Goal: Task Accomplishment & Management: Manage account settings

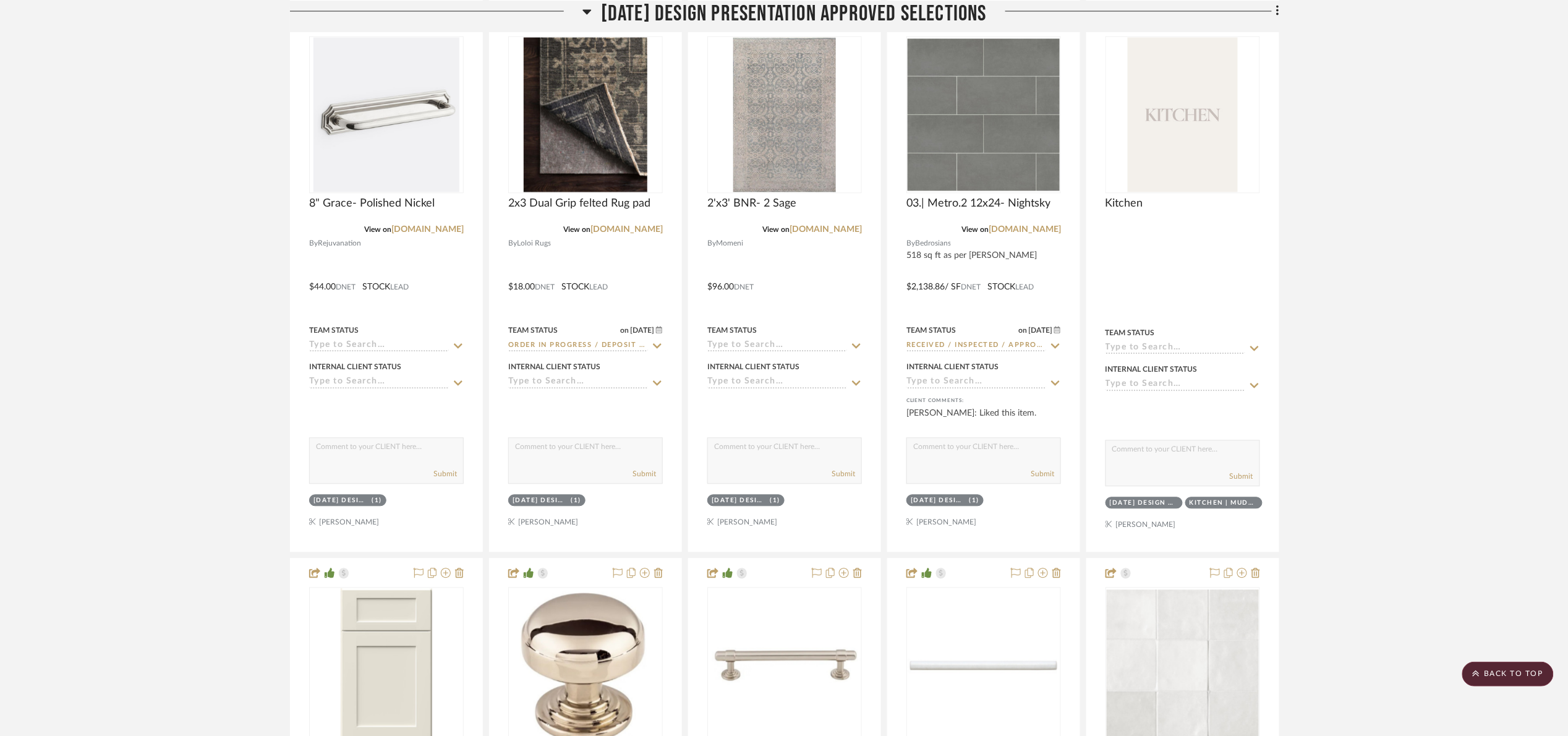
click at [637, 20] on span "01.10.25 Design Presentation Approved selections" at bounding box center [794, 13] width 386 height 26
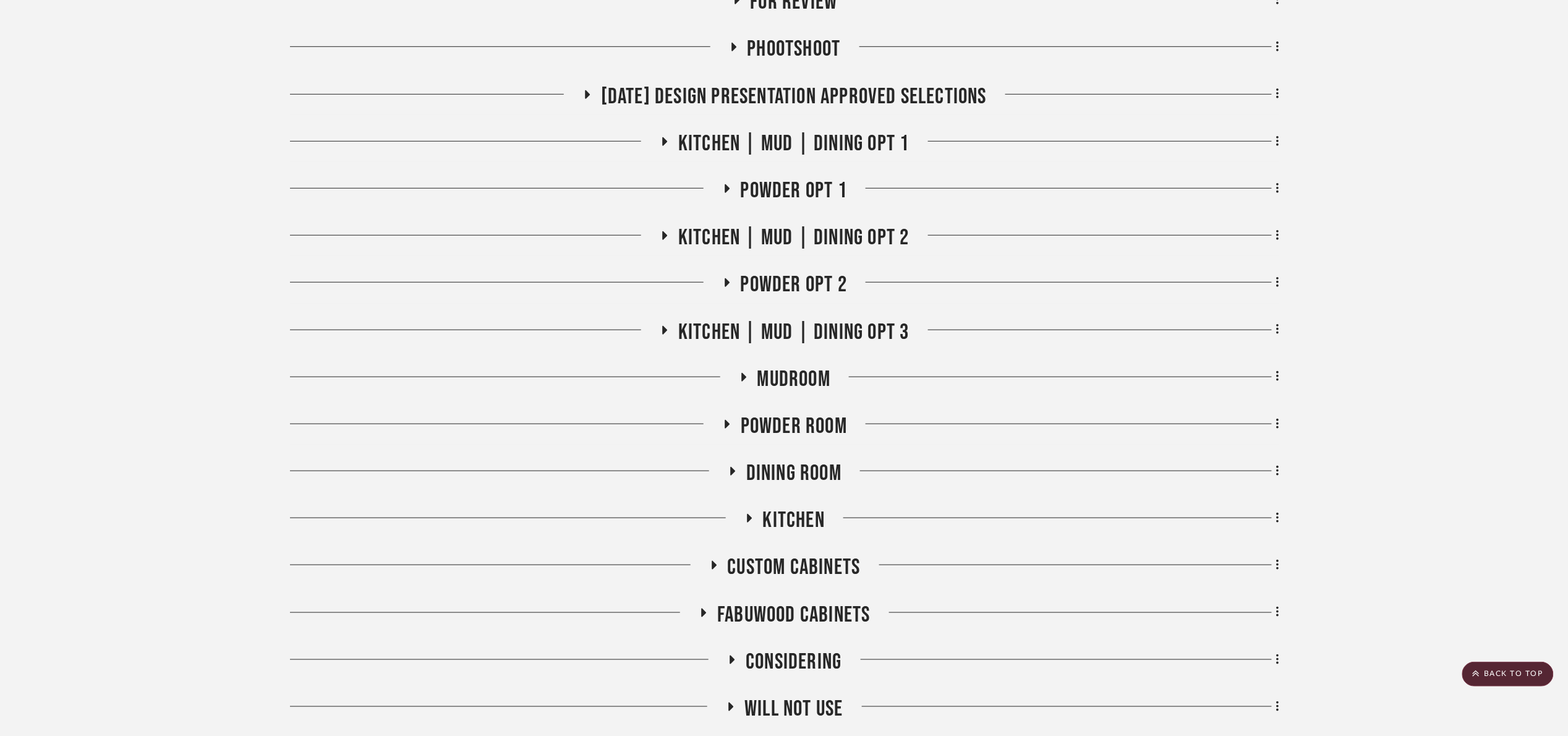
scroll to position [318, 0]
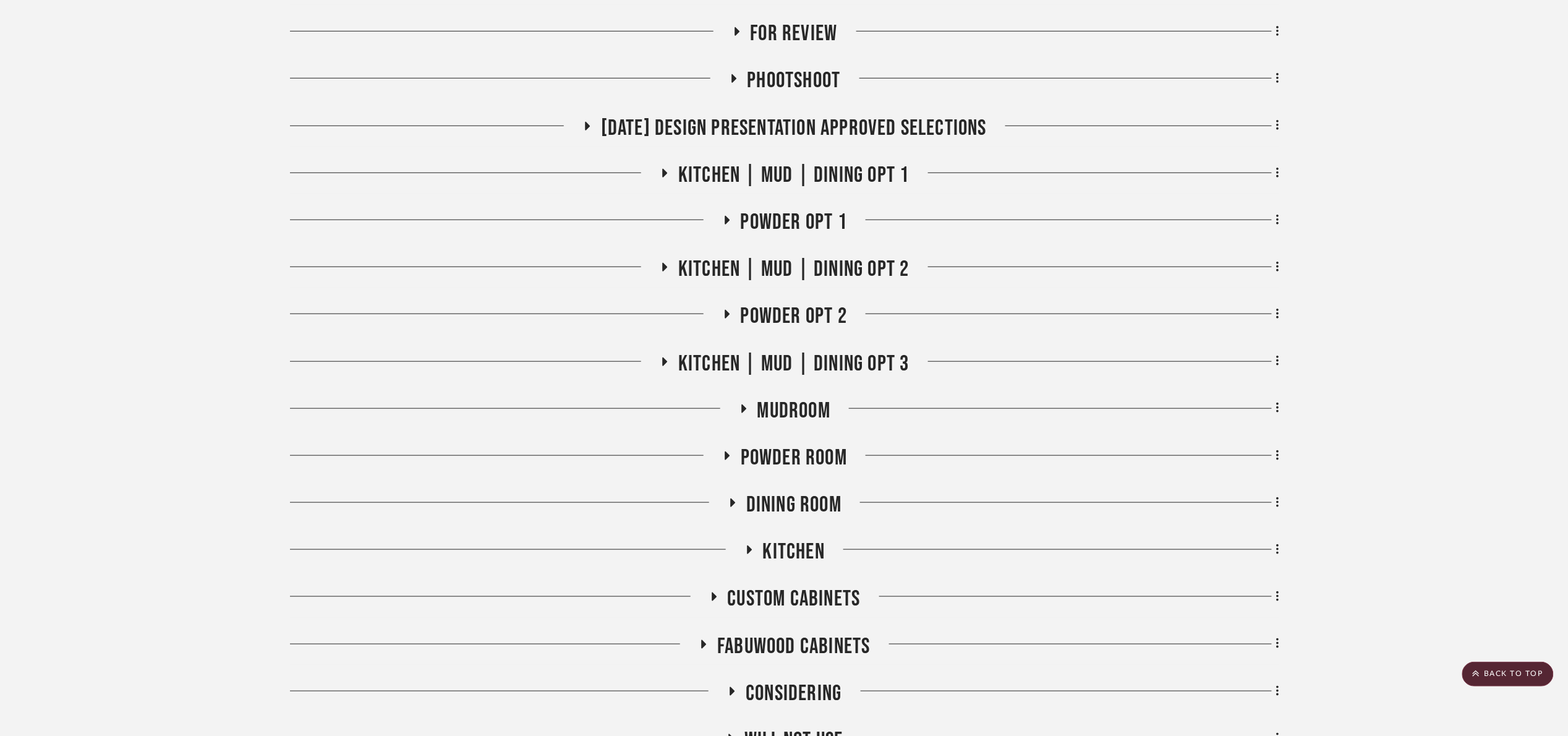
click at [773, 546] on span "Kitchen" at bounding box center [794, 552] width 62 height 26
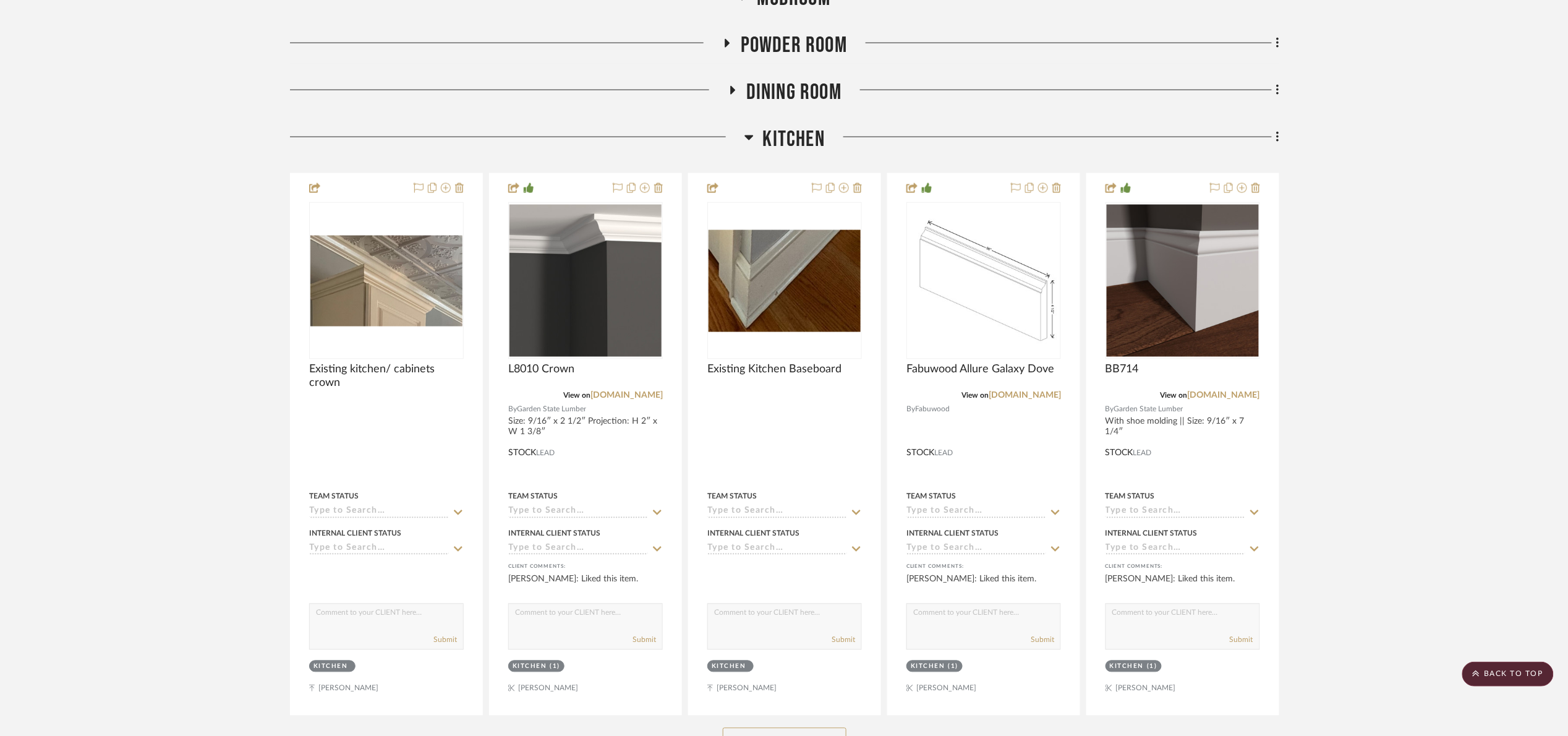
scroll to position [781, 0]
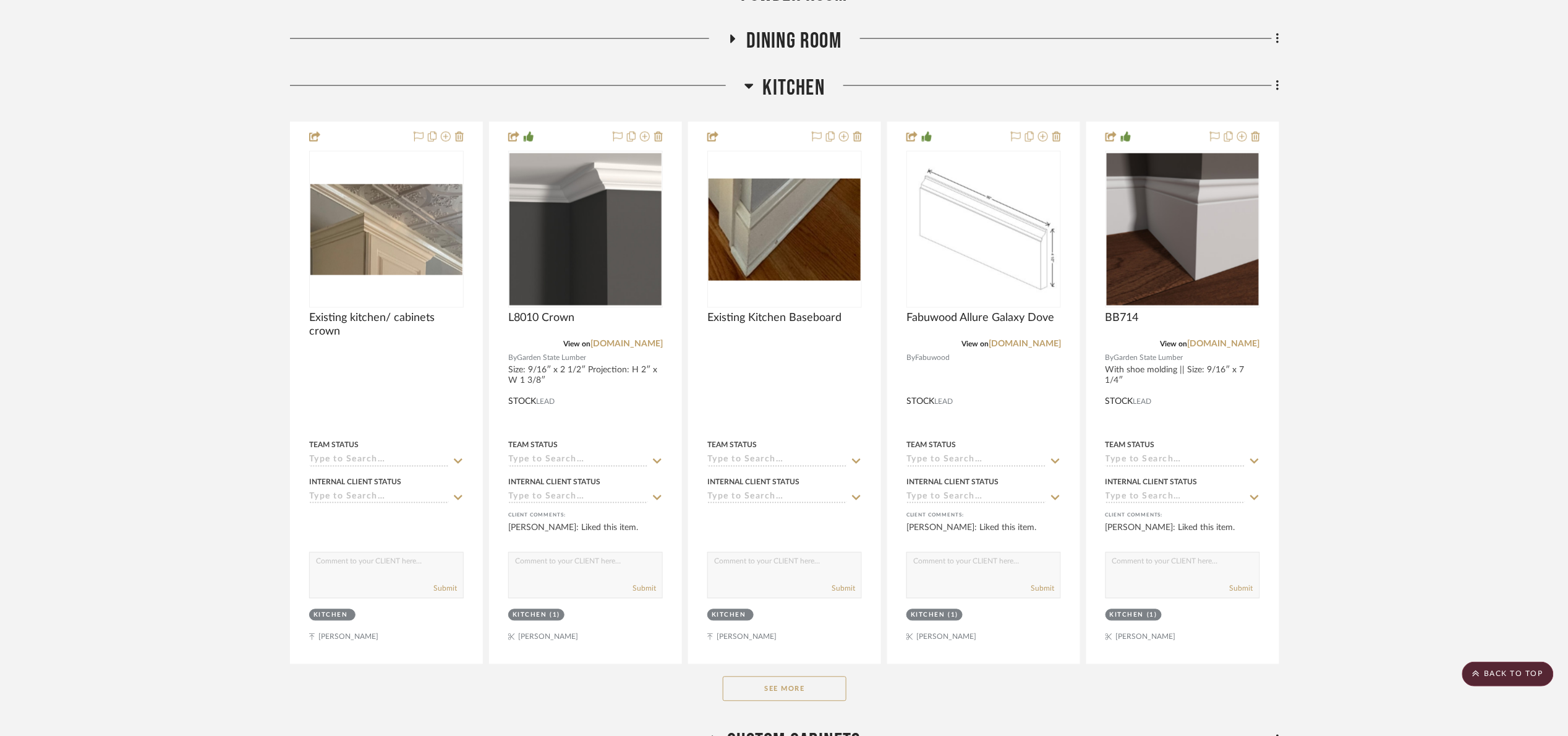
click at [786, 90] on span "Kitchen" at bounding box center [794, 87] width 62 height 26
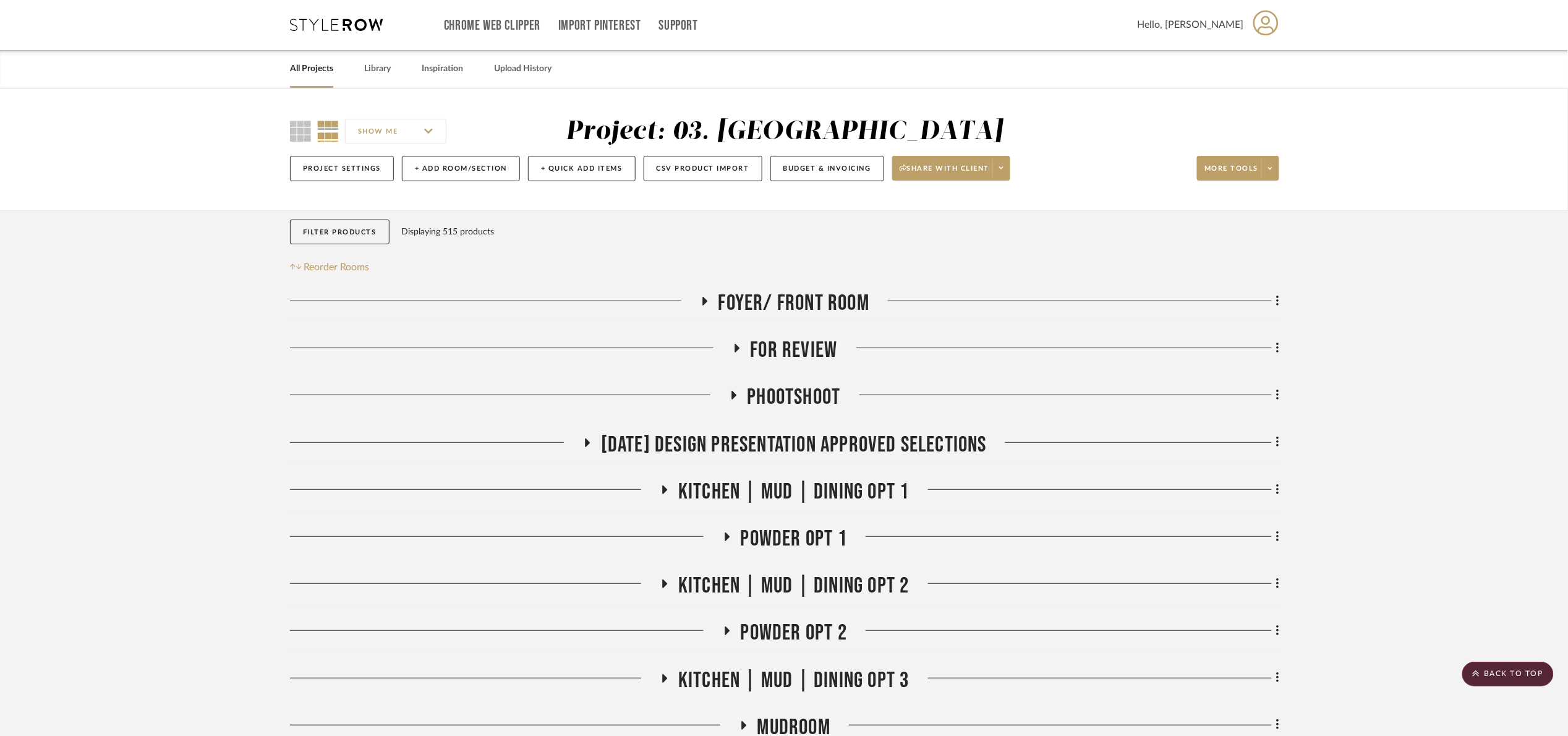
scroll to position [0, 0]
click at [837, 308] on span "Foyer/ Front Room" at bounding box center [794, 303] width 151 height 26
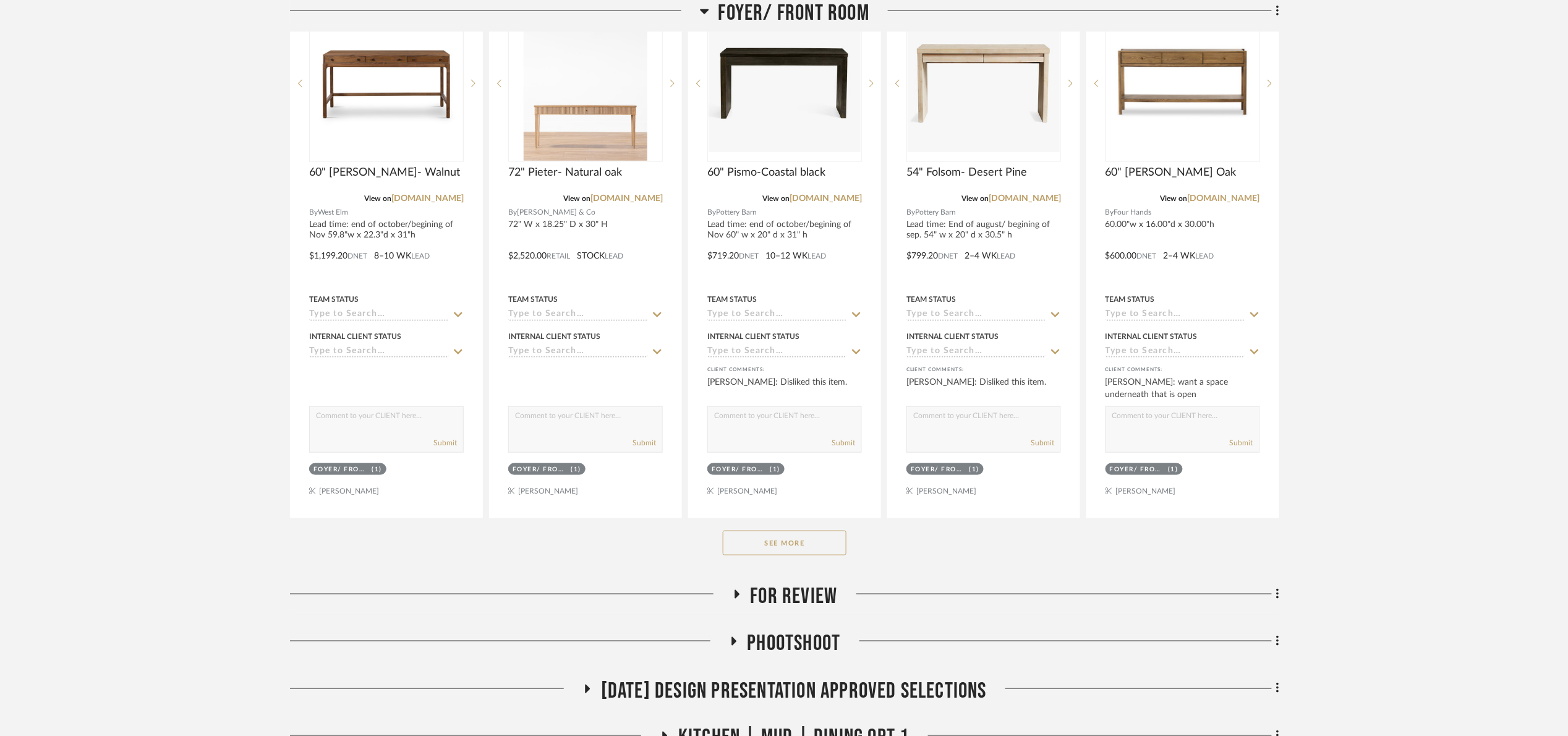
scroll to position [371, 0]
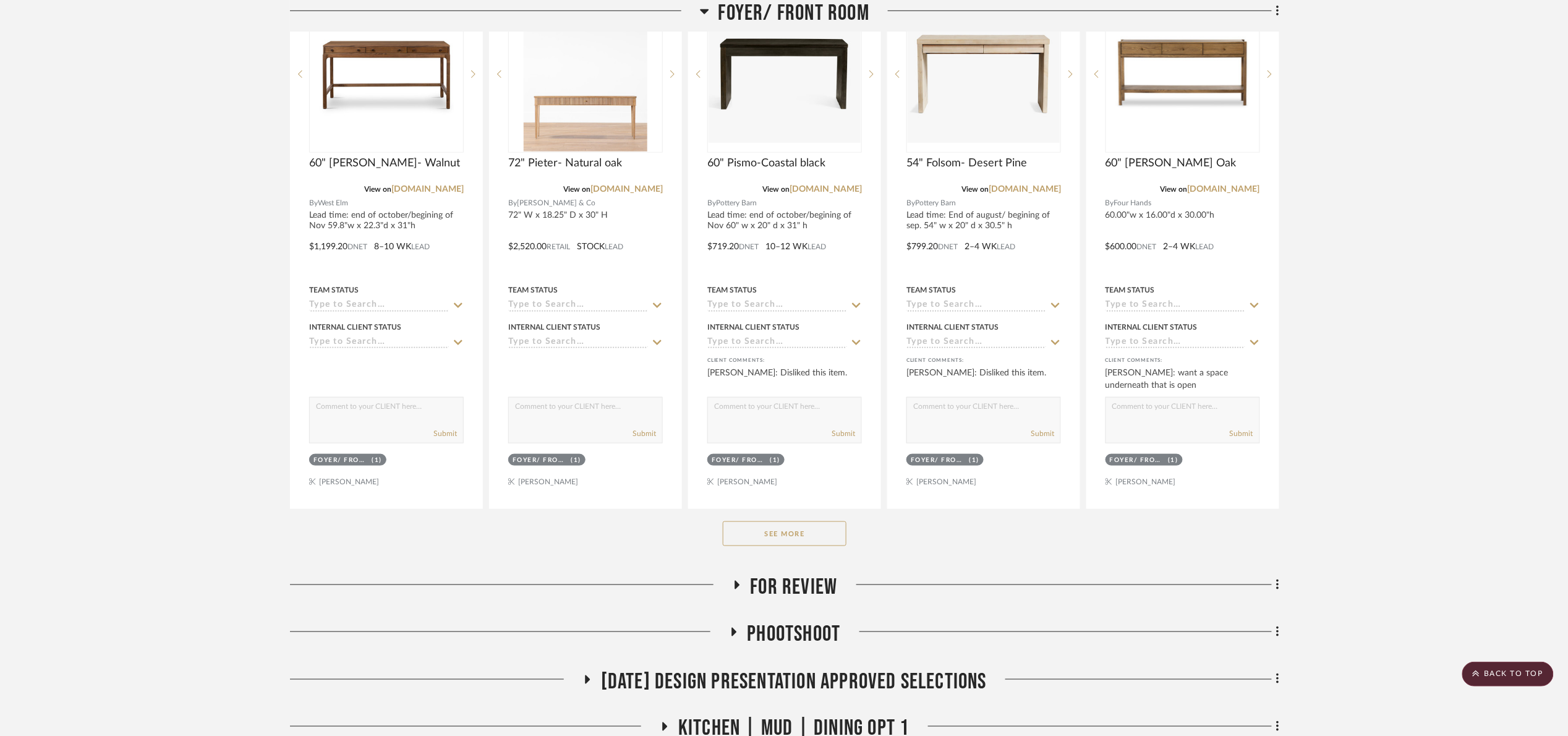
drag, startPoint x: 796, startPoint y: 537, endPoint x: 834, endPoint y: 516, distance: 43.4
click at [795, 537] on button "See More" at bounding box center [785, 534] width 123 height 25
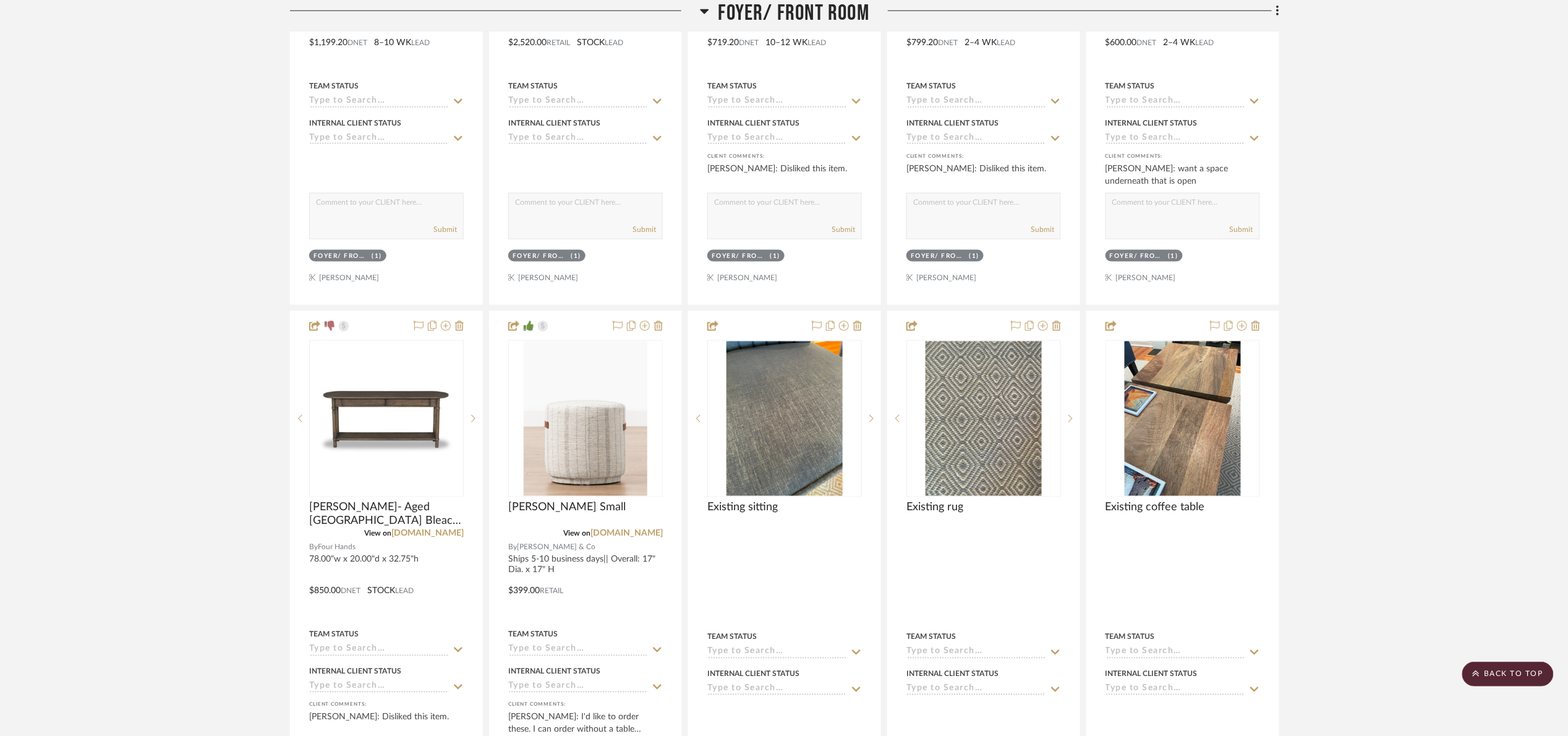
scroll to position [649, 0]
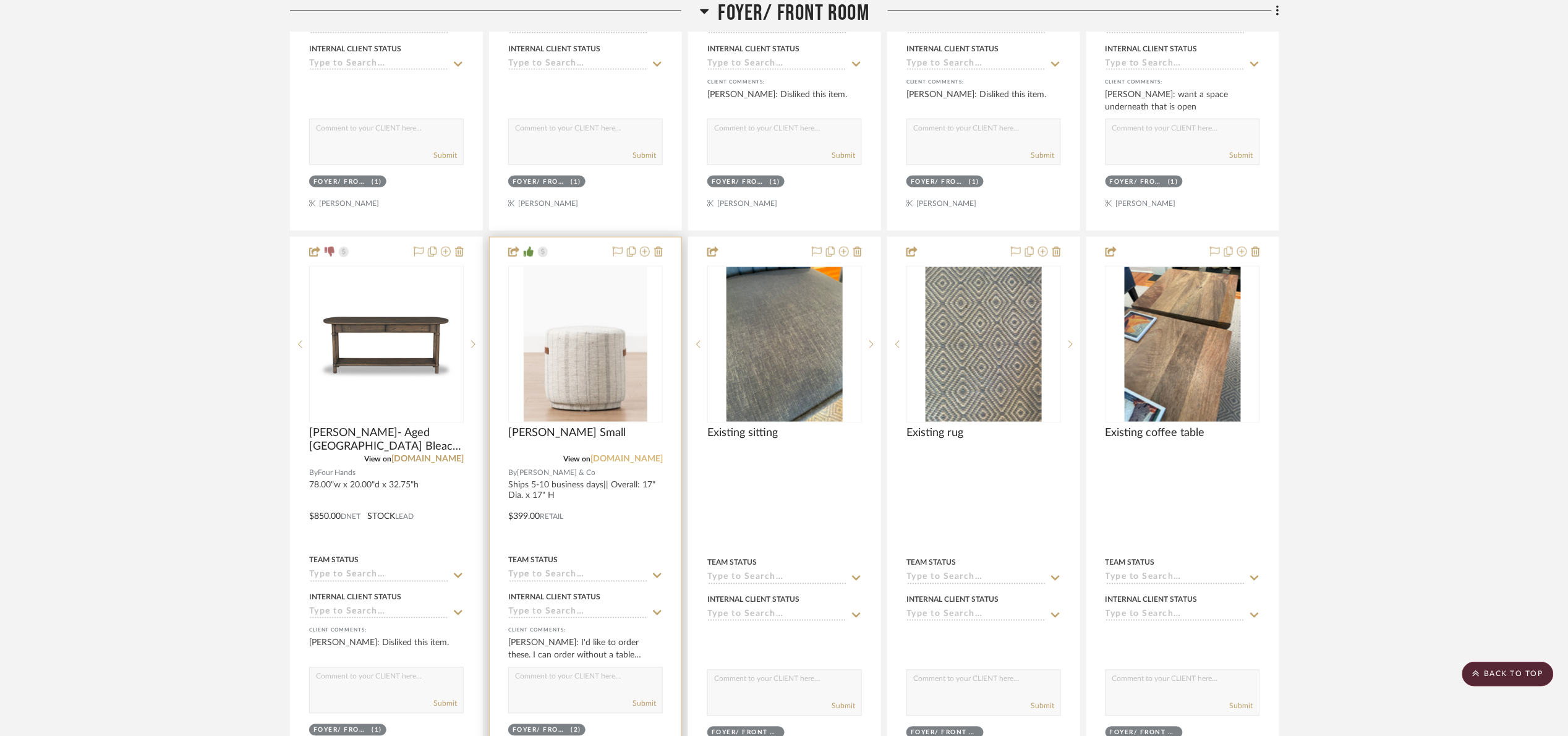
click at [612, 463] on link "mcgeeandco.com" at bounding box center [627, 460] width 72 height 9
click at [603, 371] on img "0" at bounding box center [585, 344] width 123 height 154
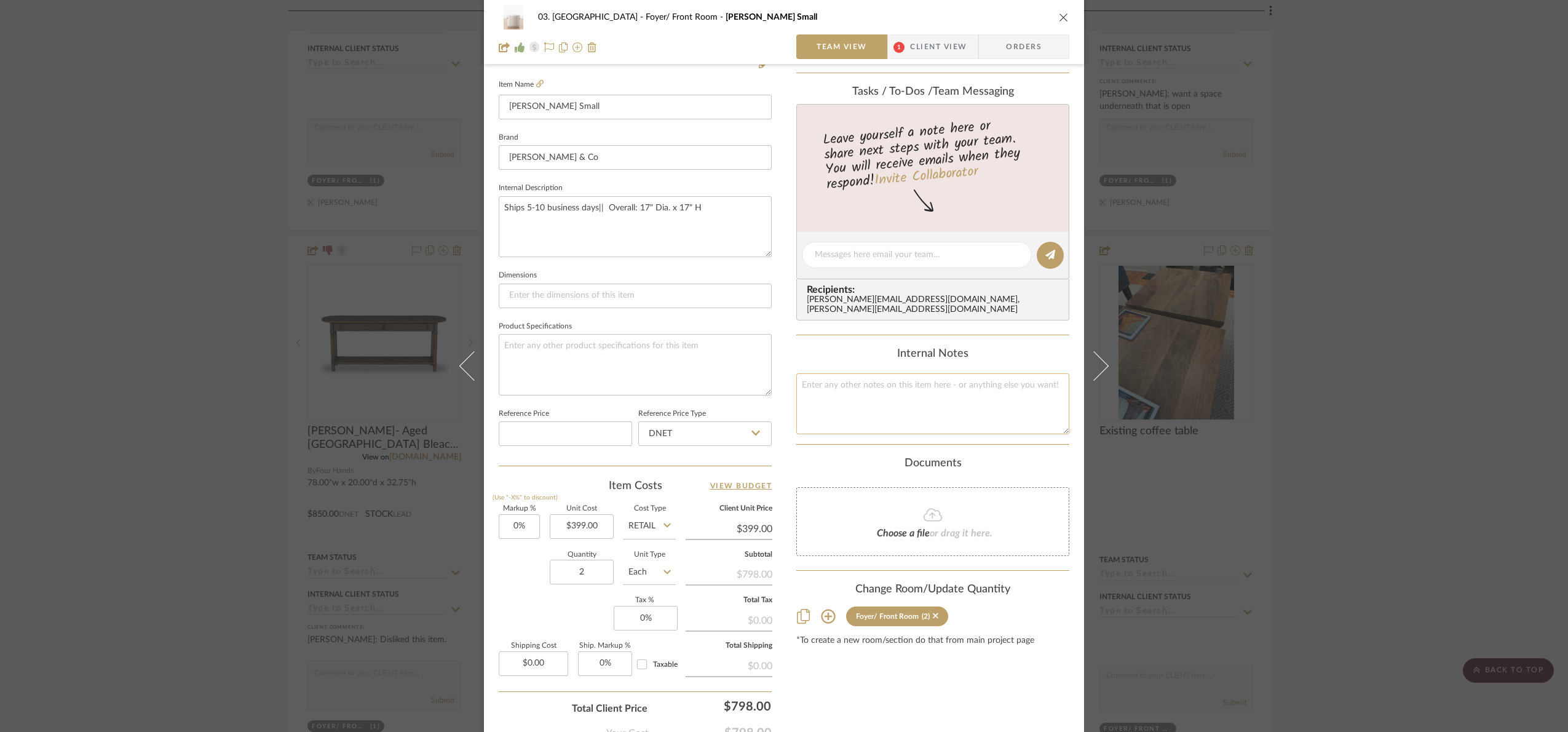
scroll to position [185, 0]
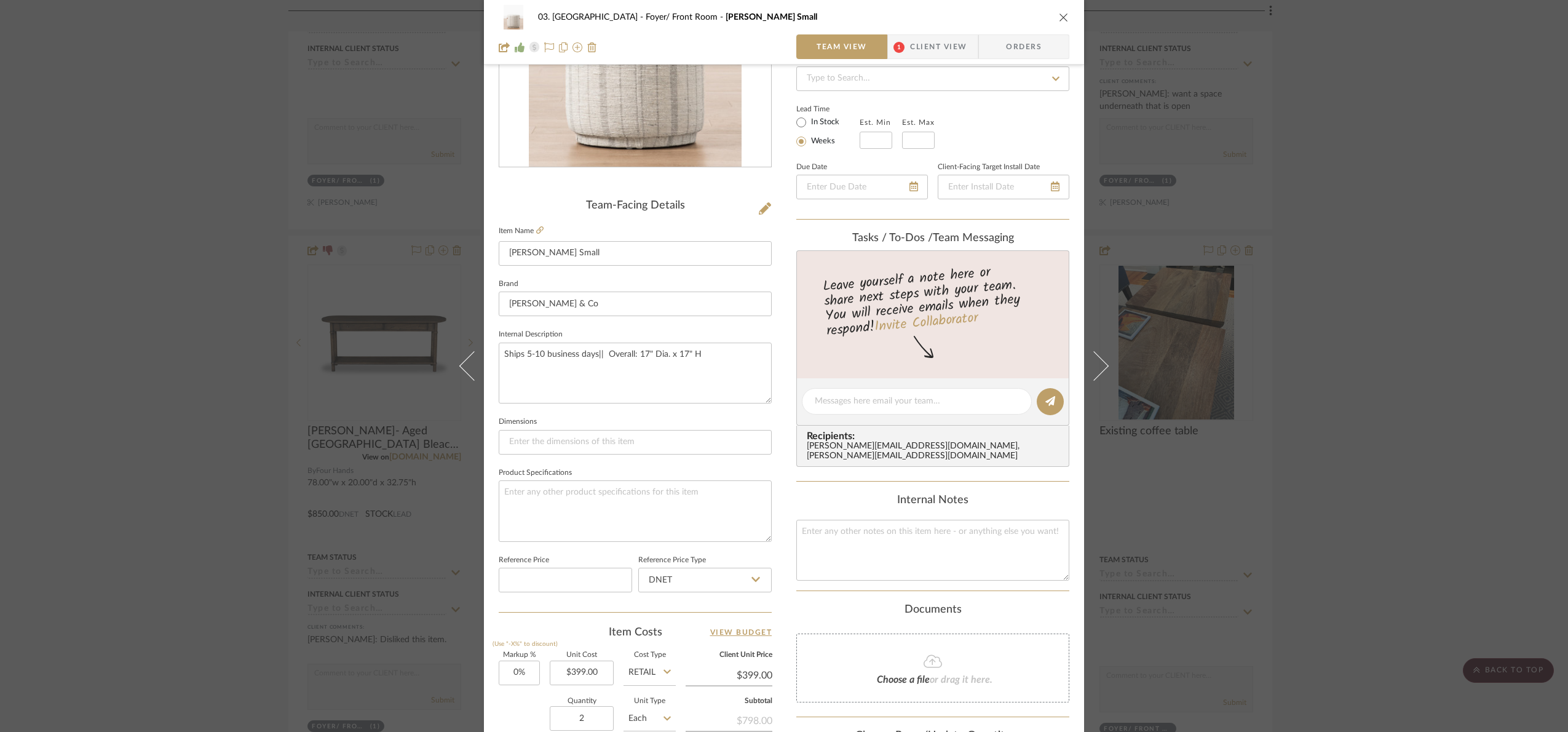
click at [1474, 118] on div "03. Schilling Foyer/ Front Room Mckay Small Team View 1 Client View Orders Team…" at bounding box center [784, 366] width 1568 height 732
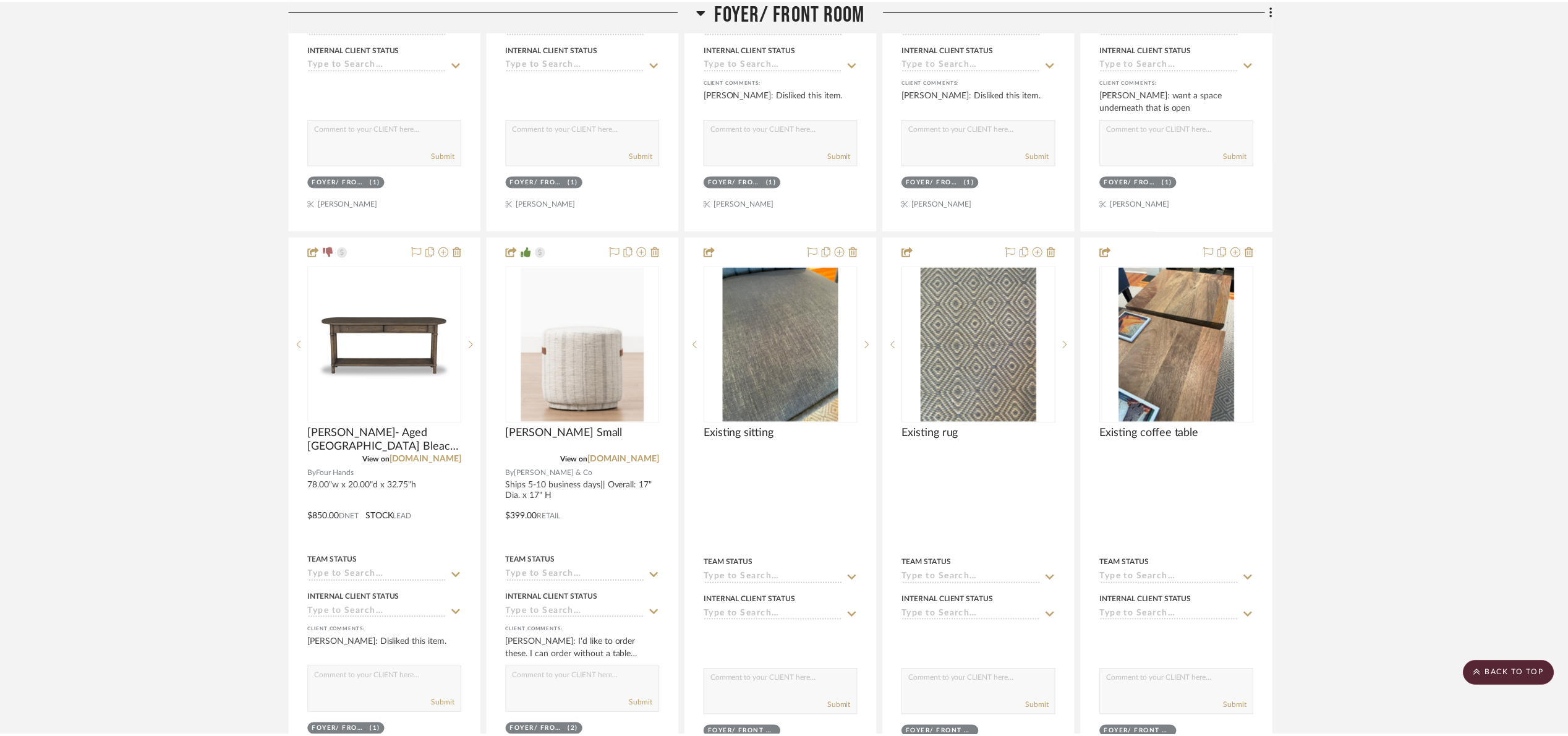
scroll to position [649, 0]
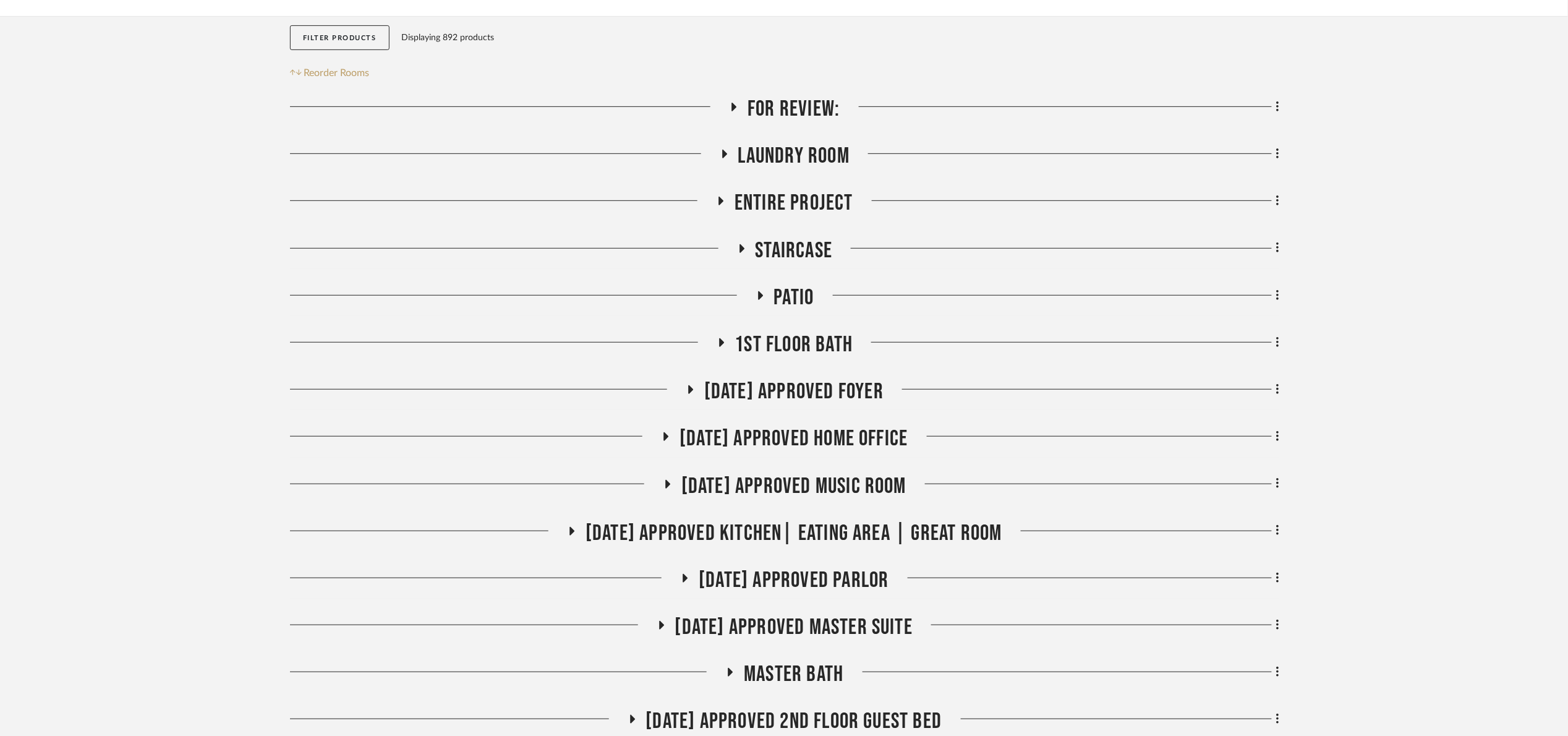
scroll to position [195, 0]
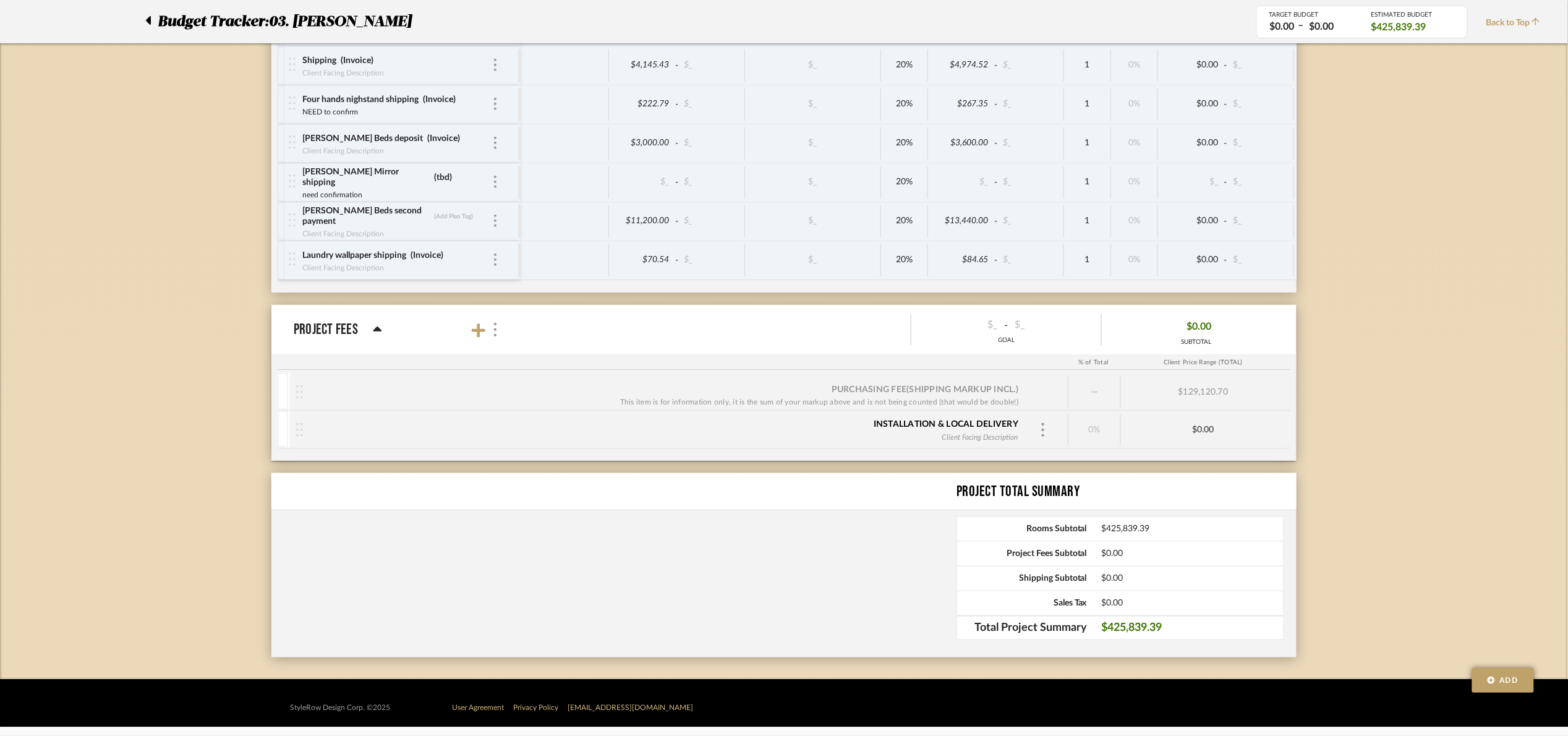
scroll to position [6818, 0]
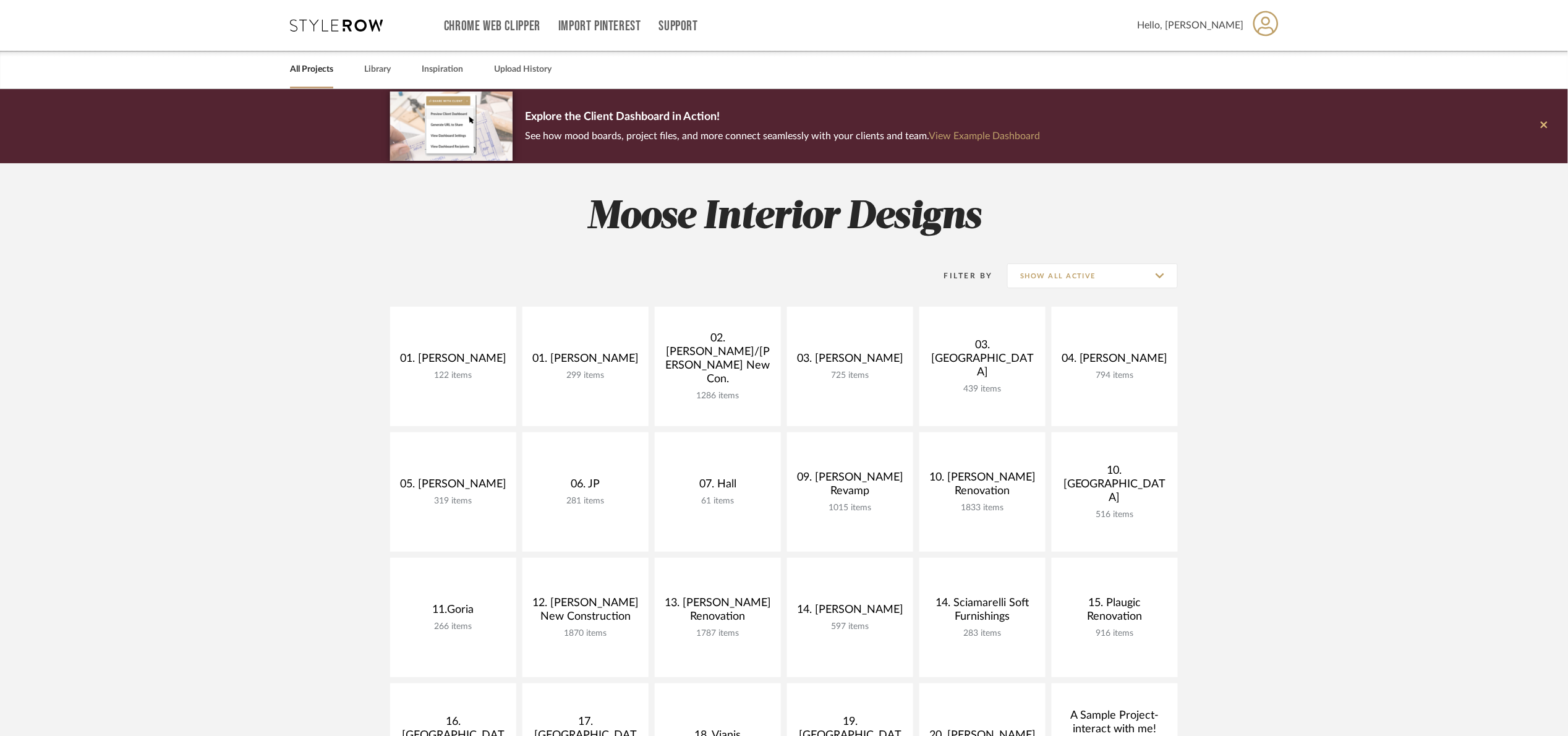
click at [1540, 123] on button at bounding box center [1544, 126] width 47 height 75
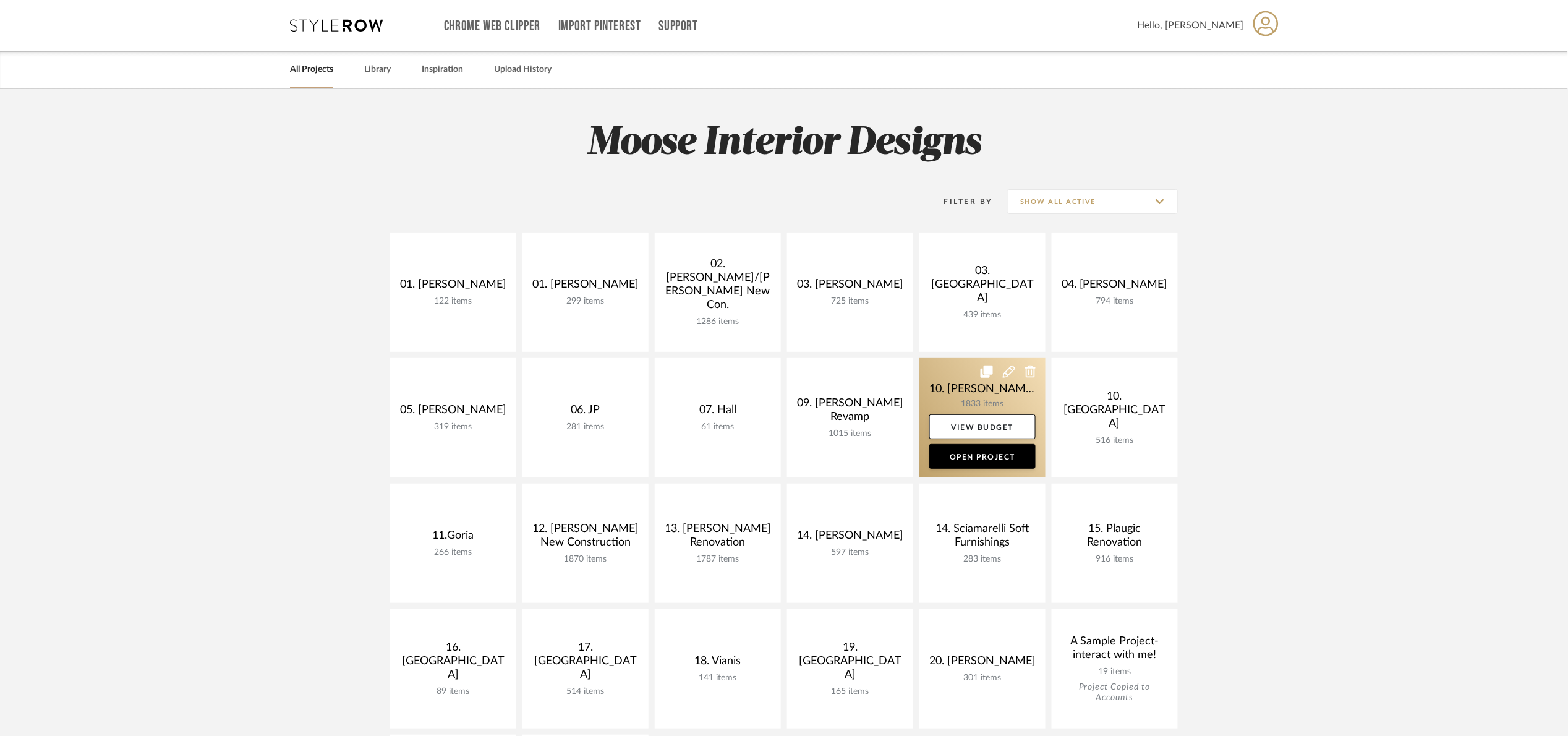
click at [945, 391] on link at bounding box center [983, 418] width 126 height 120
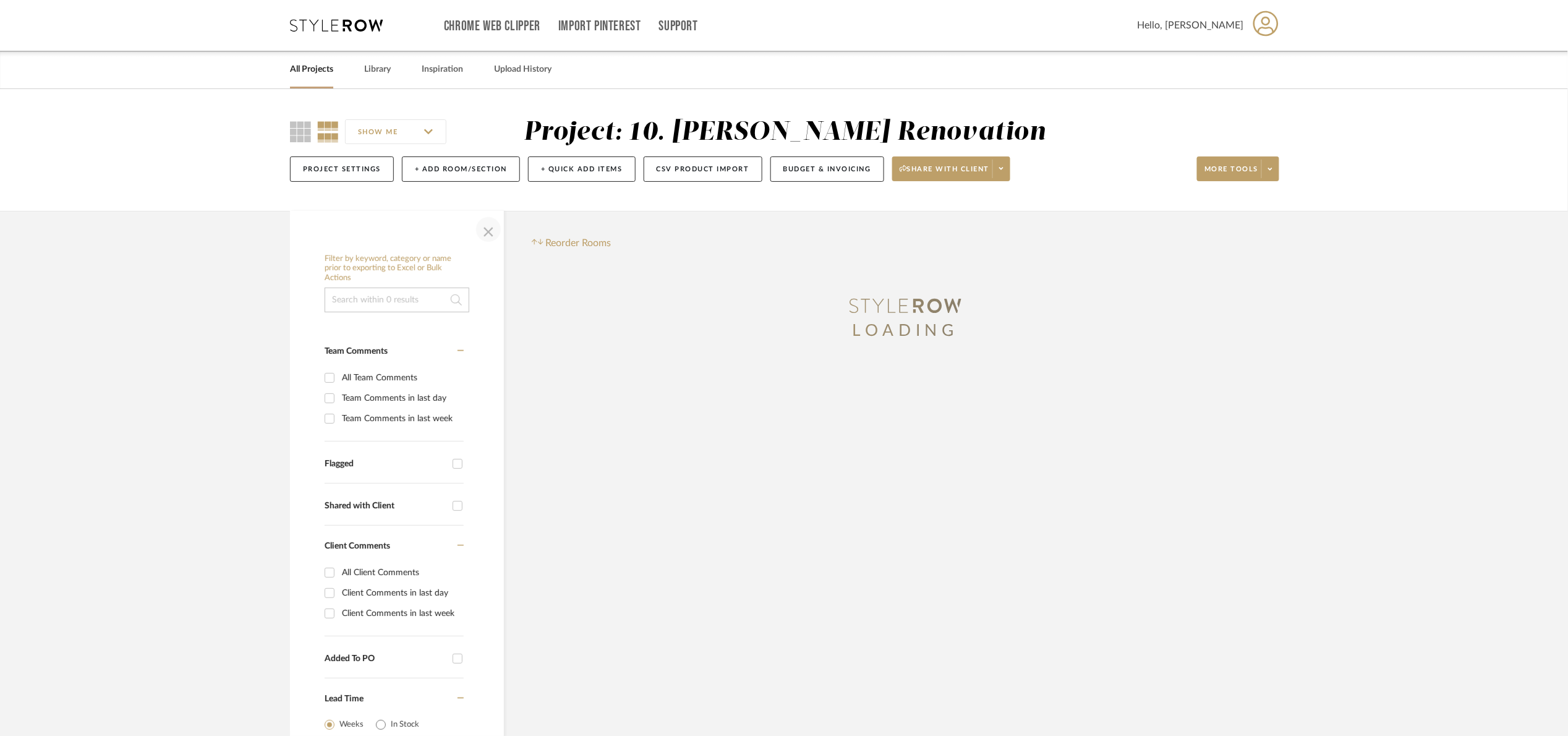
click at [490, 229] on span "button" at bounding box center [488, 229] width 29 height 29
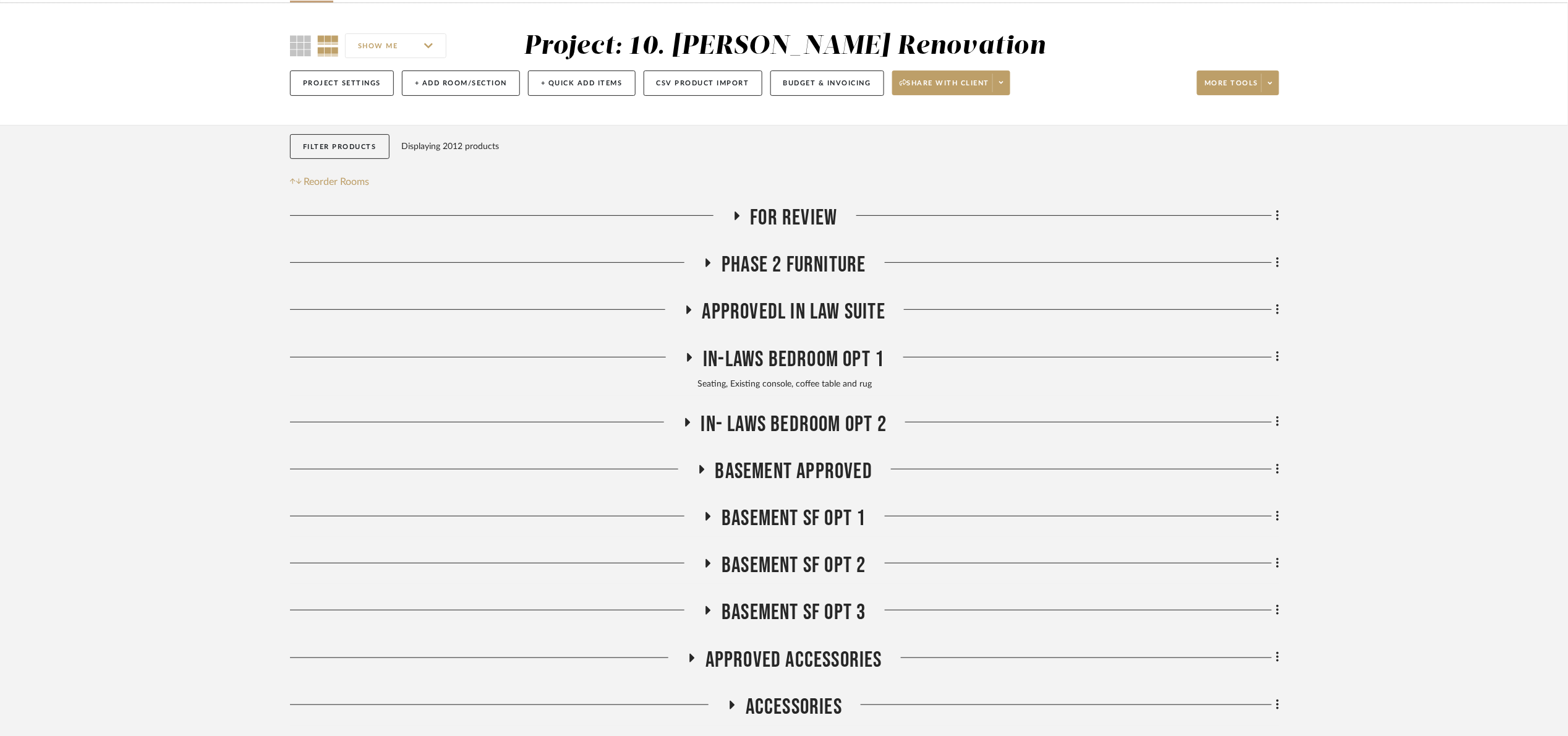
scroll to position [93, 0]
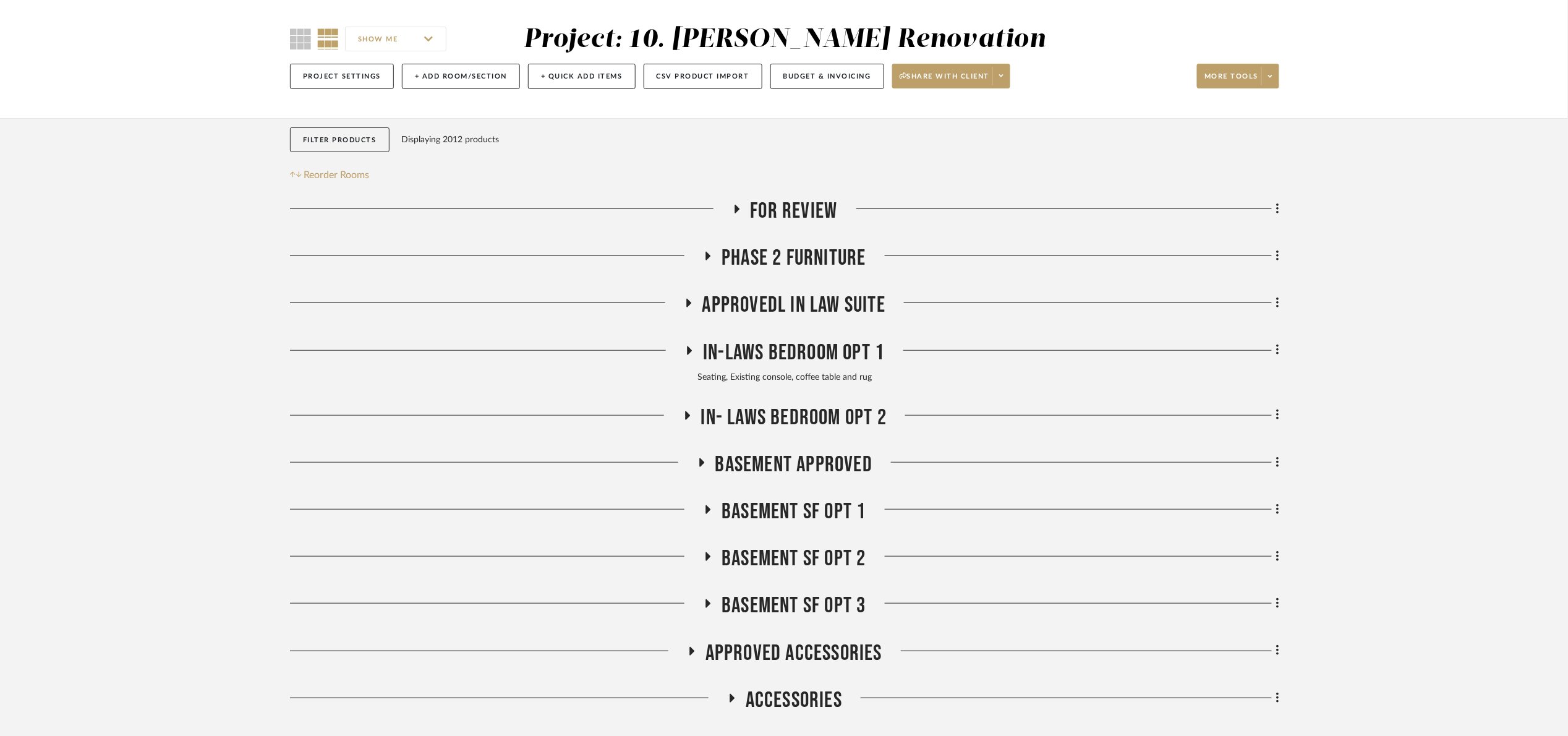
click at [362, 135] on button "Filter Products" at bounding box center [339, 140] width 99 height 26
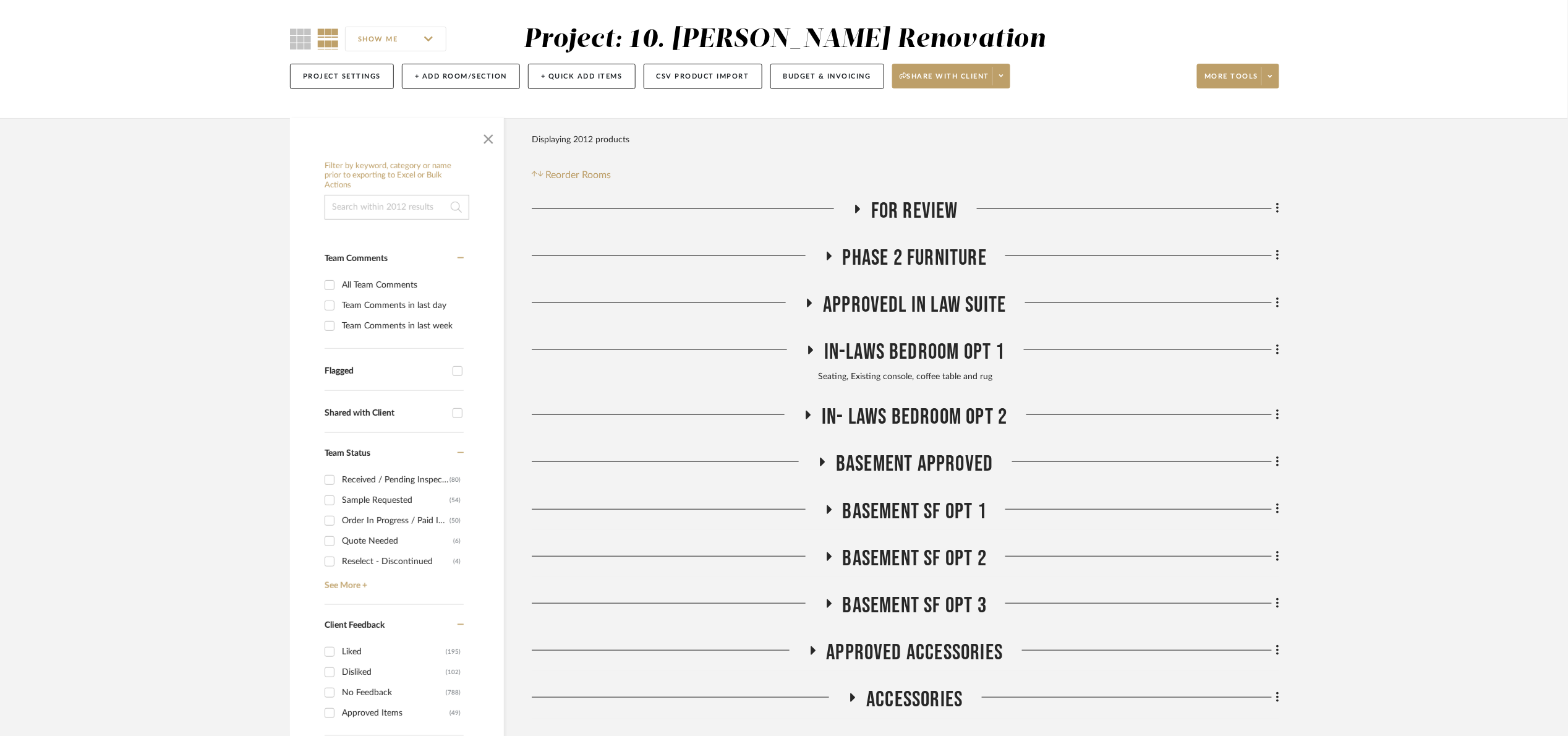
click at [387, 208] on input at bounding box center [397, 207] width 144 height 25
type input "loloi"
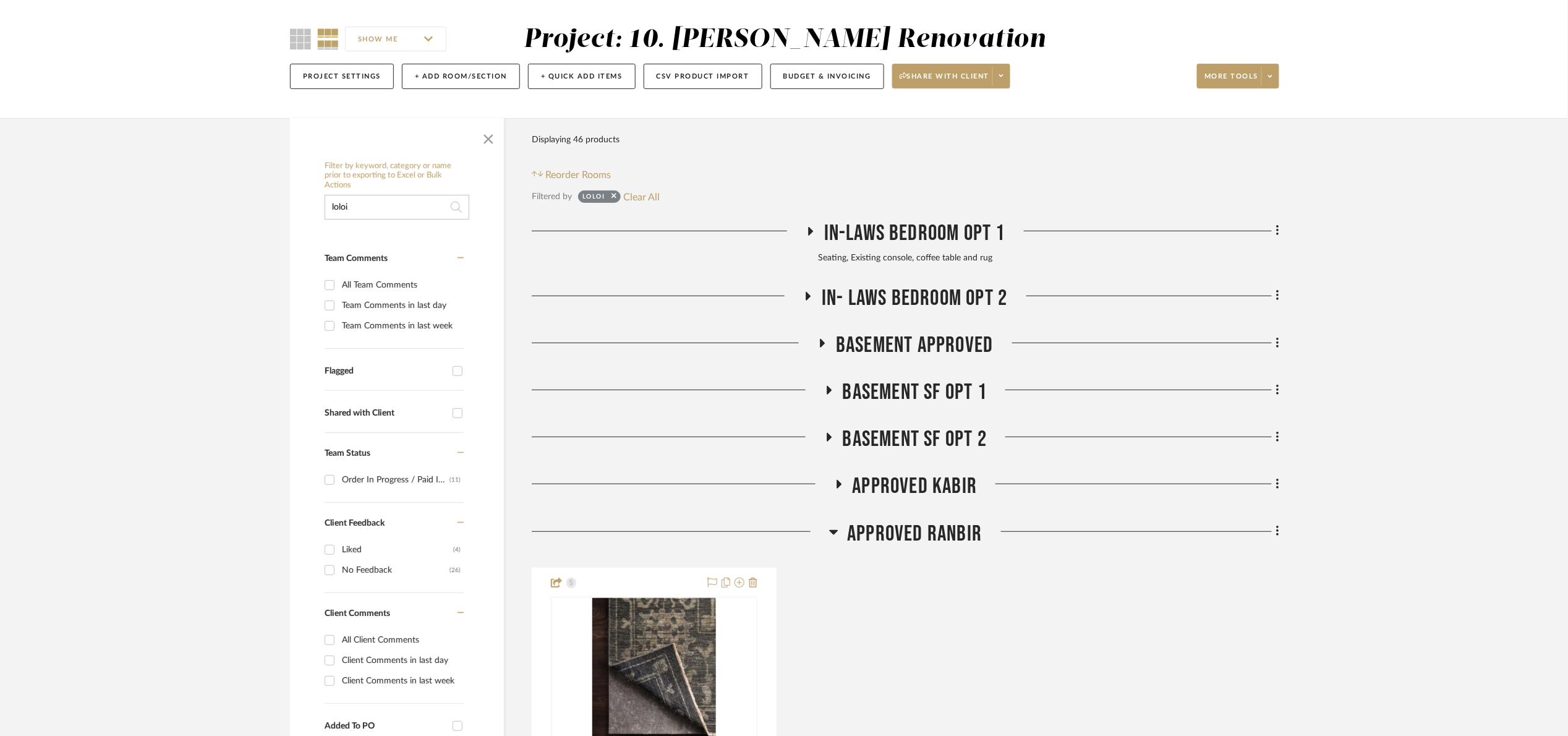
click at [931, 532] on span "APPROVED Ranbir" at bounding box center [915, 534] width 135 height 26
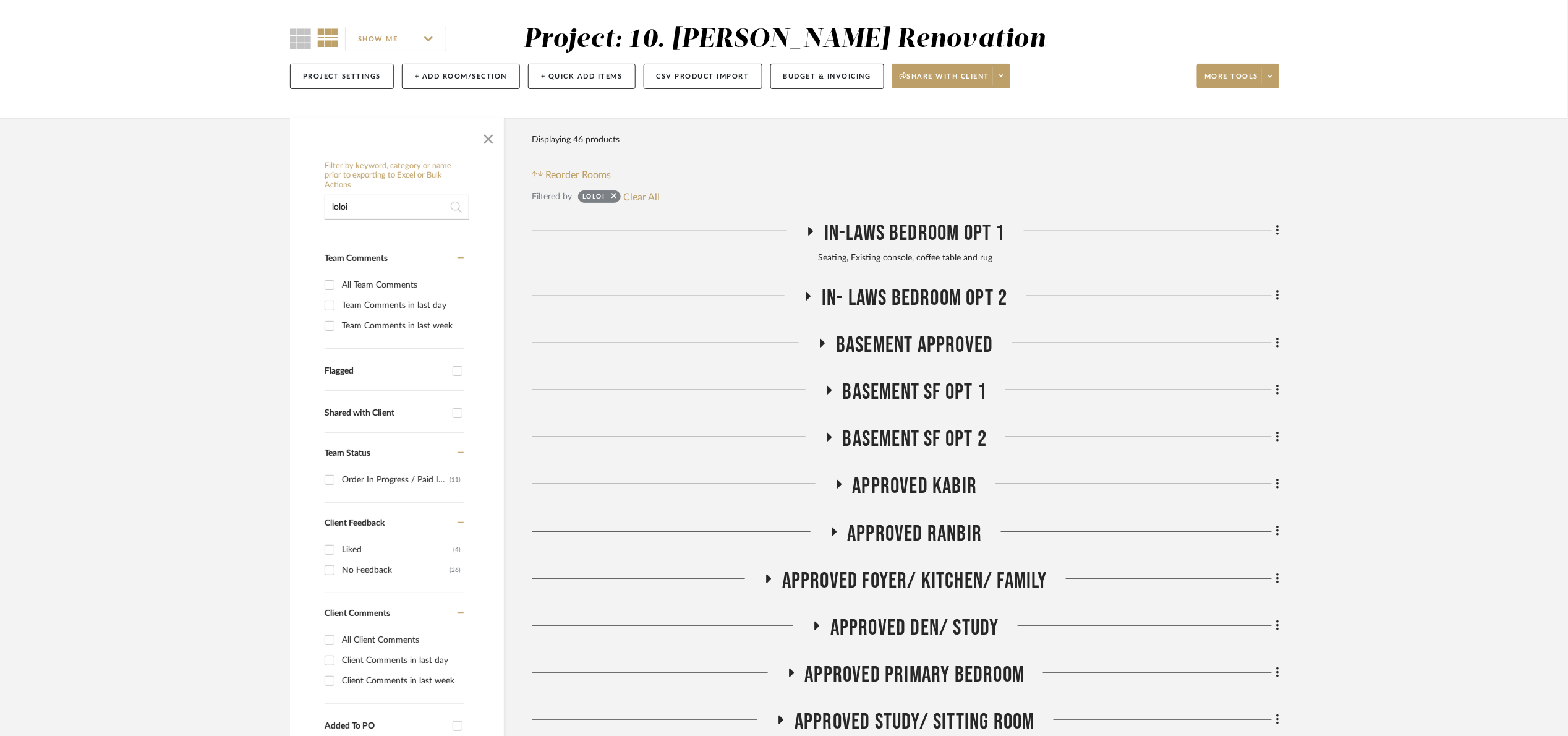
click at [938, 221] on span "In-Laws Bedroom Opt 1" at bounding box center [914, 233] width 181 height 26
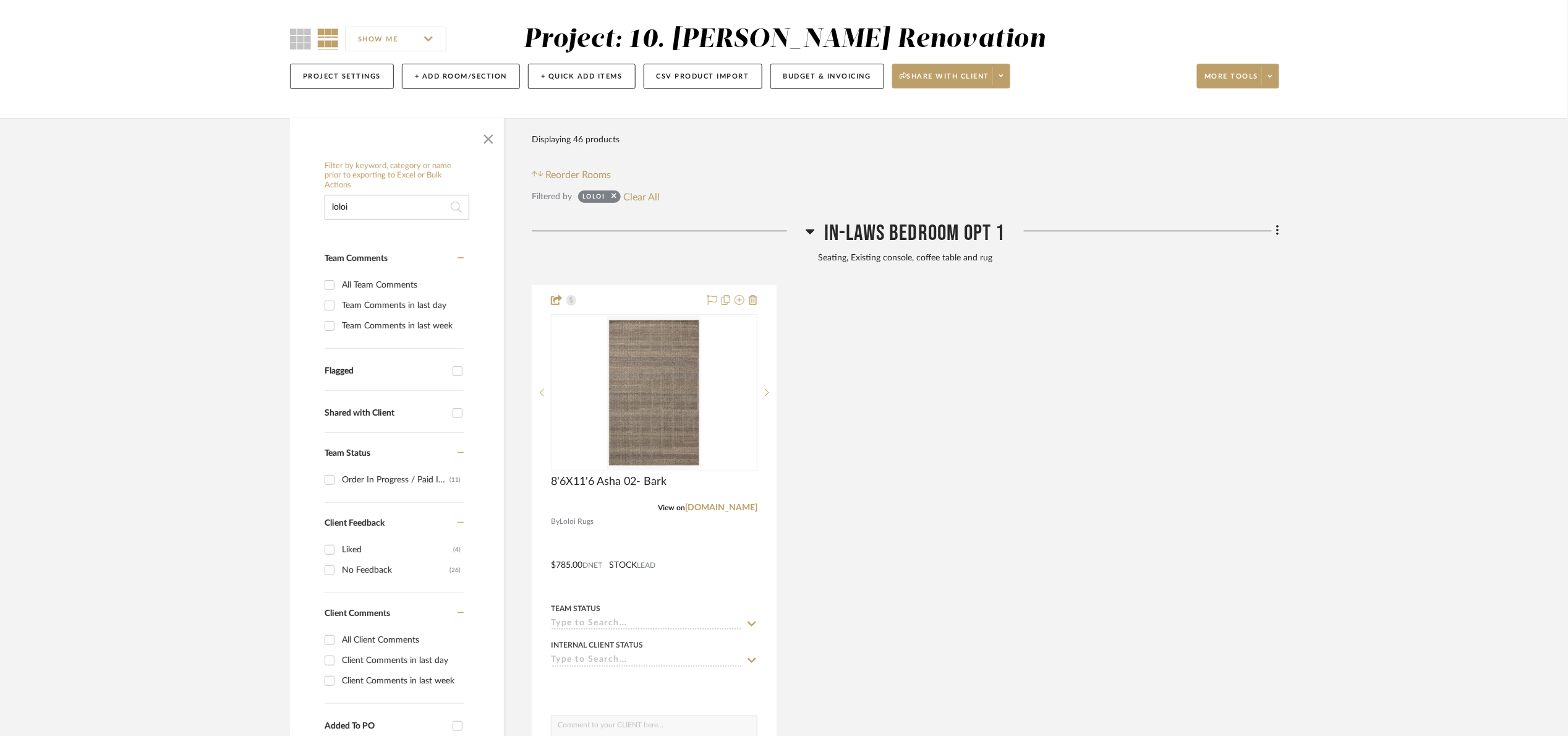
click at [938, 223] on span "In-Laws Bedroom Opt 1" at bounding box center [914, 233] width 181 height 26
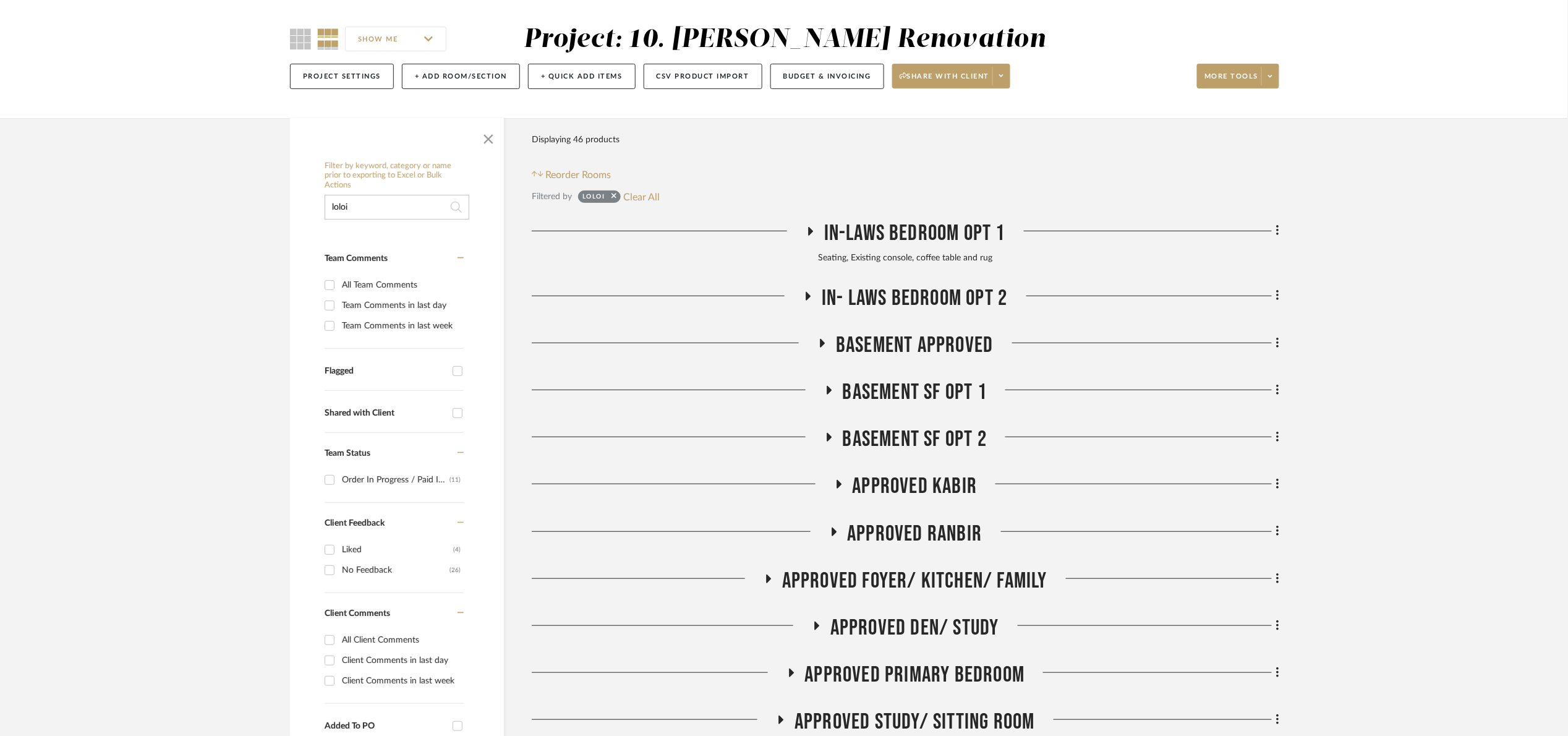
click at [918, 302] on span "In- Laws Bedroom Opt 2" at bounding box center [914, 298] width 186 height 26
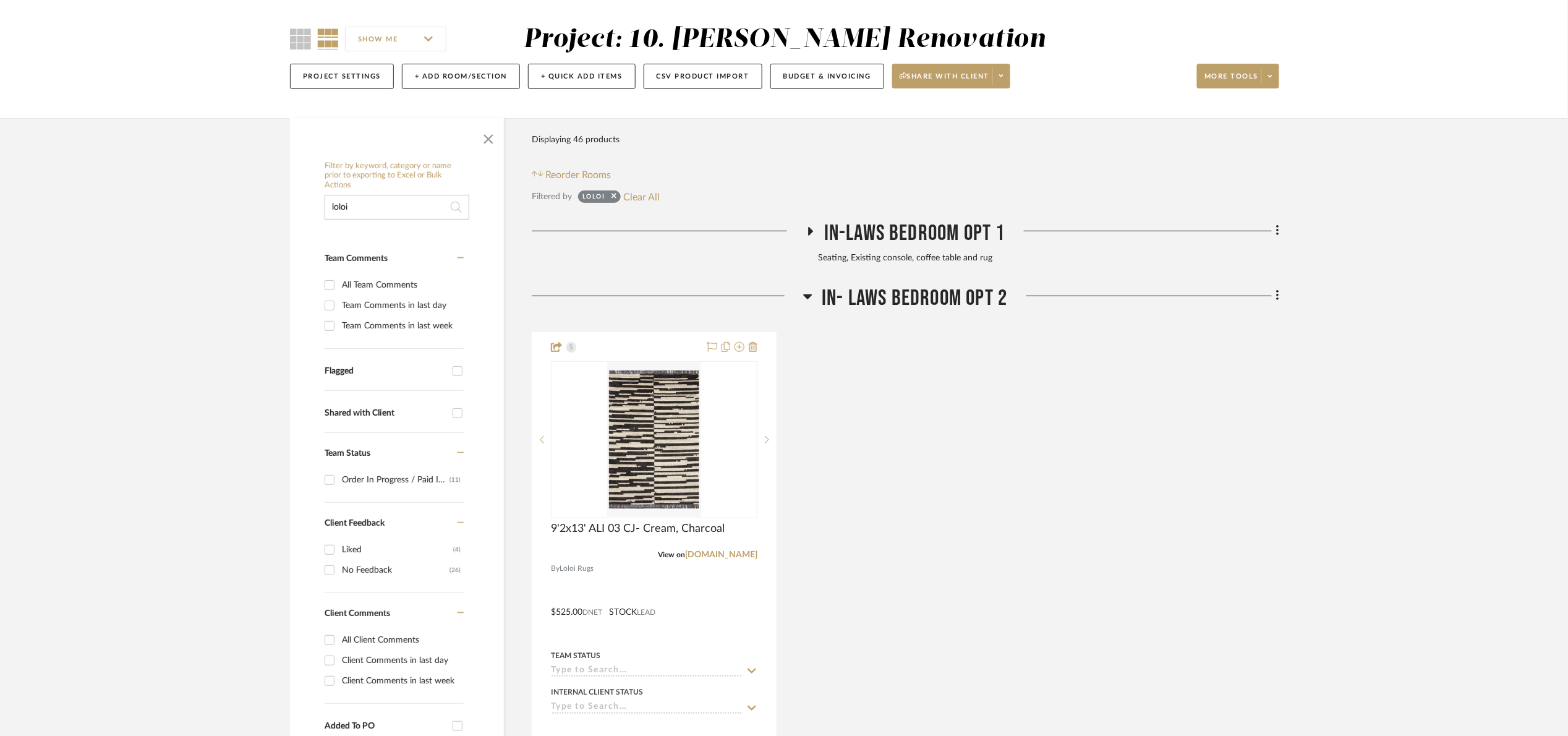
click at [918, 302] on span "In- Laws Bedroom Opt 2" at bounding box center [914, 298] width 186 height 26
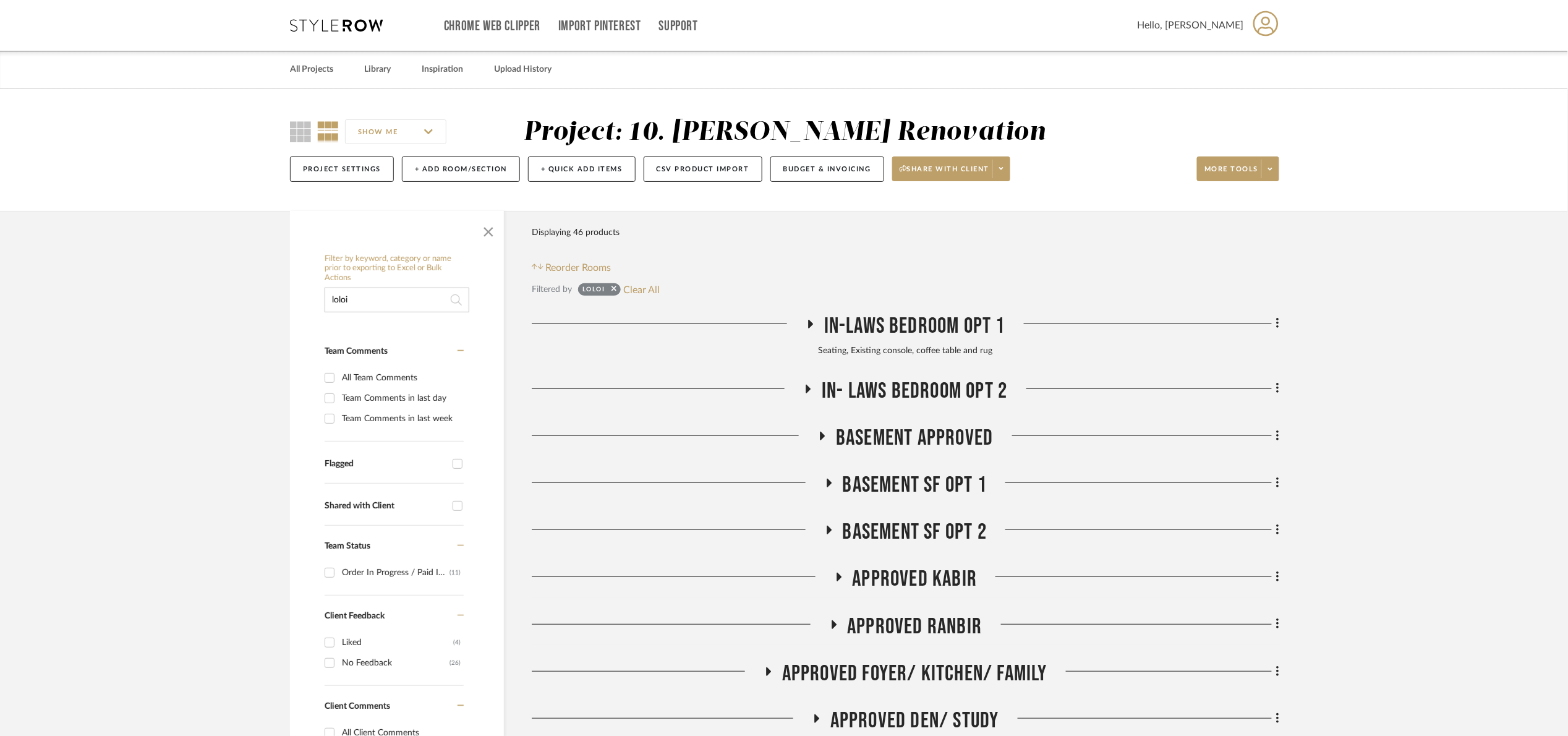
scroll to position [464, 0]
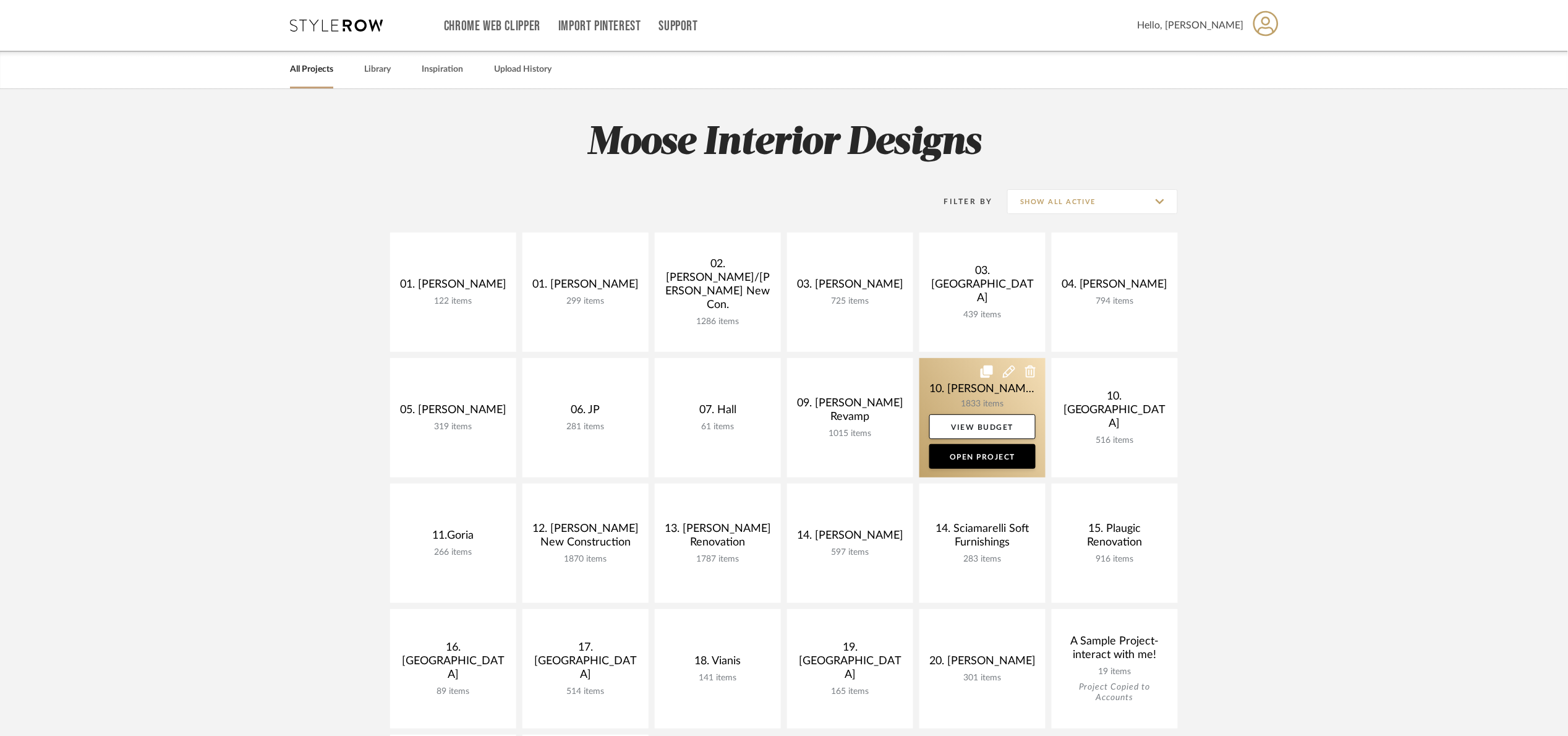
click at [944, 390] on link at bounding box center [983, 418] width 126 height 120
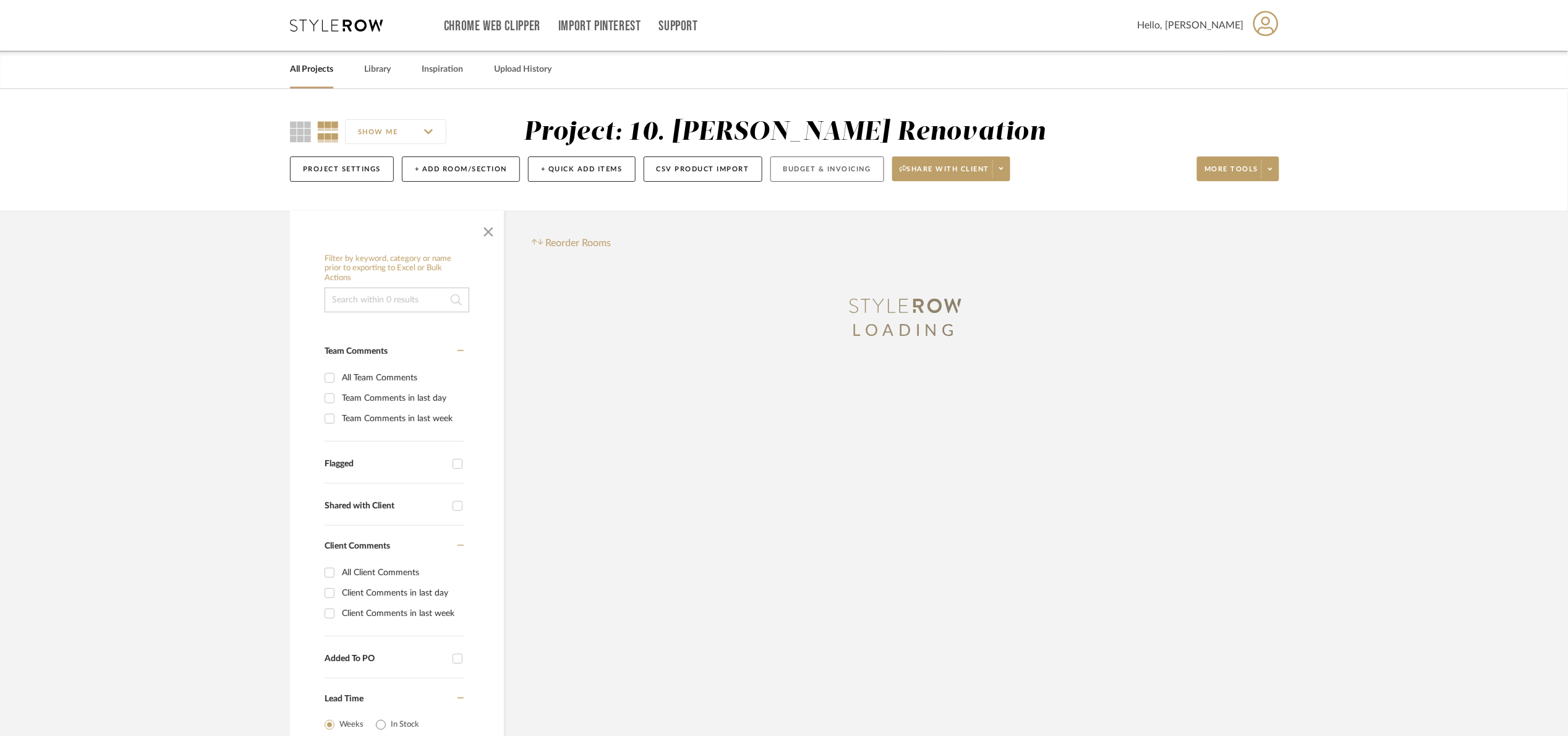
drag, startPoint x: 822, startPoint y: 188, endPoint x: 816, endPoint y: 180, distance: 10.0
click at [817, 181] on div "SHOW ME Project: 10. [PERSON_NAME] Renovation Project Settings + Add Room/Secti…" at bounding box center [784, 150] width 1568 height 122
click at [816, 178] on button "Budget & Invoicing" at bounding box center [827, 169] width 114 height 26
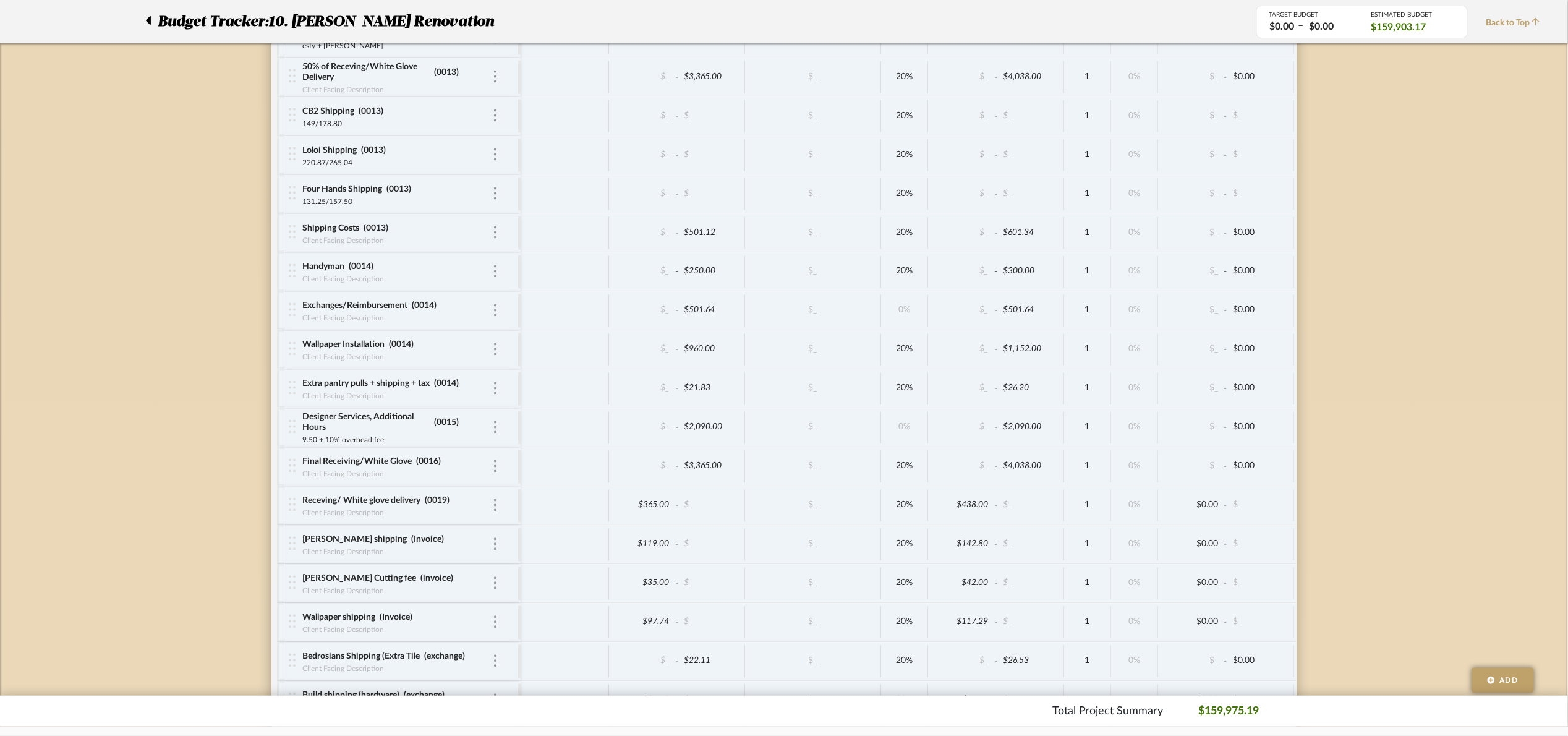
scroll to position [8038, 0]
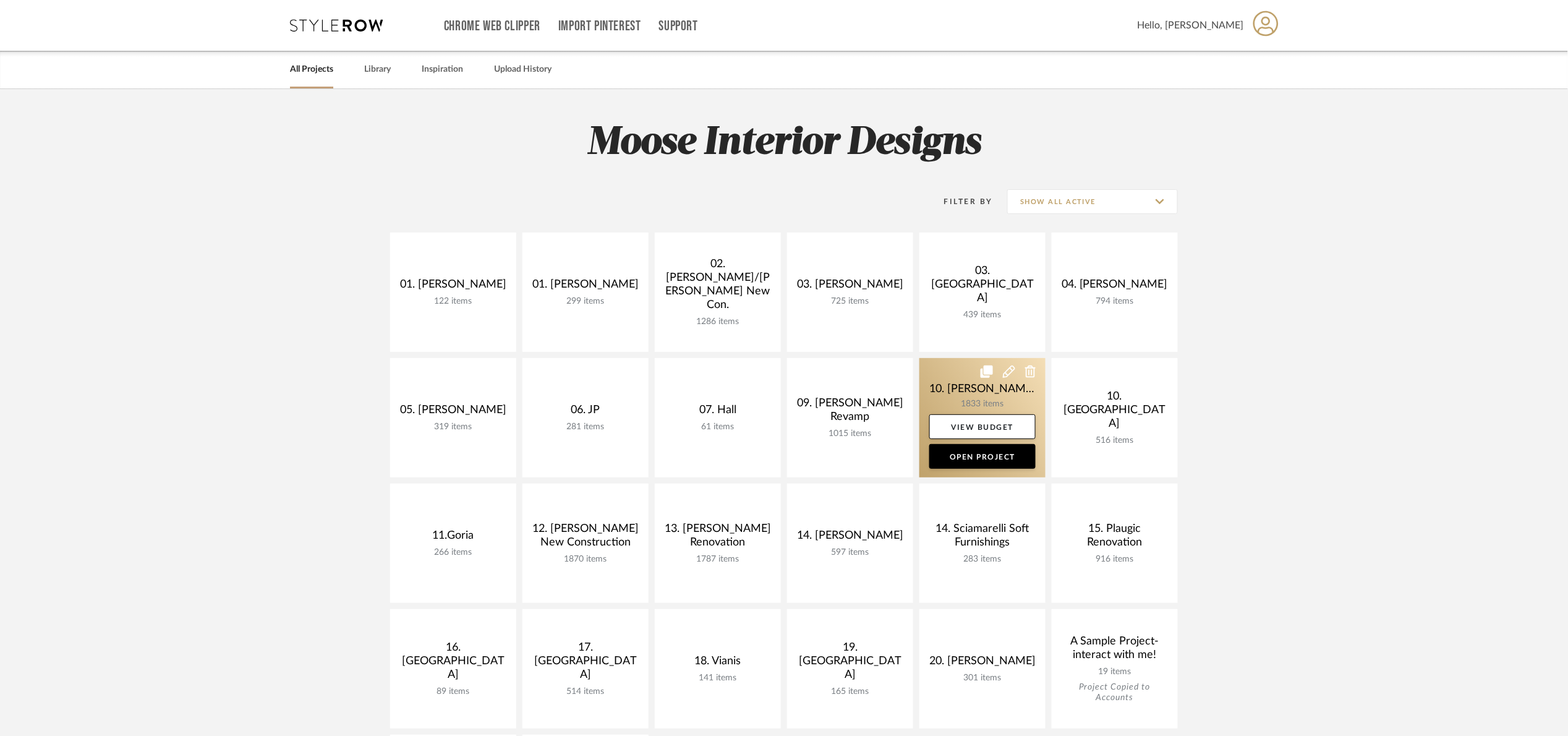
click at [943, 375] on link at bounding box center [983, 418] width 126 height 120
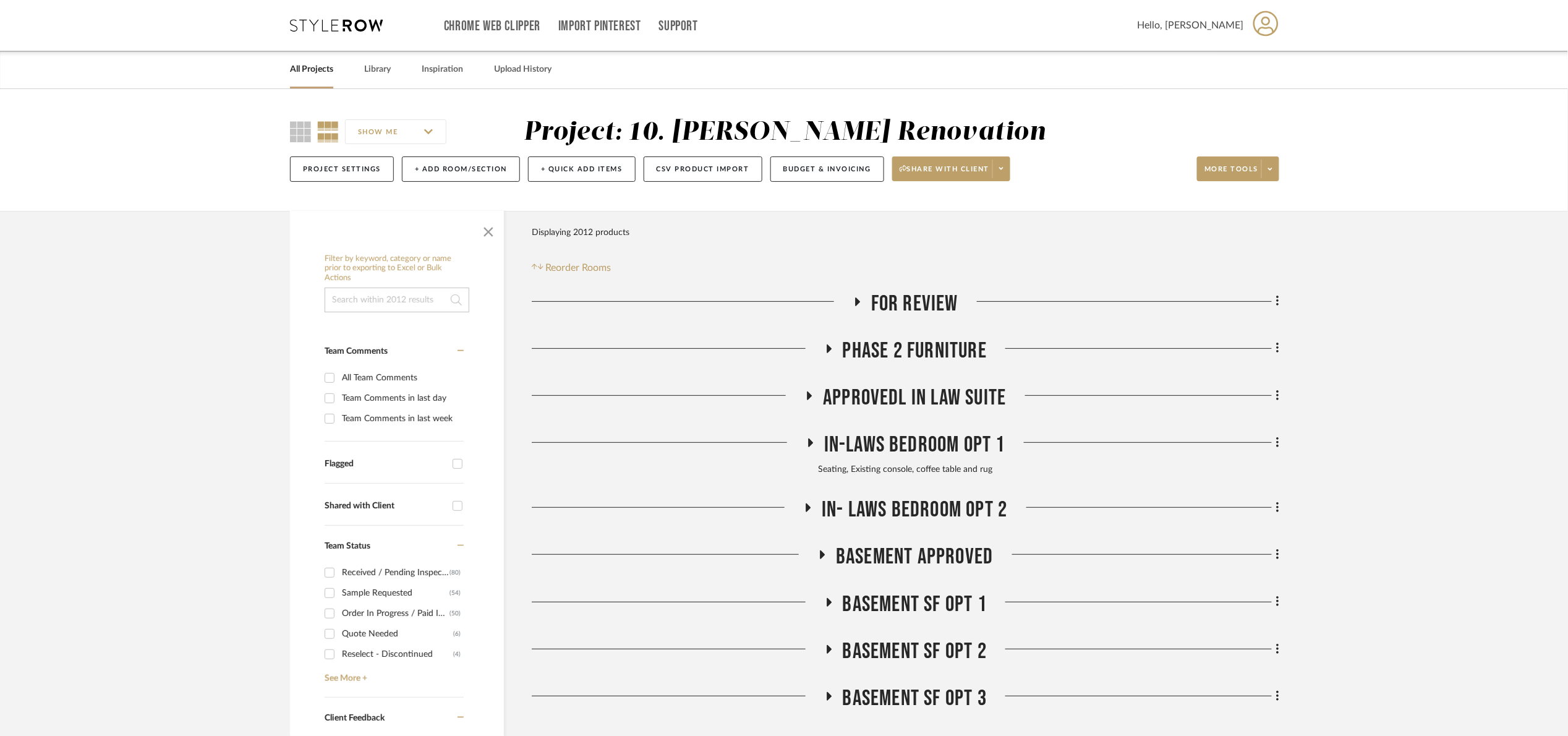
click at [843, 172] on button "Budget & Invoicing" at bounding box center [827, 169] width 114 height 26
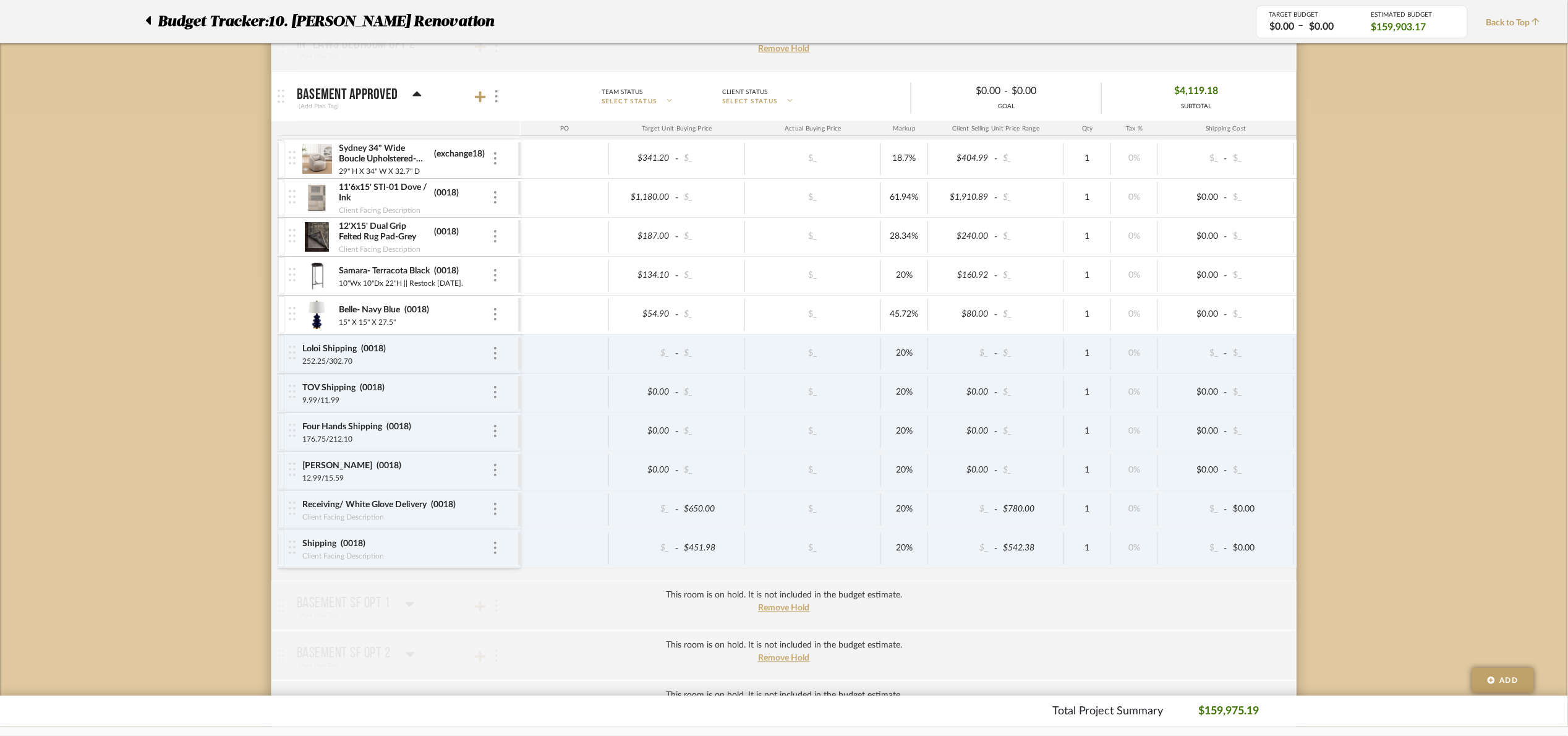
scroll to position [835, 0]
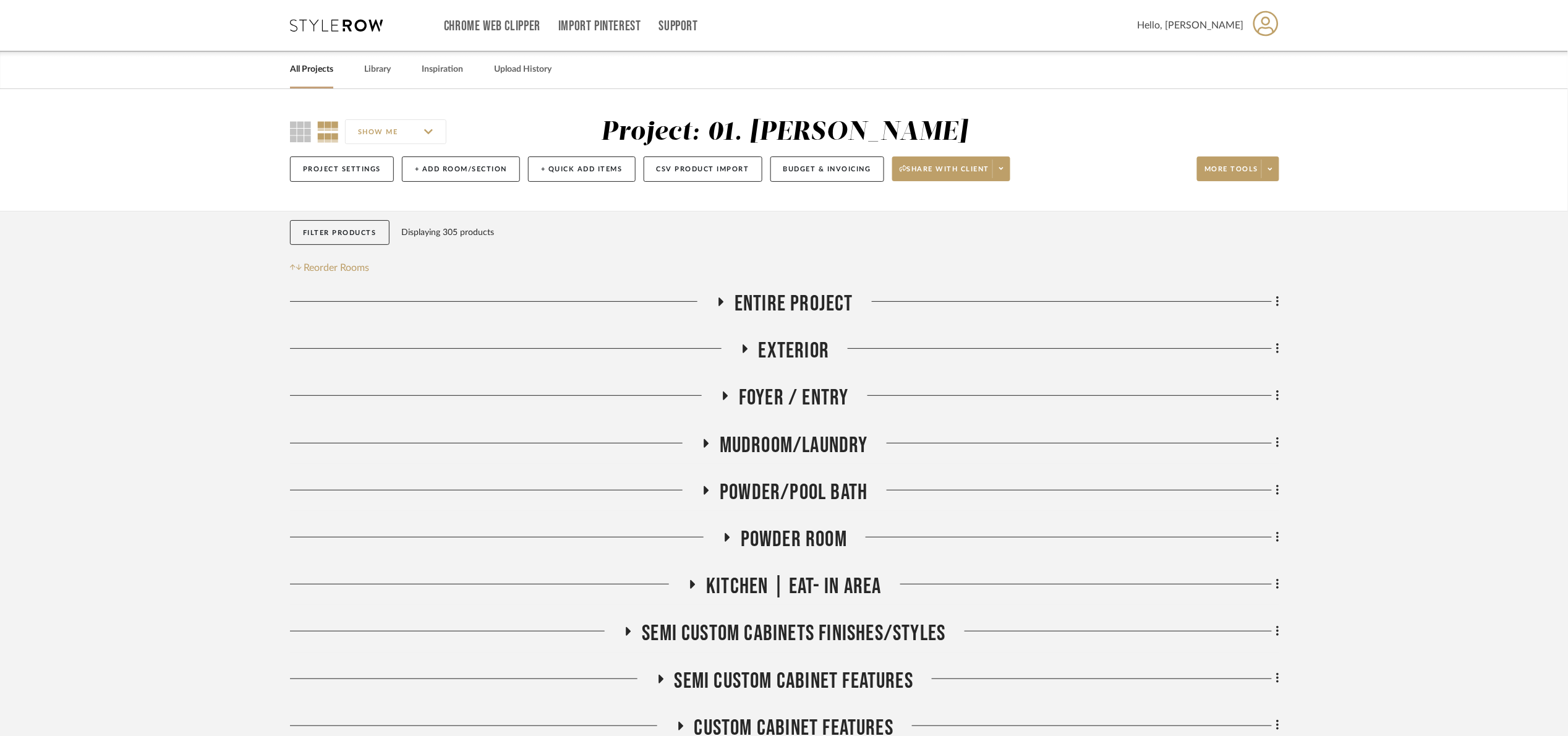
click at [806, 348] on span "Exterior" at bounding box center [794, 351] width 71 height 26
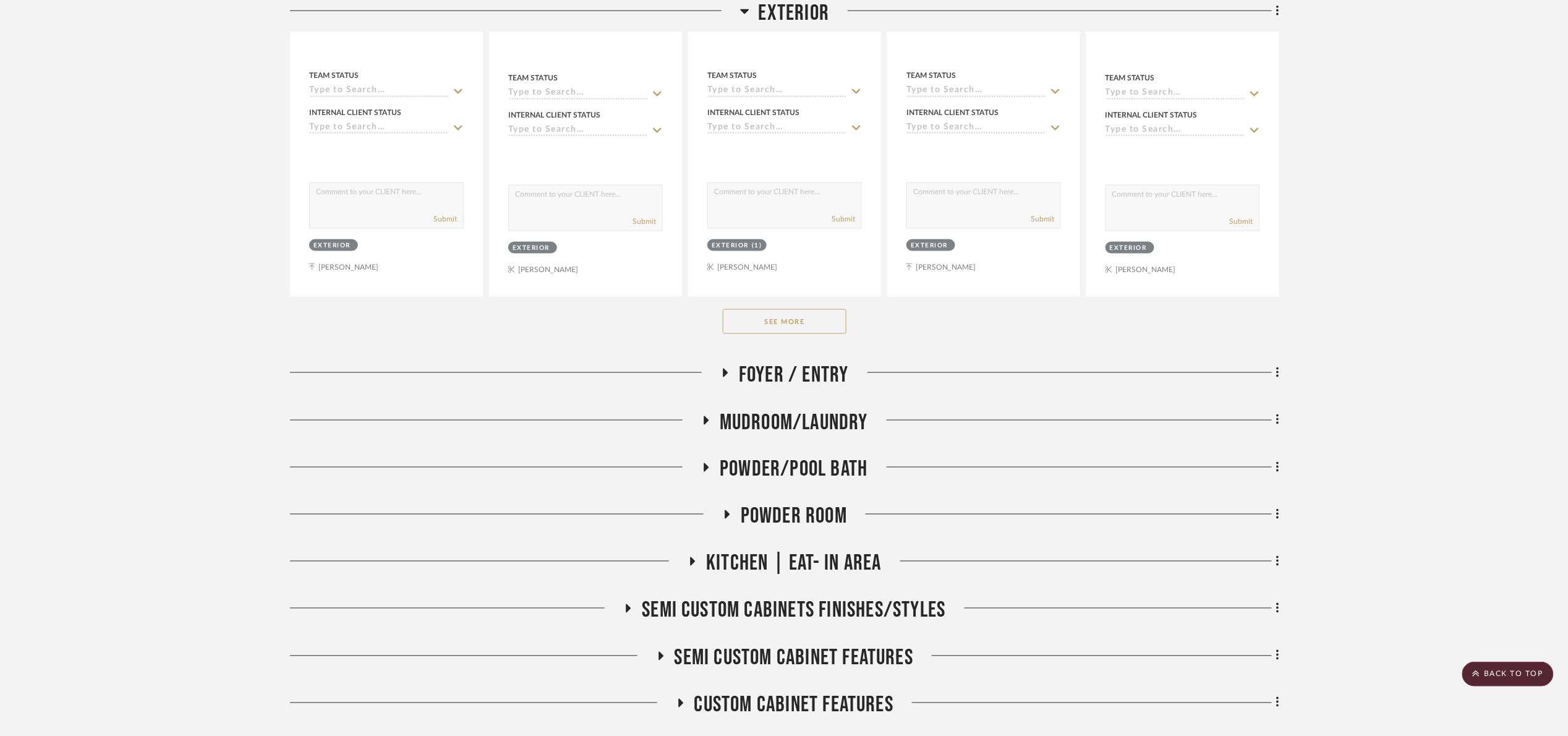
scroll to position [557, 0]
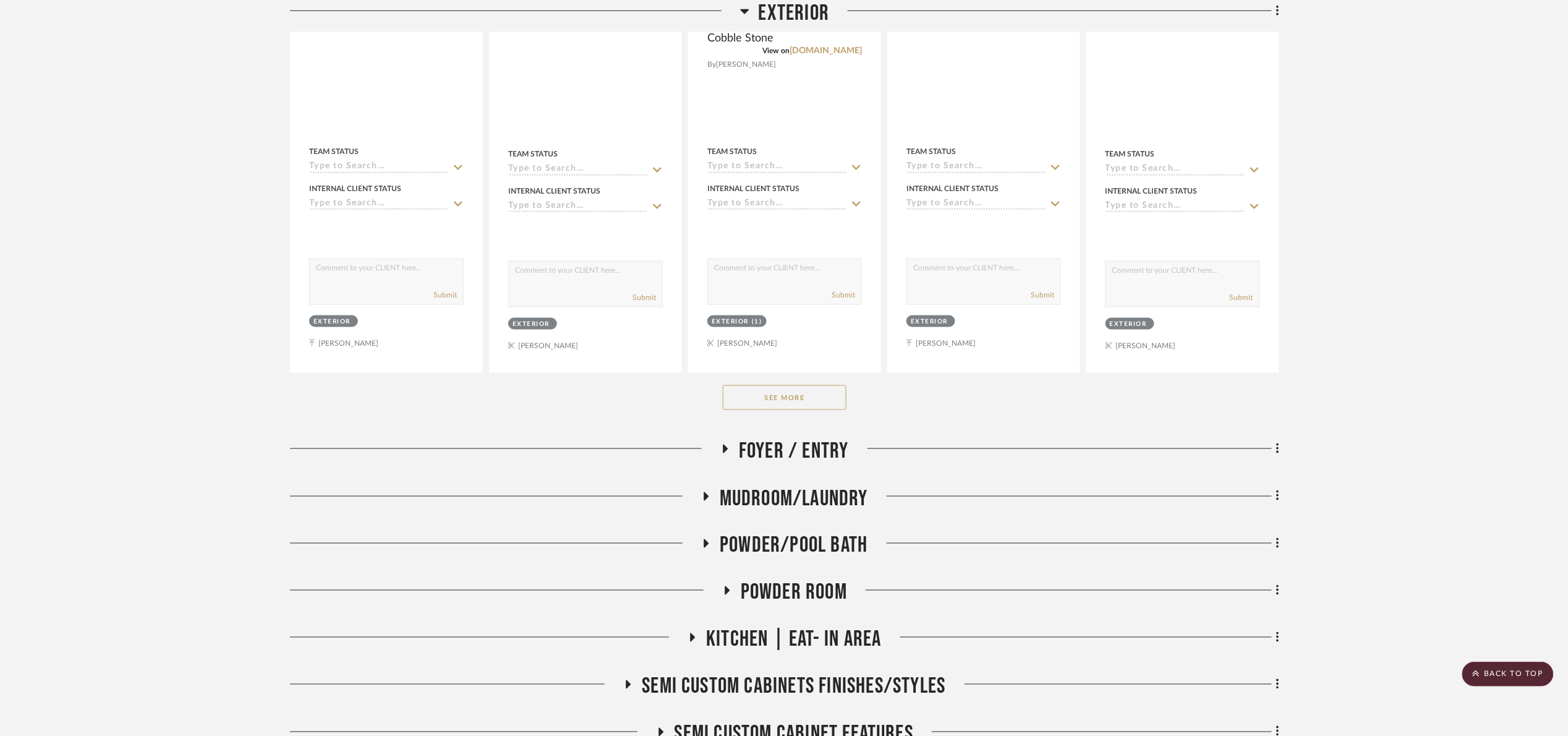
click at [824, 406] on button "See More" at bounding box center [785, 397] width 123 height 25
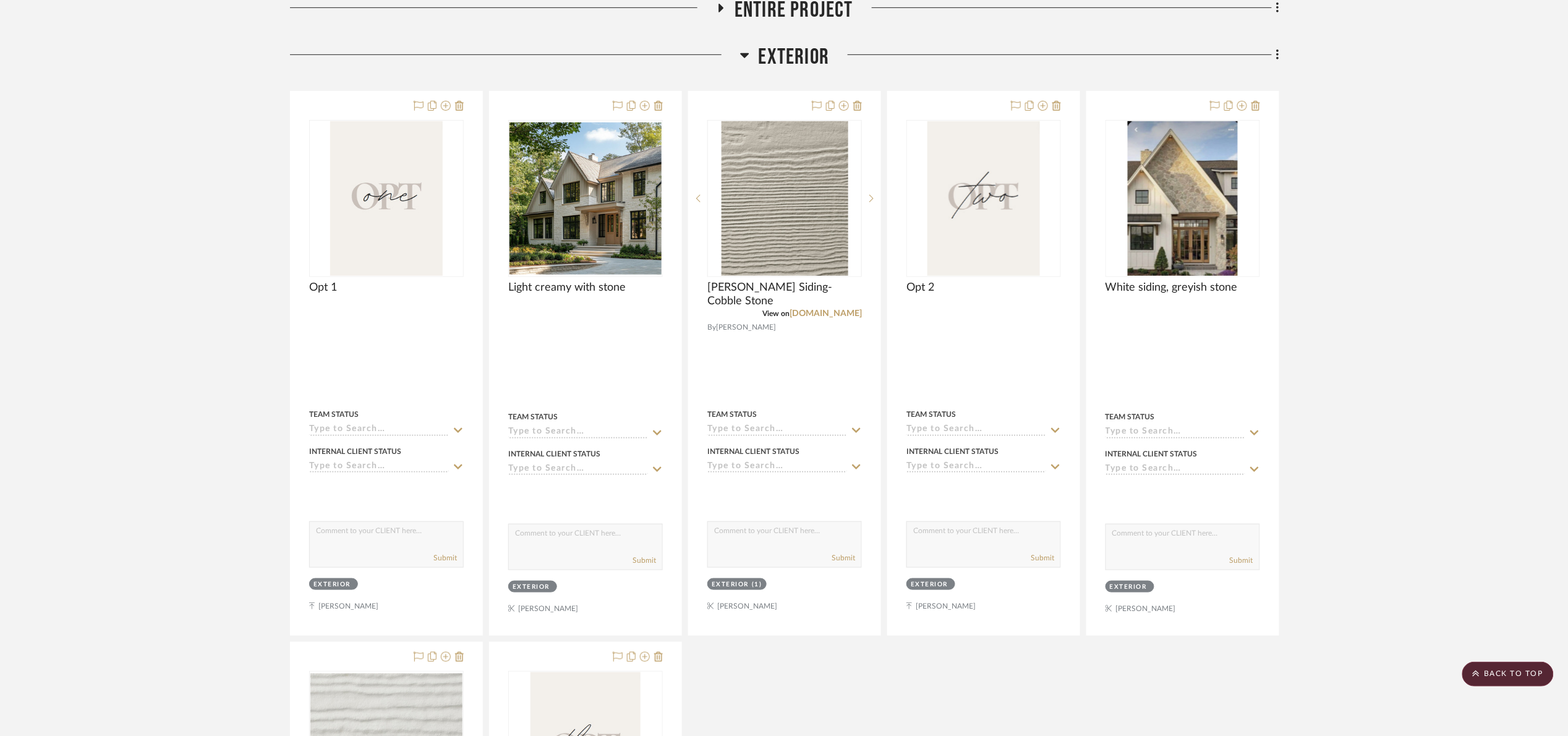
scroll to position [278, 0]
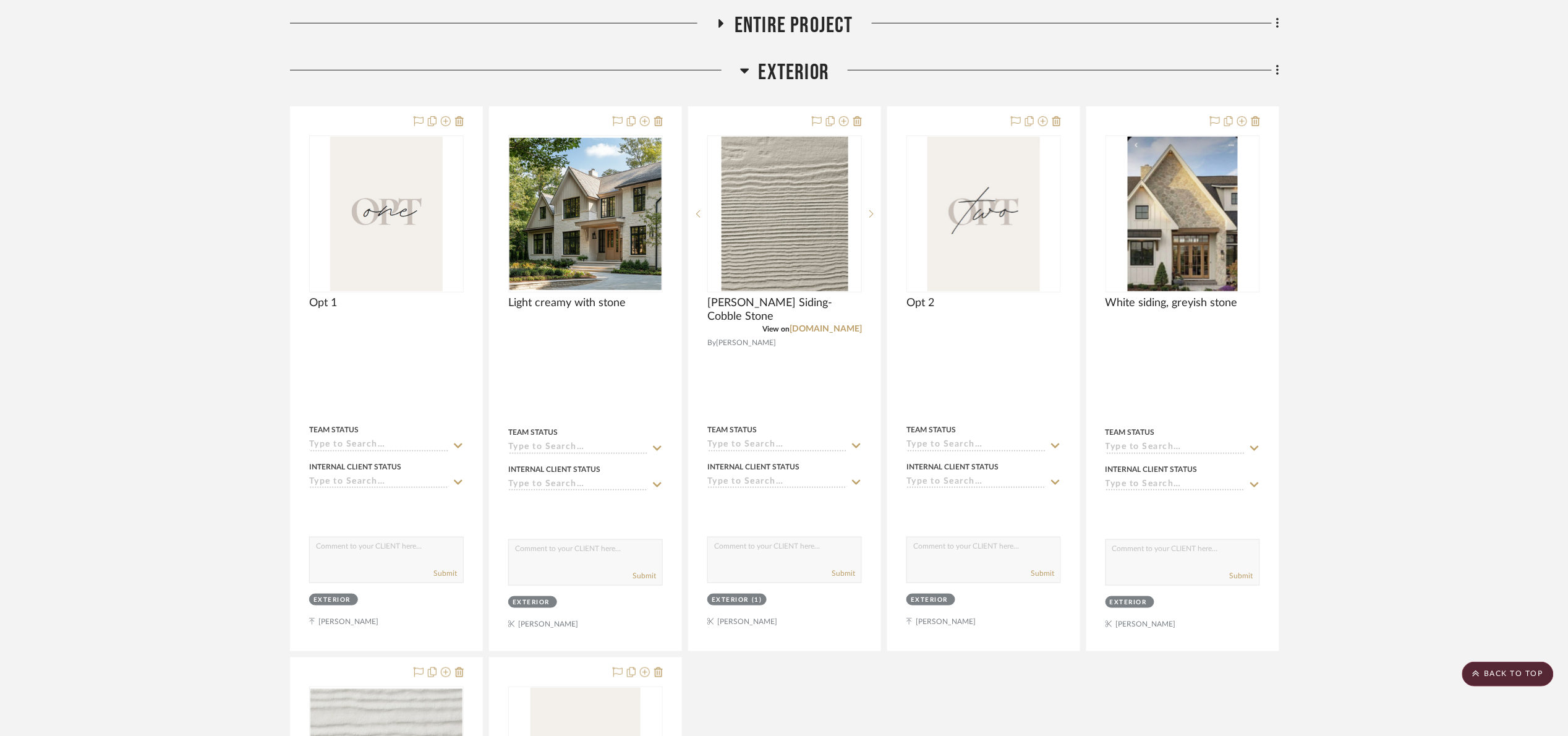
drag, startPoint x: 796, startPoint y: 27, endPoint x: 800, endPoint y: 35, distance: 8.9
click at [796, 28] on span "Entire Project" at bounding box center [794, 25] width 119 height 26
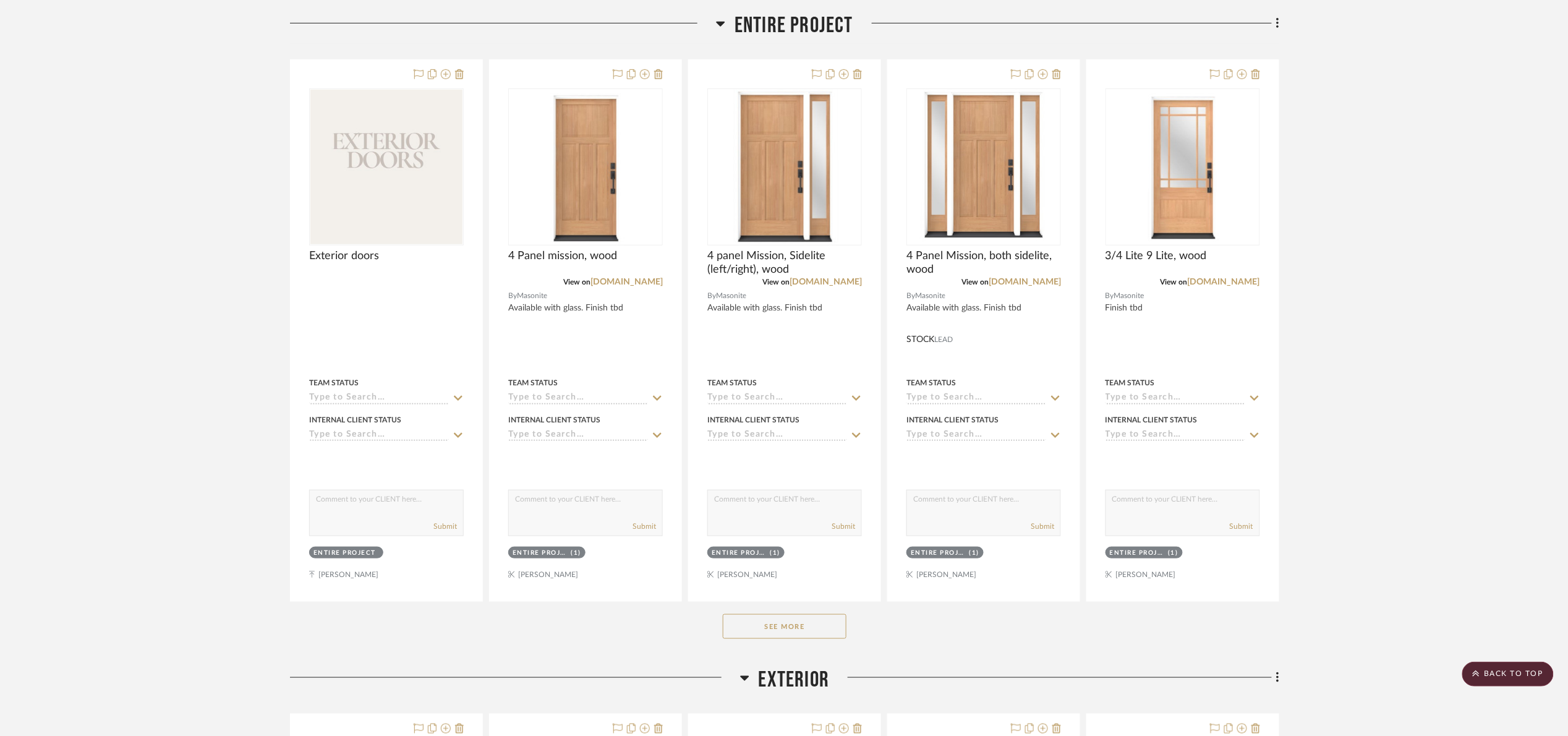
click at [798, 33] on span "Entire Project" at bounding box center [794, 25] width 119 height 26
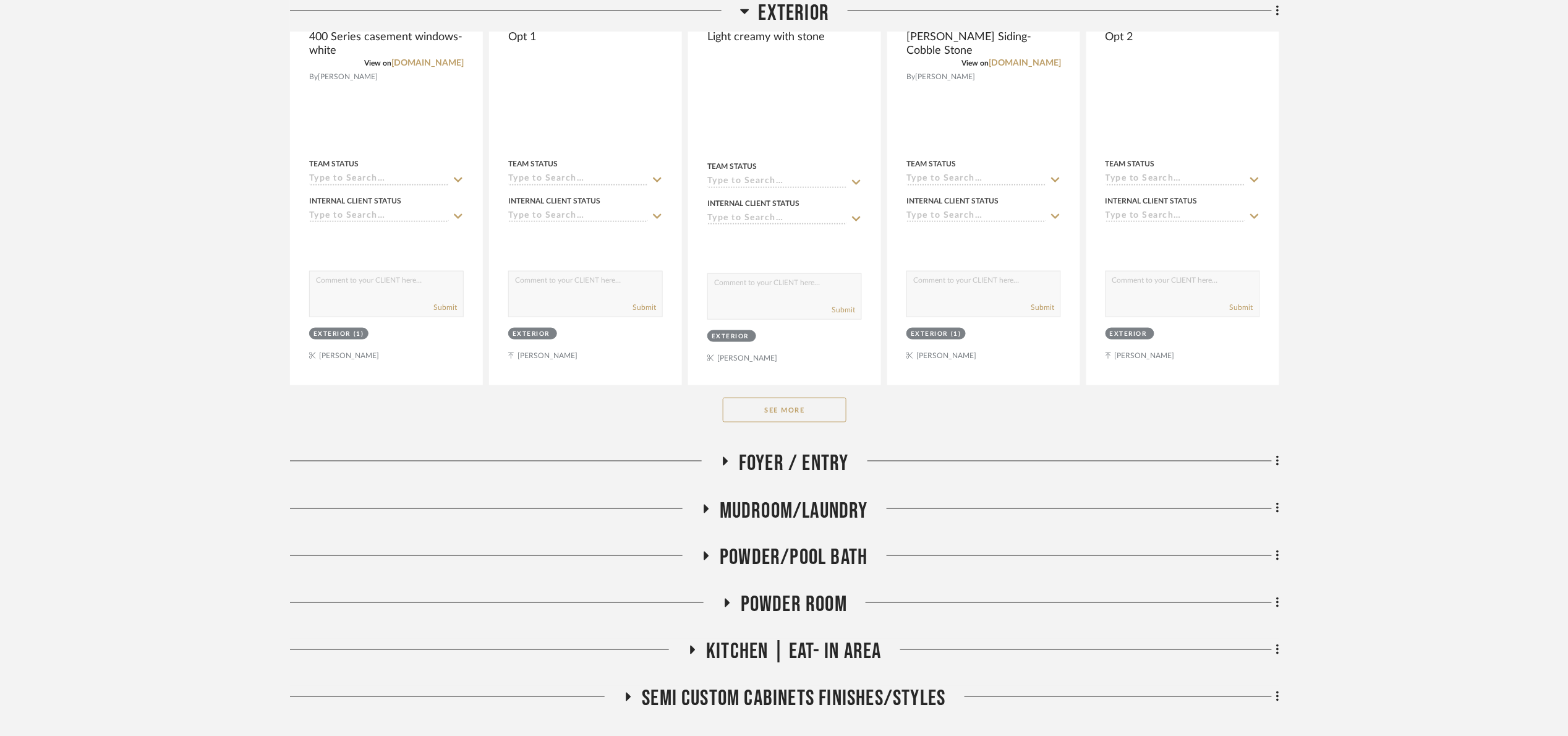
scroll to position [557, 0]
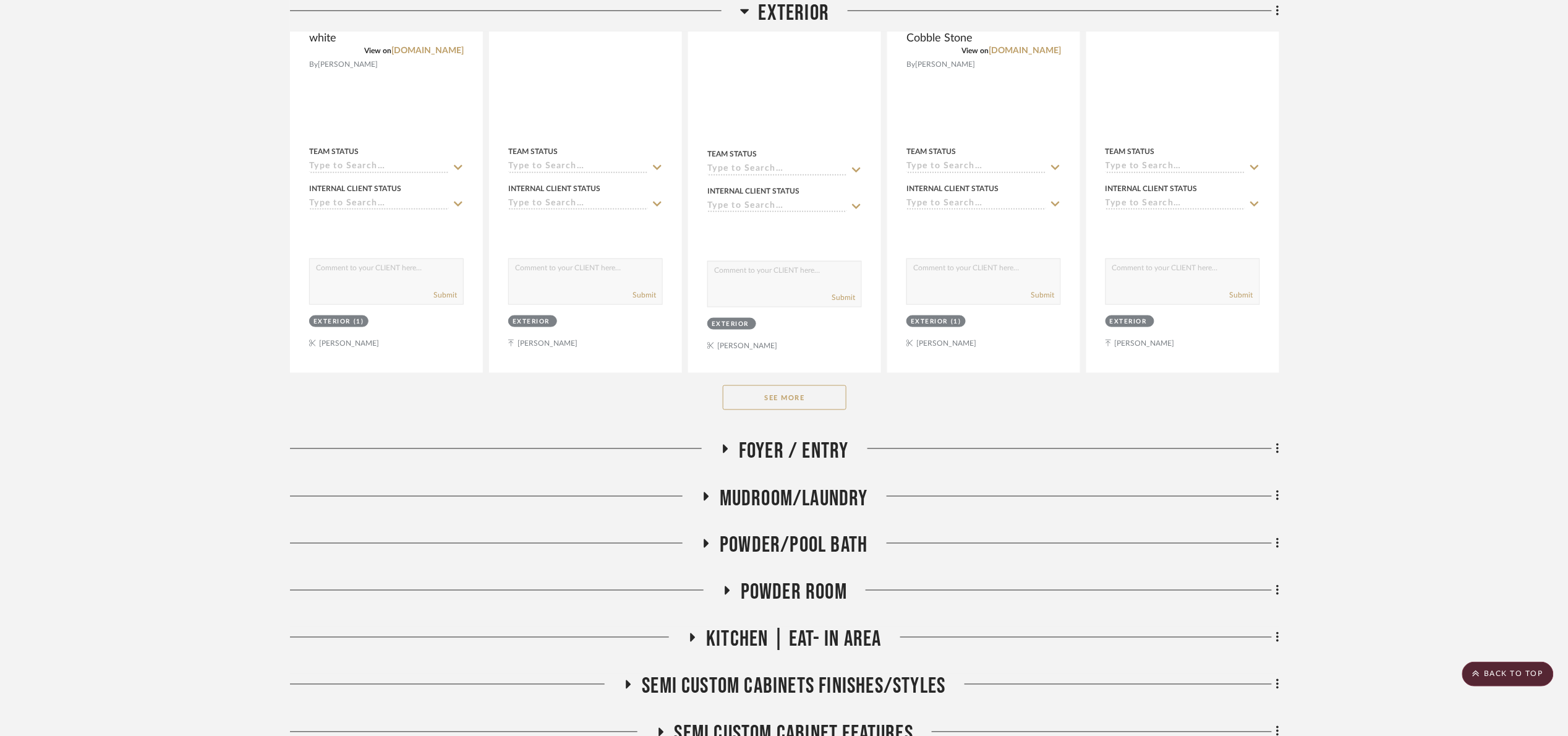
click at [781, 406] on button "See More" at bounding box center [785, 397] width 123 height 25
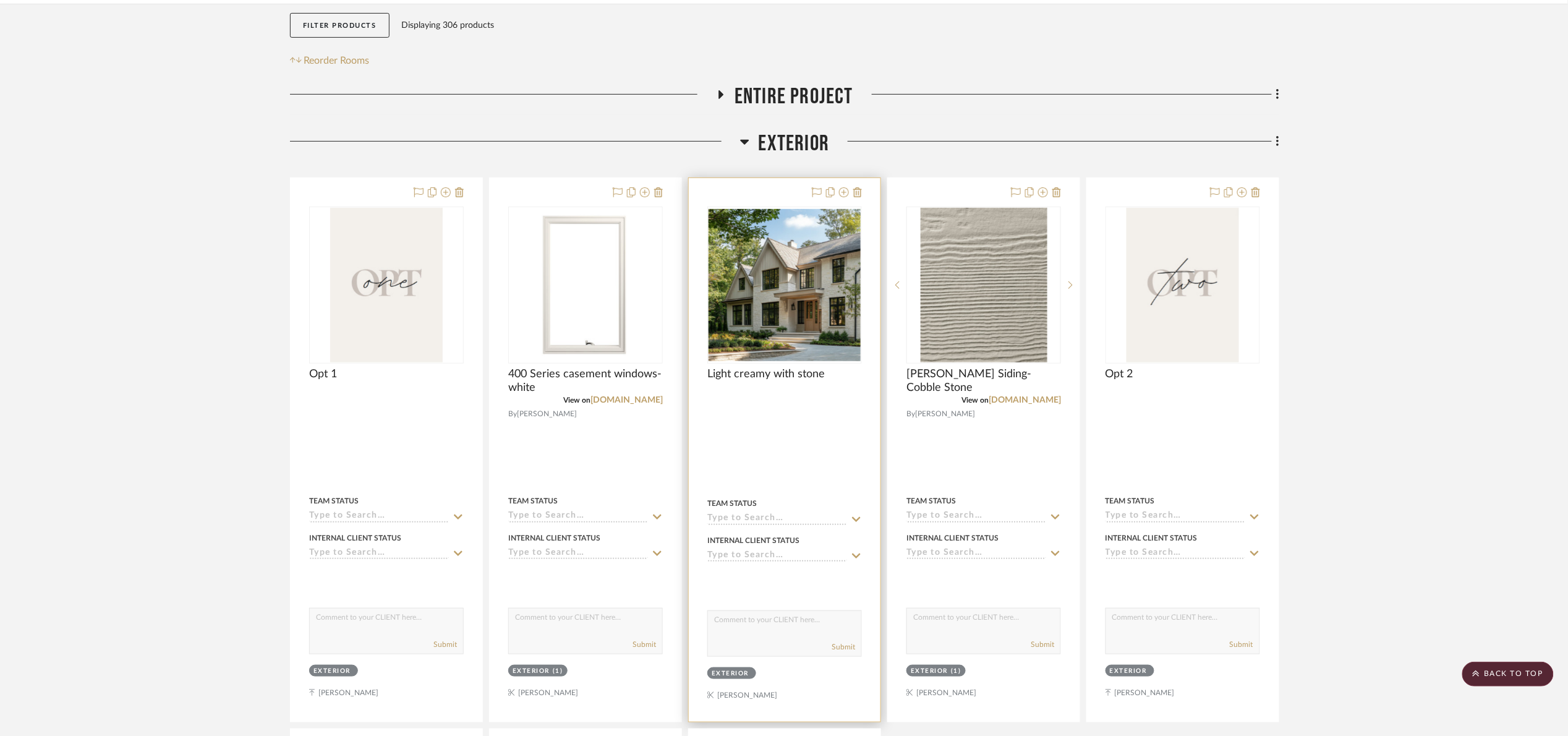
scroll to position [186, 0]
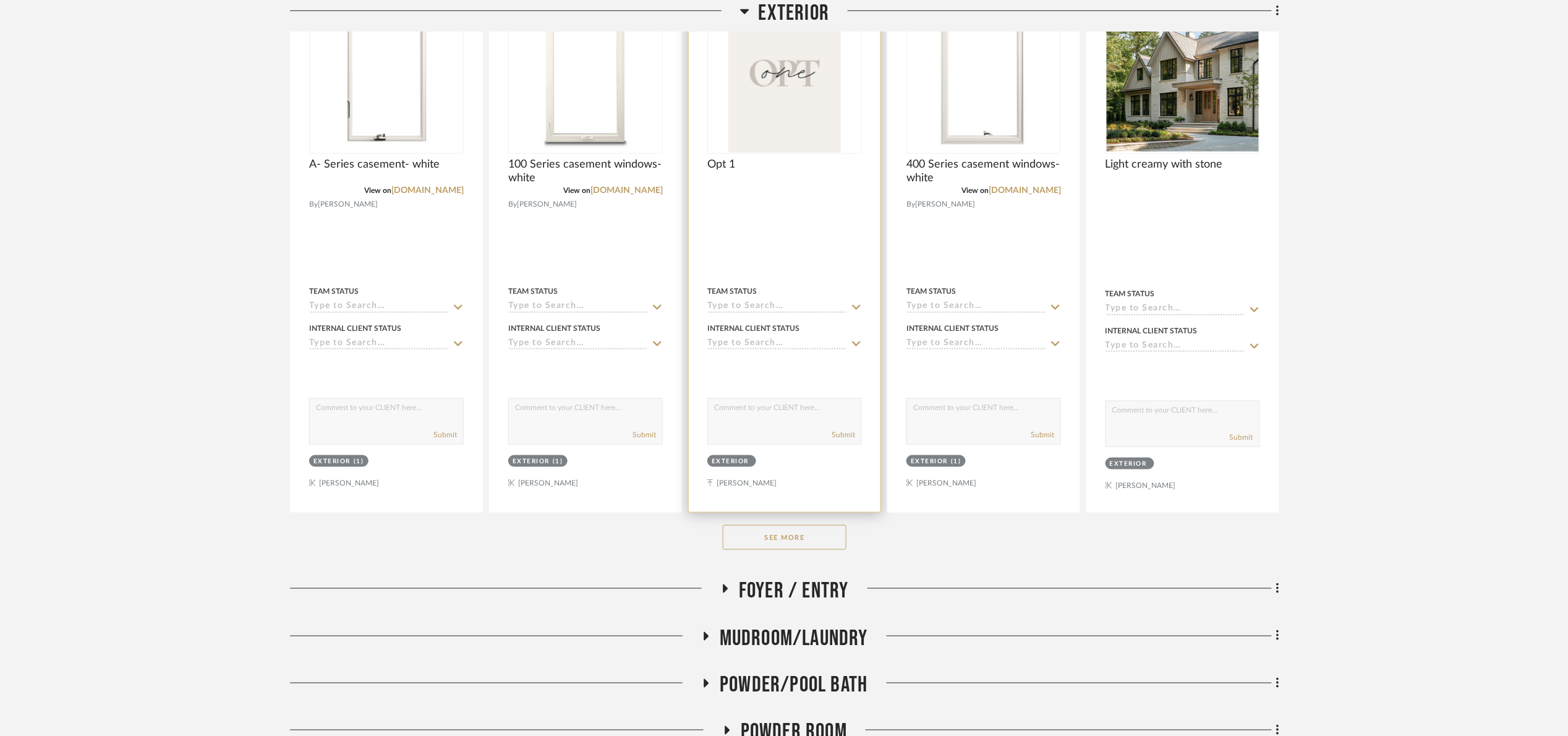
scroll to position [464, 0]
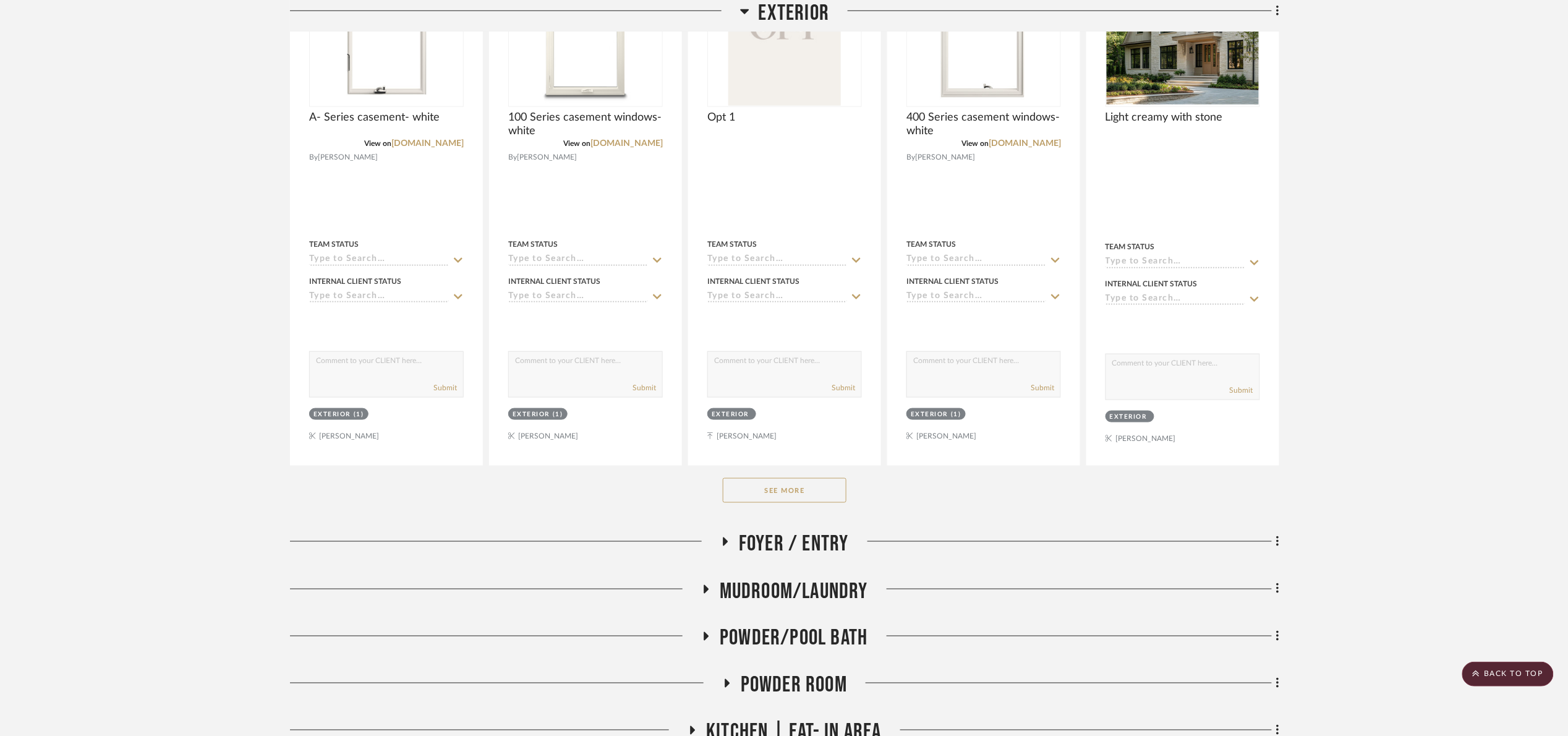
click at [799, 497] on button "See More" at bounding box center [785, 490] width 123 height 25
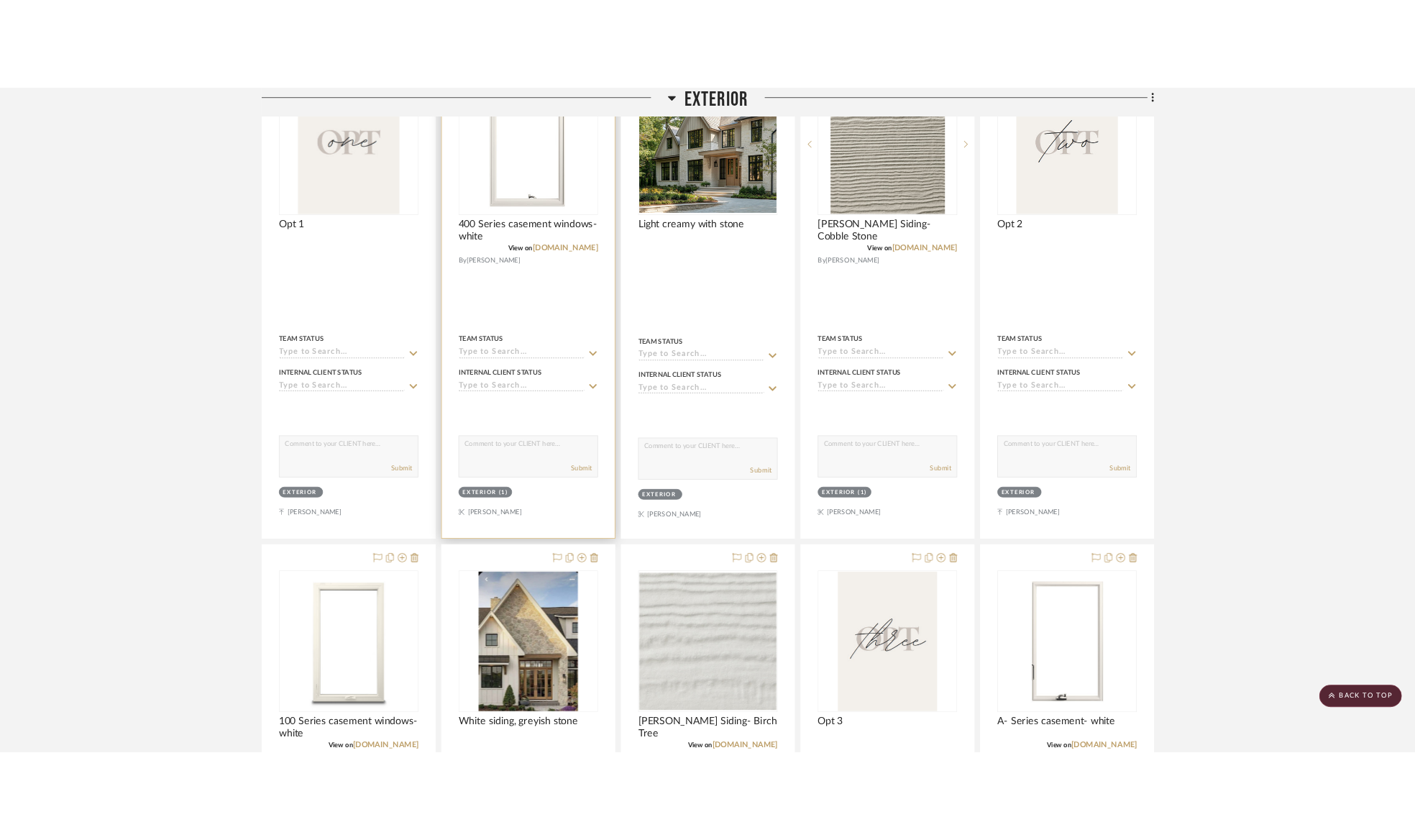
scroll to position [431, 0]
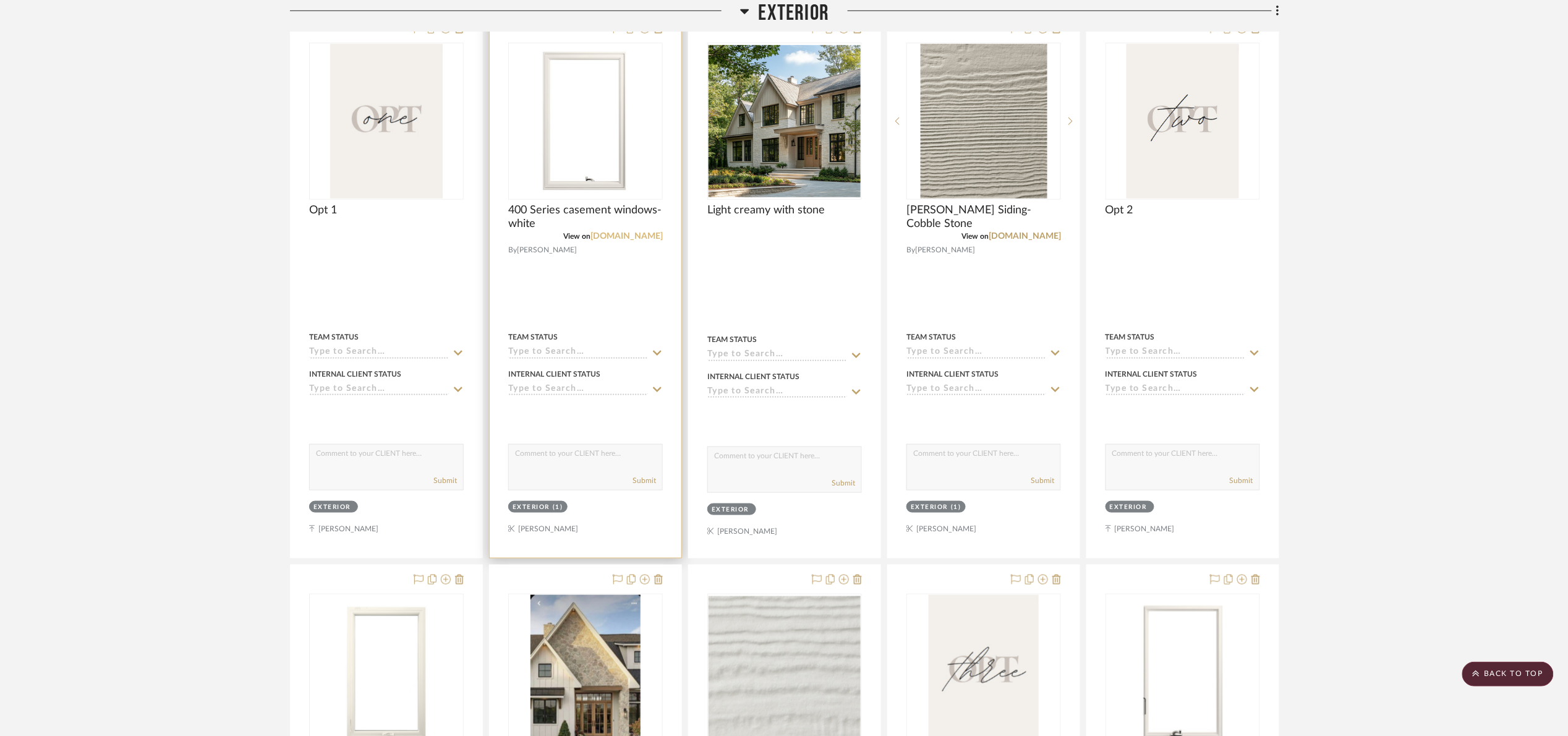
click at [634, 236] on link "andersenwindows.com" at bounding box center [627, 236] width 72 height 9
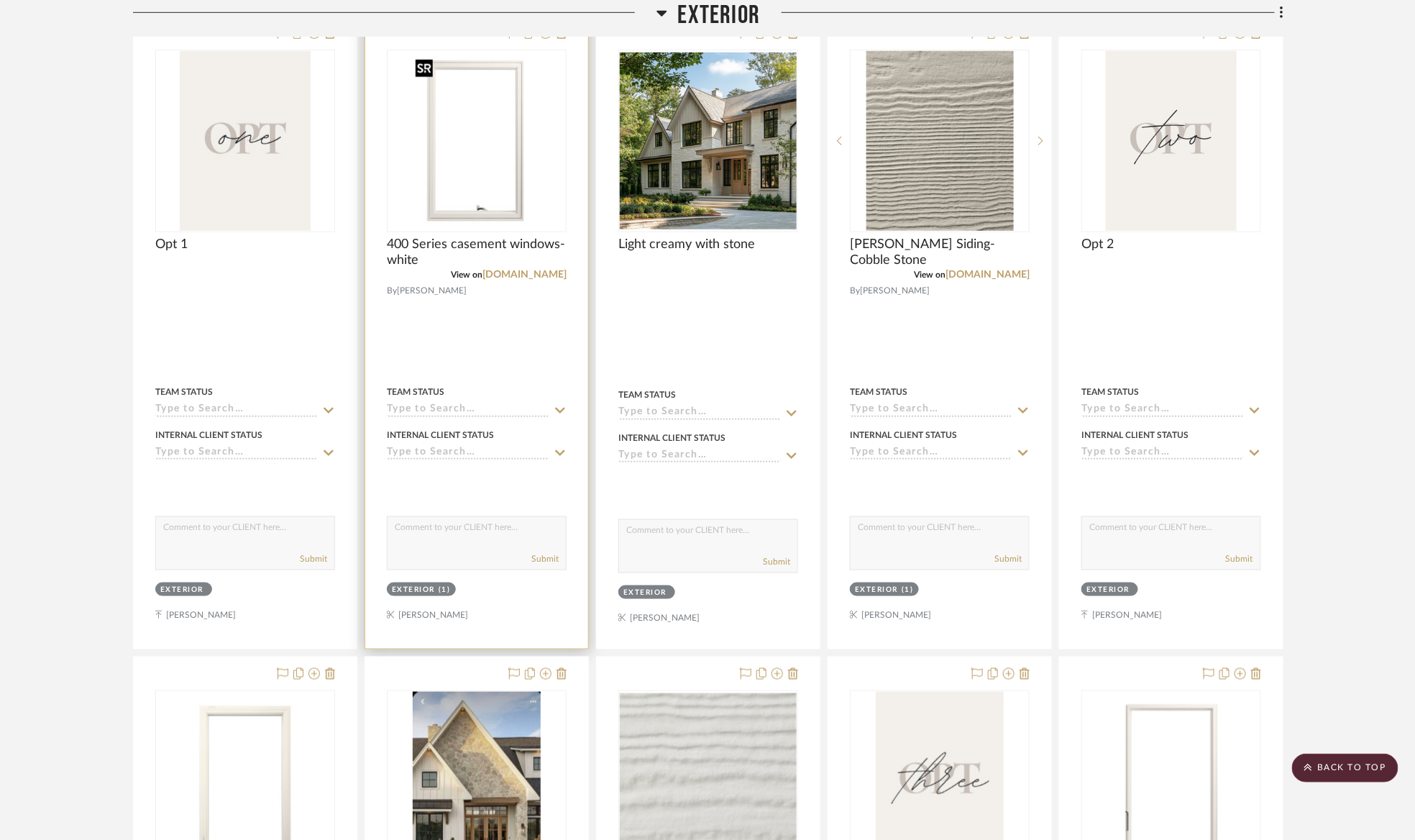
click at [508, 196] on div at bounding box center [476, 141] width 179 height 183
click at [447, 139] on img "0" at bounding box center [477, 140] width 135 height 179
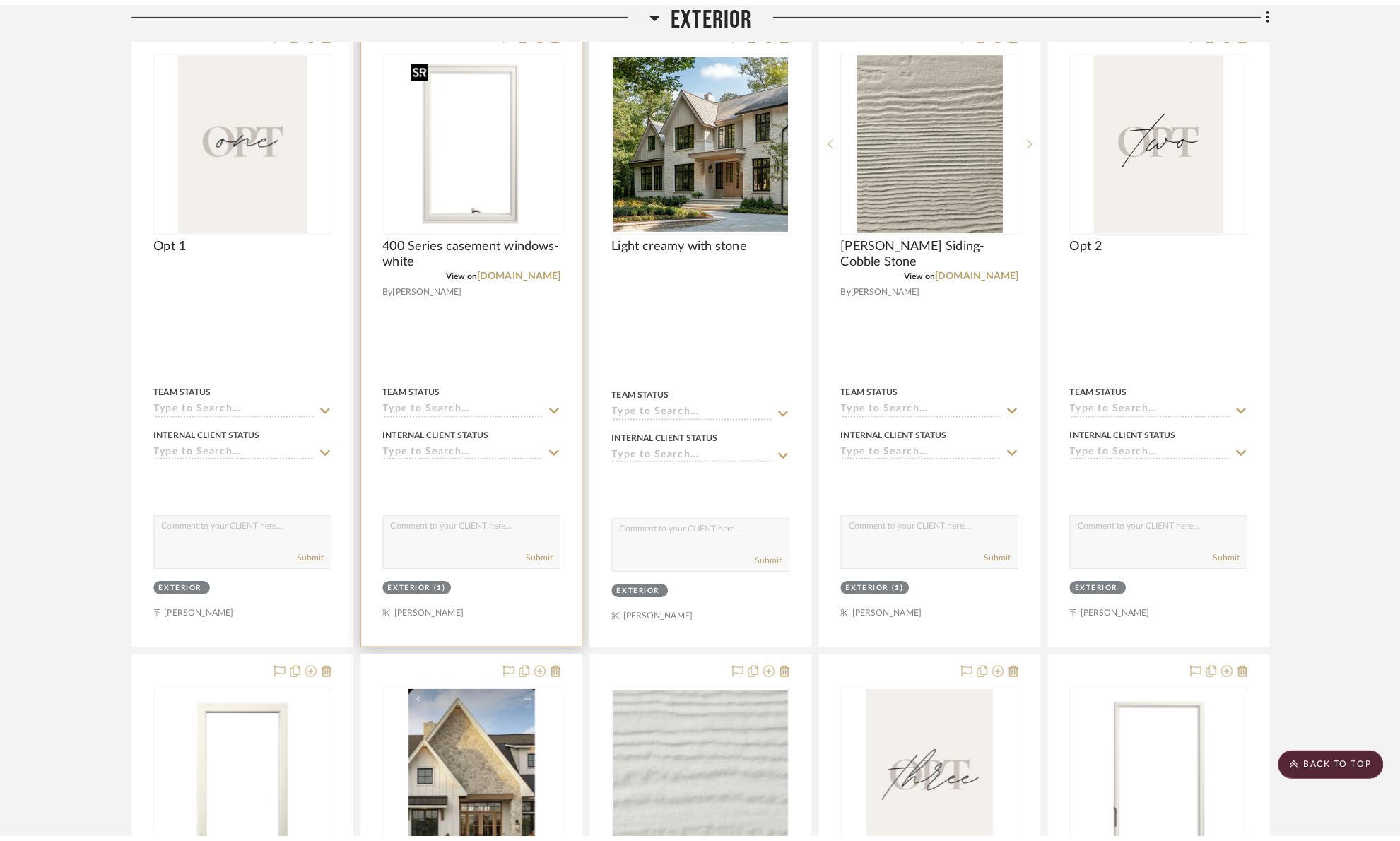
scroll to position [0, 0]
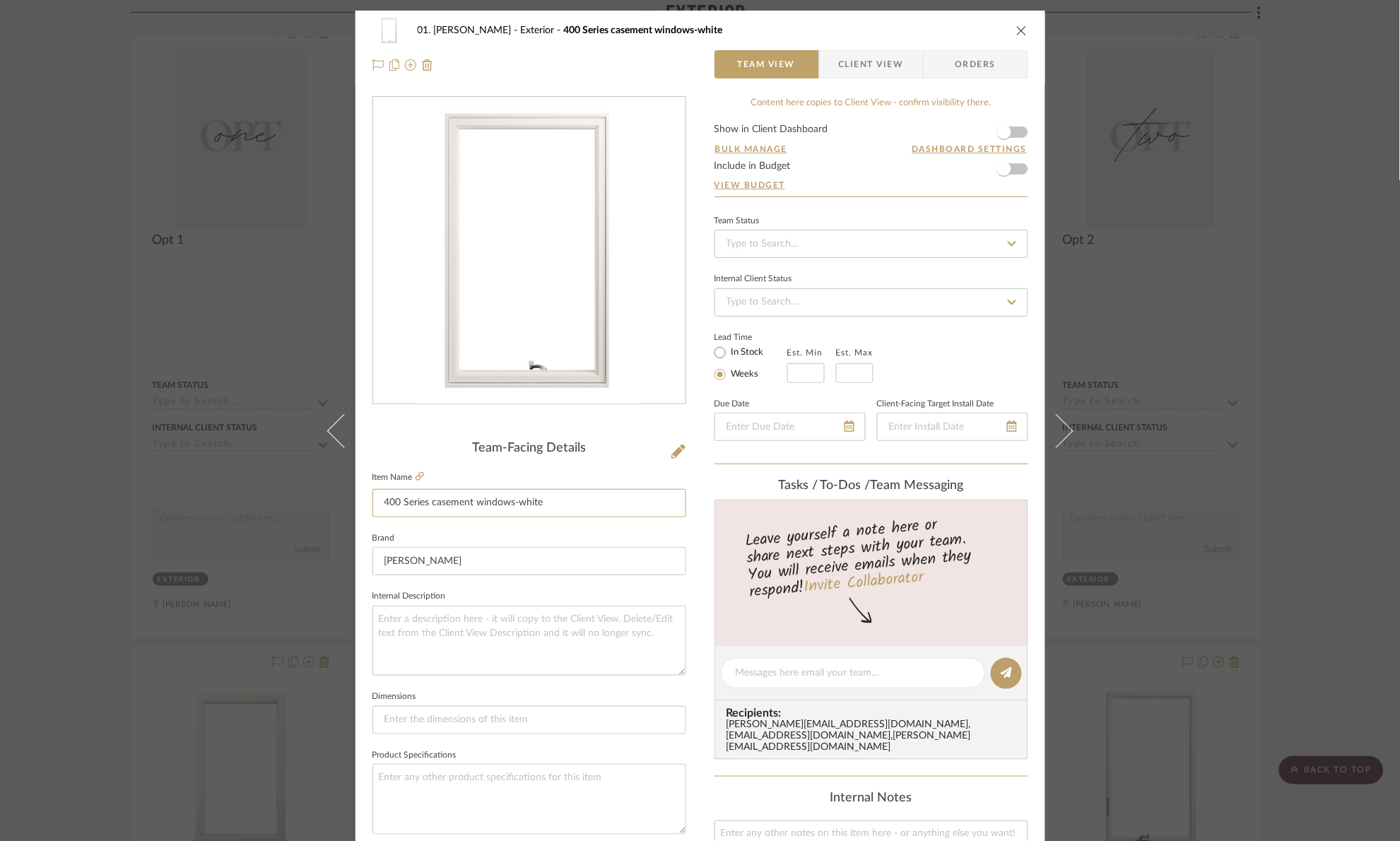
drag, startPoint x: 593, startPoint y: 517, endPoint x: 286, endPoint y: 515, distance: 307.0
click at [288, 516] on div "01. Merker Exterior 400 Series casement windows-white Team View Client View Ord…" at bounding box center [700, 420] width 1400 height 841
drag, startPoint x: 98, startPoint y: 140, endPoint x: 115, endPoint y: 64, distance: 77.9
click at [103, 121] on div "01. Merker Exterior 400 Series casement windows-white Team View Client View Ord…" at bounding box center [700, 420] width 1400 height 841
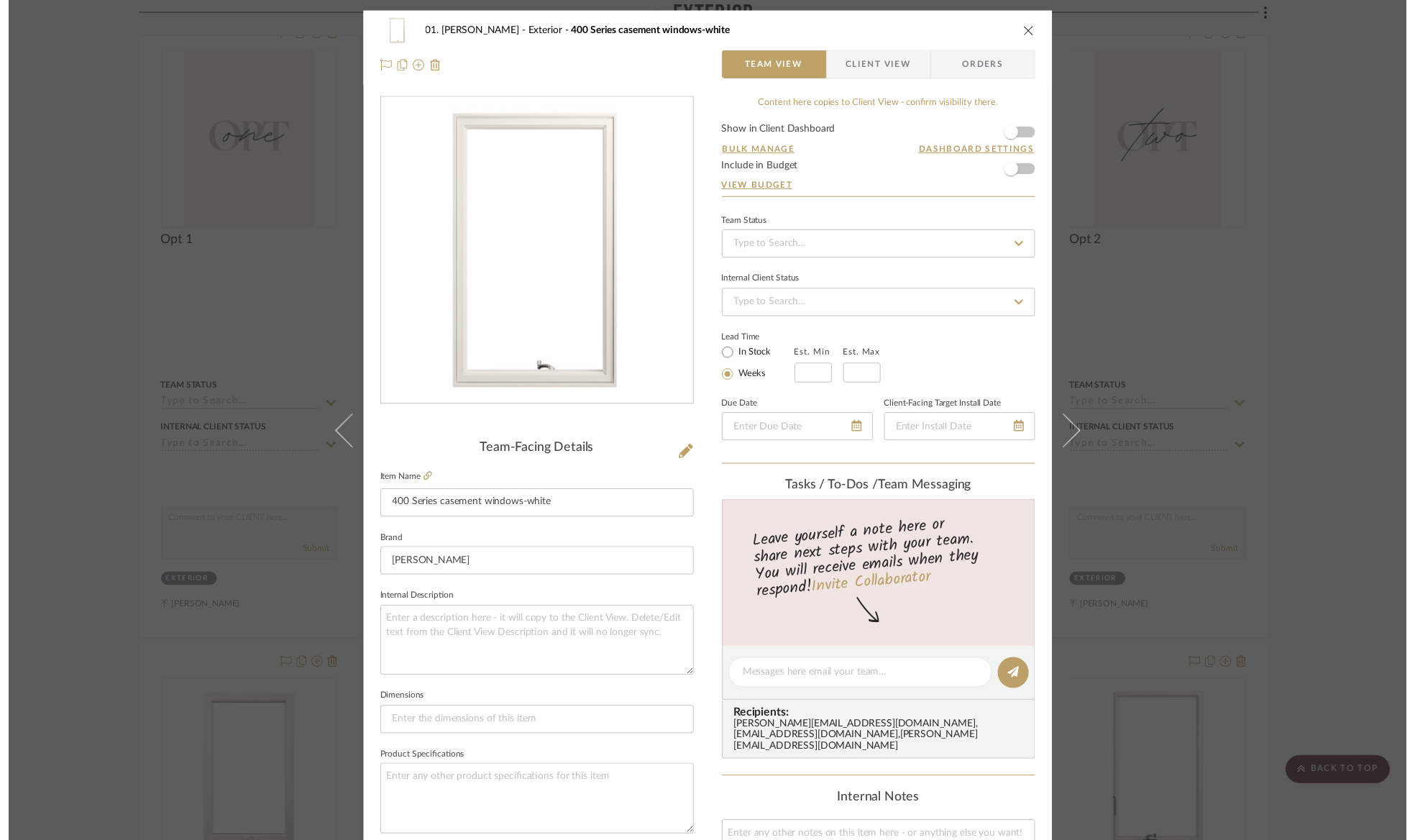
scroll to position [431, 0]
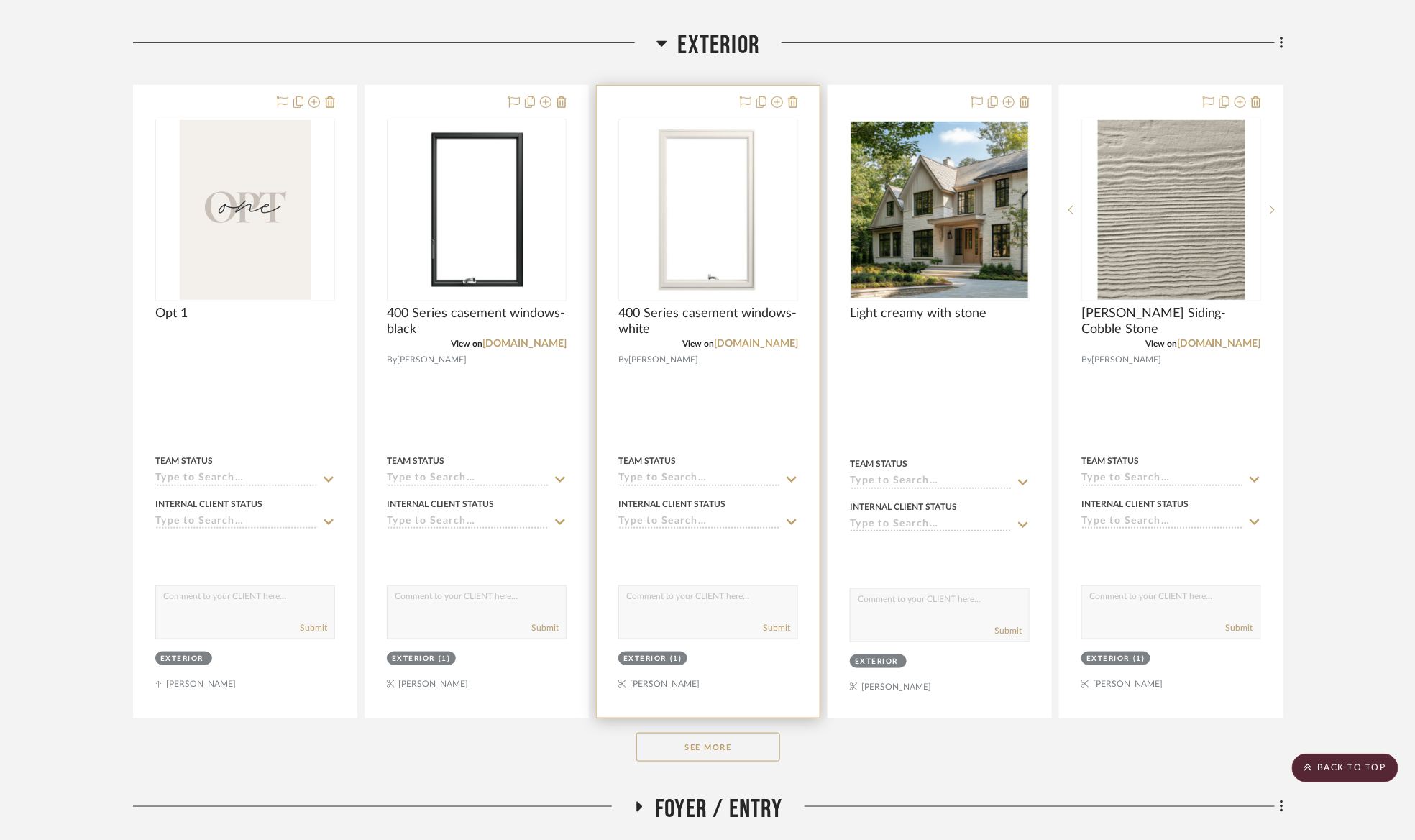
scroll to position [431, 0]
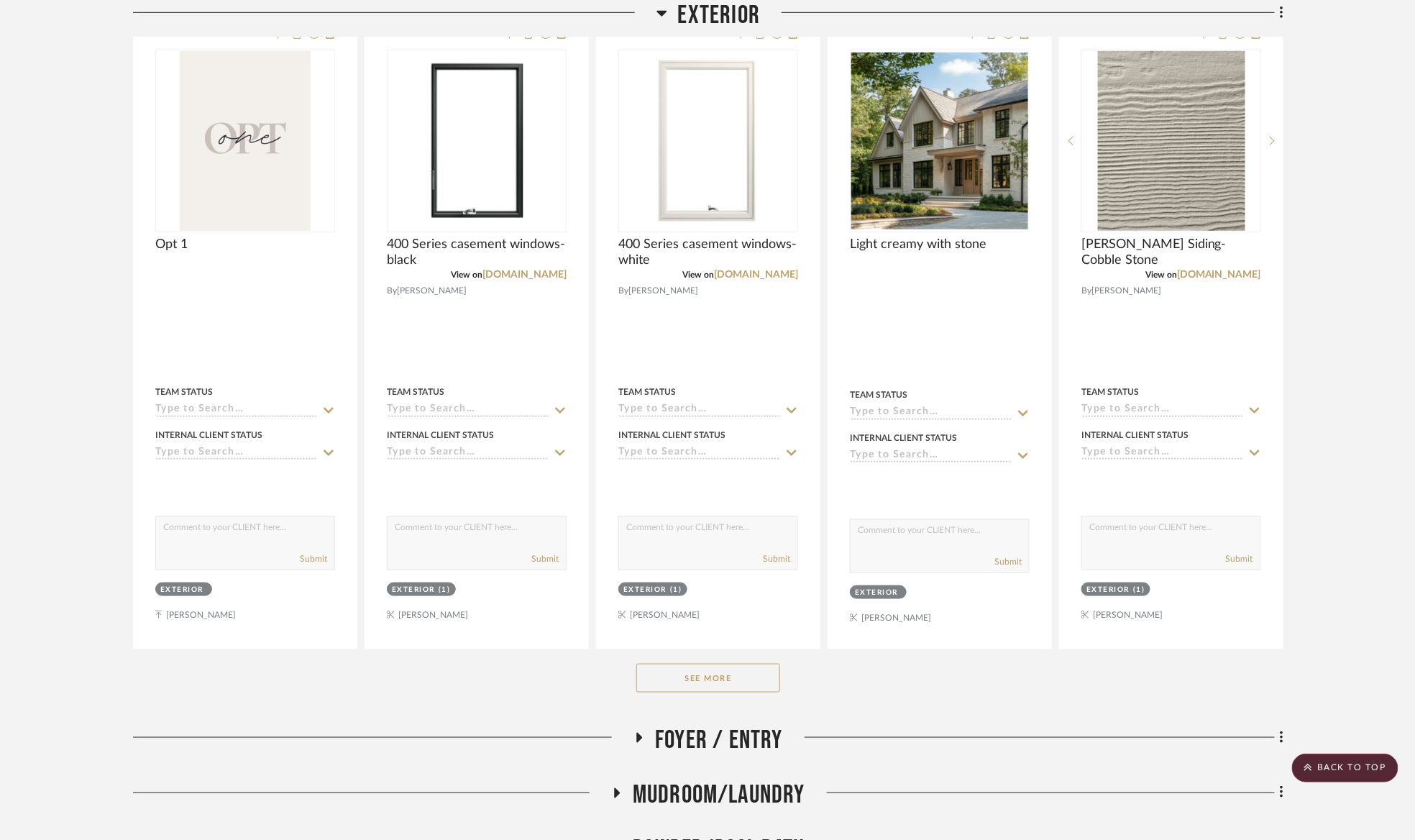
click at [748, 680] on button "See More" at bounding box center [708, 677] width 144 height 29
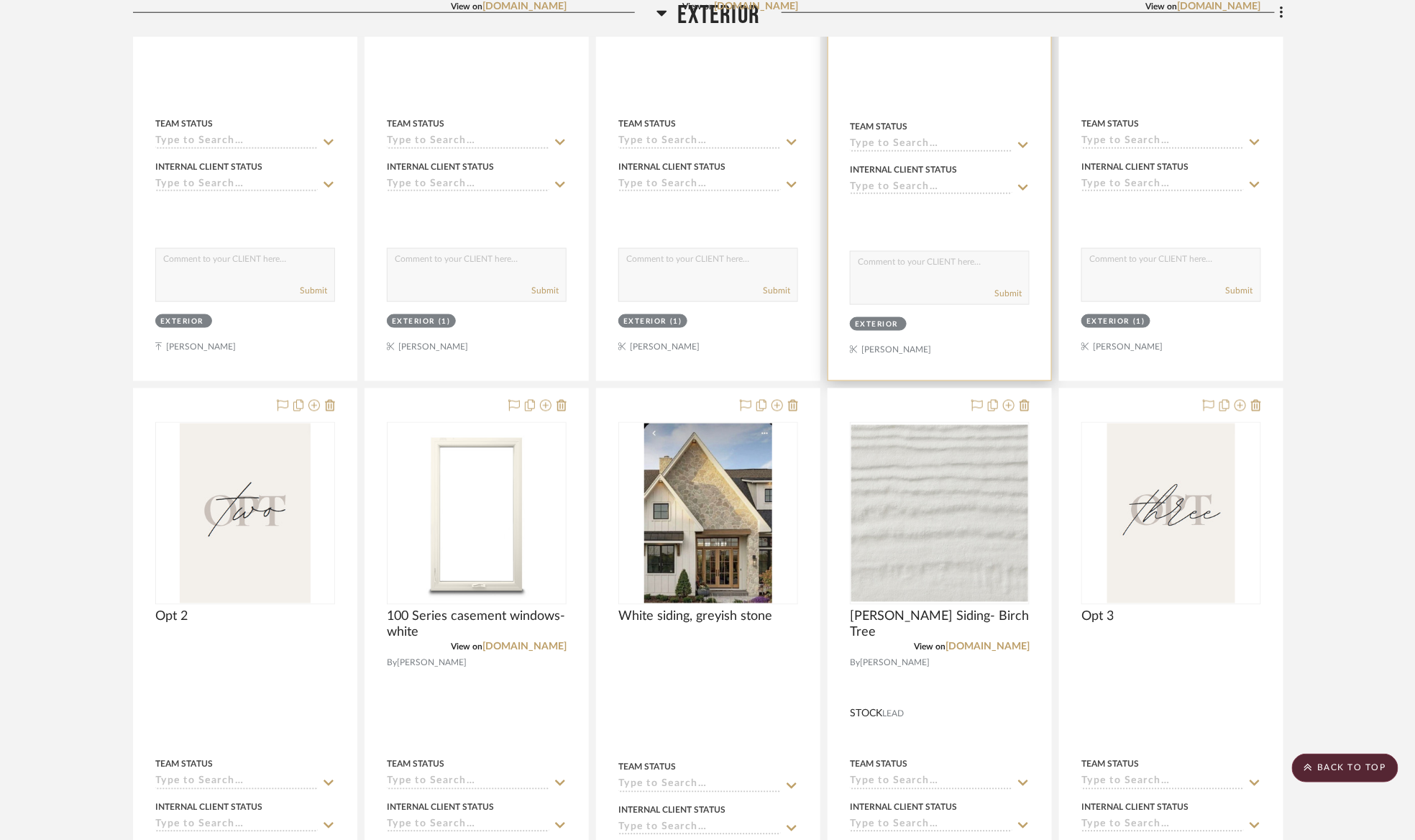
scroll to position [755, 0]
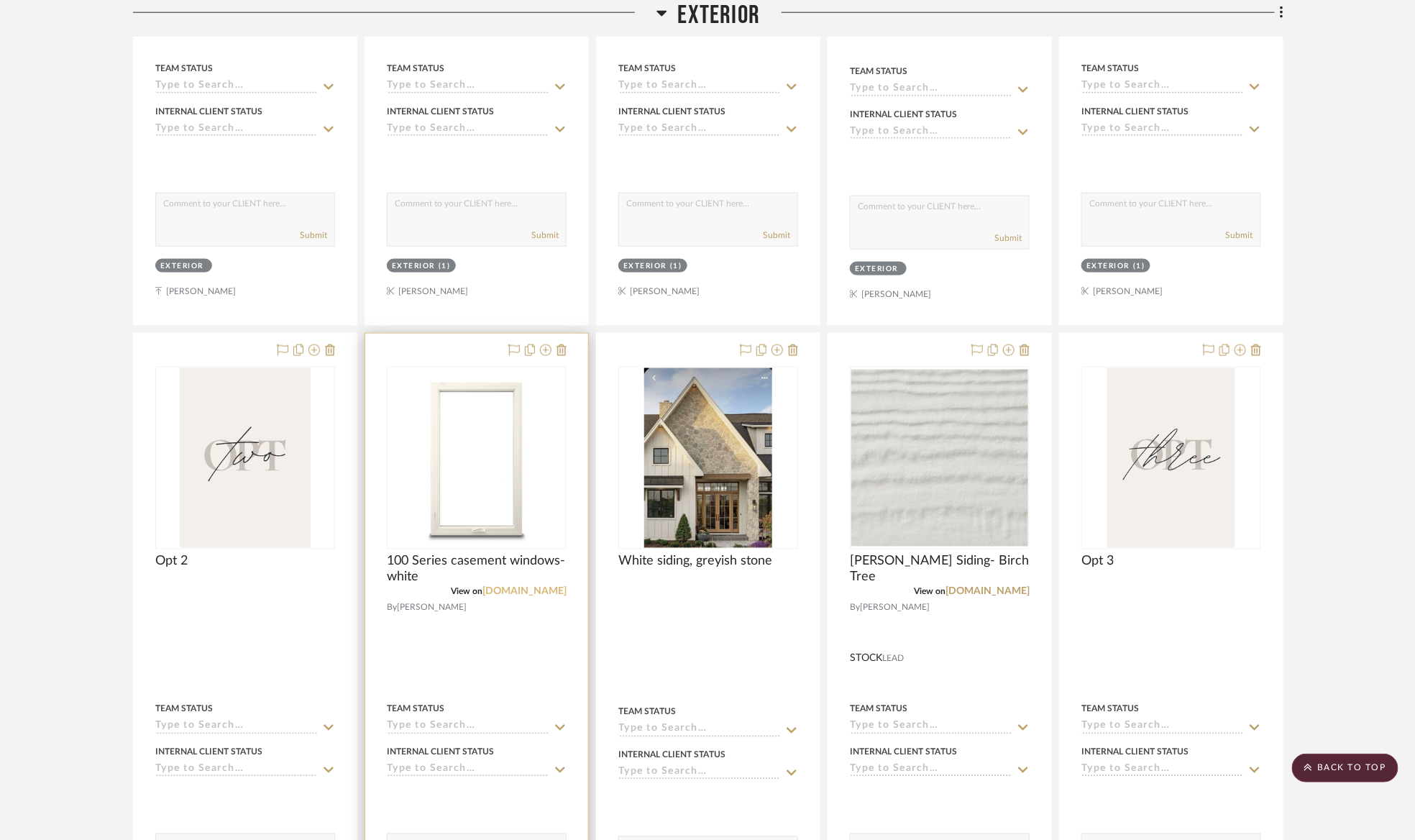
click at [528, 589] on link "[DOMAIN_NAME]" at bounding box center [524, 592] width 84 height 10
click at [0, 0] on img at bounding box center [0, 0] width 0 height 0
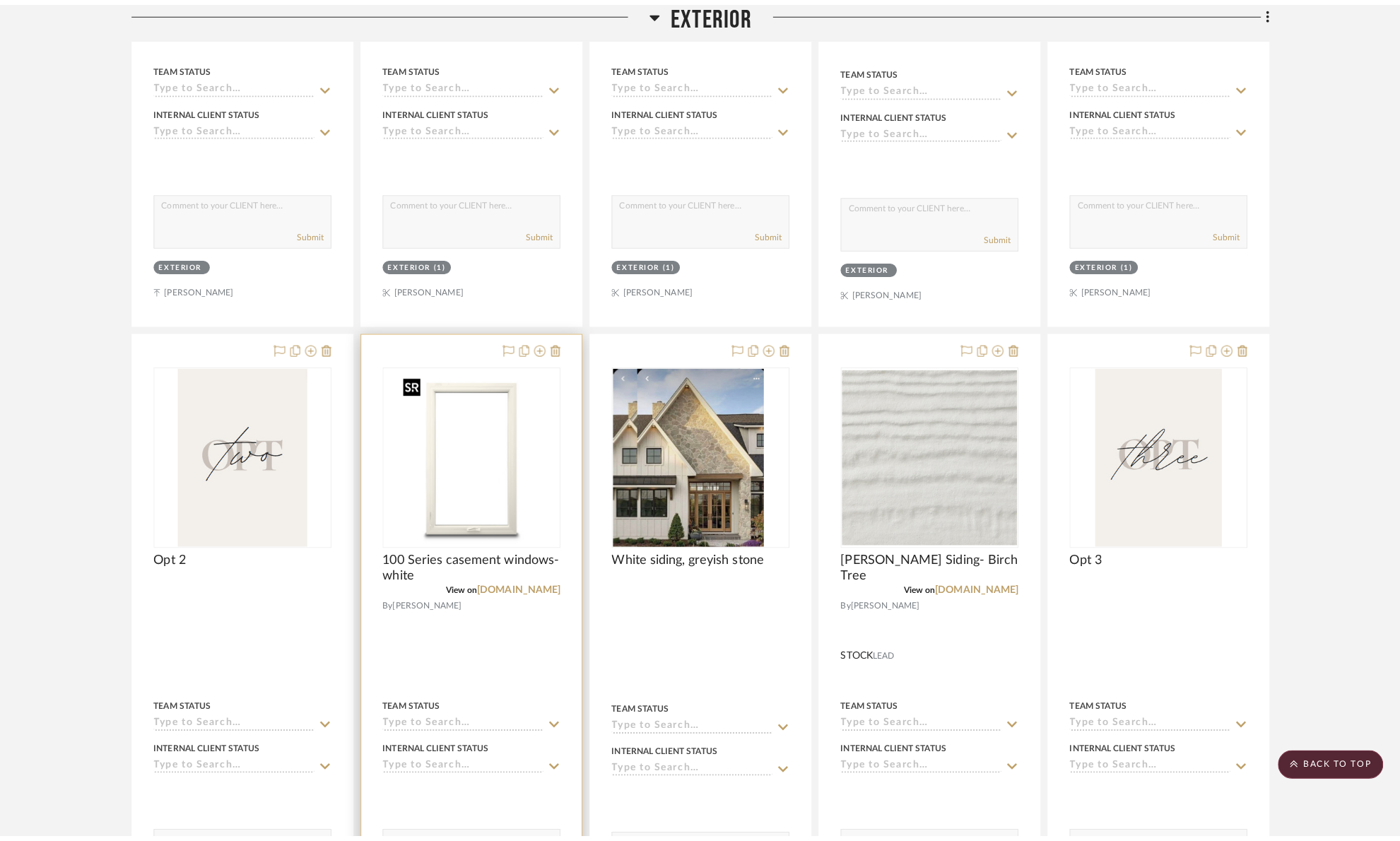
scroll to position [0, 0]
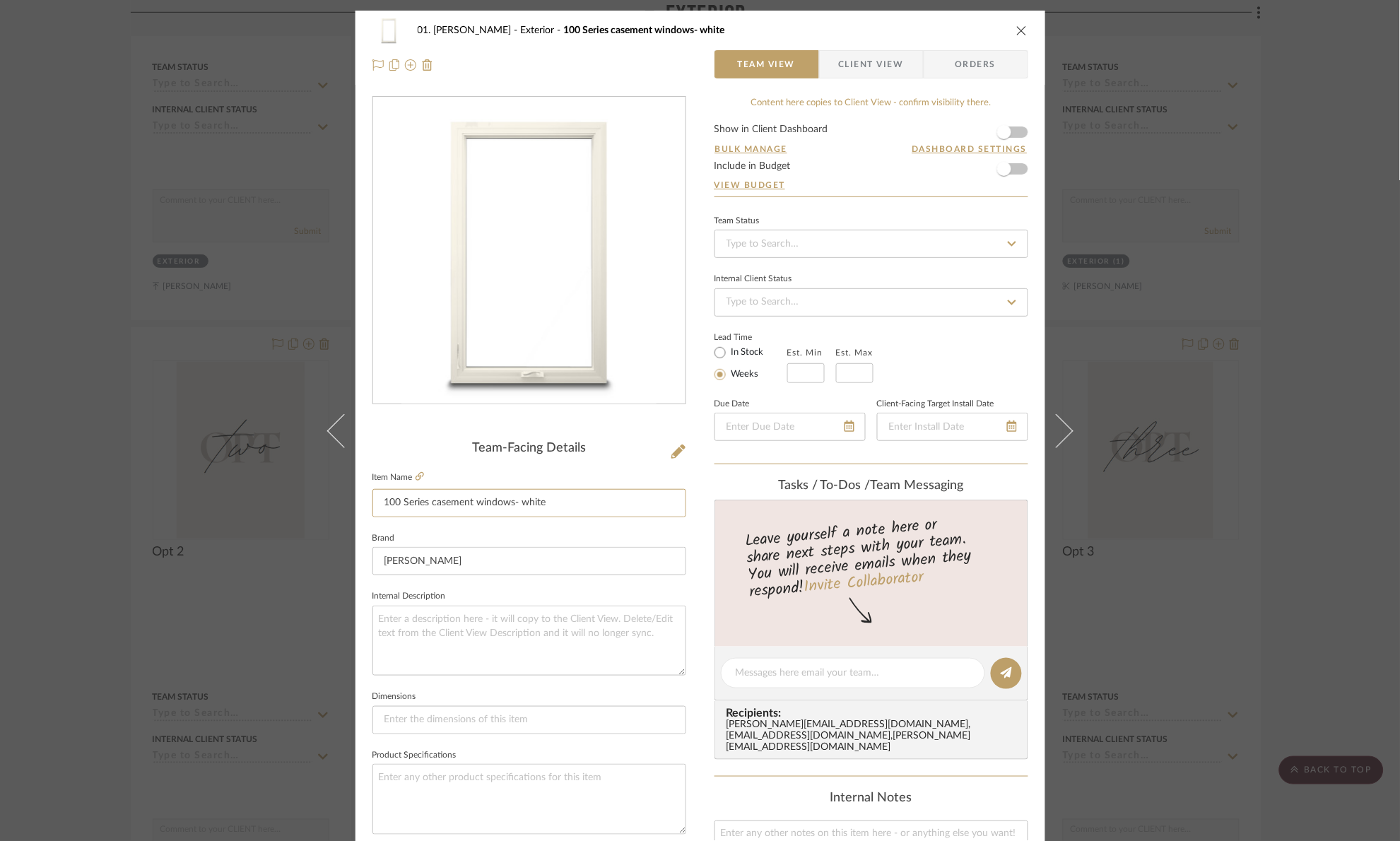
drag, startPoint x: 586, startPoint y: 504, endPoint x: 251, endPoint y: 511, distance: 335.1
click at [251, 511] on div "01. Merker Exterior 100 Series casement windows- white Team View Client View Or…" at bounding box center [700, 420] width 1400 height 841
click at [50, 345] on div "01. Merker Exterior 100 Series casement windows- white Team View Client View Or…" at bounding box center [700, 420] width 1400 height 841
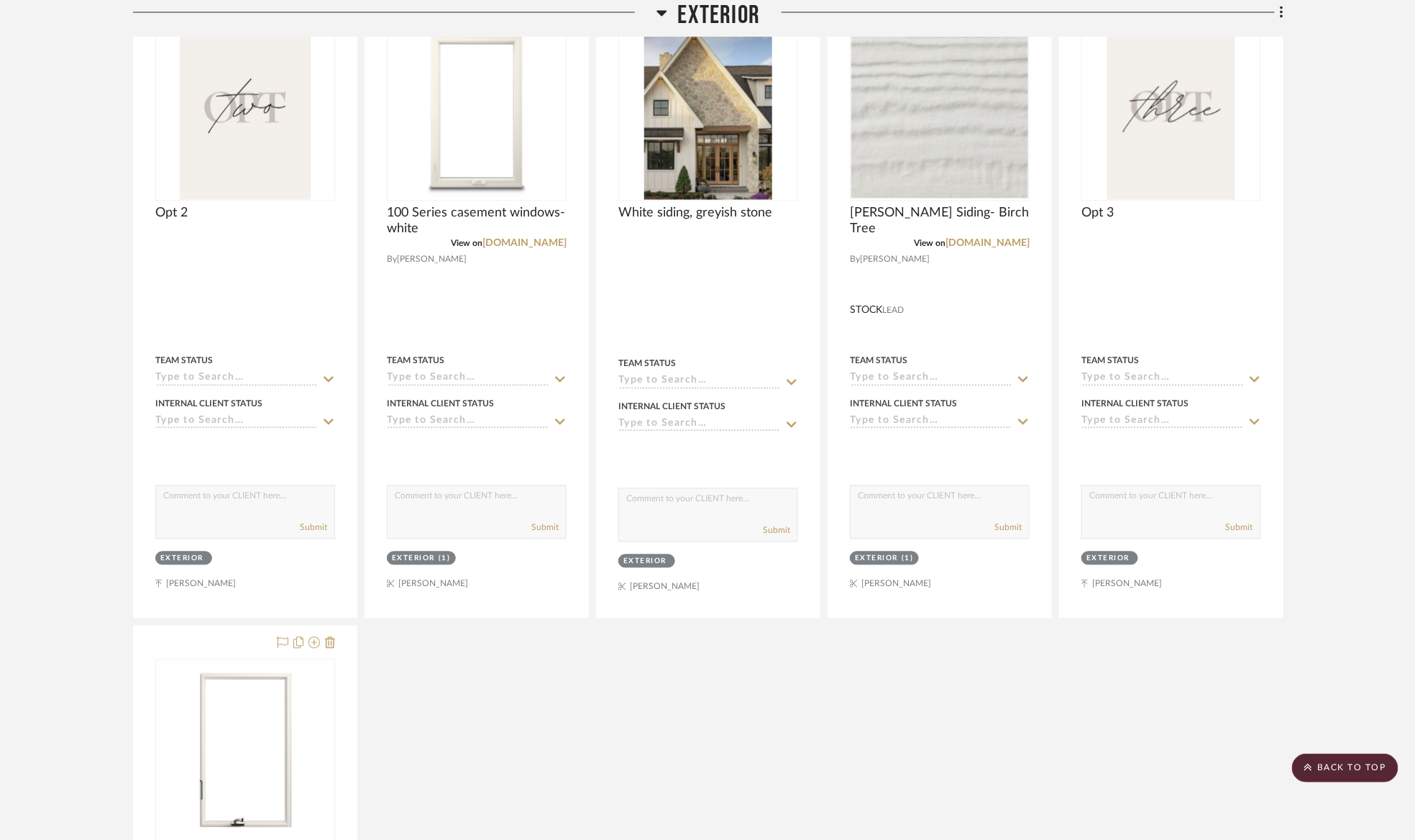
scroll to position [1294, 0]
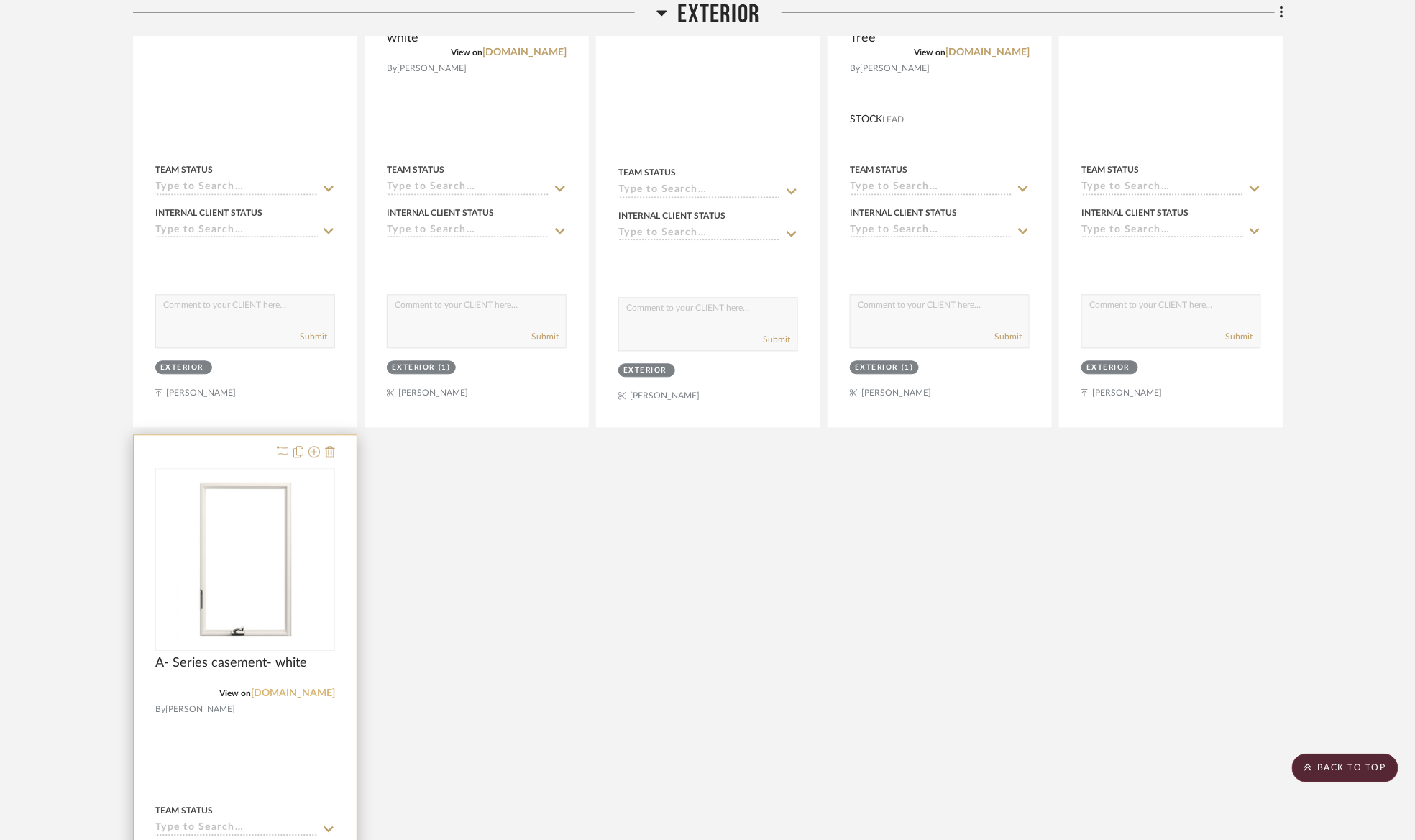
click at [315, 694] on link "[DOMAIN_NAME]" at bounding box center [293, 693] width 84 height 10
click at [276, 609] on img "0" at bounding box center [245, 559] width 135 height 179
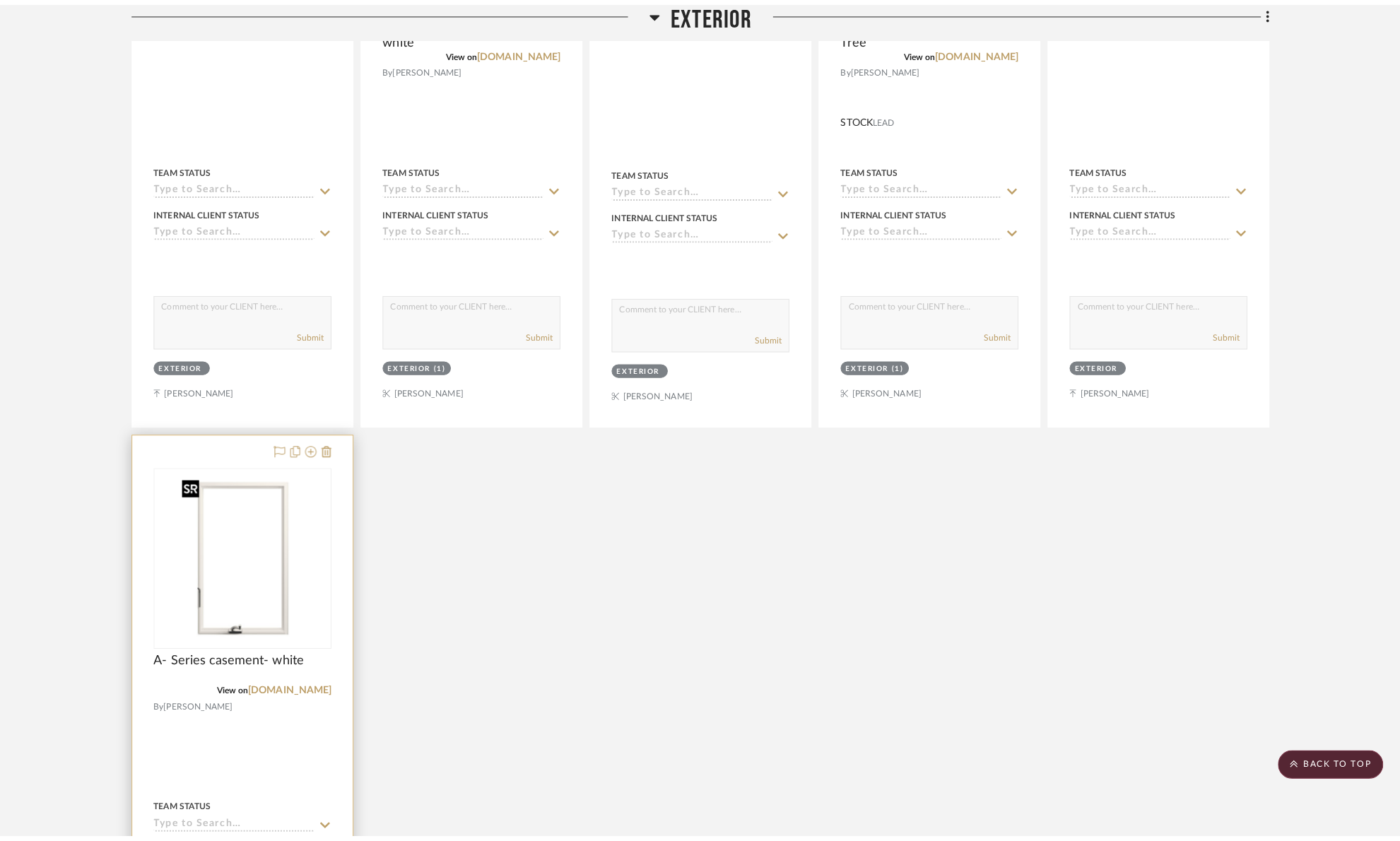
scroll to position [0, 0]
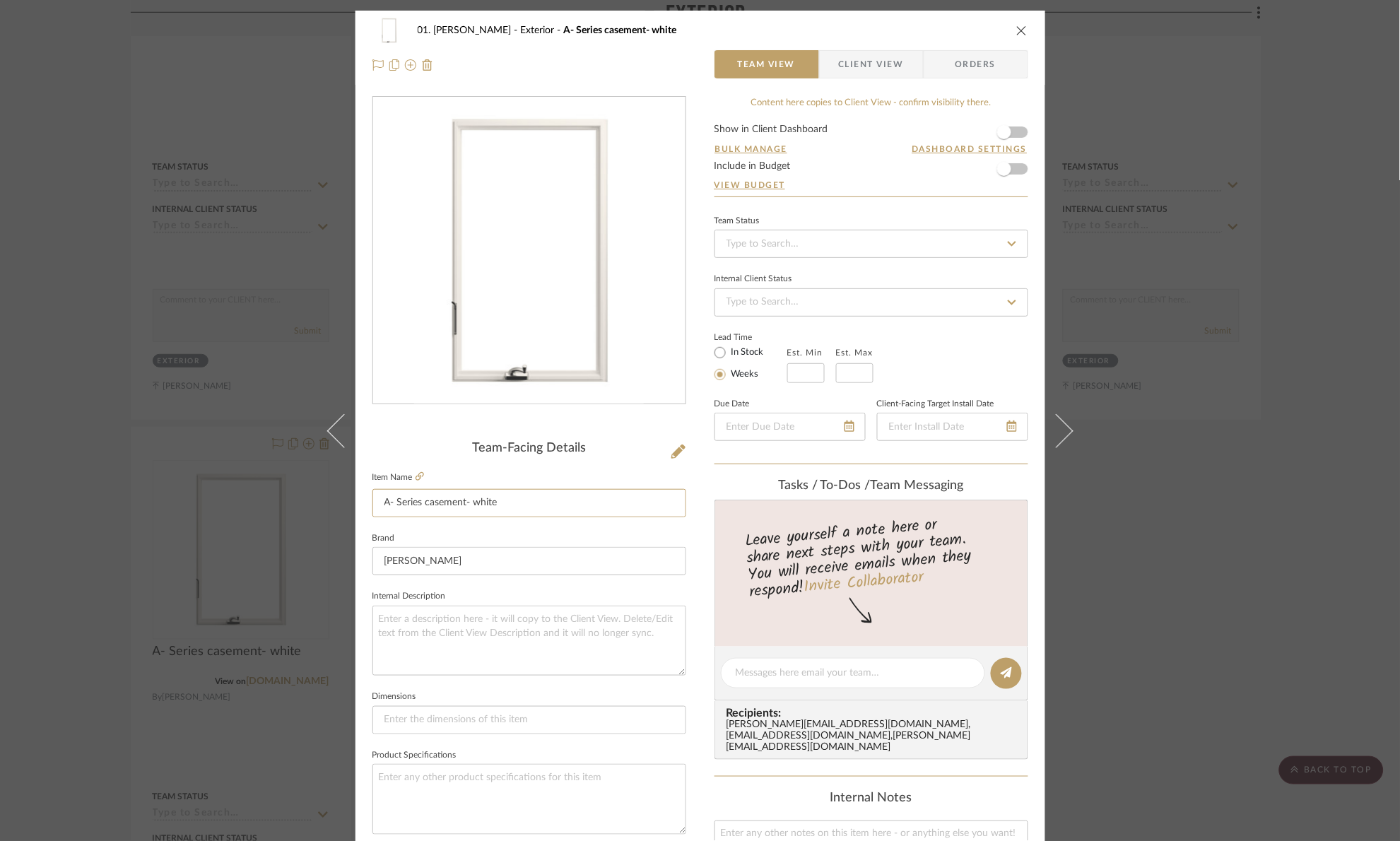
drag, startPoint x: 563, startPoint y: 511, endPoint x: 240, endPoint y: 525, distance: 323.3
click at [240, 525] on div "01. Merker Exterior A- Series casement- white Team View Client View Orders Team…" at bounding box center [700, 420] width 1400 height 841
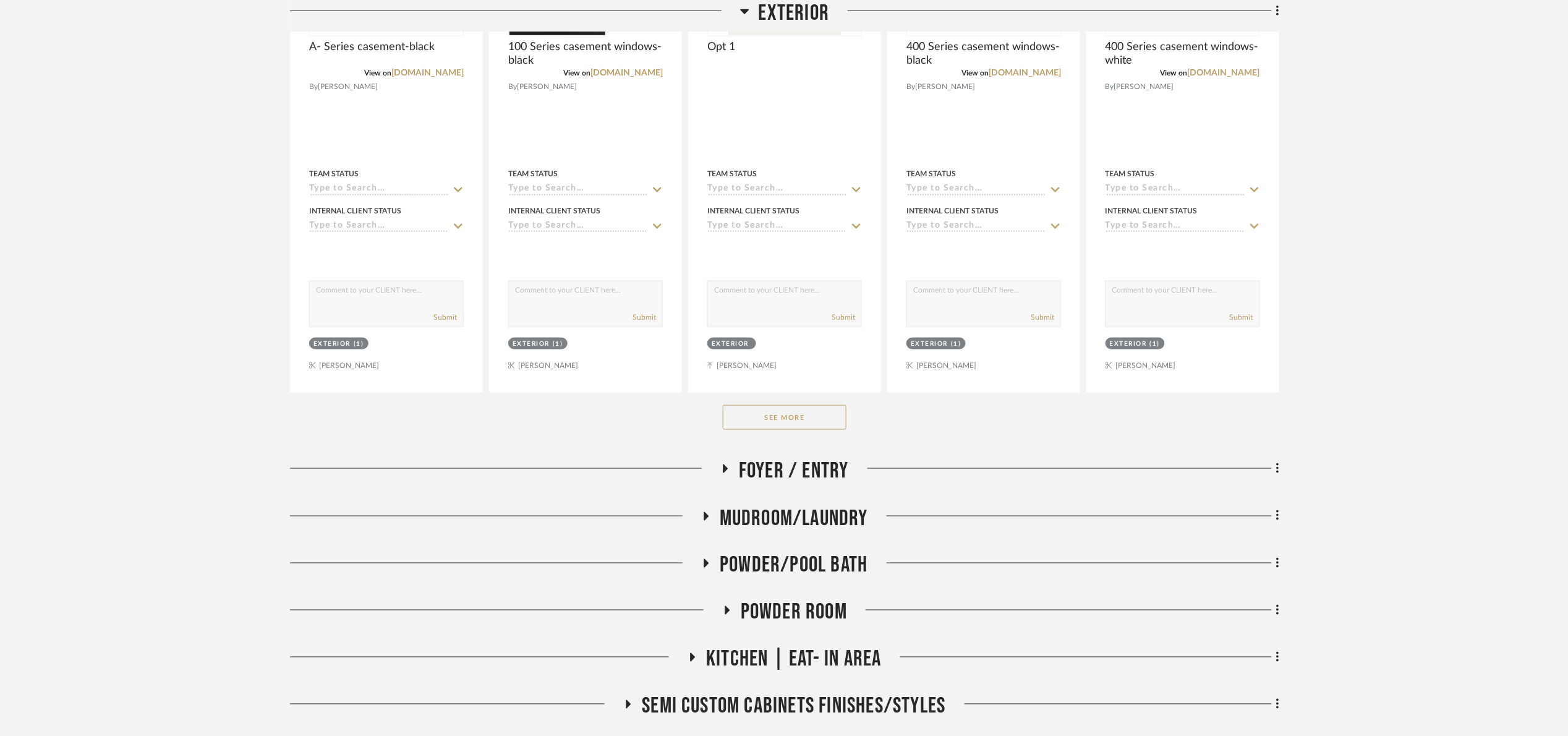
scroll to position [557, 0]
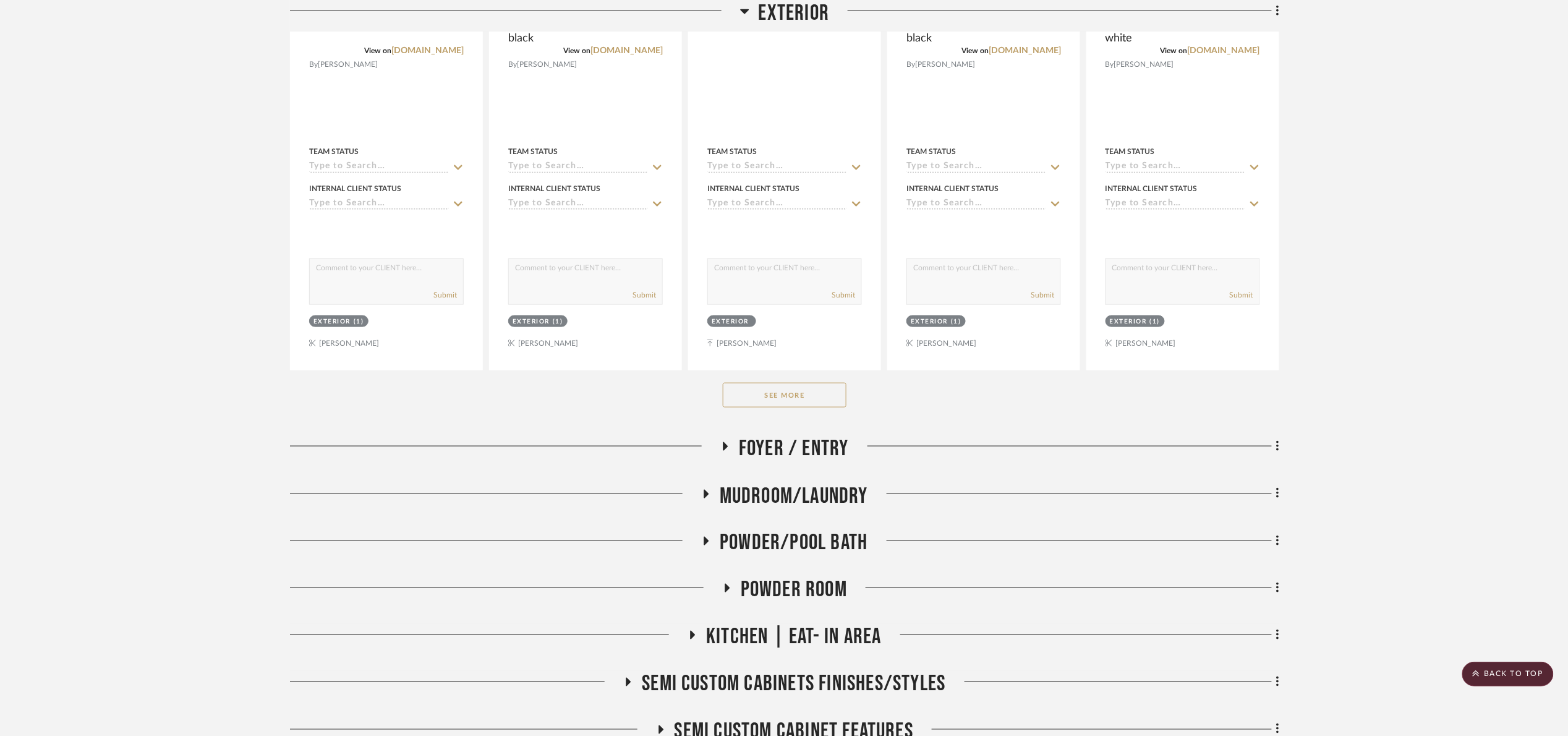
click at [780, 397] on button "See More" at bounding box center [785, 395] width 123 height 25
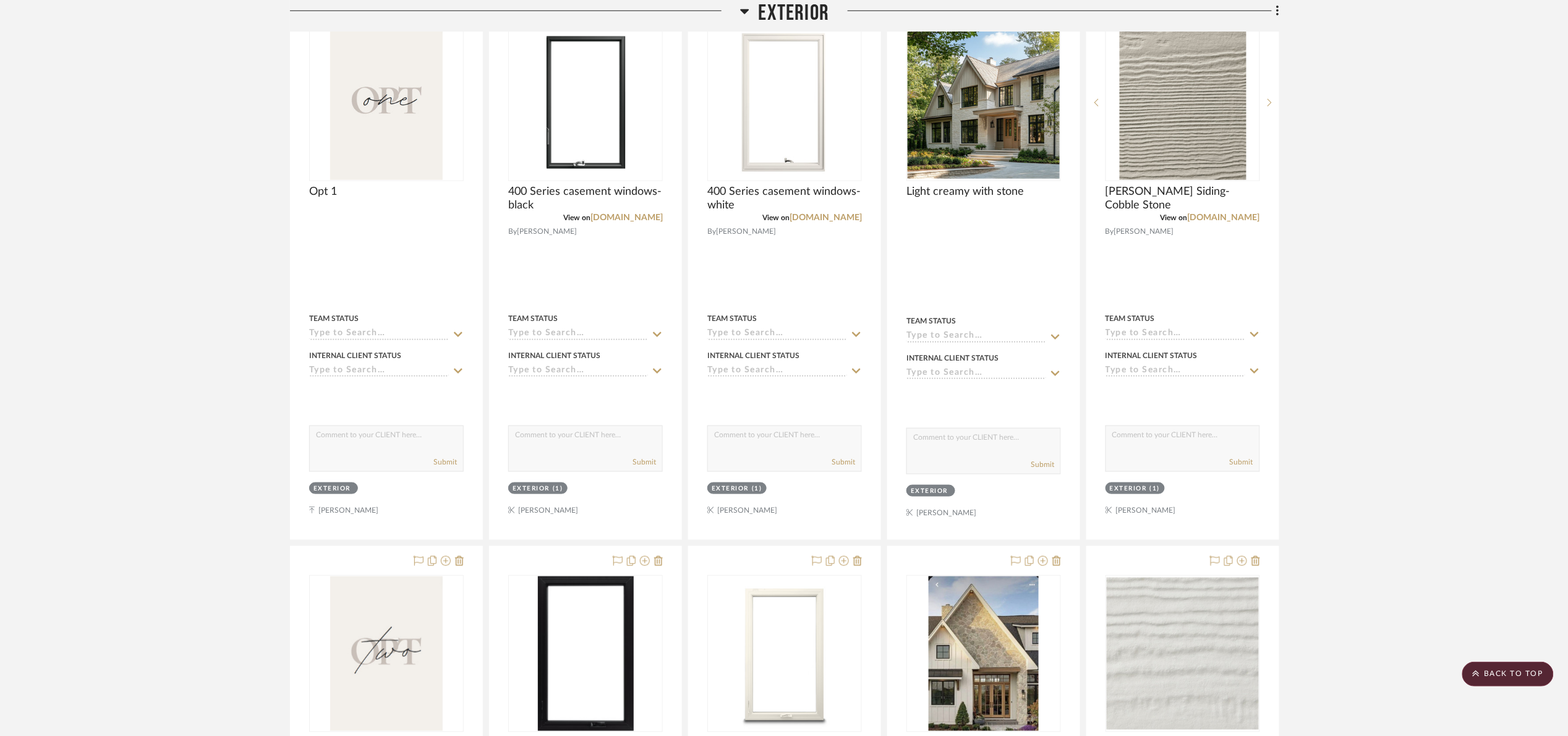
scroll to position [371, 0]
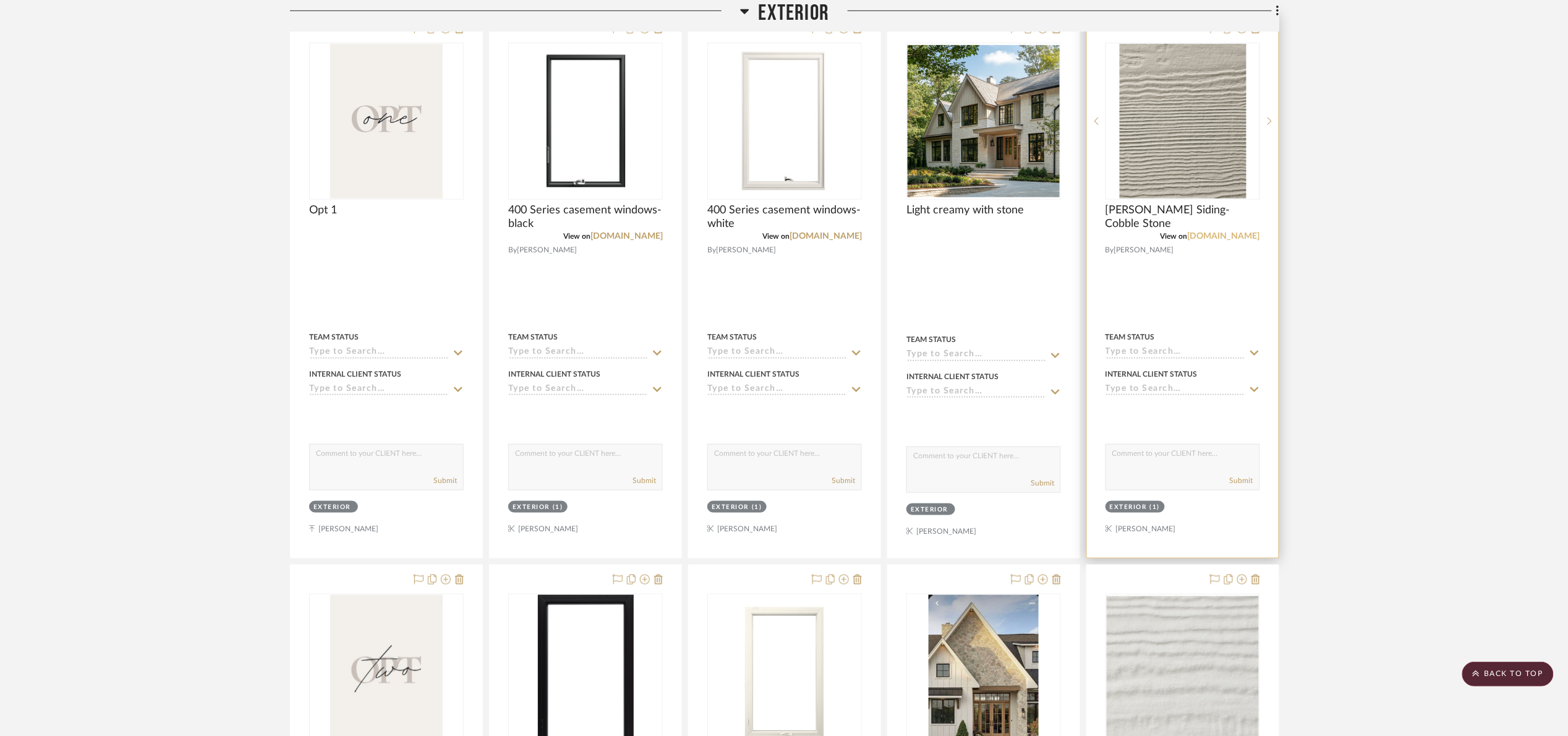
click at [1224, 234] on link "jameshardie.com" at bounding box center [1224, 236] width 72 height 9
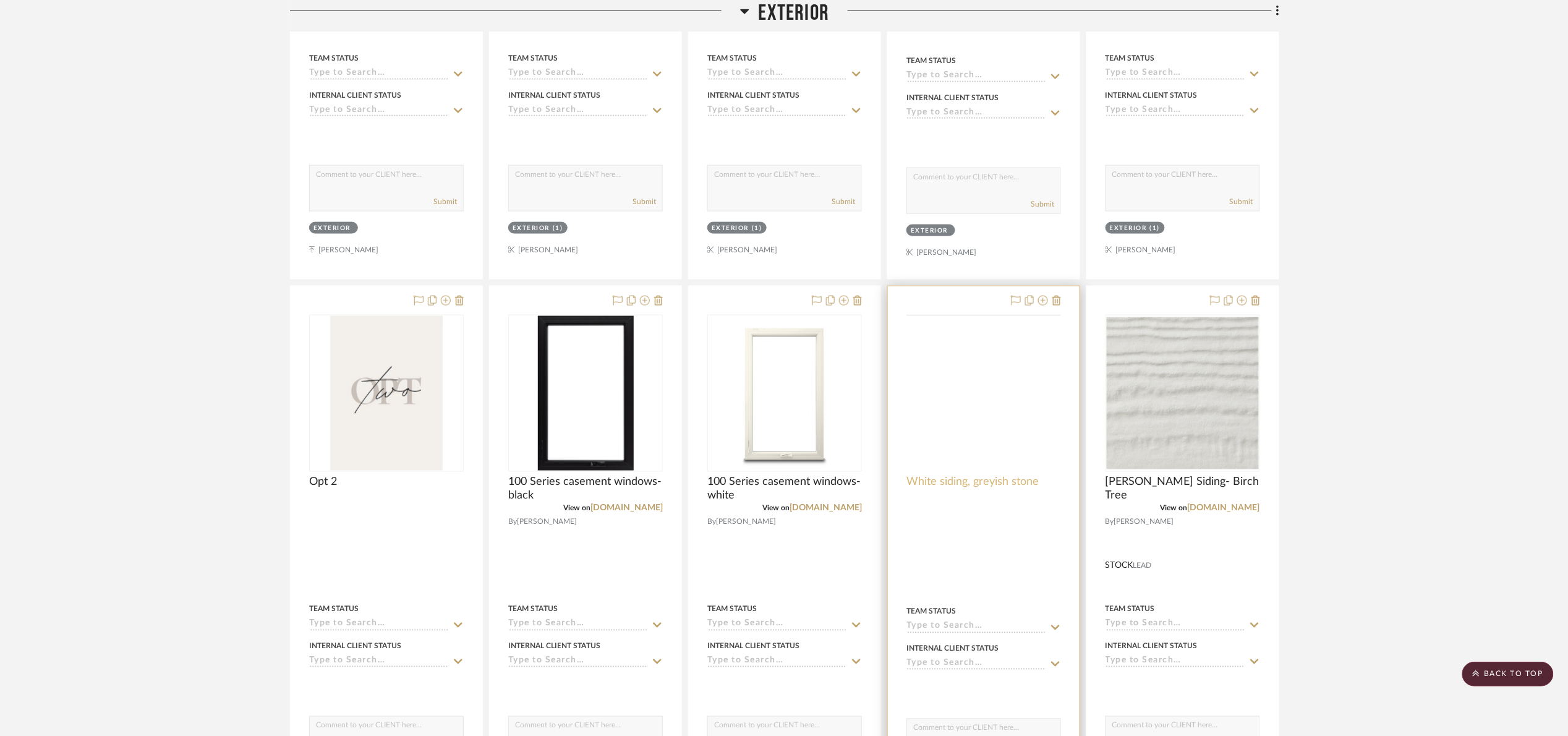
scroll to position [928, 0]
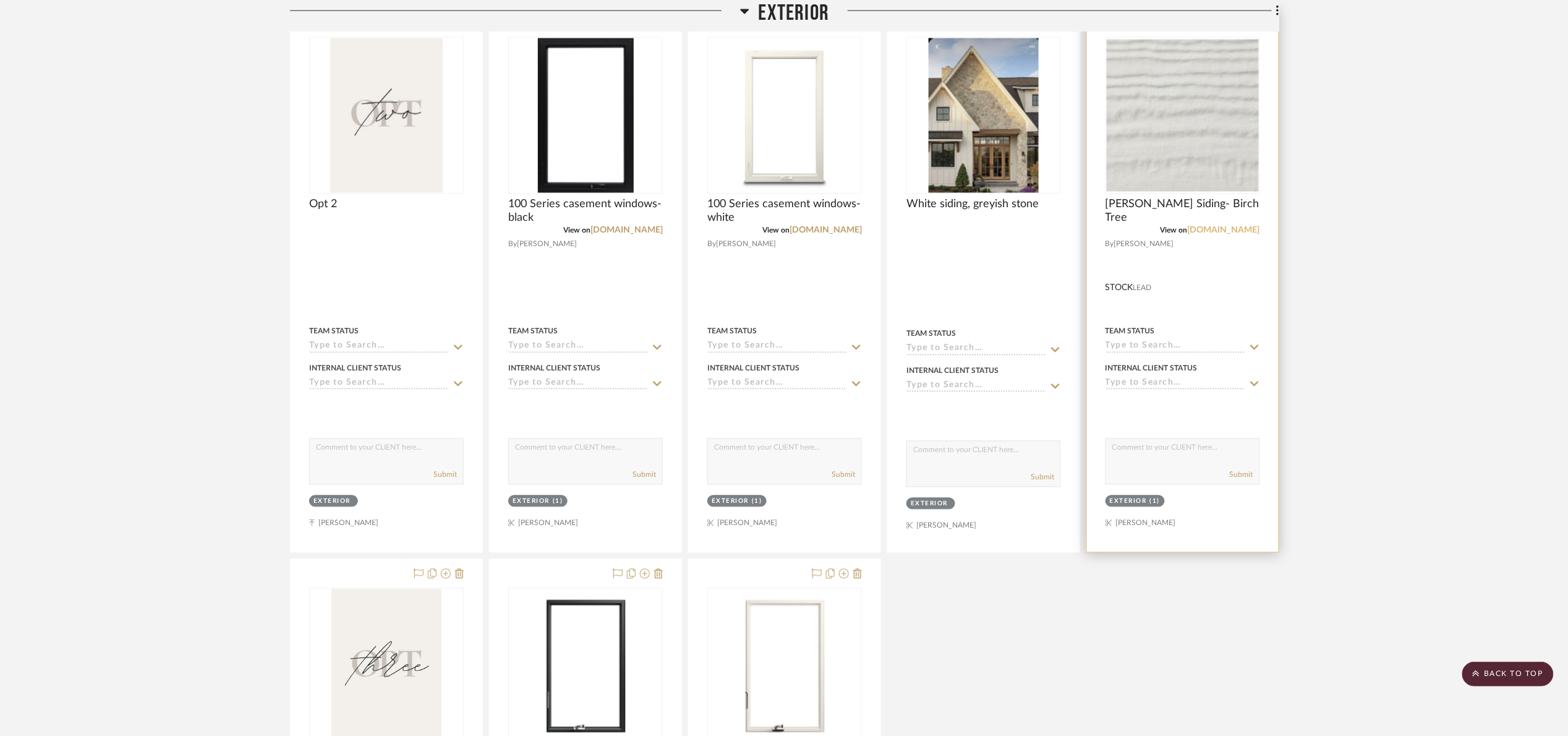
click at [1224, 233] on link "lowes.com" at bounding box center [1224, 231] width 72 height 9
click at [1187, 137] on img "0" at bounding box center [1183, 116] width 152 height 152
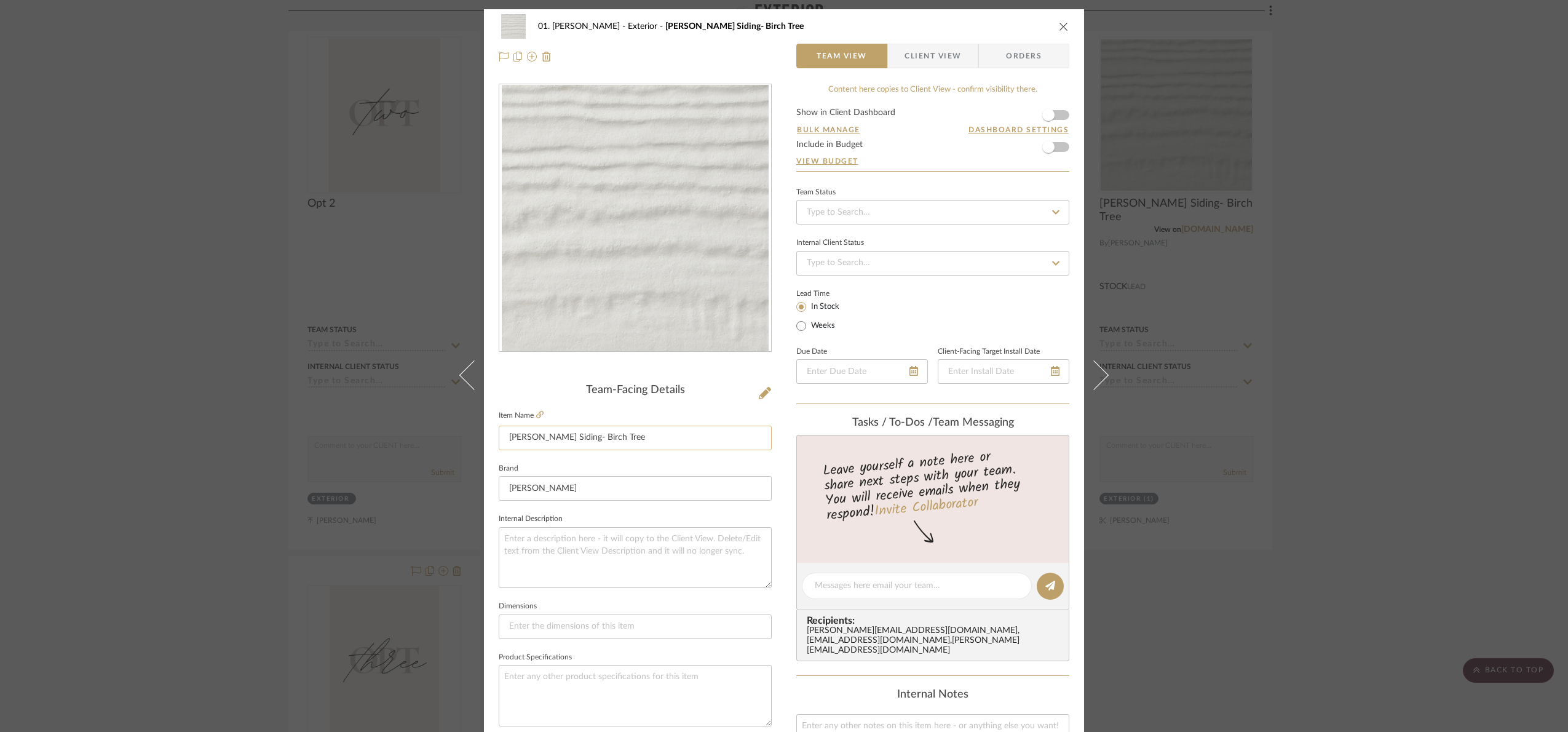
drag, startPoint x: 662, startPoint y: 442, endPoint x: 582, endPoint y: 430, distance: 80.9
click at [582, 430] on input "Hardie Plank Siding- Birch Tree" at bounding box center [635, 438] width 273 height 25
type input "Hardie Plank Siding- Arctic white"
click at [766, 394] on icon at bounding box center [765, 393] width 12 height 12
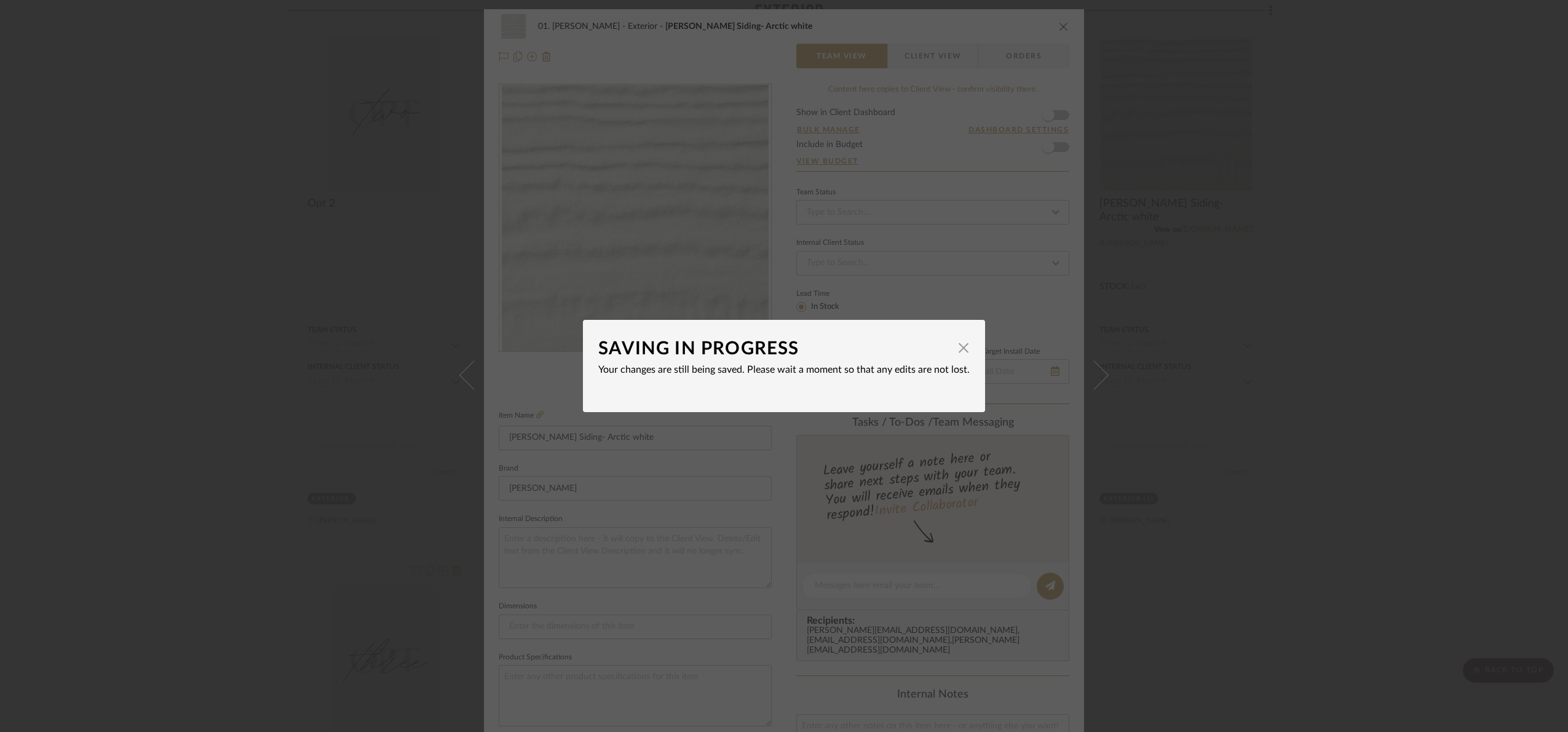
drag, startPoint x: 963, startPoint y: 344, endPoint x: 849, endPoint y: 435, distance: 145.9
click at [961, 344] on span "button" at bounding box center [963, 347] width 25 height 25
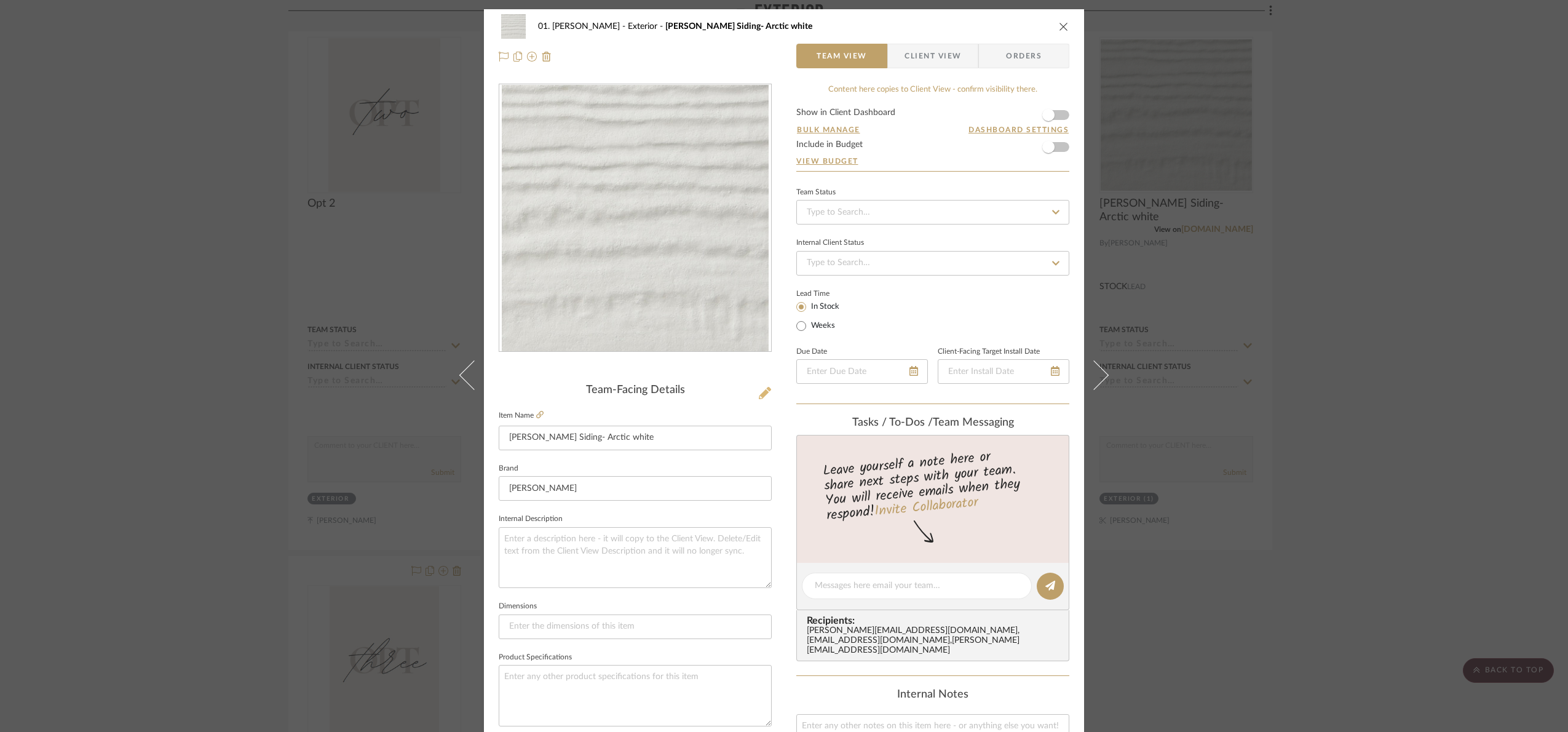
click at [763, 394] on icon at bounding box center [765, 393] width 12 height 12
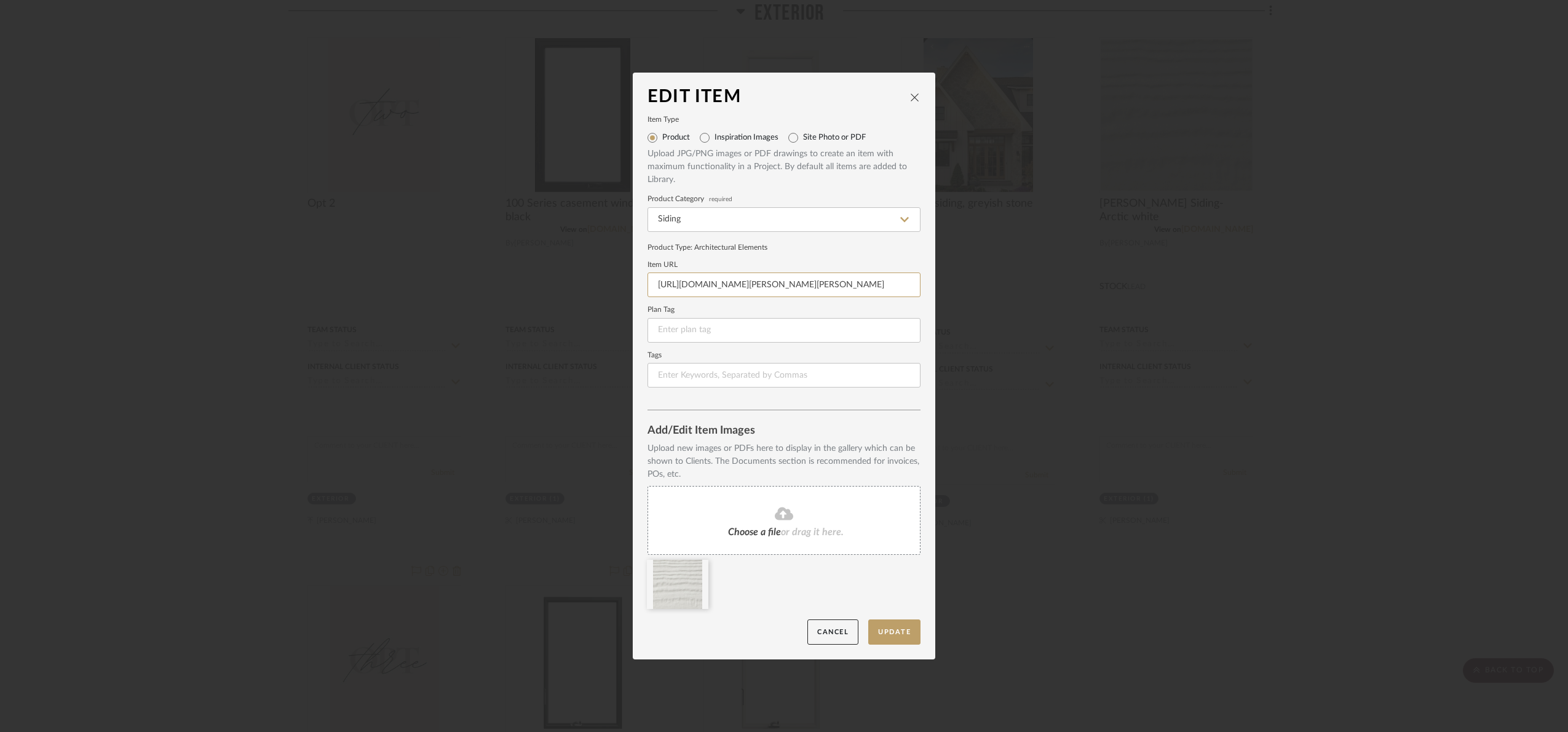
scroll to position [0, 1272]
drag, startPoint x: 654, startPoint y: 278, endPoint x: 986, endPoint y: 279, distance: 332.0
click at [986, 279] on div "Edit Item Item Type Product Inspiration Images Site Photo or PDF Upload JPG/PNG…" at bounding box center [784, 366] width 1568 height 732
paste input "https://www.jameshardie.ca/color-and-design/explore-house-siding-colors/arctic-…"
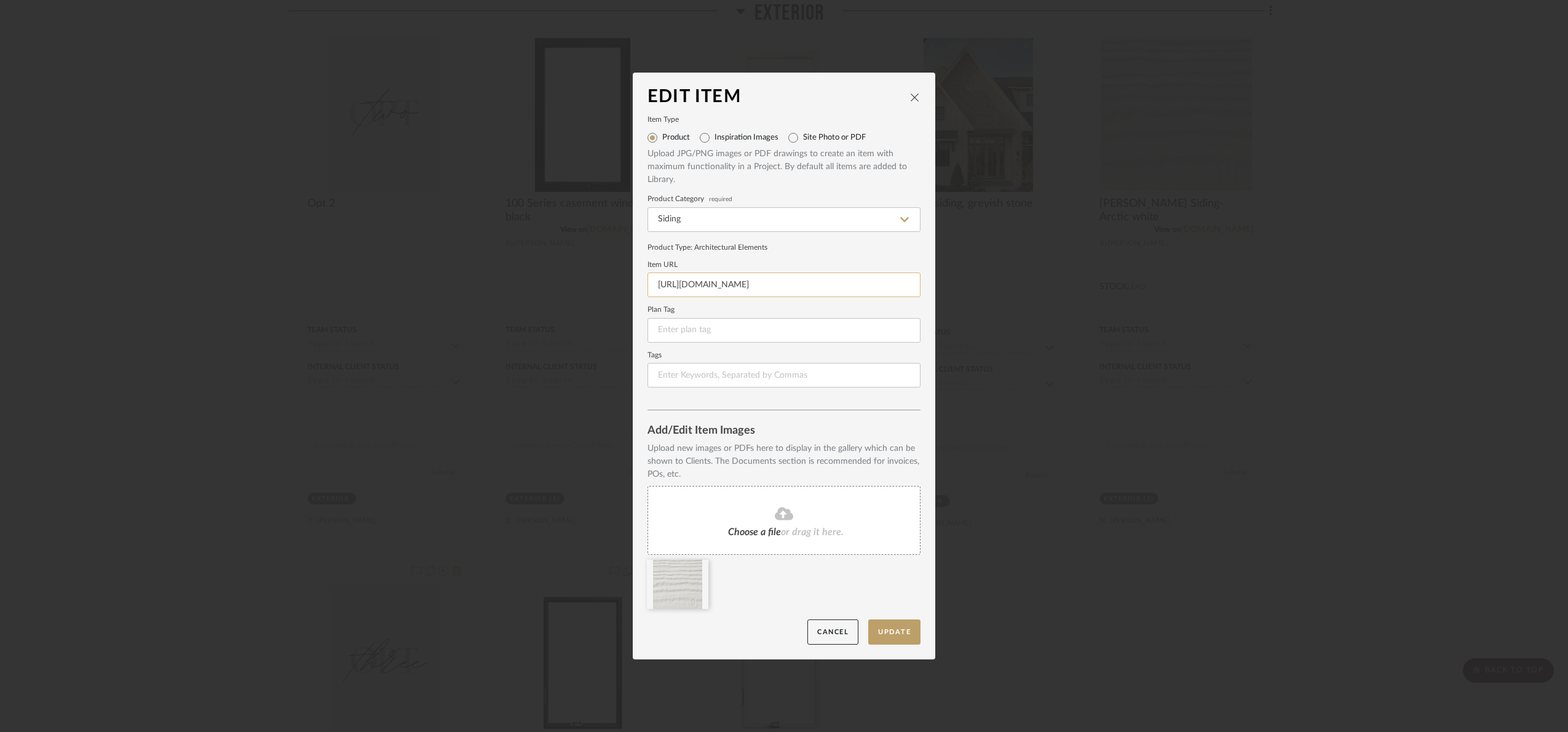
scroll to position [0, 76]
type input "https://www.jameshardie.ca/color-and-design/explore-house-siding-colors/arctic-…"
click at [906, 631] on button "Update" at bounding box center [894, 632] width 52 height 25
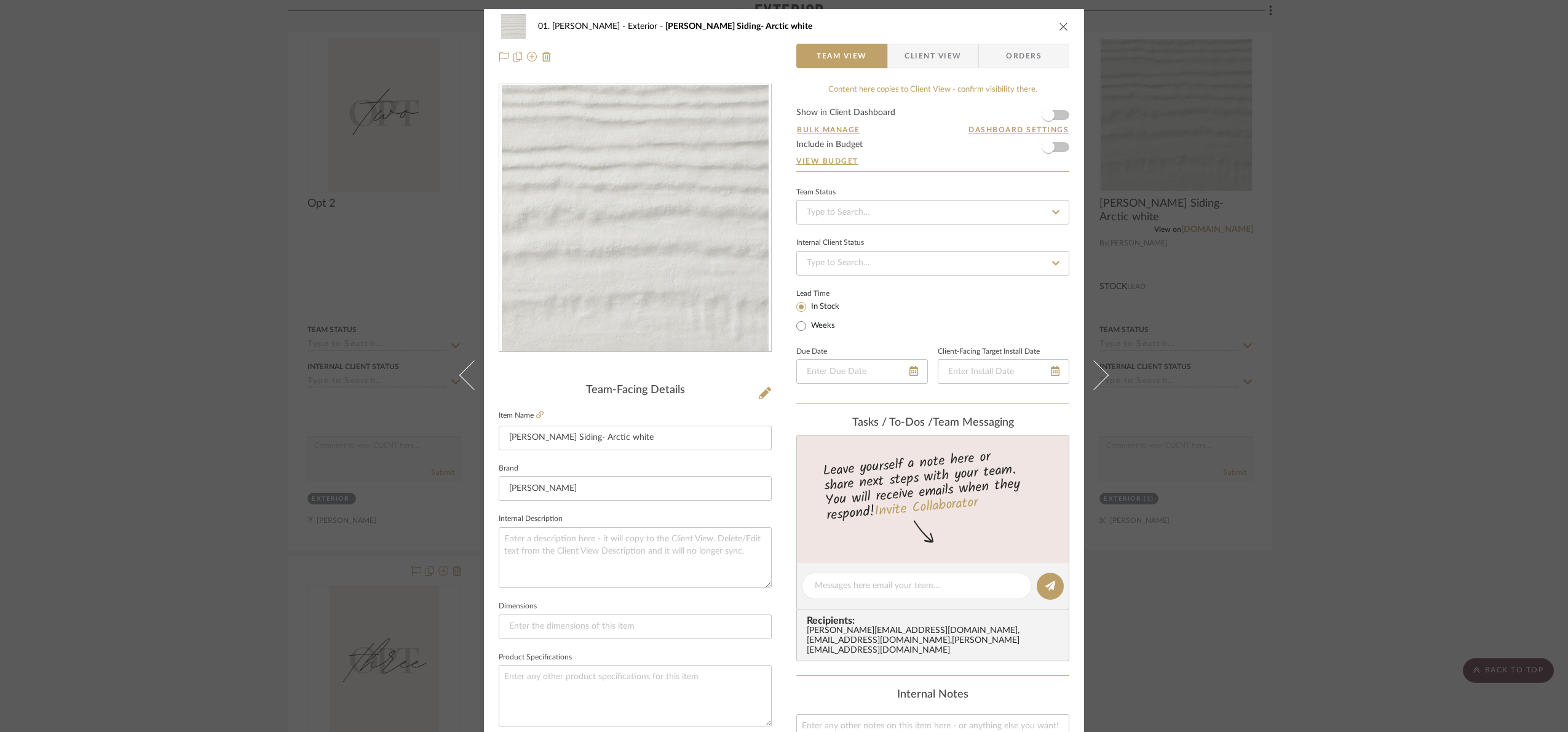
click at [1218, 381] on div "01. Merker Exterior Hardie Plank Siding- Arctic white Team View Client View Ord…" at bounding box center [784, 366] width 1568 height 732
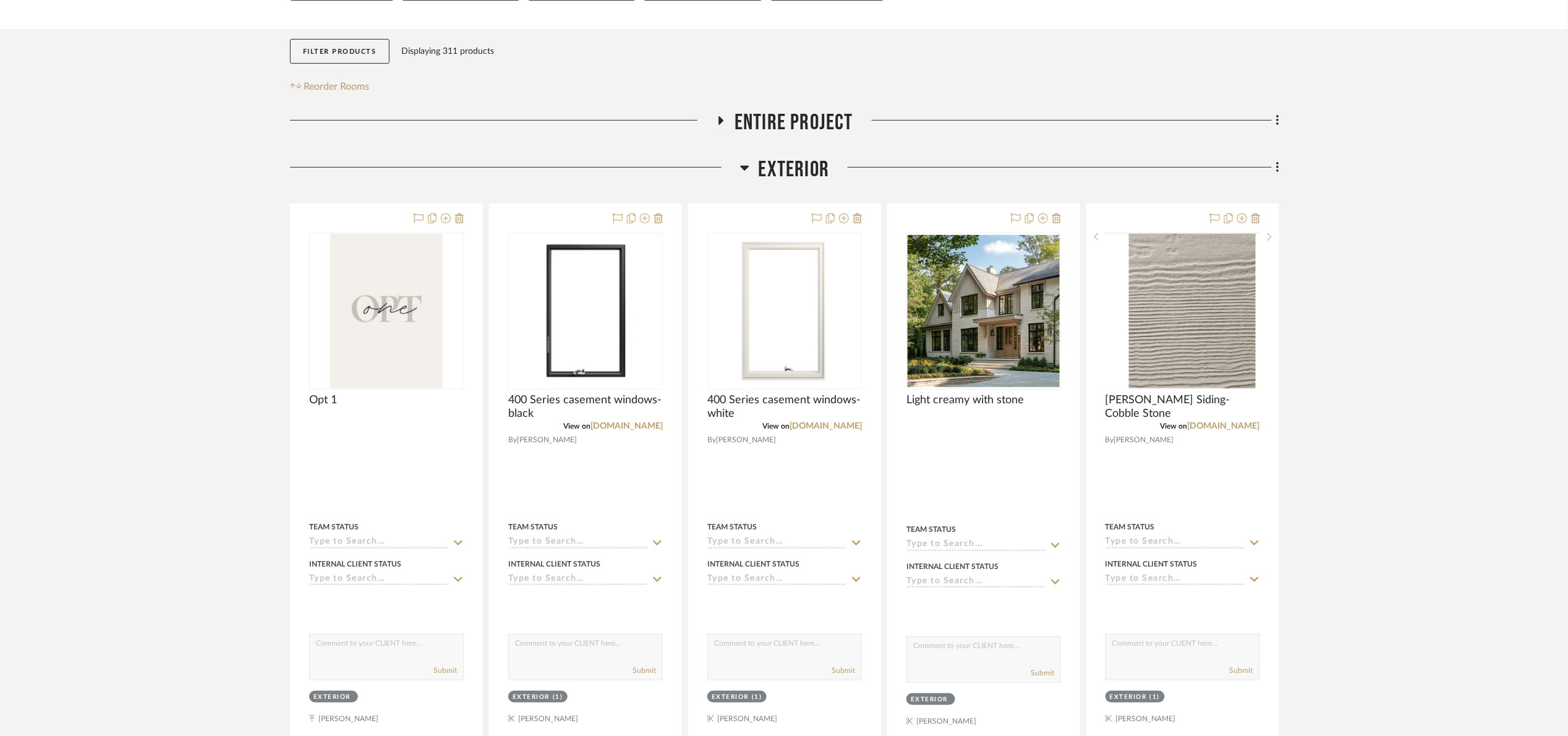
scroll to position [186, 0]
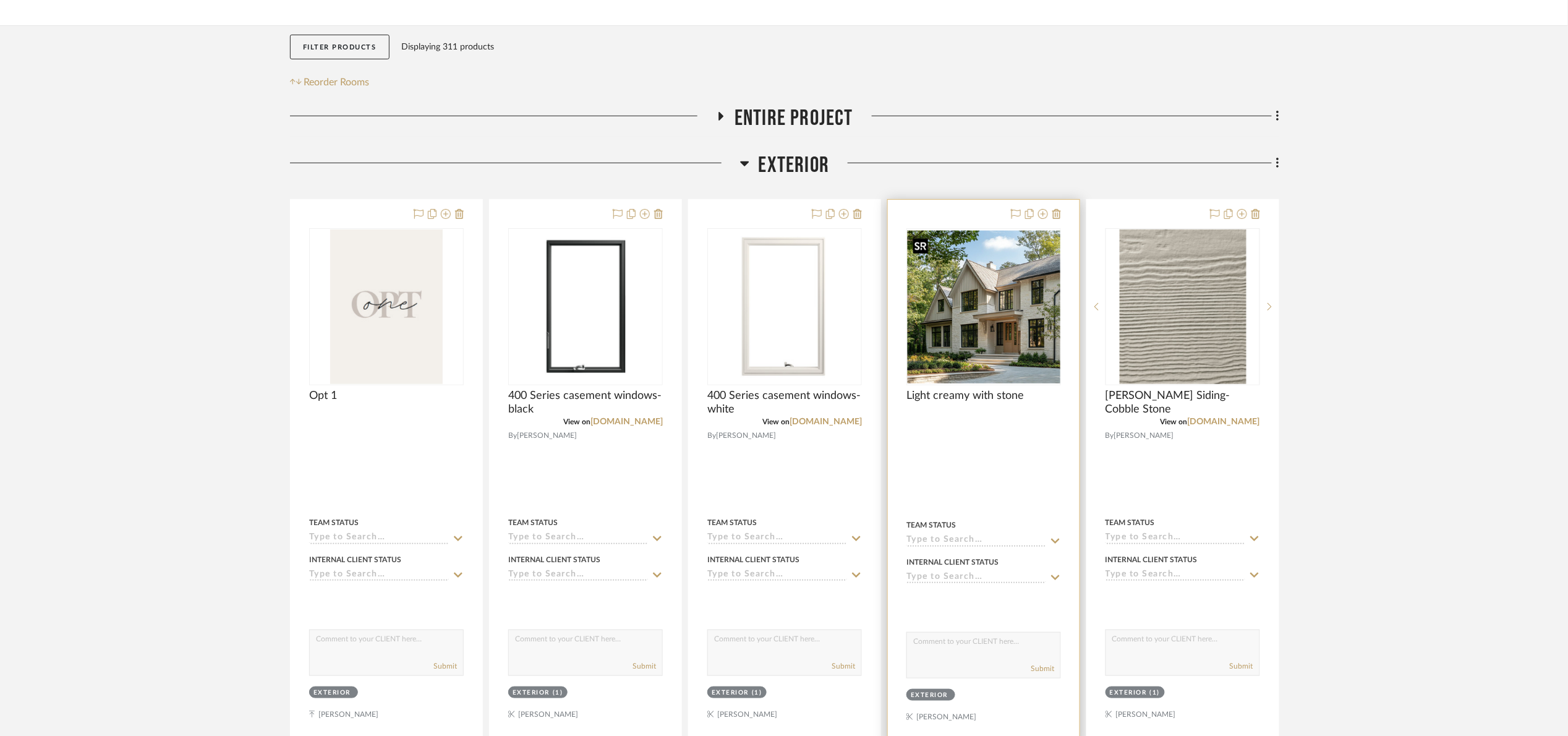
click at [982, 319] on div at bounding box center [983, 306] width 154 height 157
click at [990, 339] on img "0" at bounding box center [983, 307] width 152 height 152
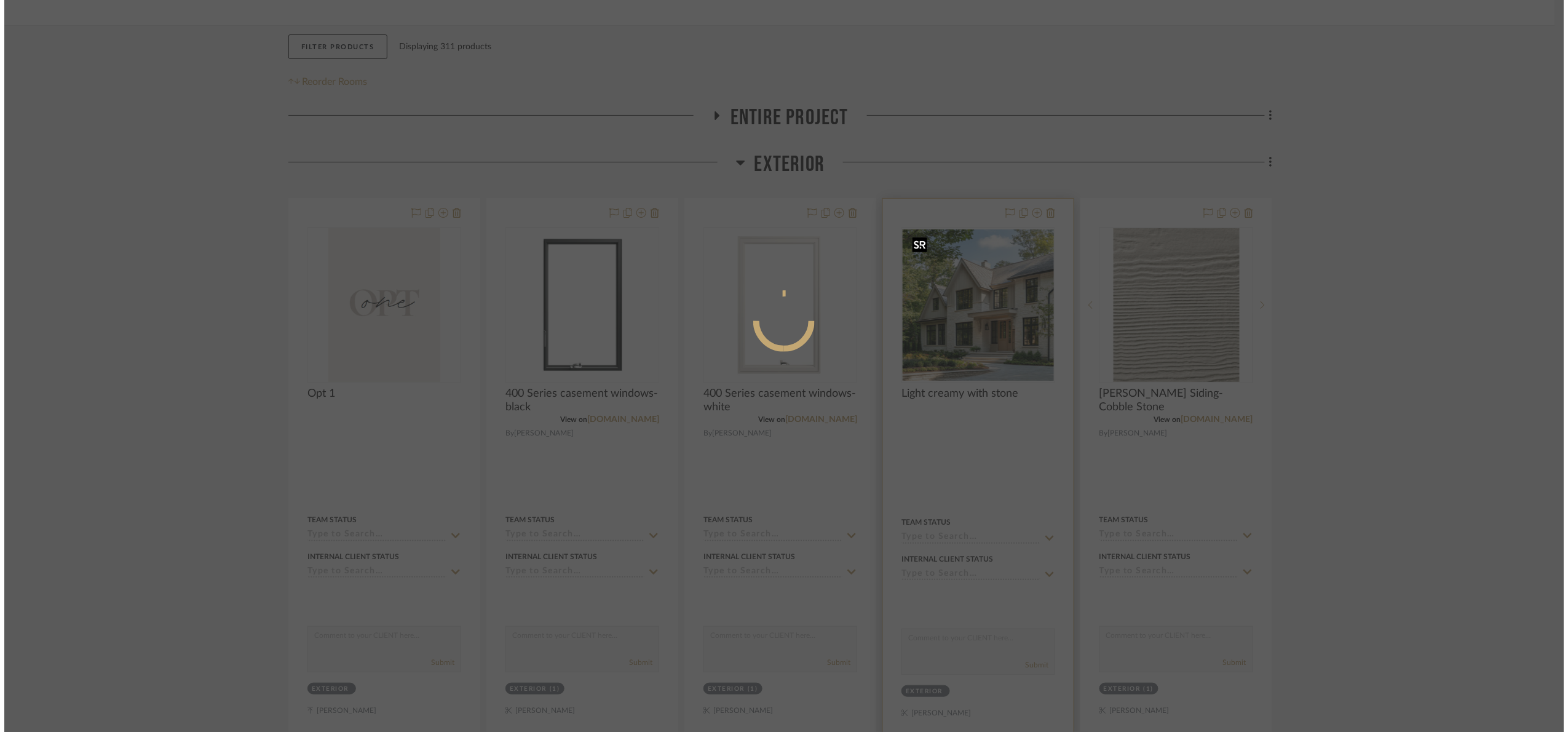
scroll to position [0, 0]
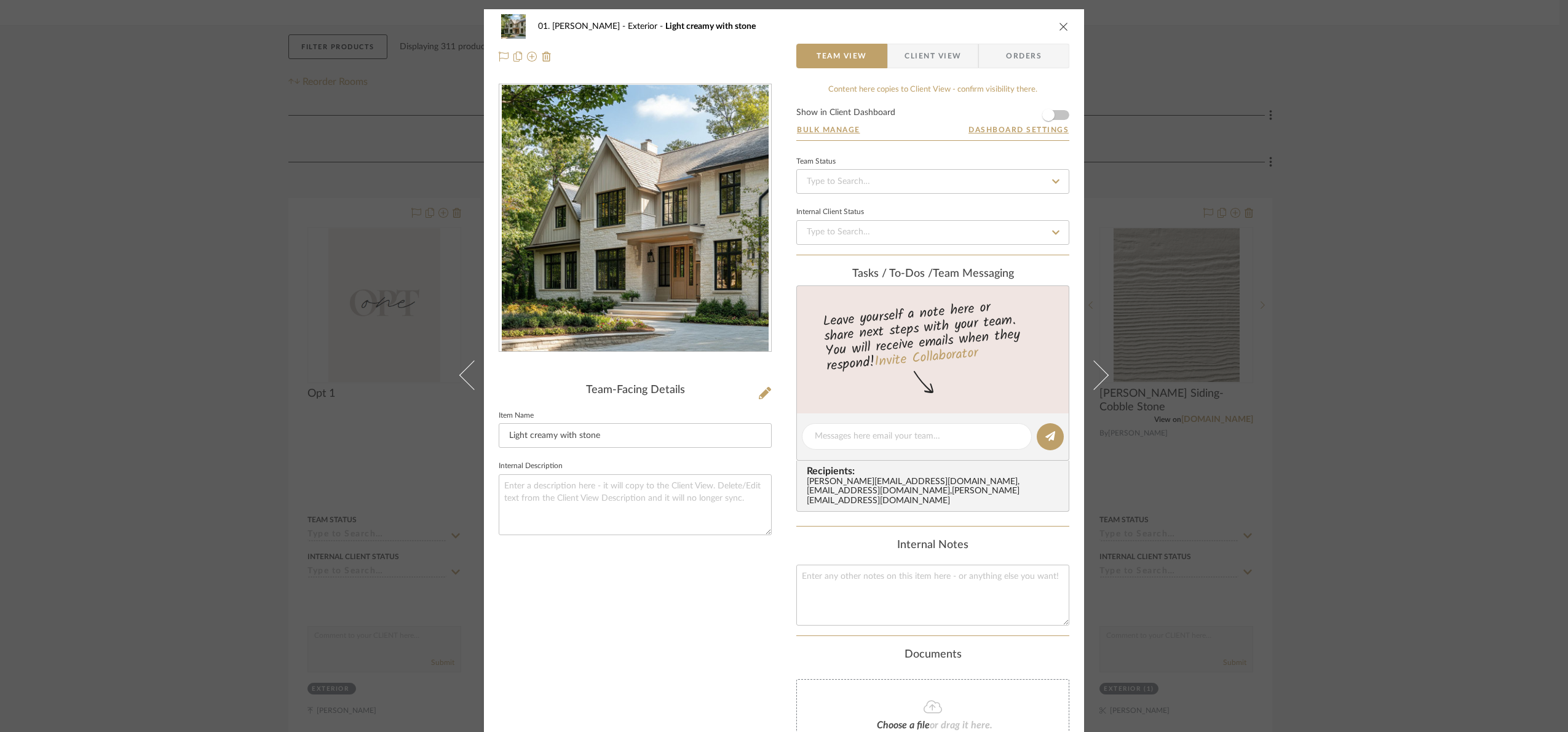
click at [594, 251] on img "0" at bounding box center [635, 218] width 267 height 267
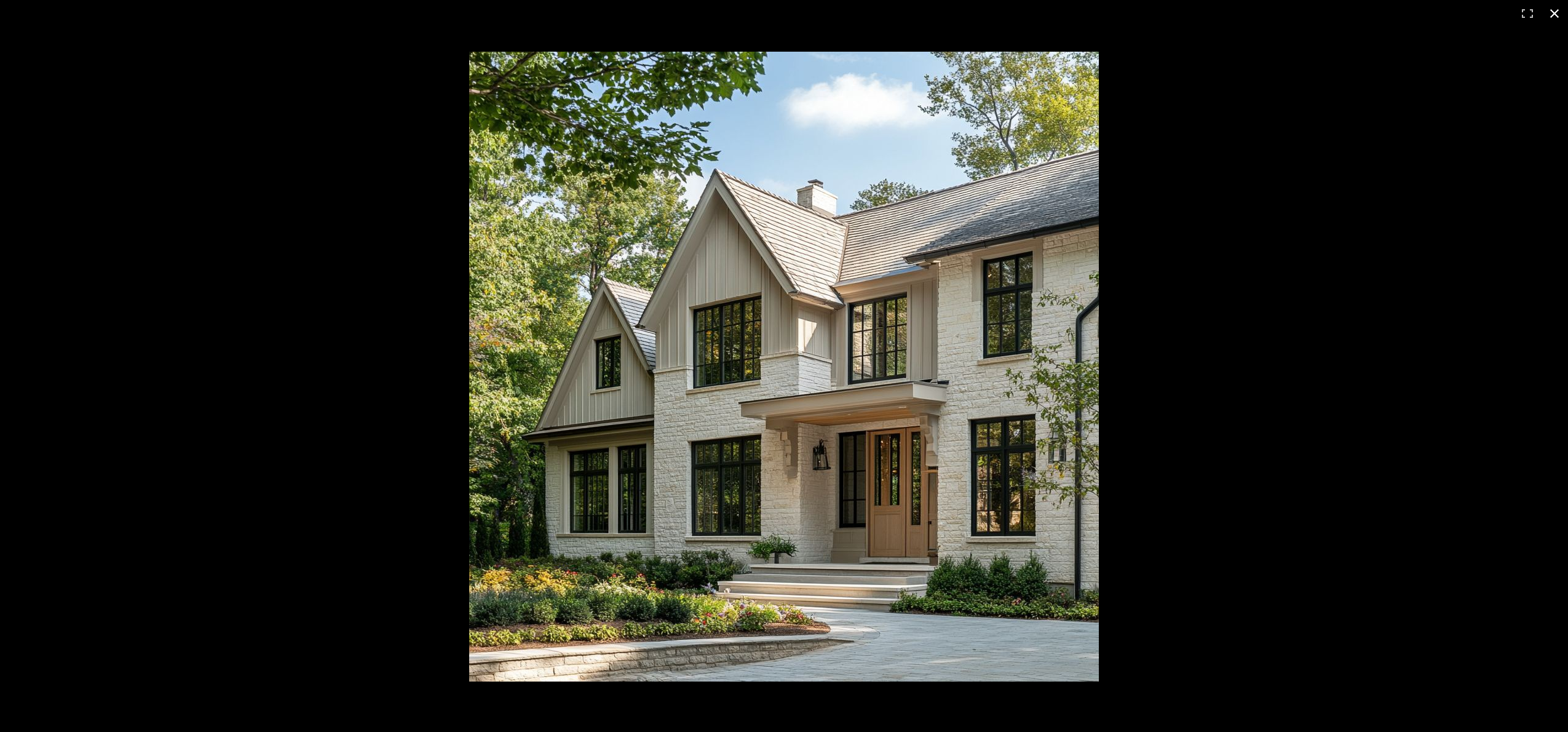
click at [1218, 378] on div at bounding box center [1197, 391] width 1456 height 680
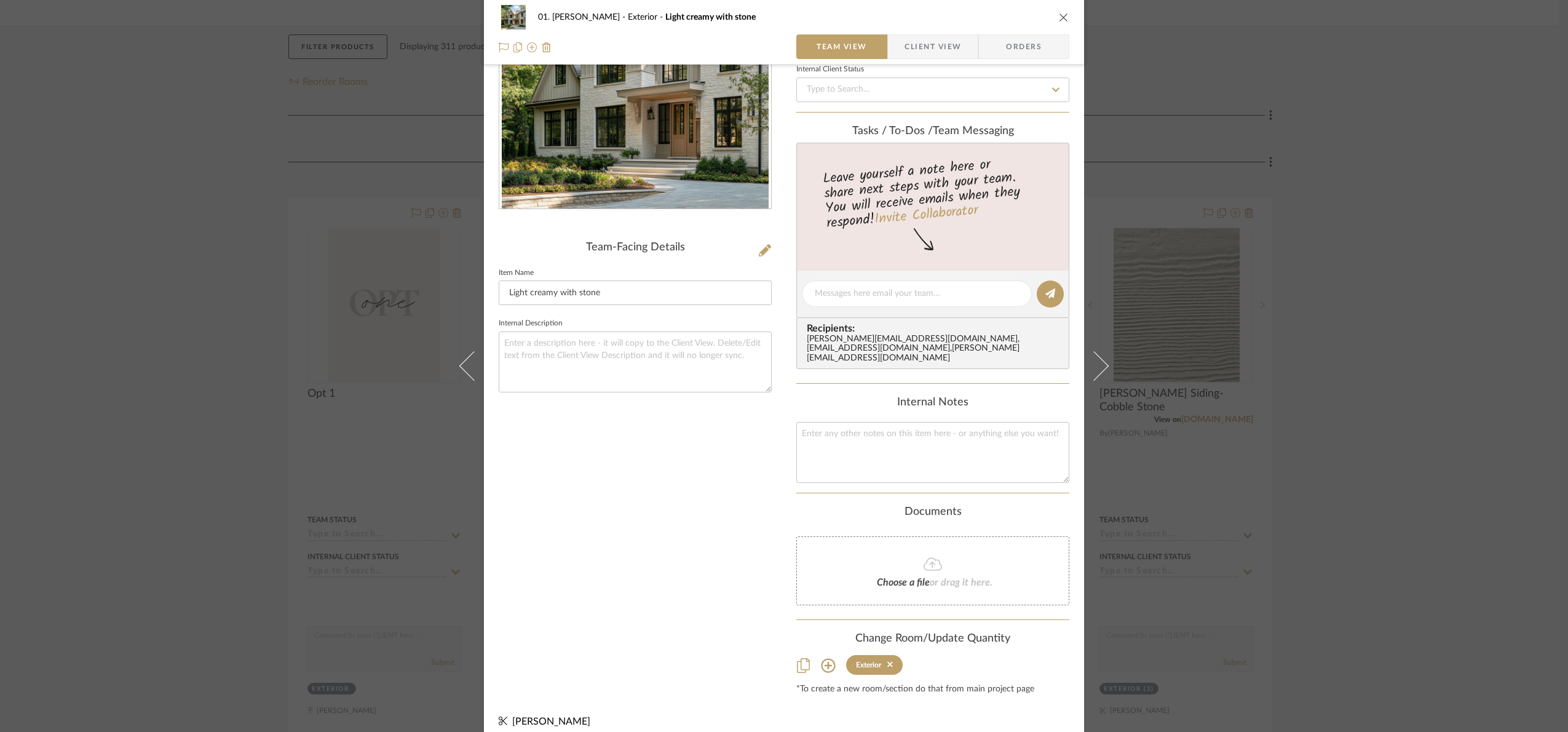
scroll to position [157, 0]
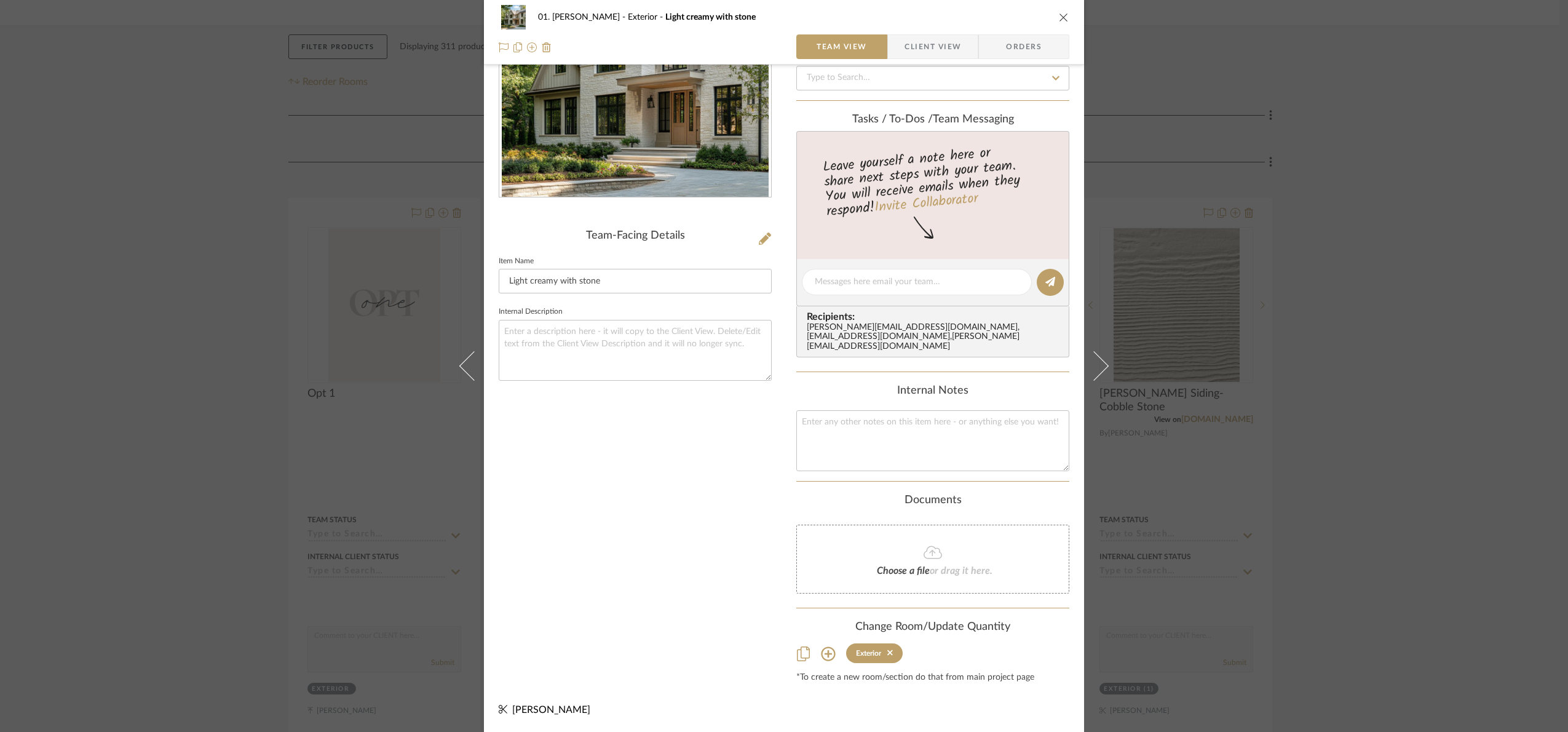
click at [1218, 381] on div "01. Merker Exterior Light creamy with stone Team View Client View Orders Team-F…" at bounding box center [784, 366] width 1568 height 732
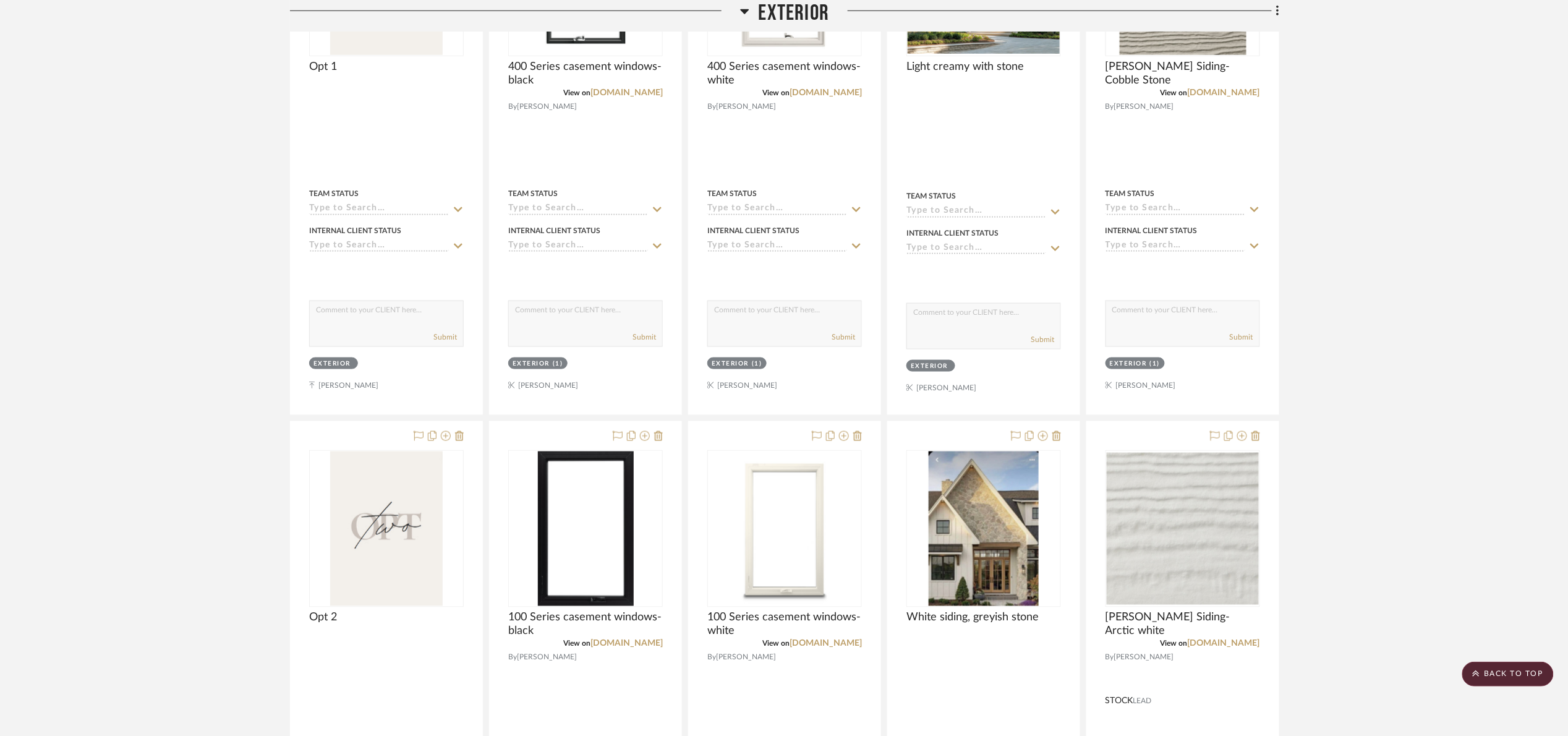
scroll to position [649, 0]
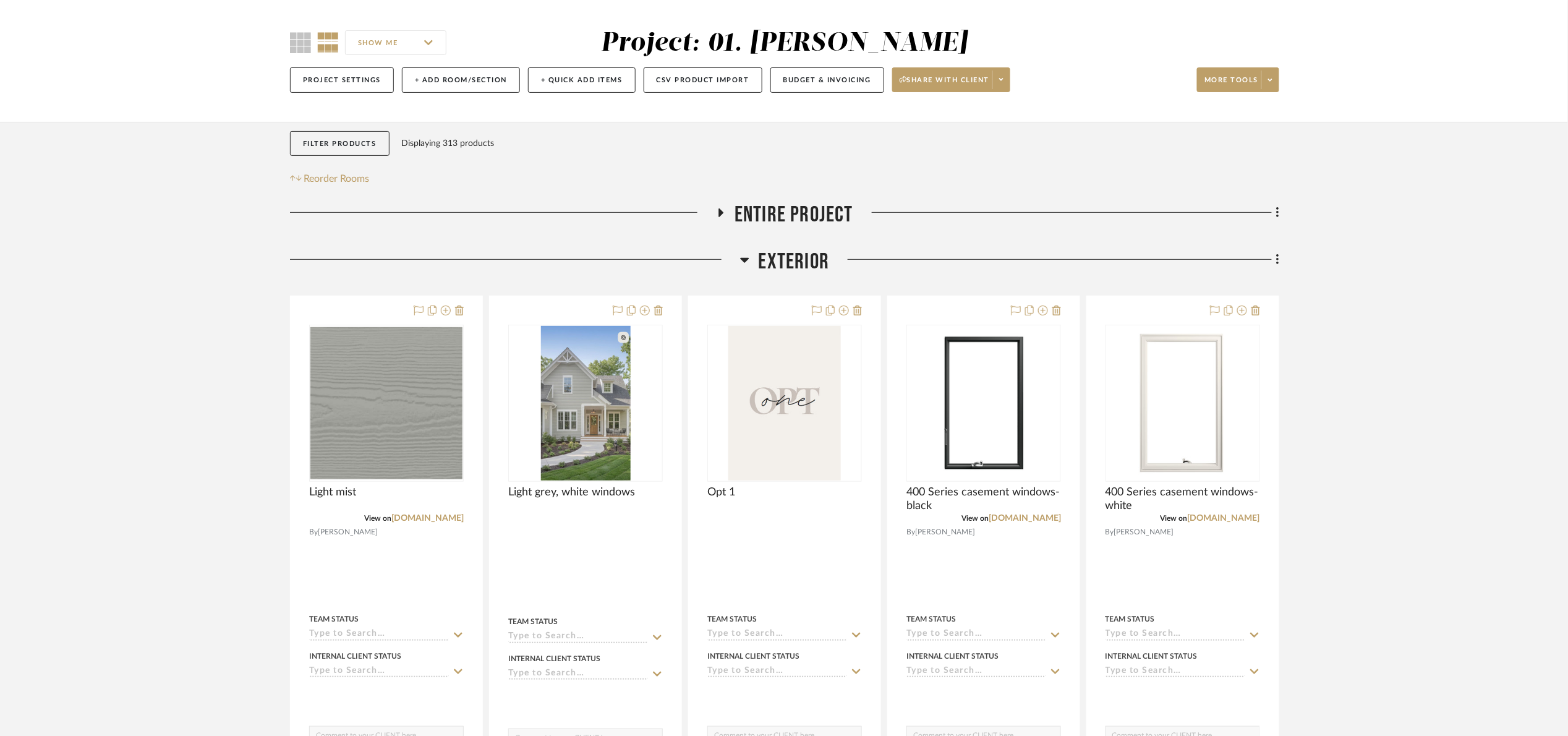
scroll to position [649, 0]
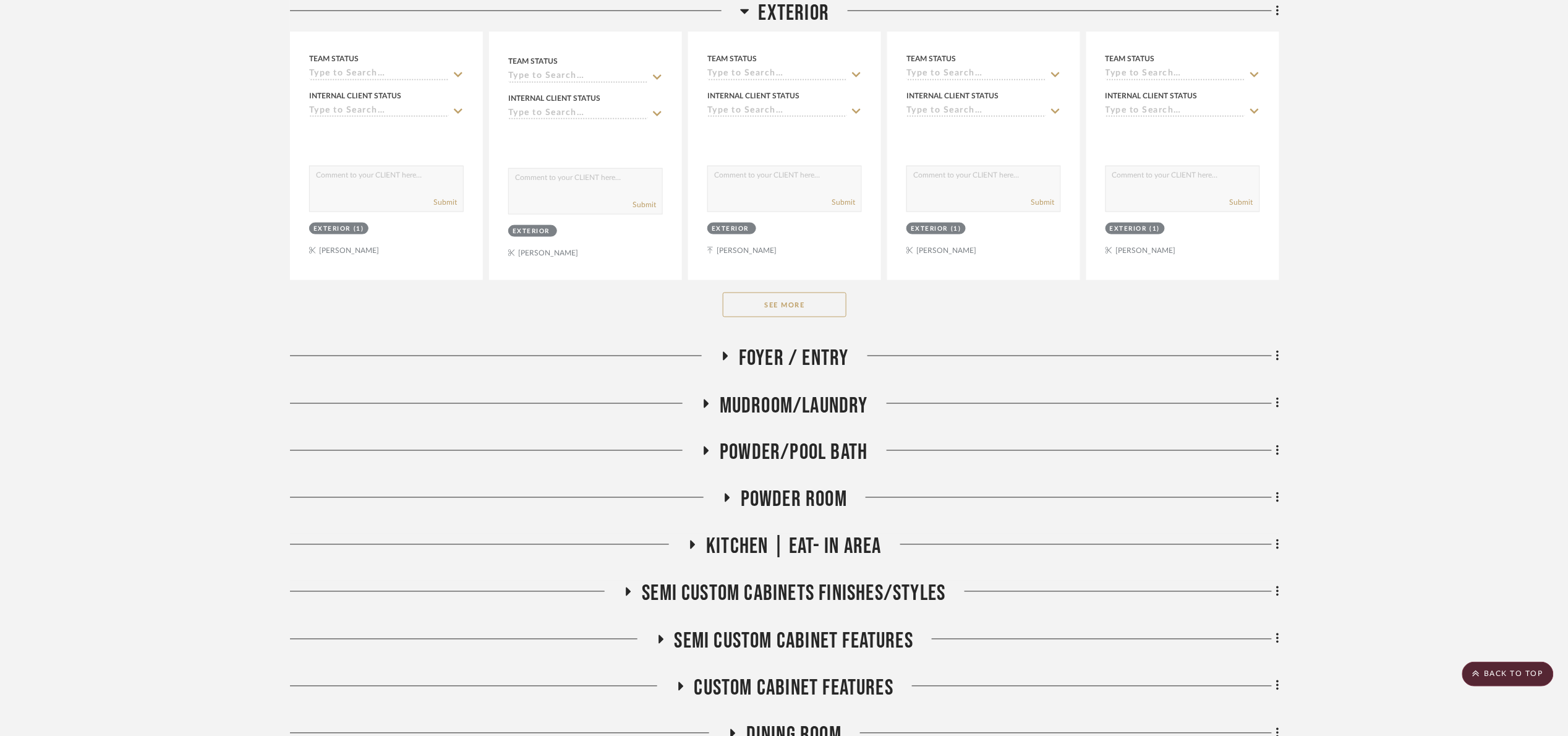
click at [796, 306] on button "See More" at bounding box center [785, 305] width 123 height 25
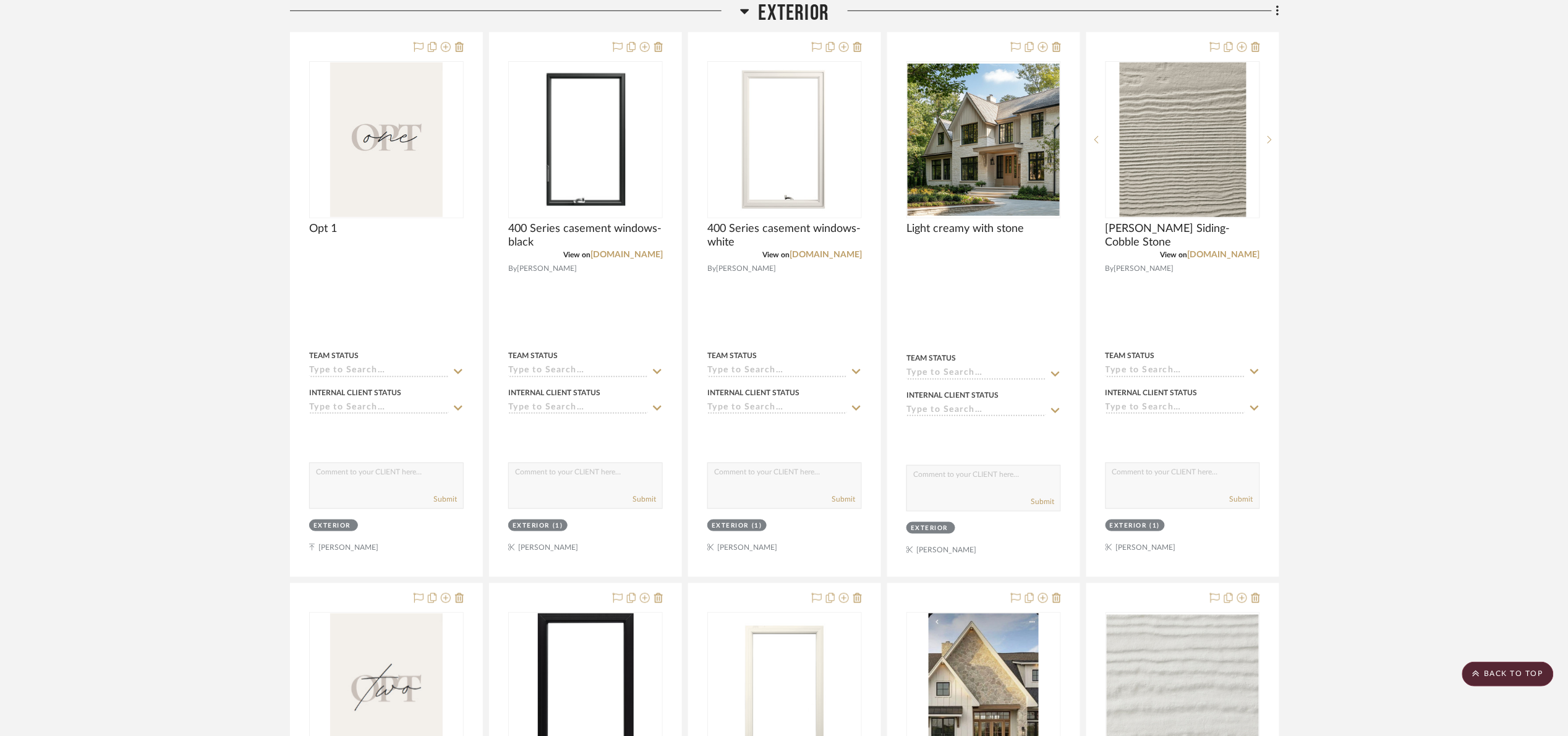
scroll to position [278, 0]
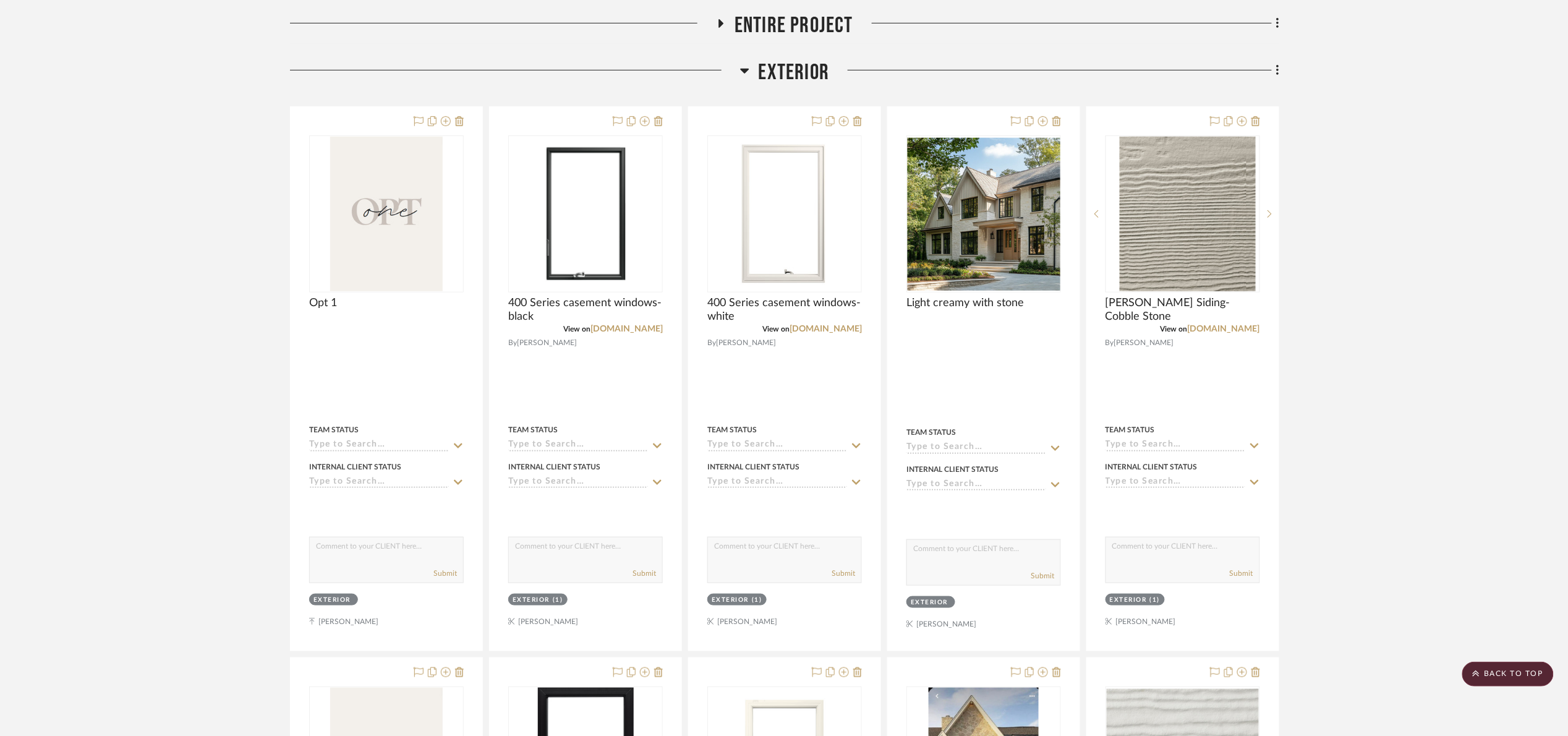
click at [767, 62] on span "Exterior" at bounding box center [794, 72] width 71 height 26
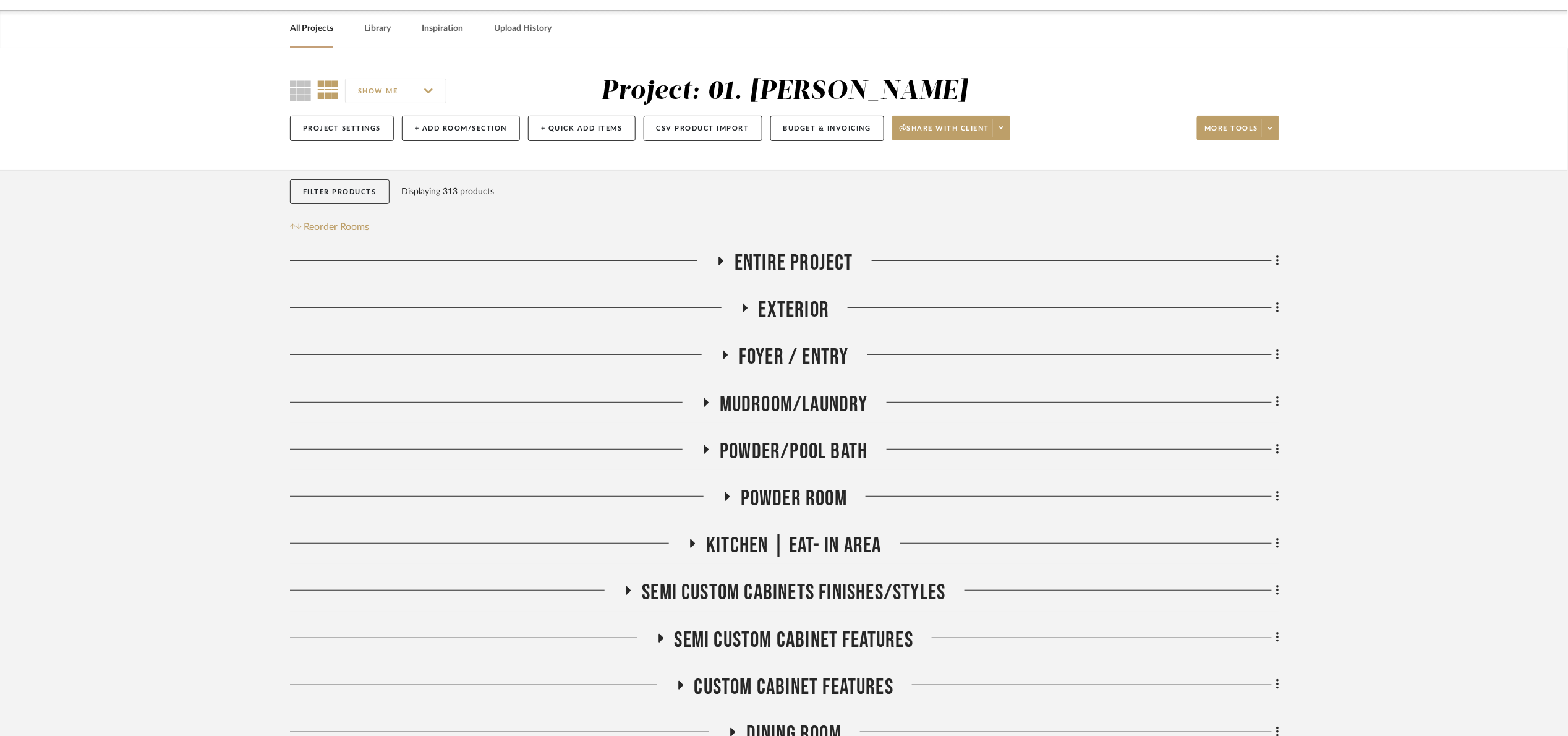
scroll to position [186, 0]
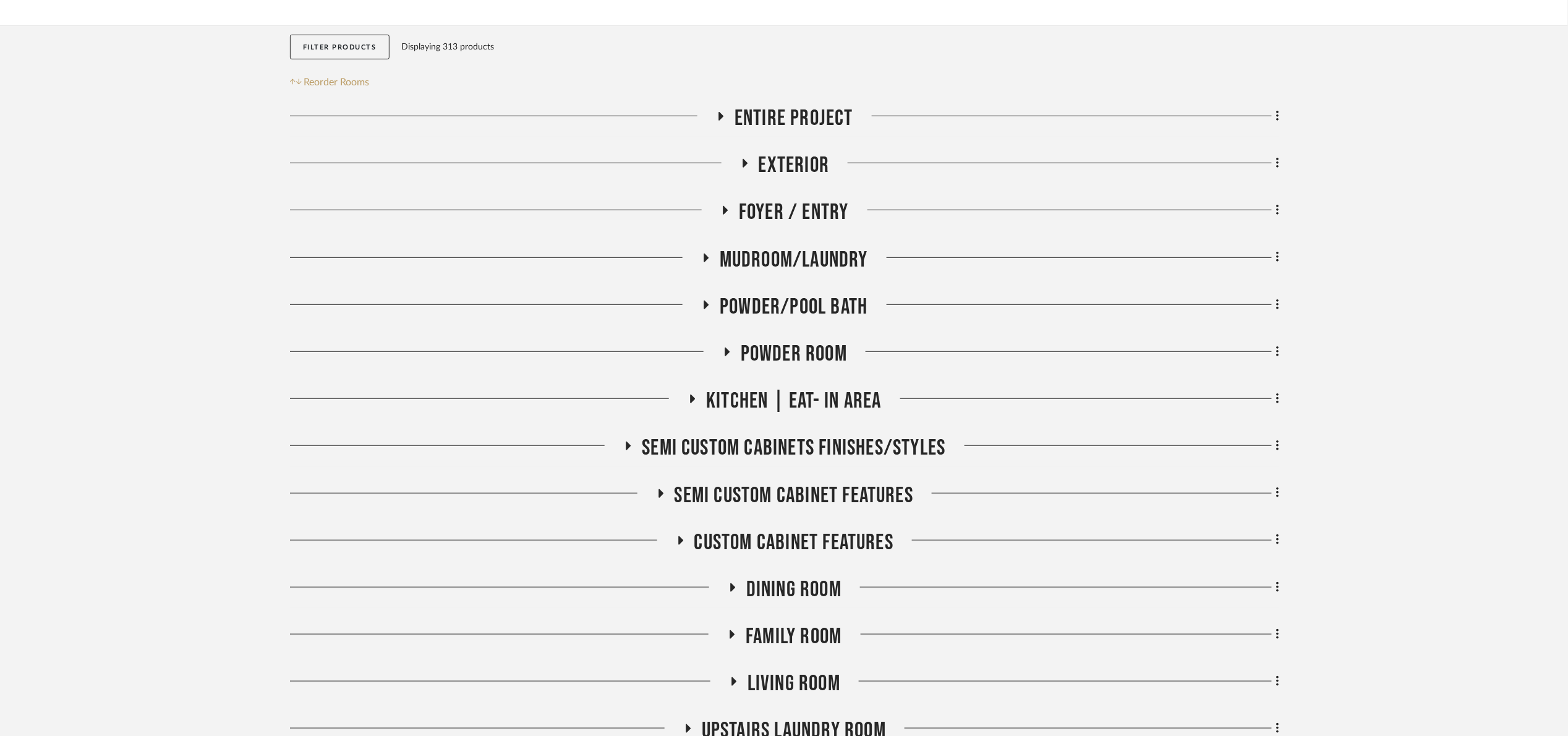
click at [807, 353] on span "Powder Room" at bounding box center [793, 354] width 106 height 26
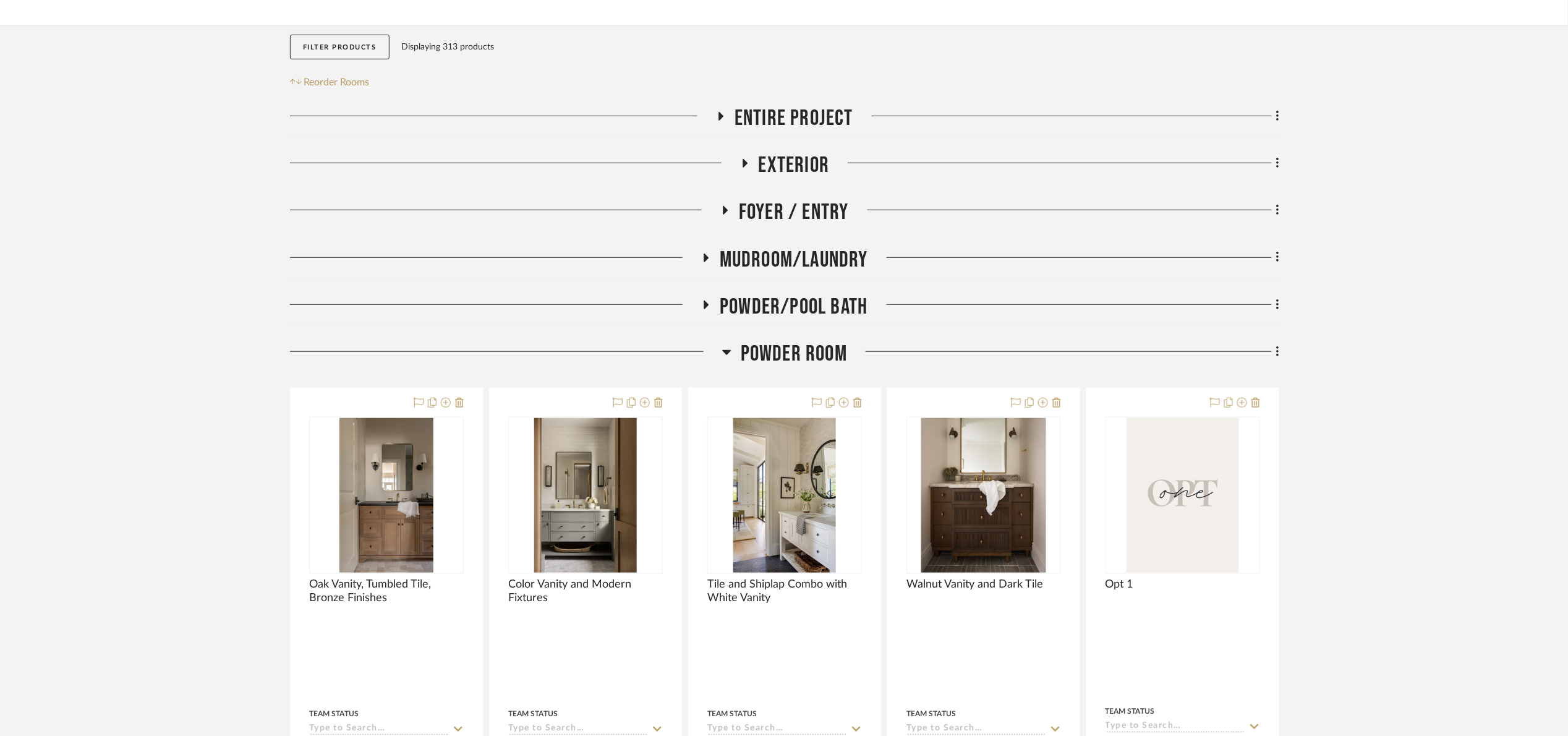
click at [807, 353] on span "Powder Room" at bounding box center [793, 354] width 106 height 26
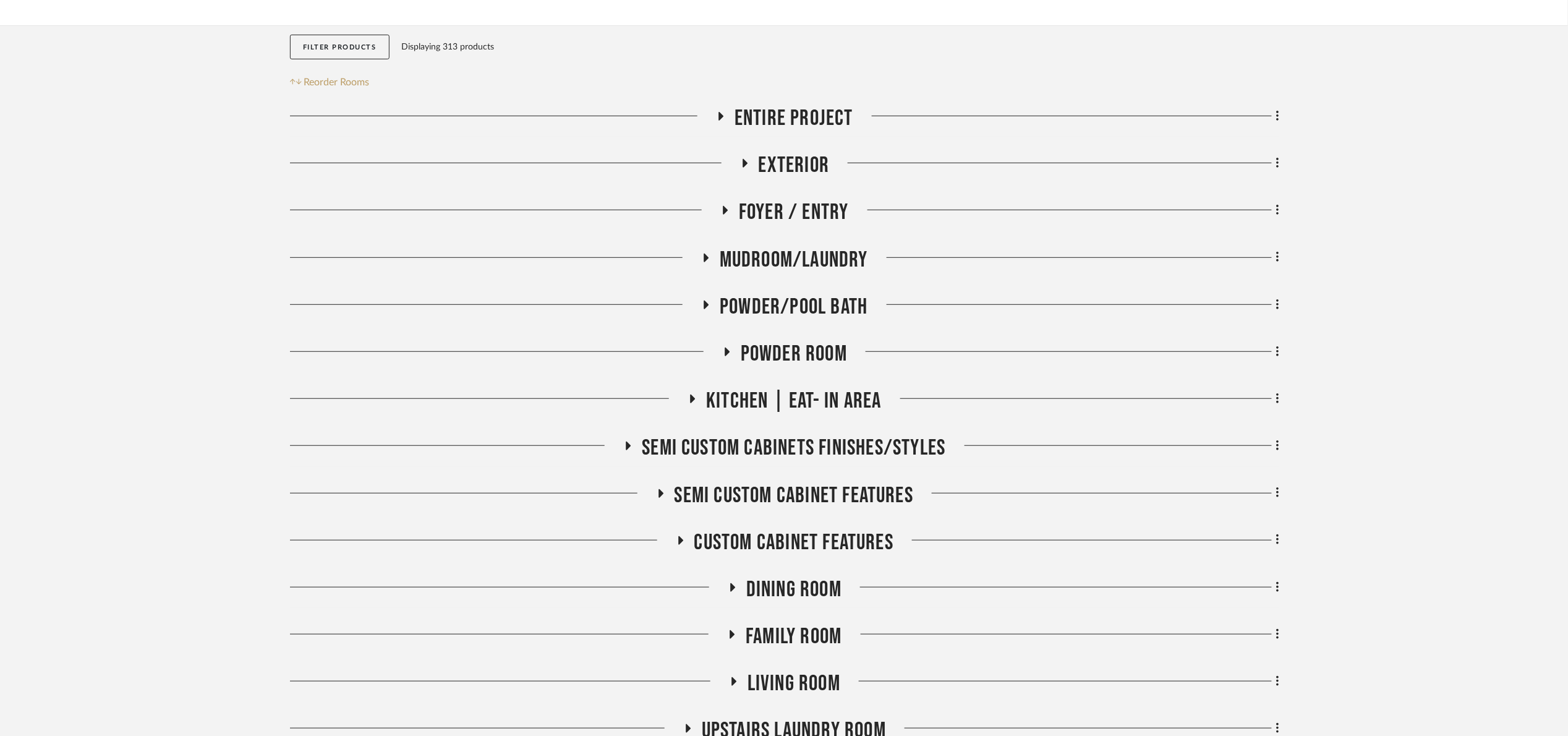
click at [801, 307] on span "Powder/Pool Bath" at bounding box center [793, 306] width 147 height 26
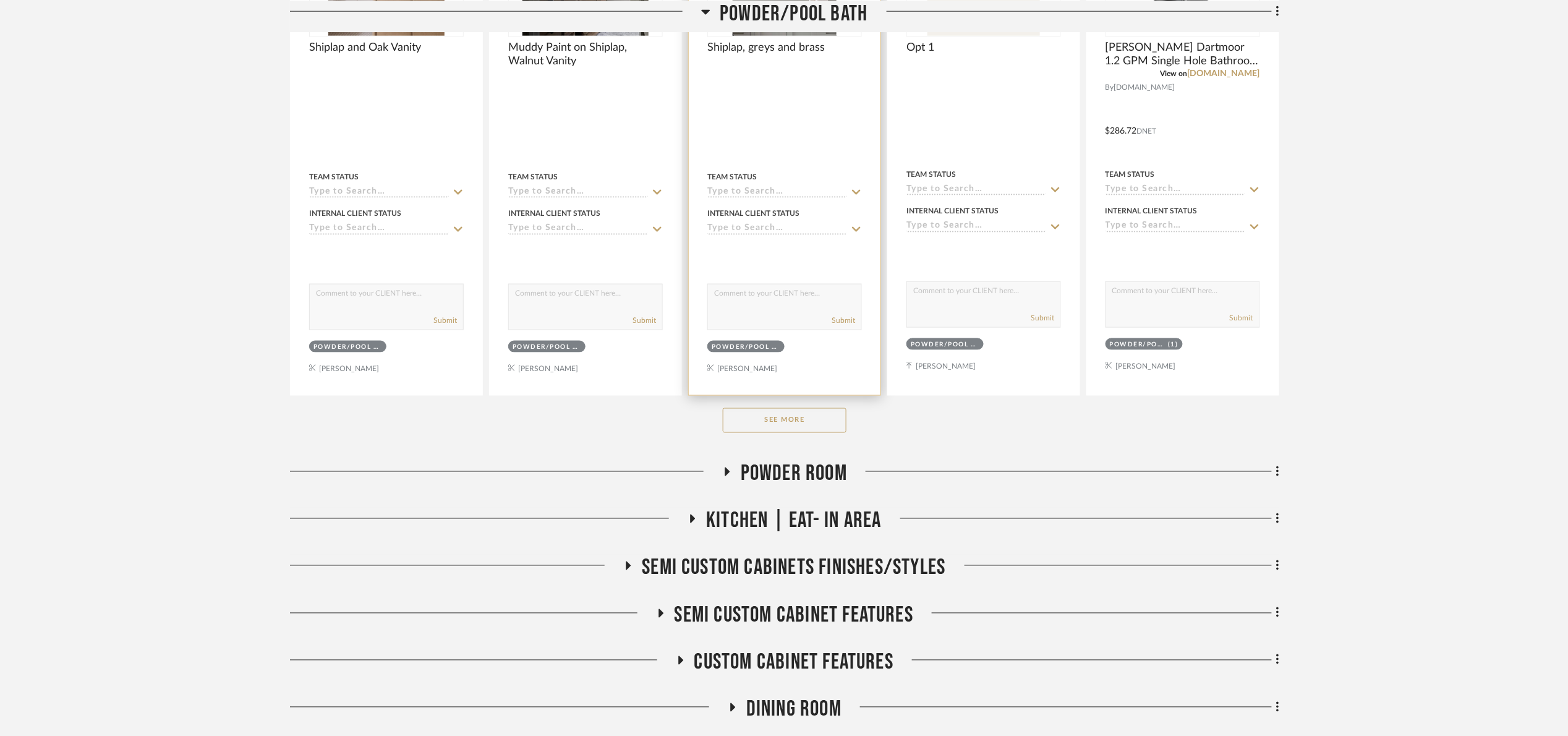
scroll to position [649, 0]
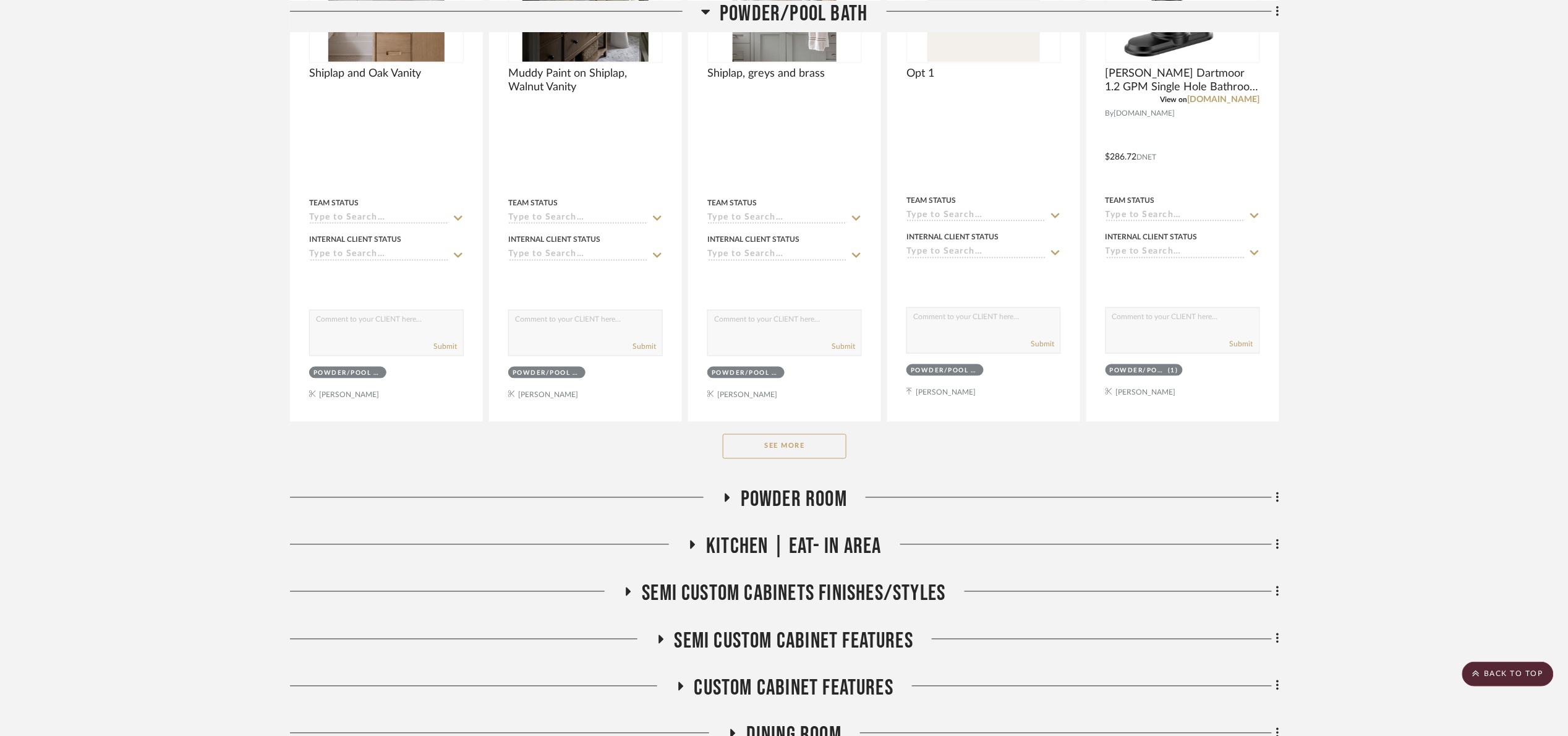
click at [807, 447] on button "See More" at bounding box center [785, 446] width 123 height 25
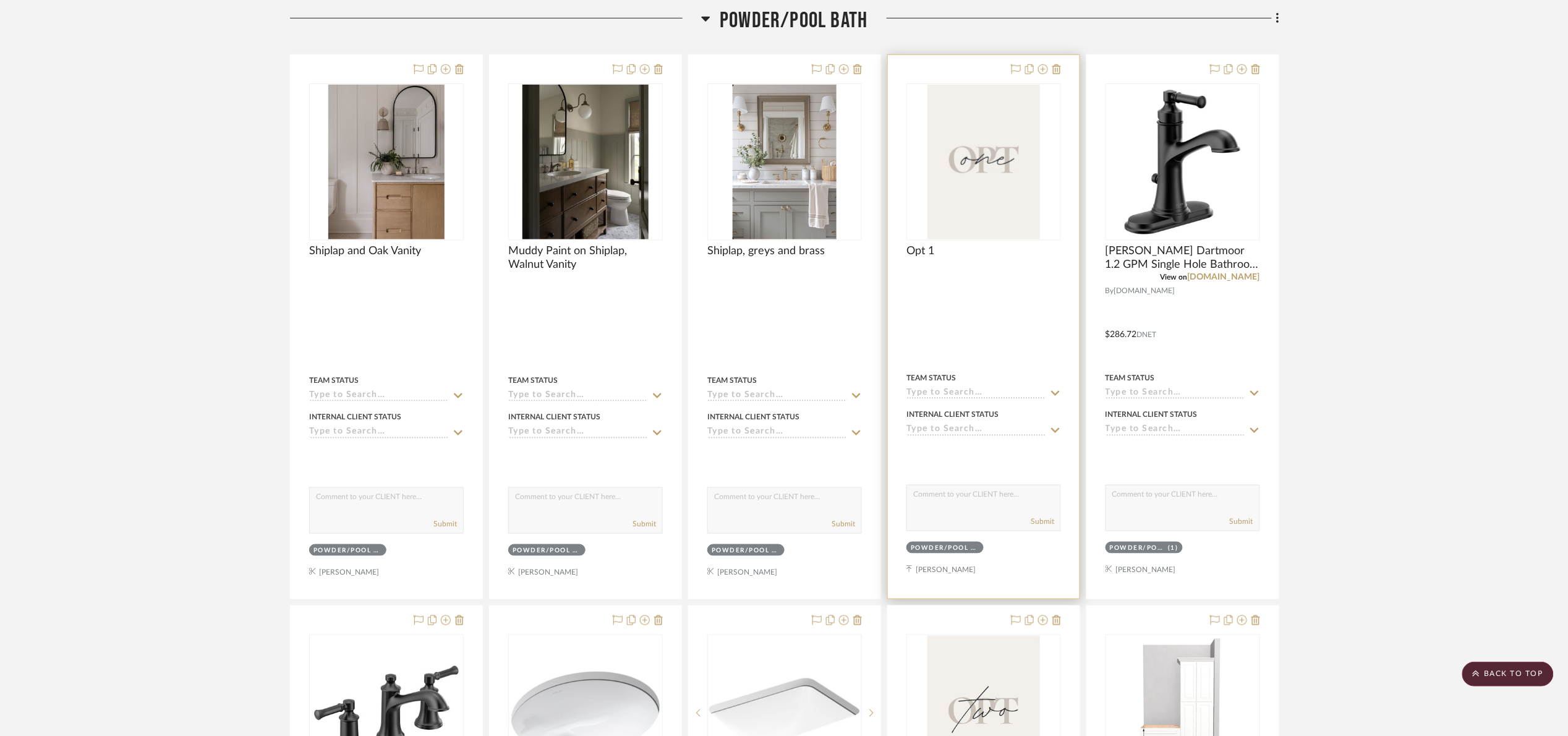
scroll to position [464, 0]
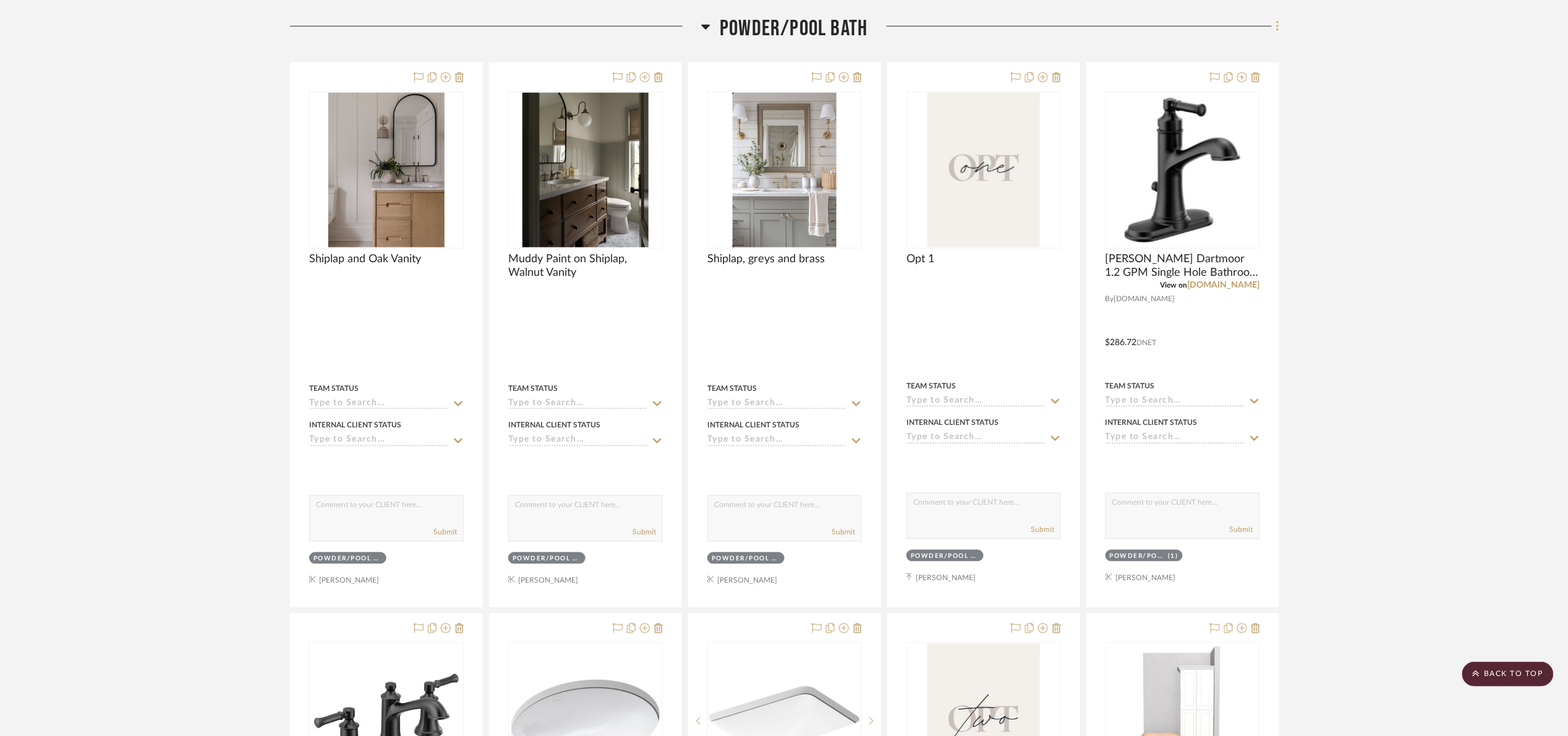
click at [1278, 26] on icon at bounding box center [1277, 26] width 2 height 11
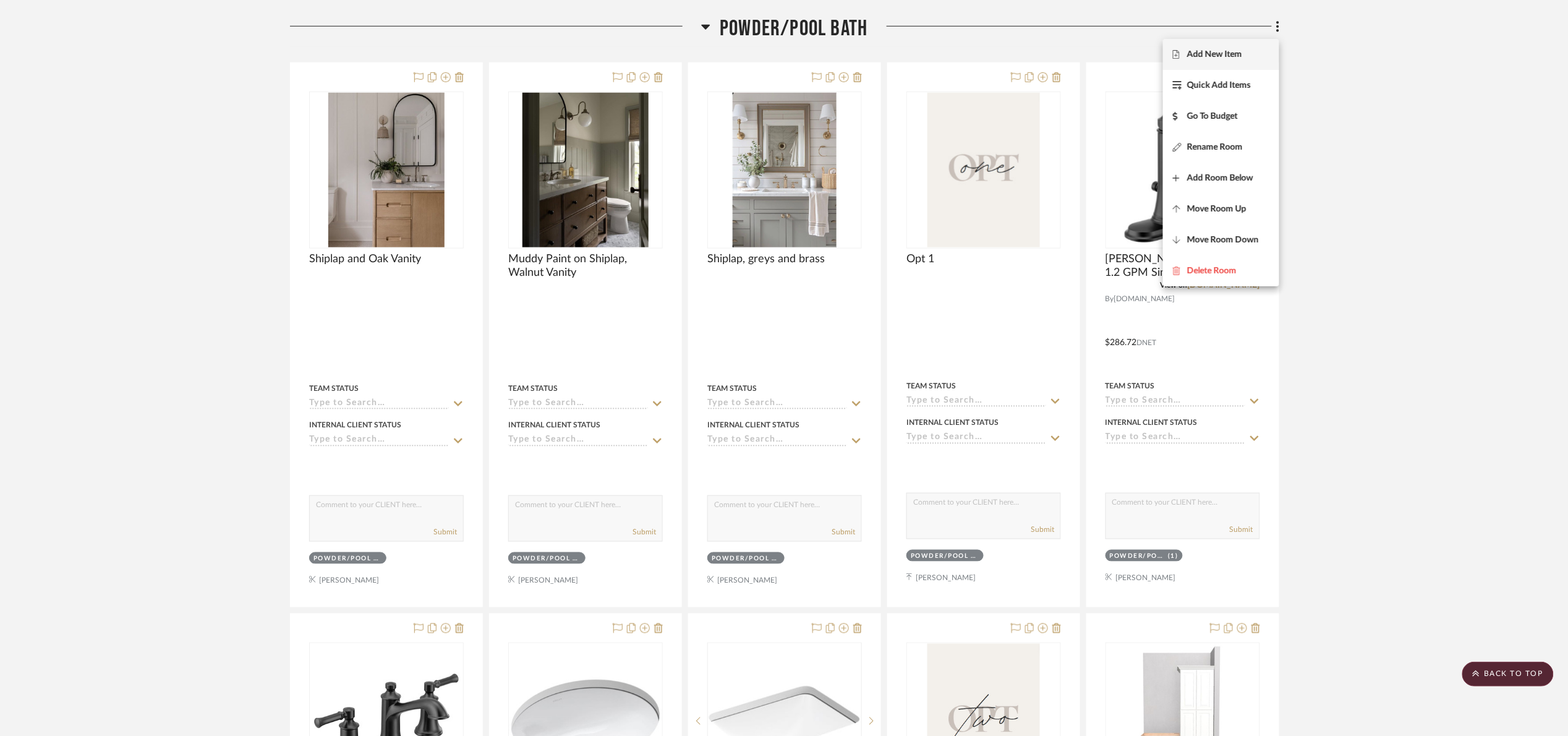
click at [1247, 50] on span "Add New Item" at bounding box center [1221, 54] width 96 height 11
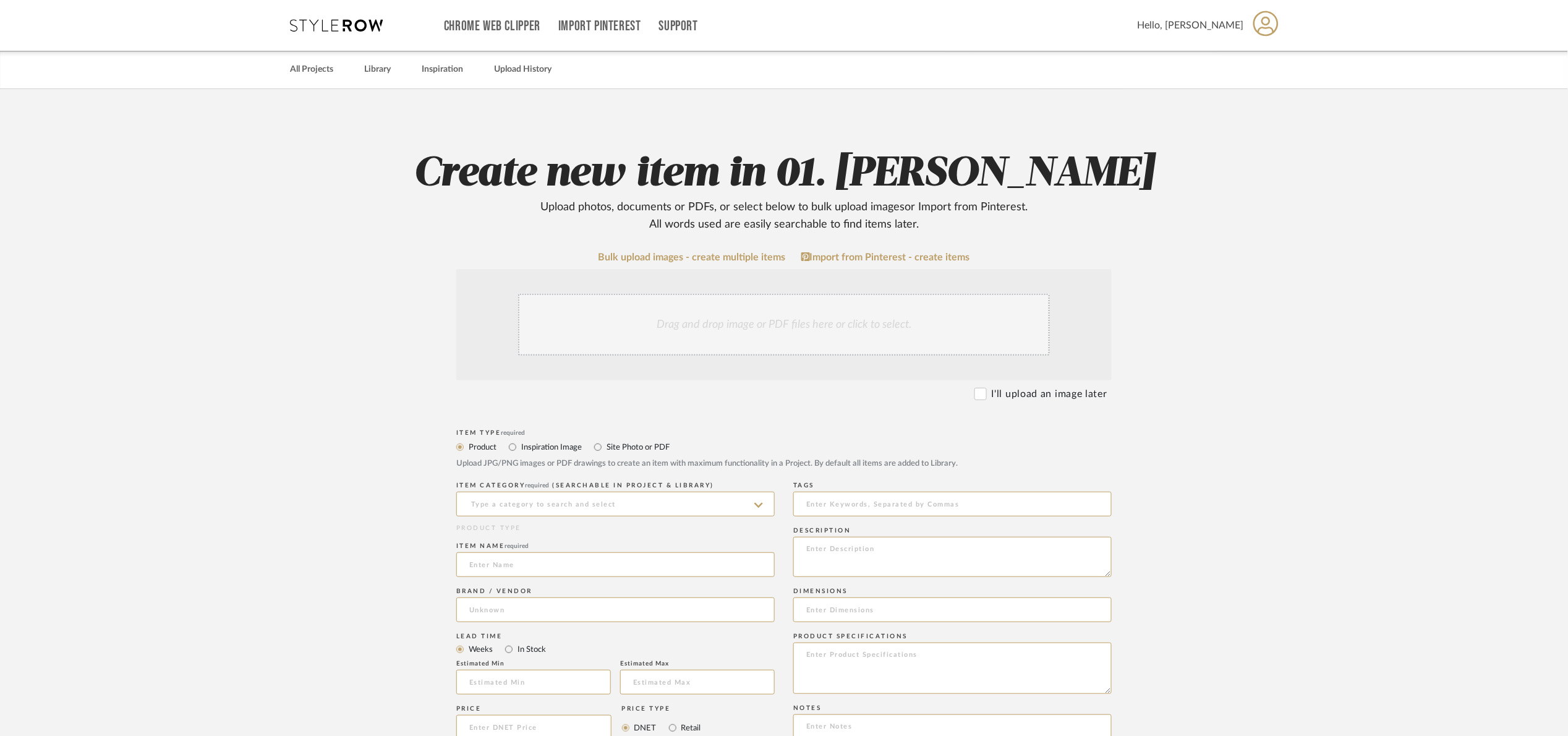
click at [710, 292] on div "Drag and drop image or PDF files here or click to select." at bounding box center [783, 324] width 655 height 111
click at [719, 318] on div "Drag and drop image or PDF files here or click to select." at bounding box center [784, 324] width 532 height 62
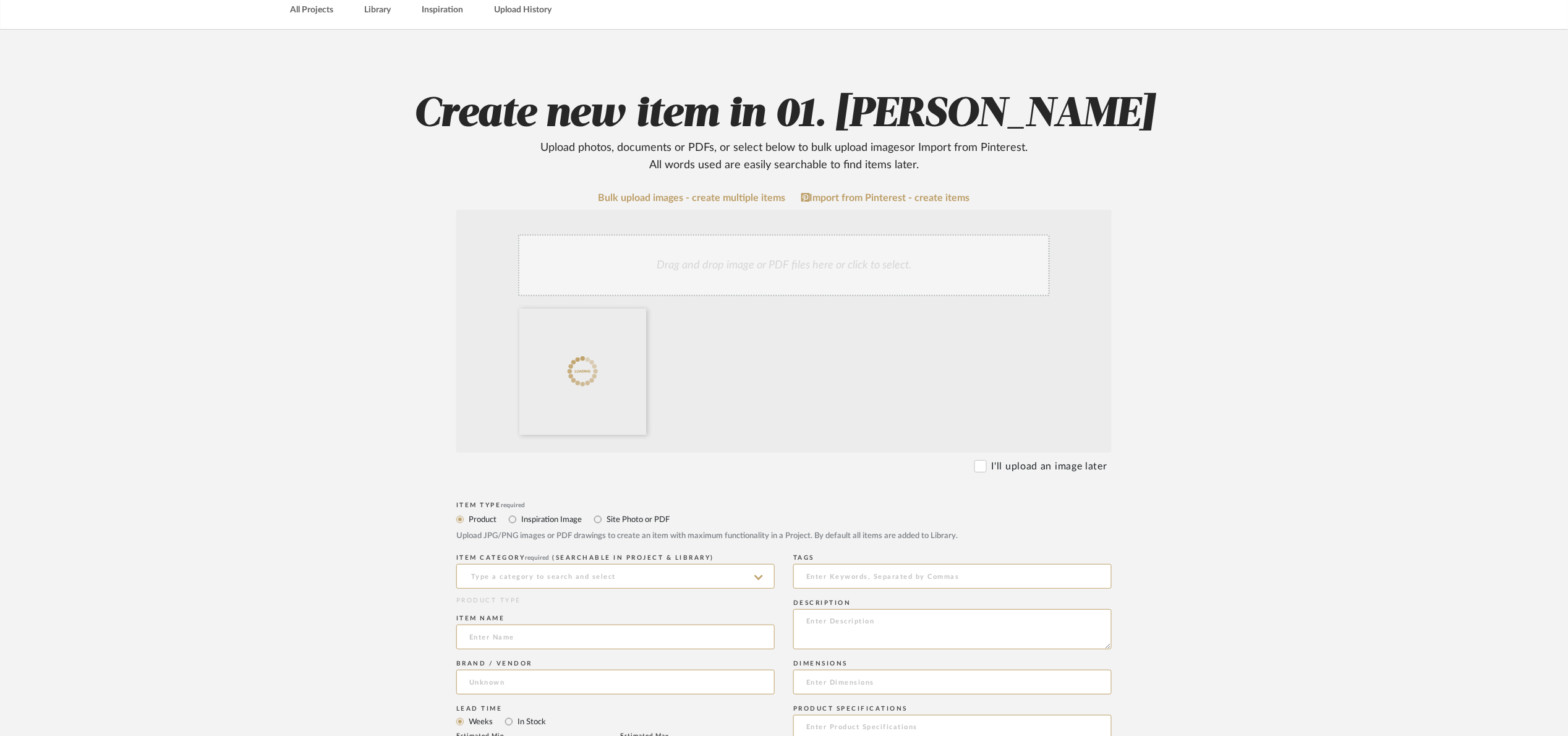
scroll to position [186, 0]
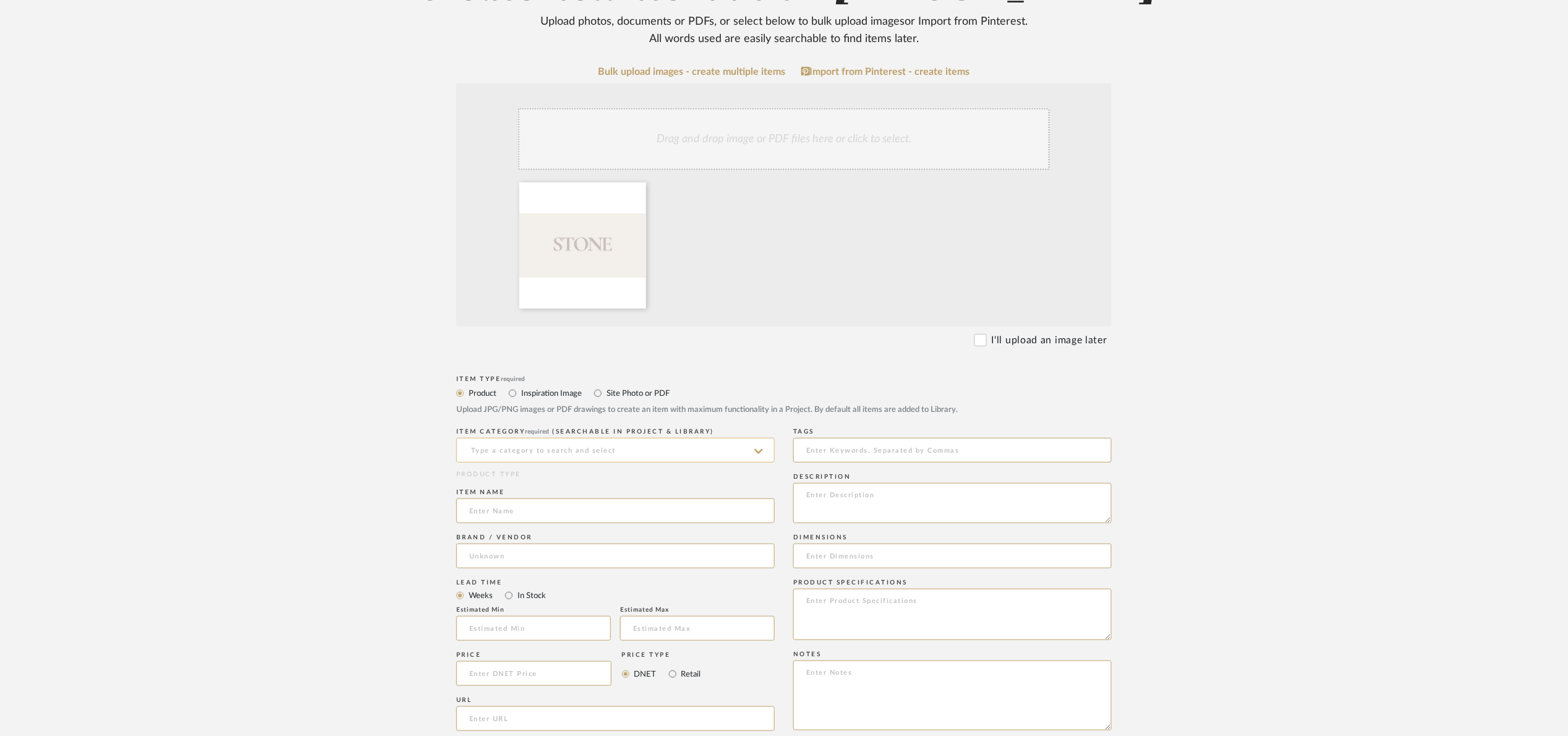
click at [528, 451] on input at bounding box center [615, 450] width 318 height 25
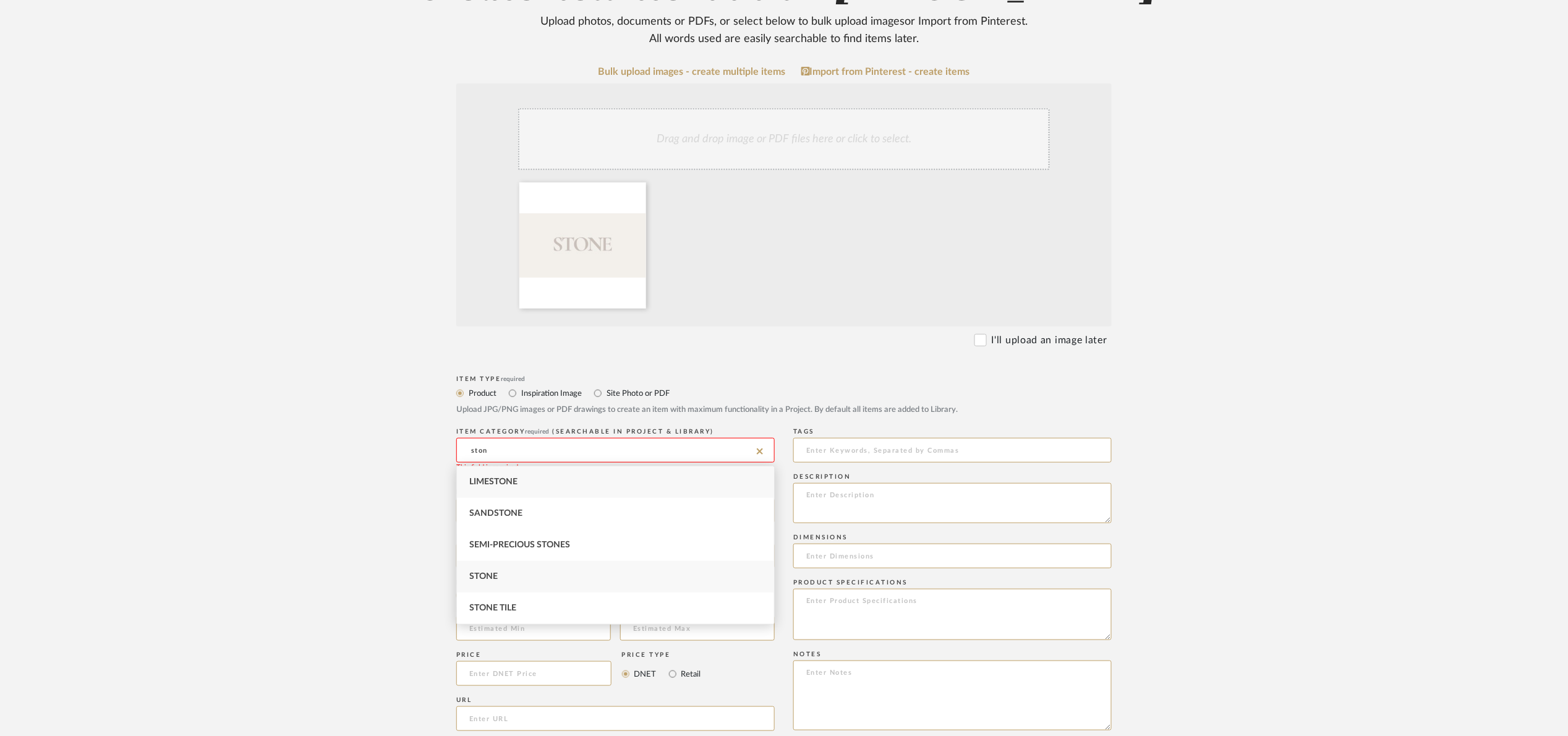
click at [552, 561] on div "Stone" at bounding box center [615, 576] width 318 height 32
type input "Stone"
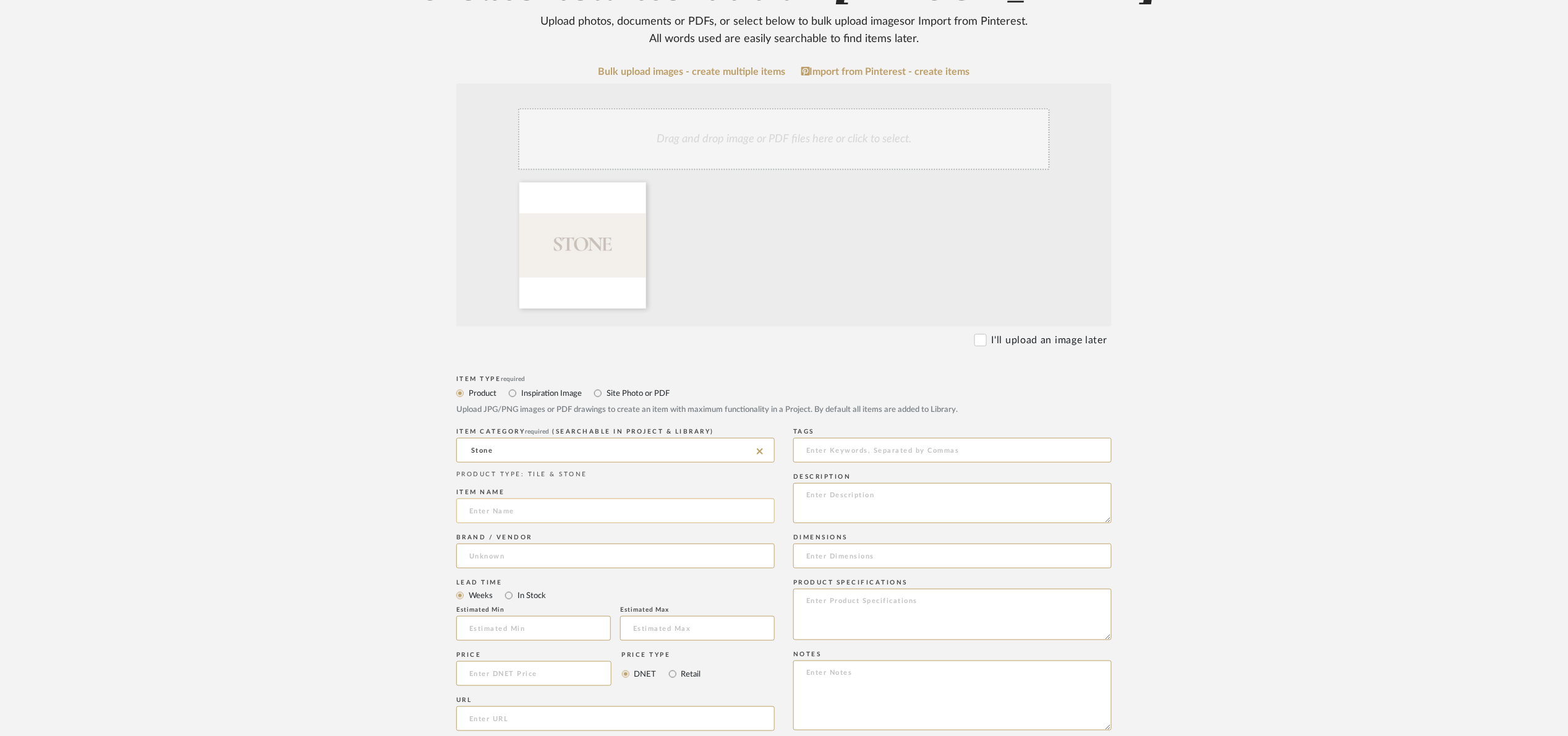
click at [530, 516] on input at bounding box center [615, 510] width 318 height 25
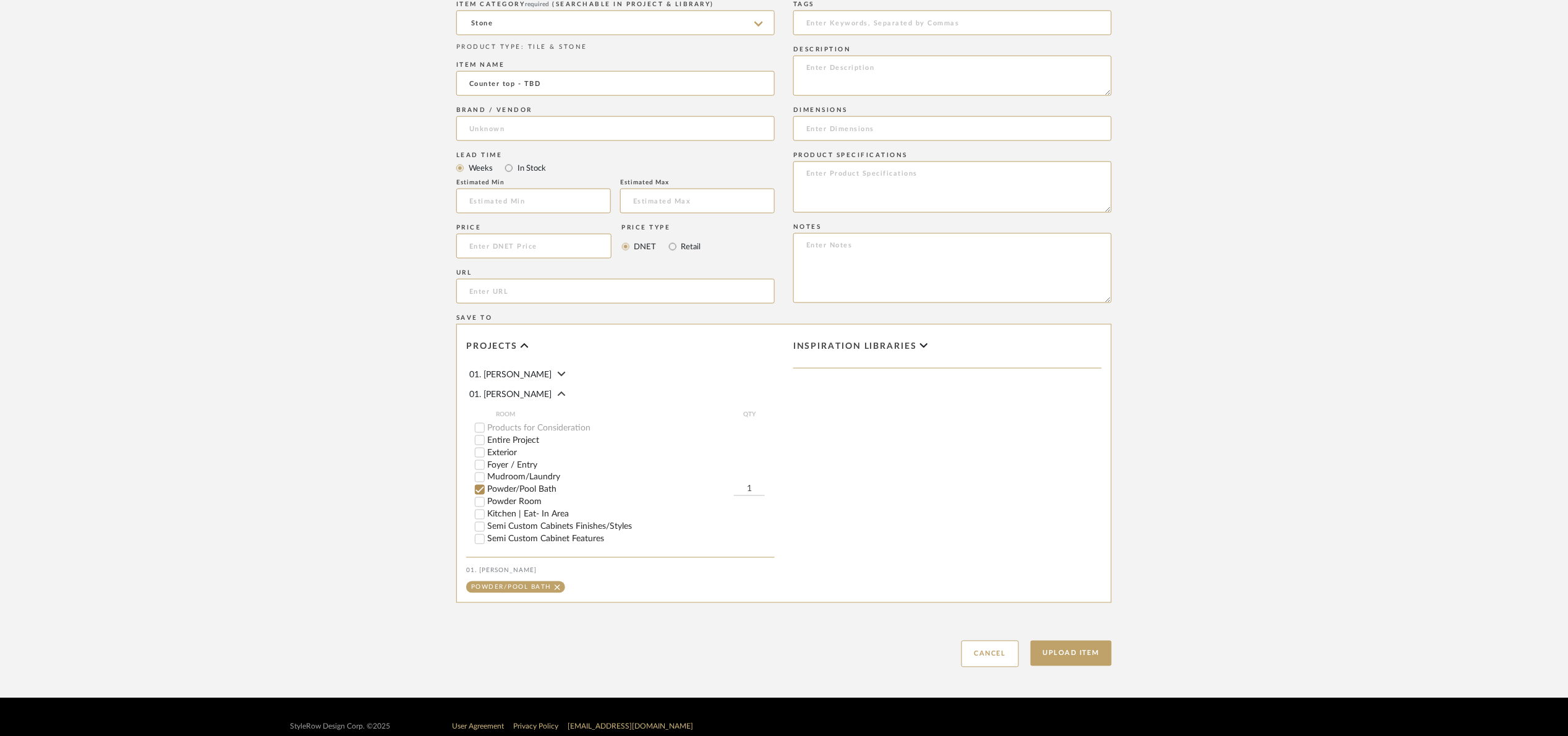
scroll to position [633, 0]
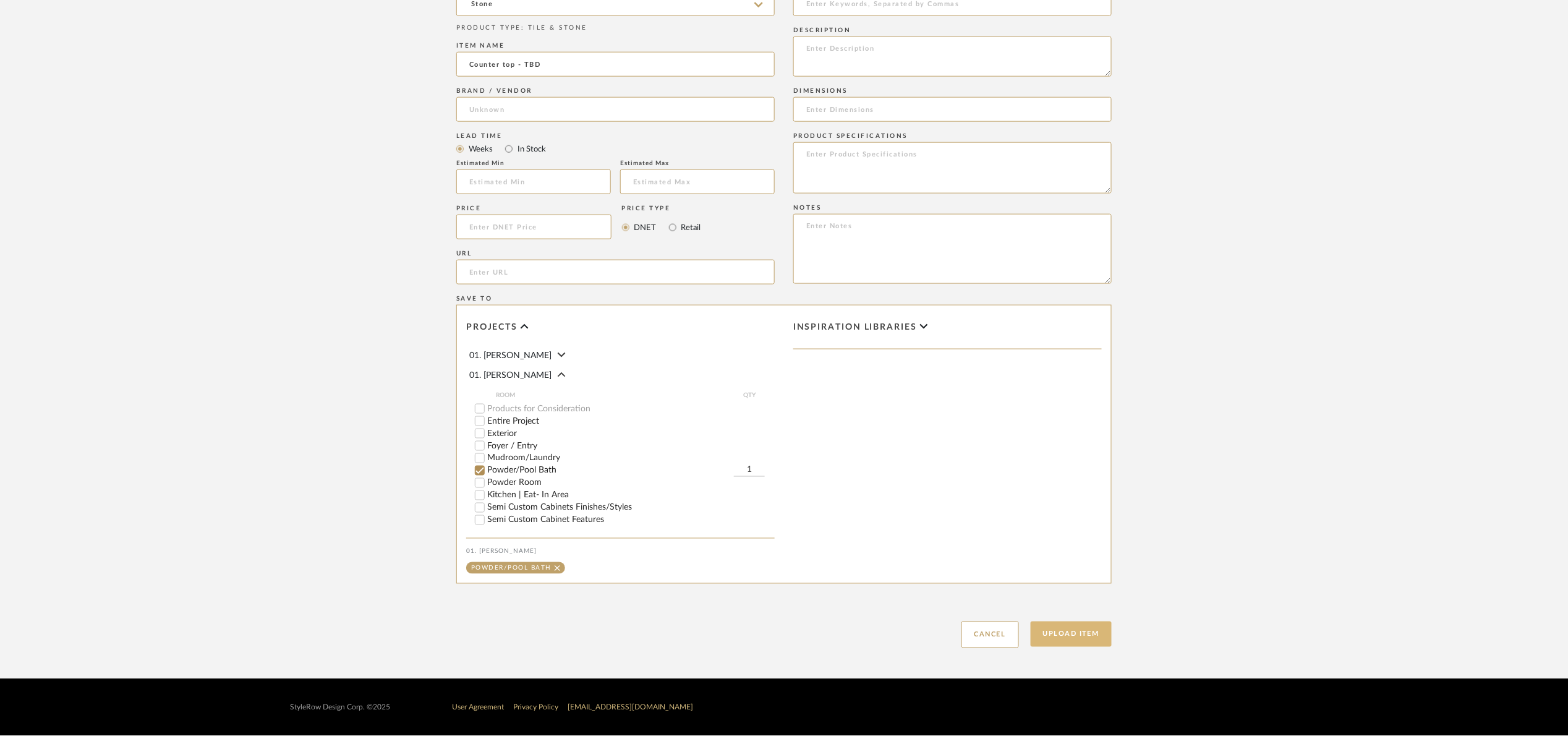
type input "Counter top - TBD"
drag, startPoint x: 1071, startPoint y: 634, endPoint x: 1131, endPoint y: 608, distance: 65.4
click at [1071, 634] on button "Upload Item" at bounding box center [1071, 634] width 81 height 26
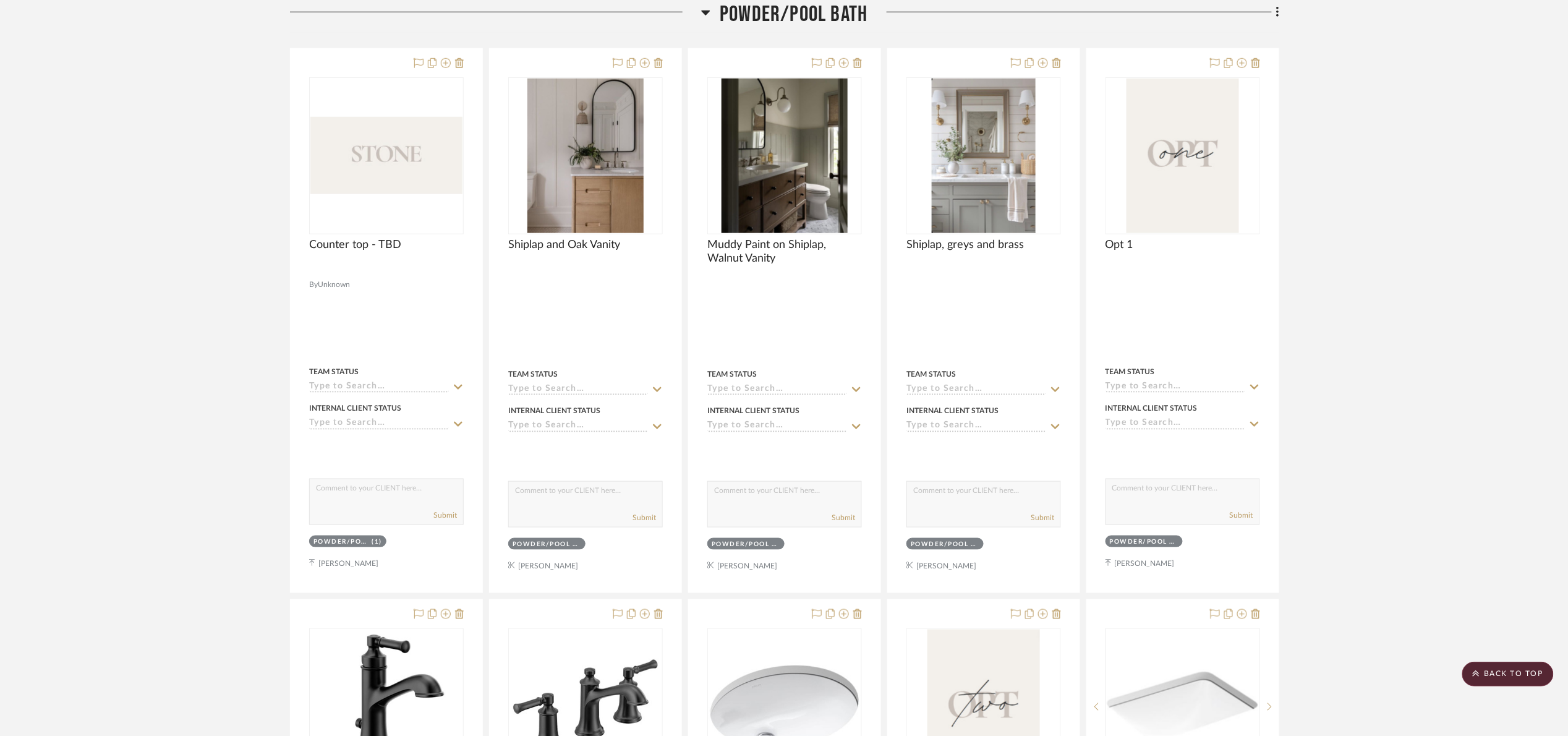
scroll to position [387, 0]
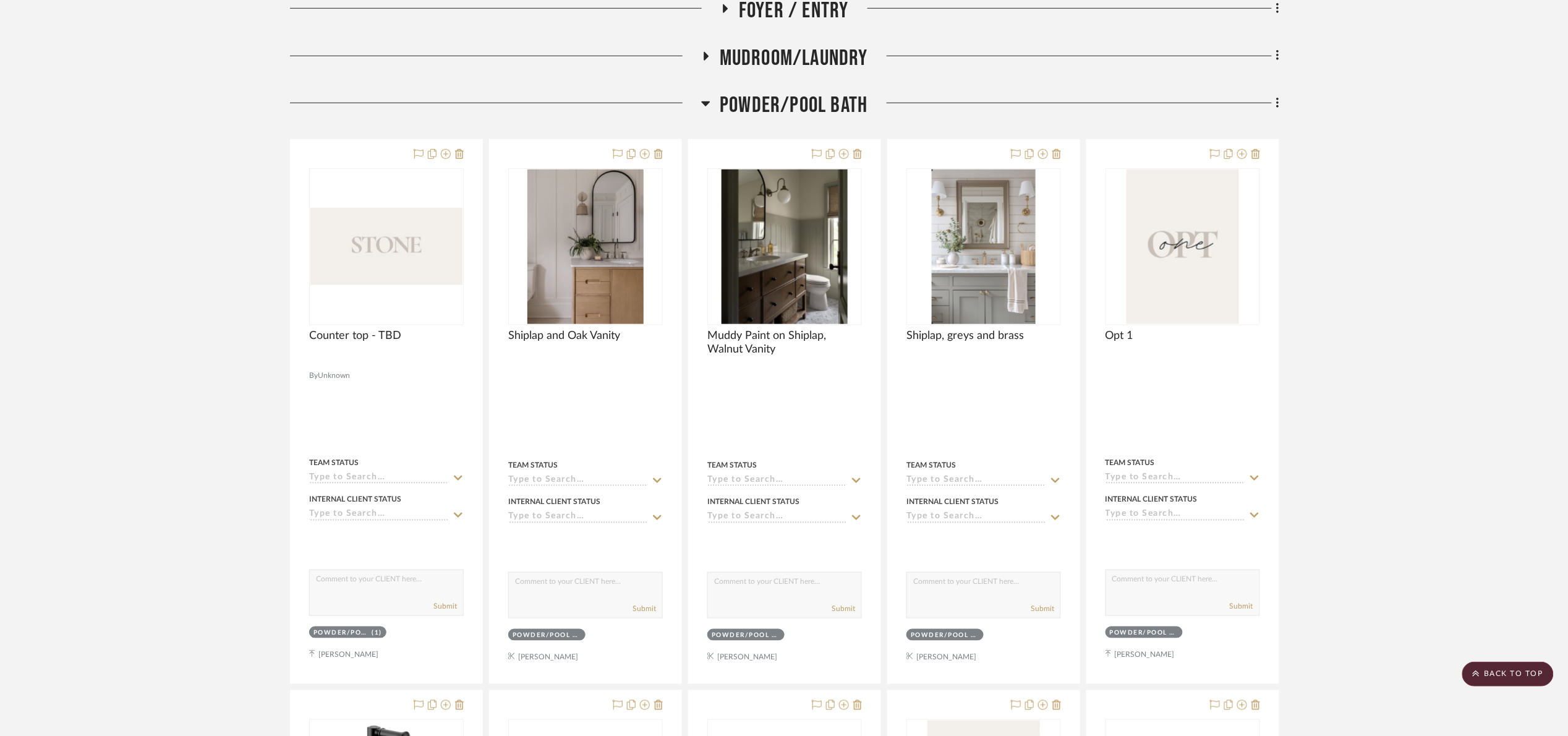
click at [743, 123] on div "Powder/Pool Bath" at bounding box center [784, 108] width 989 height 32
click at [744, 113] on span "Powder/Pool Bath" at bounding box center [793, 105] width 147 height 26
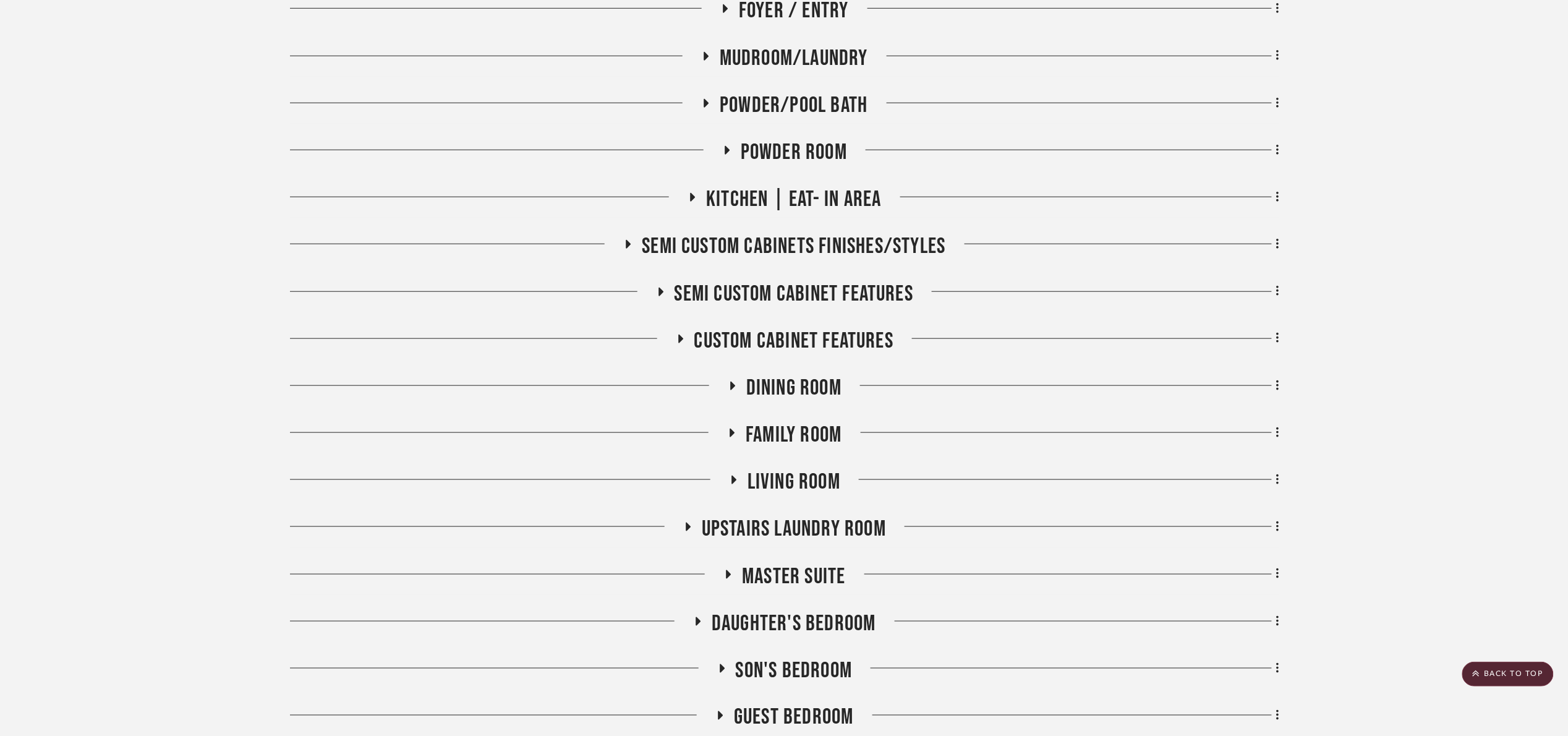
click at [748, 158] on span "Powder Room" at bounding box center [793, 152] width 106 height 26
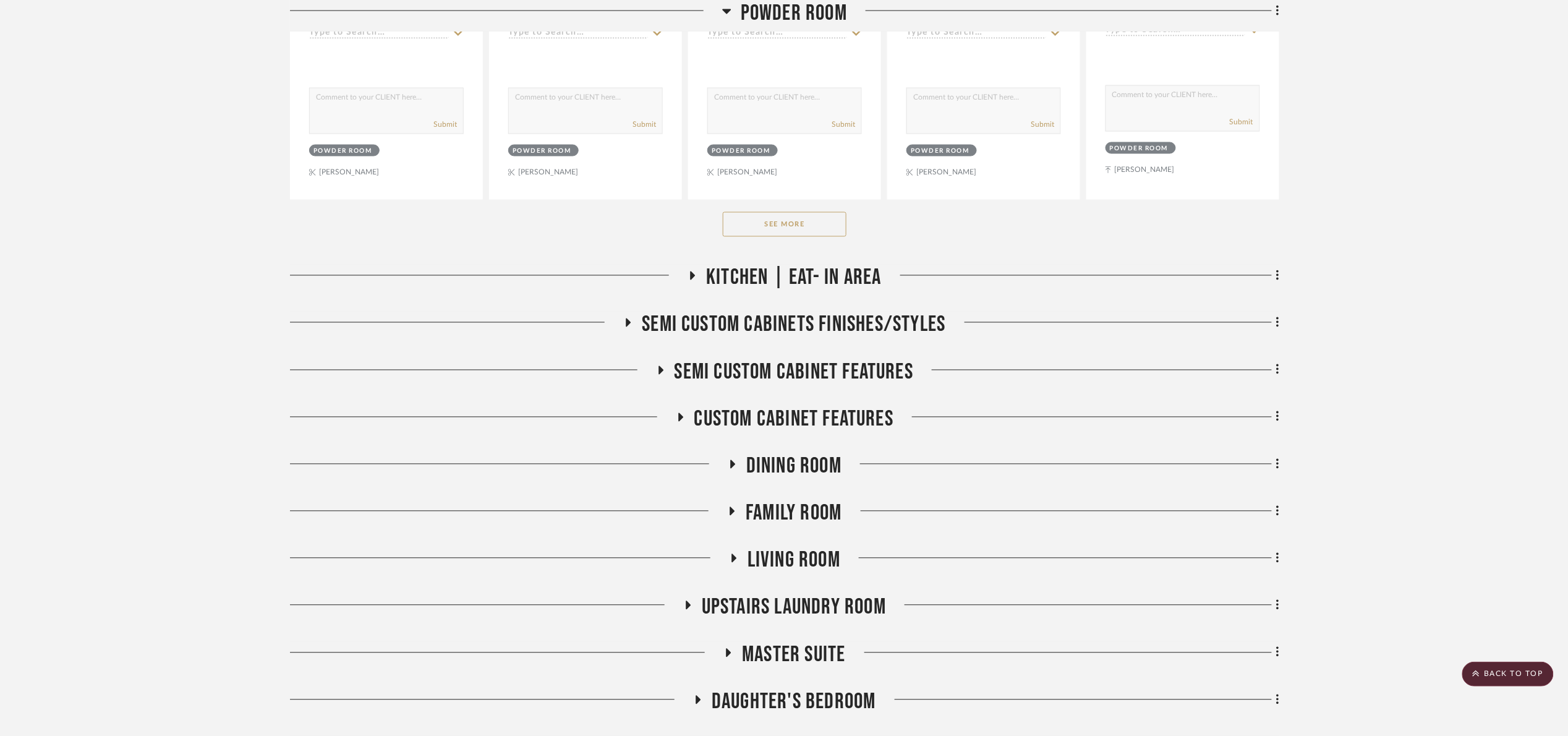
scroll to position [944, 0]
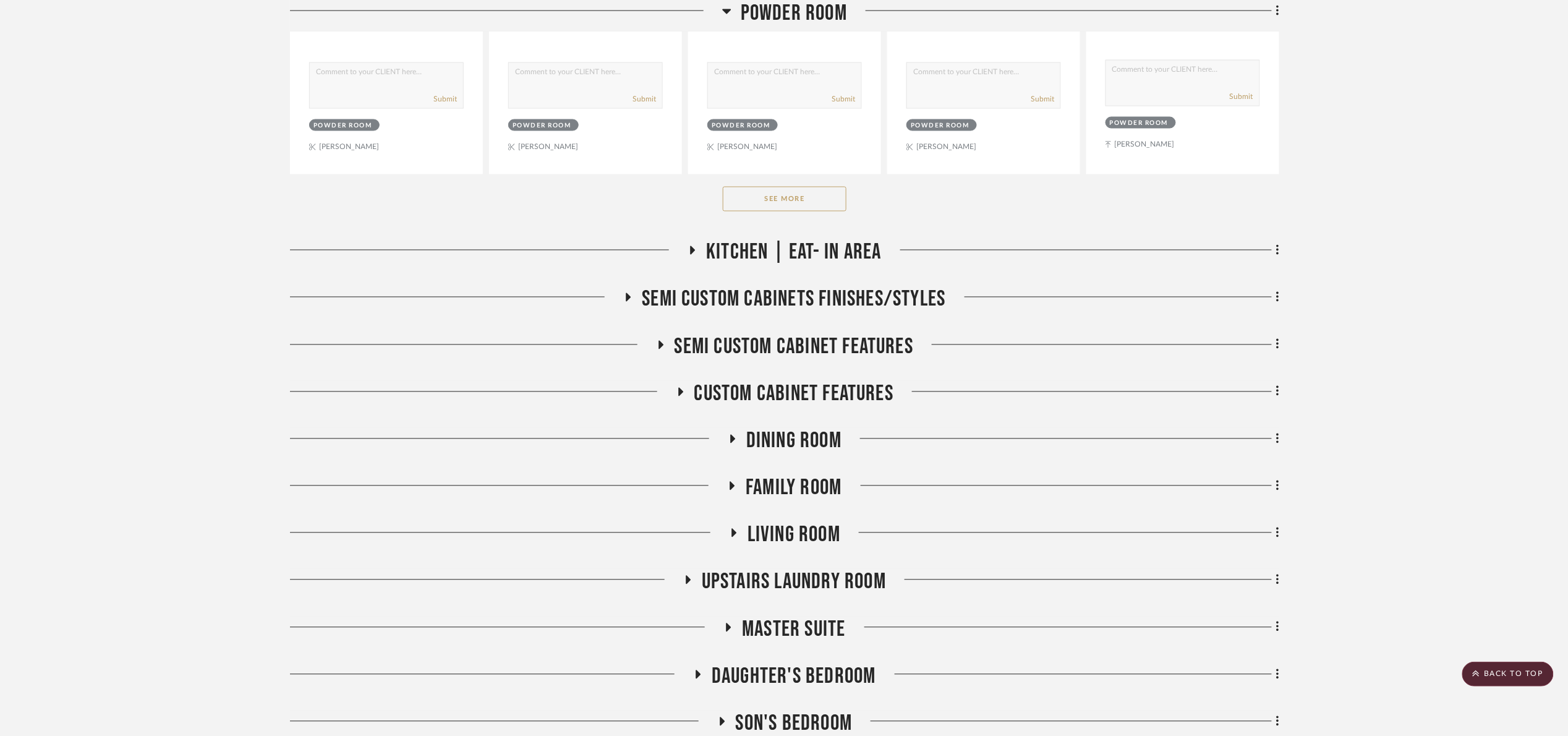
click at [770, 194] on button "See More" at bounding box center [785, 199] width 123 height 25
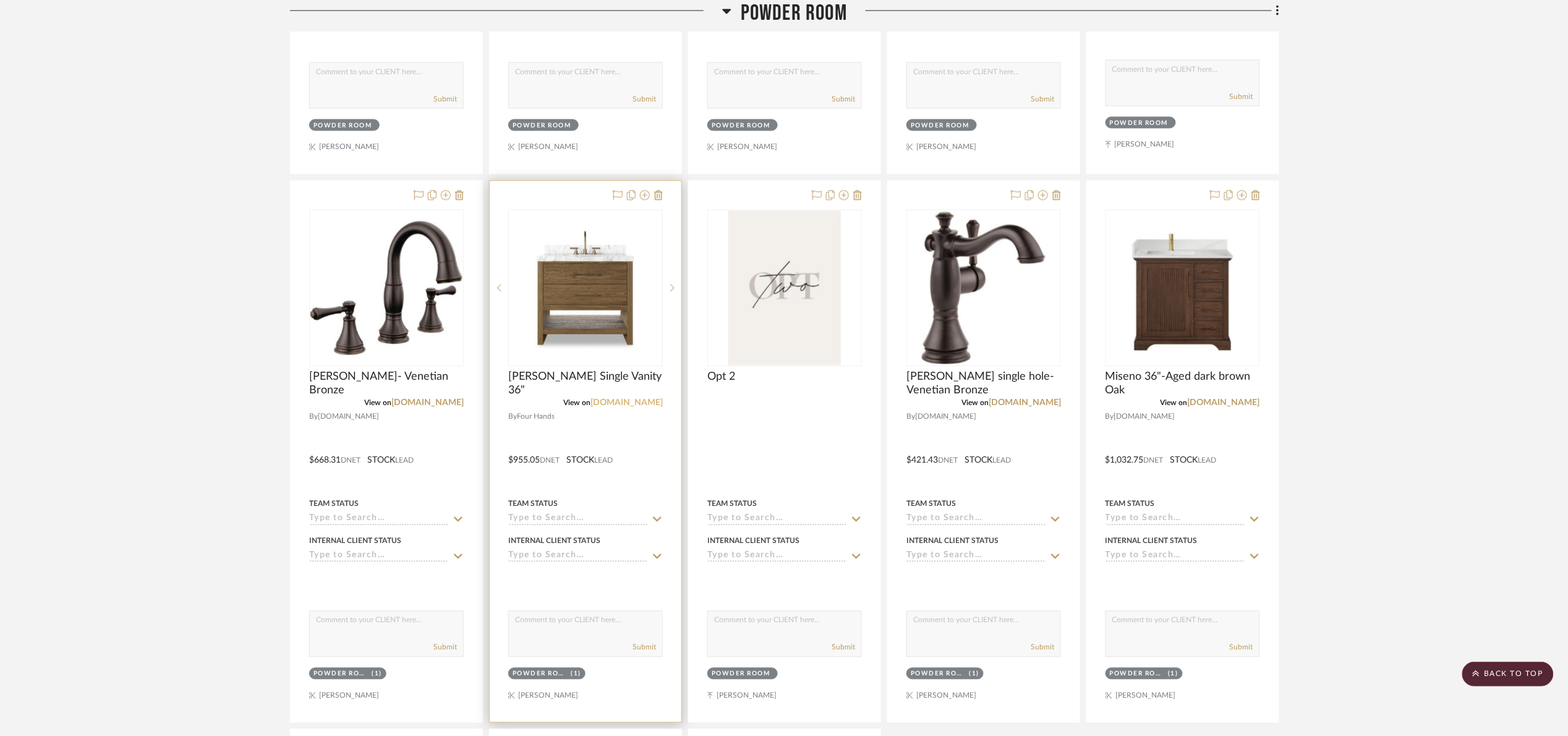
click at [640, 404] on link "fourhands.com" at bounding box center [627, 403] width 72 height 9
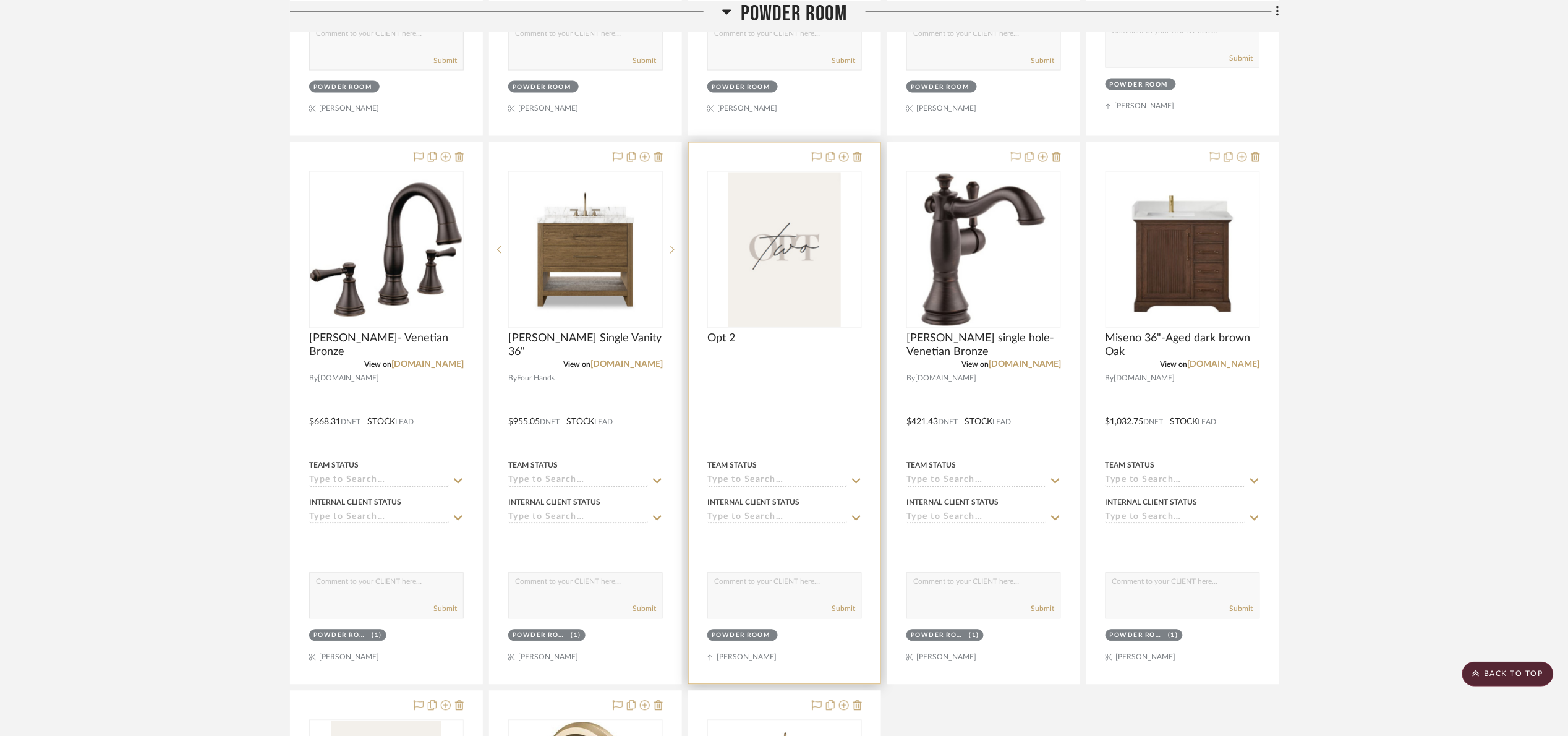
scroll to position [1036, 0]
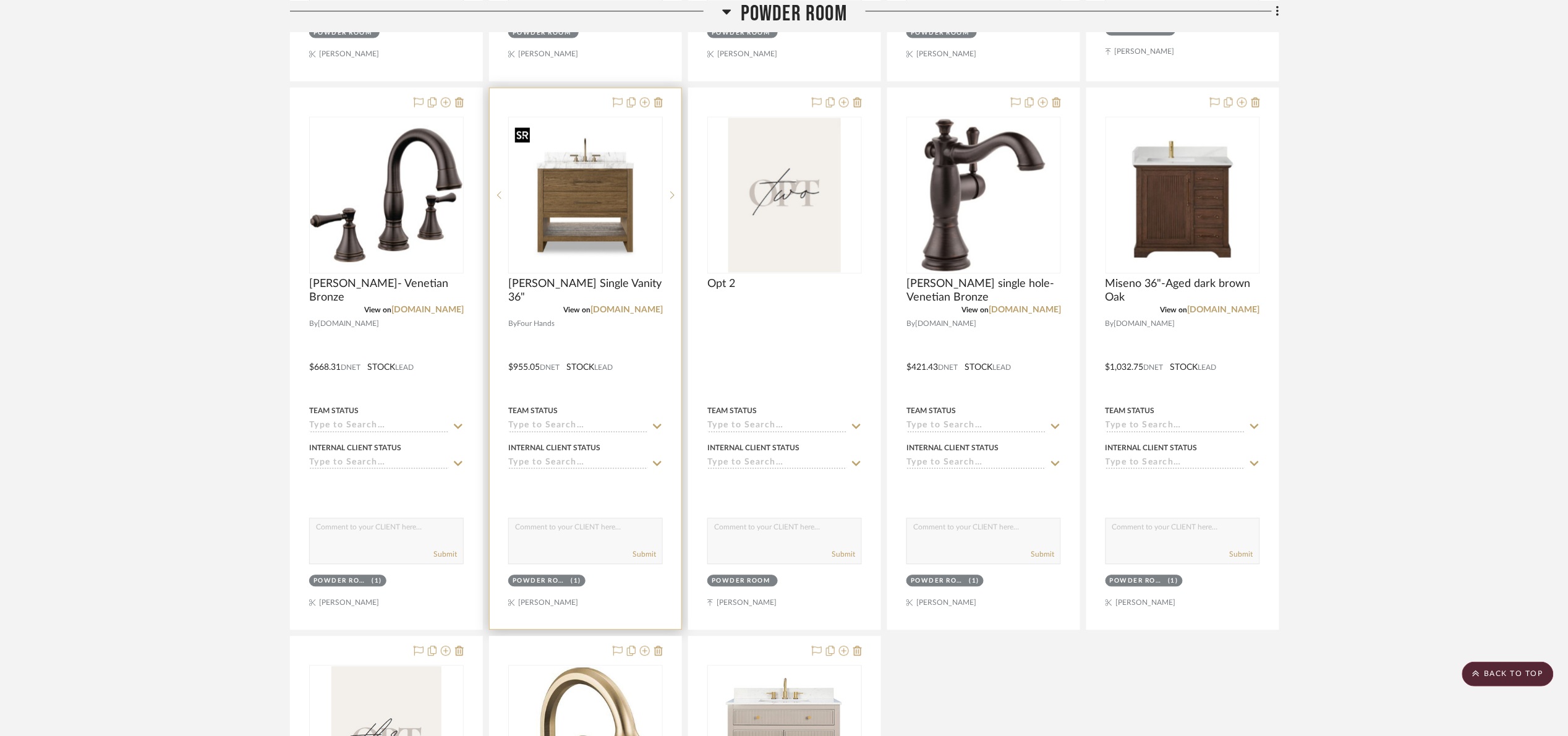
click at [585, 229] on img "0" at bounding box center [585, 196] width 152 height 152
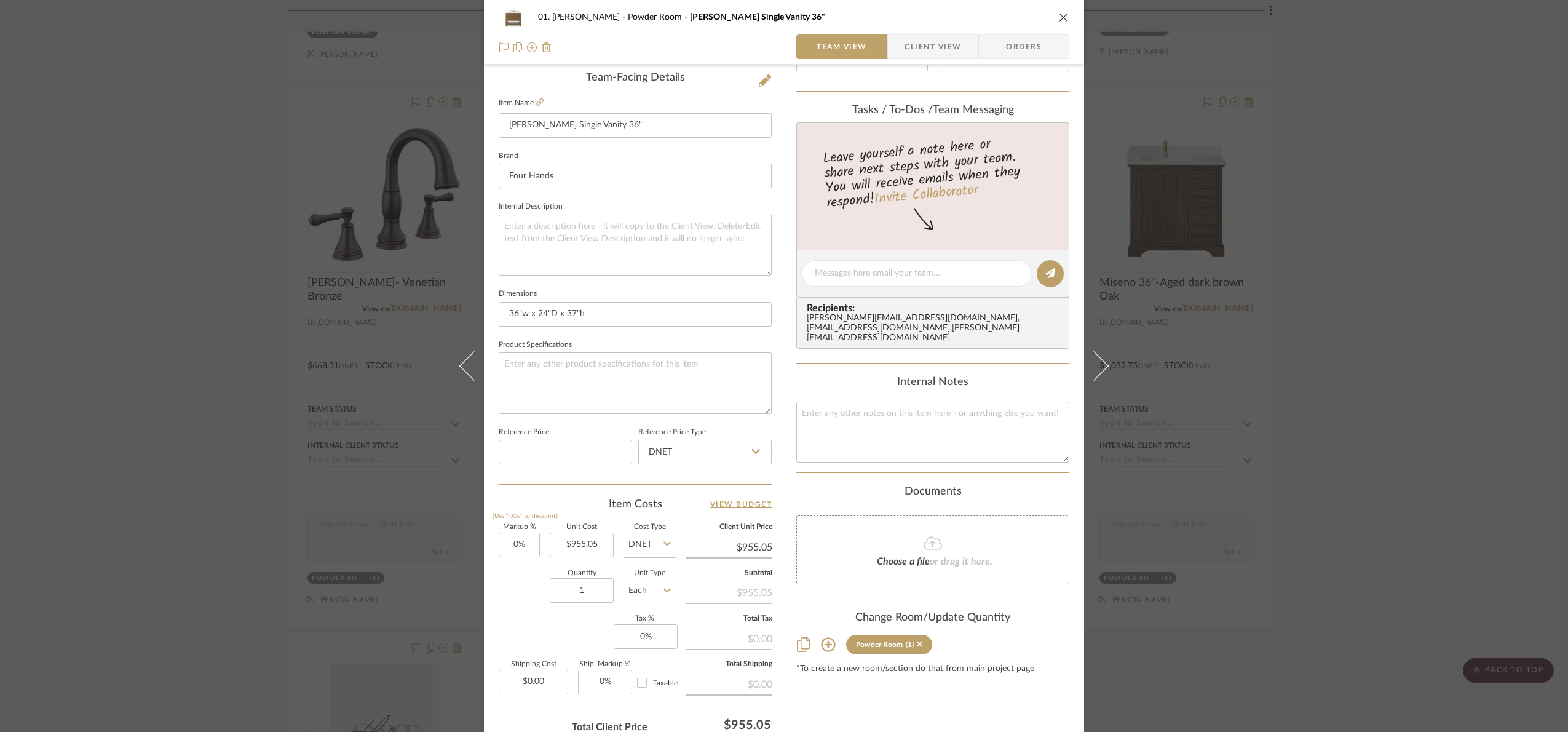
scroll to position [415, 0]
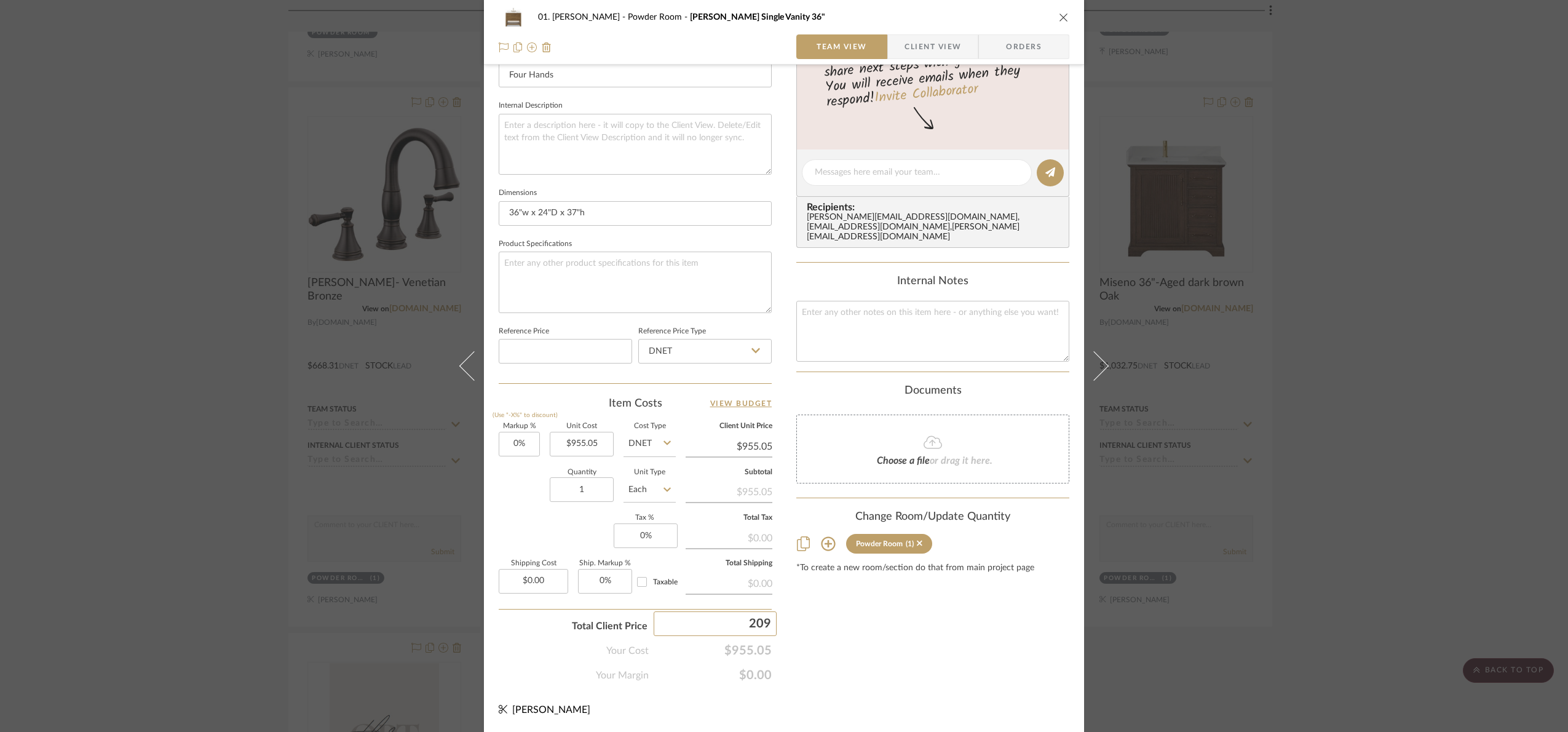
type input "2099"
click at [881, 636] on div "01. Merker Powder Room Anthony Single Vanity 36" Team View Client View Orders 1…" at bounding box center [784, 366] width 1568 height 732
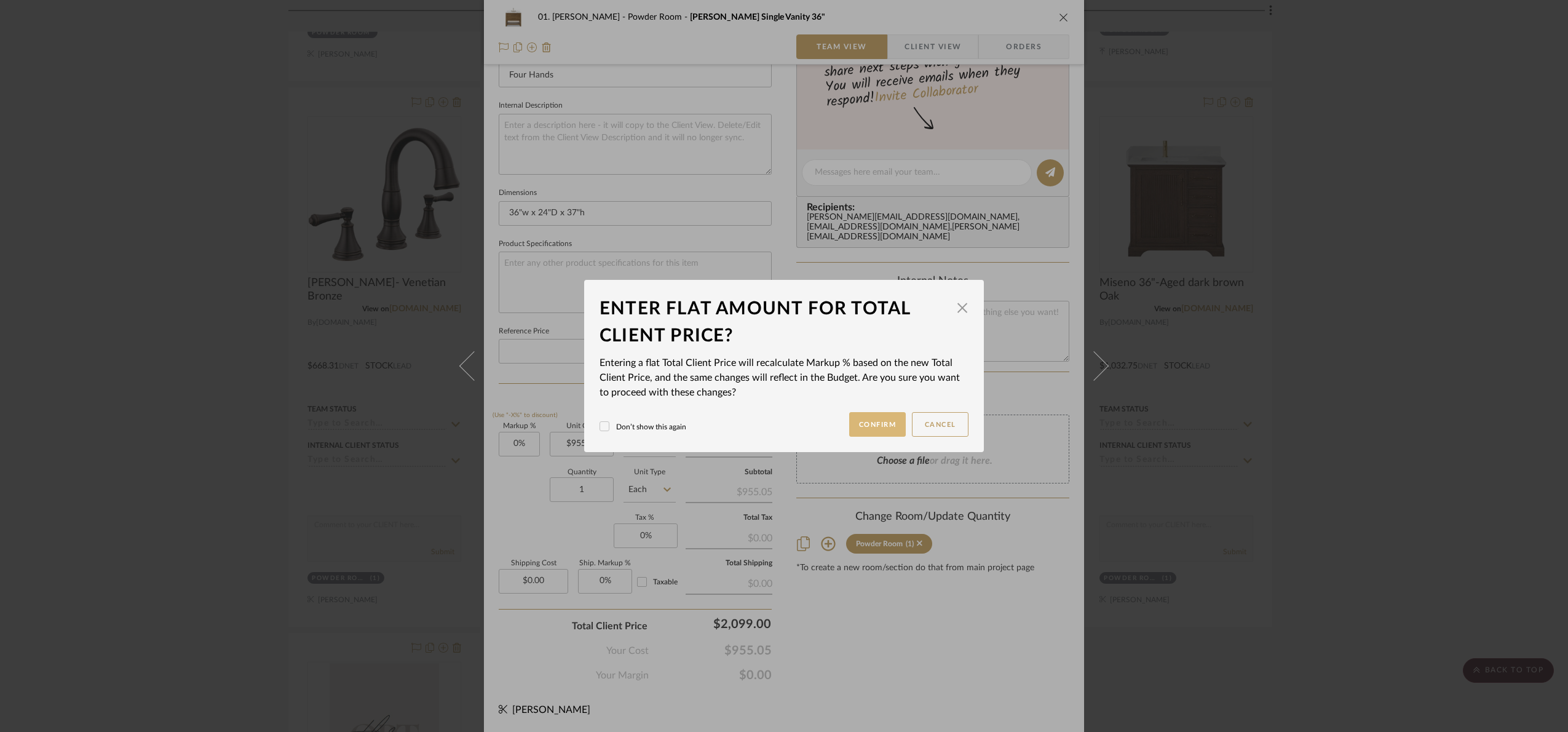
click at [878, 425] on button "Confirm" at bounding box center [878, 424] width 57 height 25
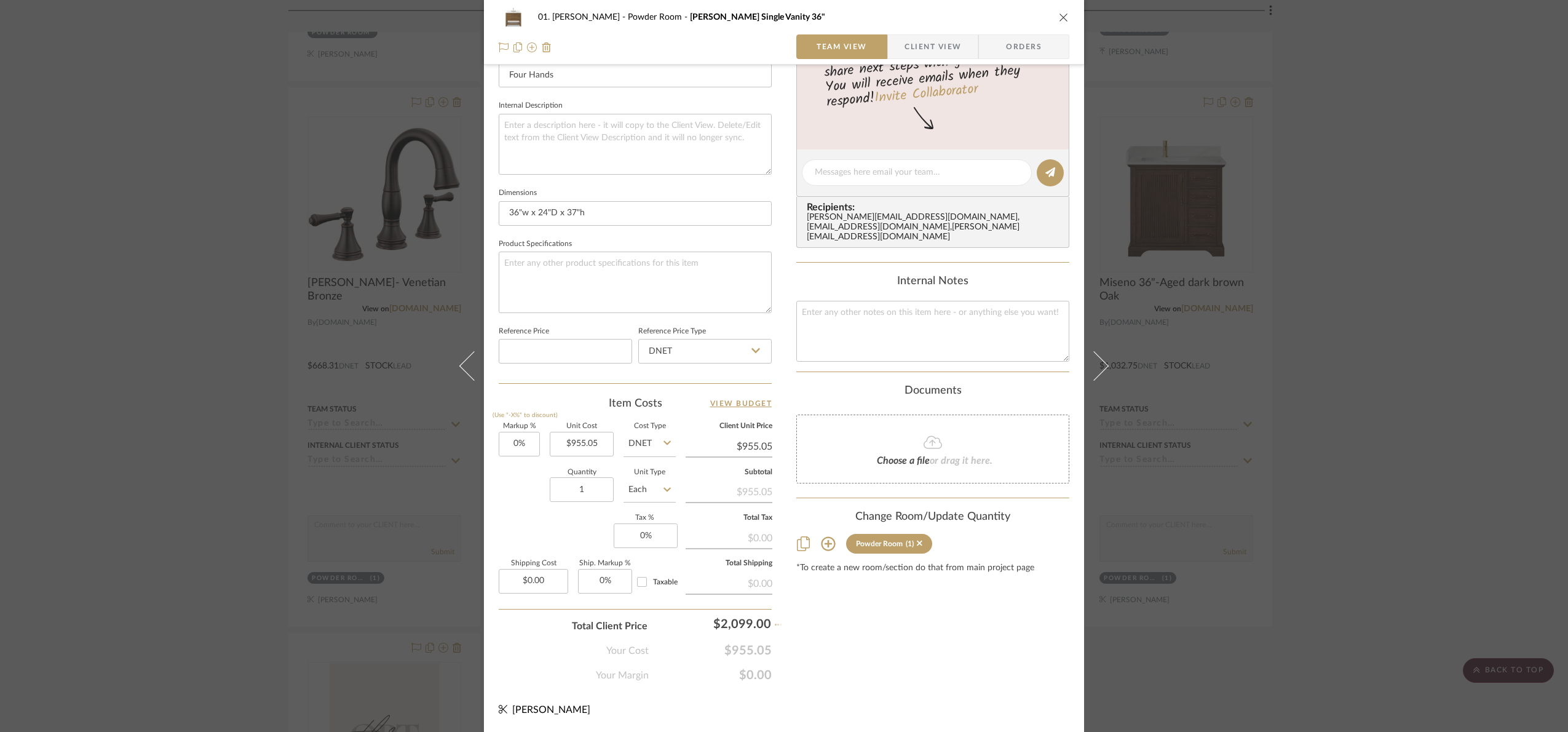
type input "119.77%"
type input "$2,099.00"
click at [1355, 329] on div "01. Merker Powder Room Anthony Single Vanity 36" Team View Client View Orders 1…" at bounding box center [784, 366] width 1568 height 732
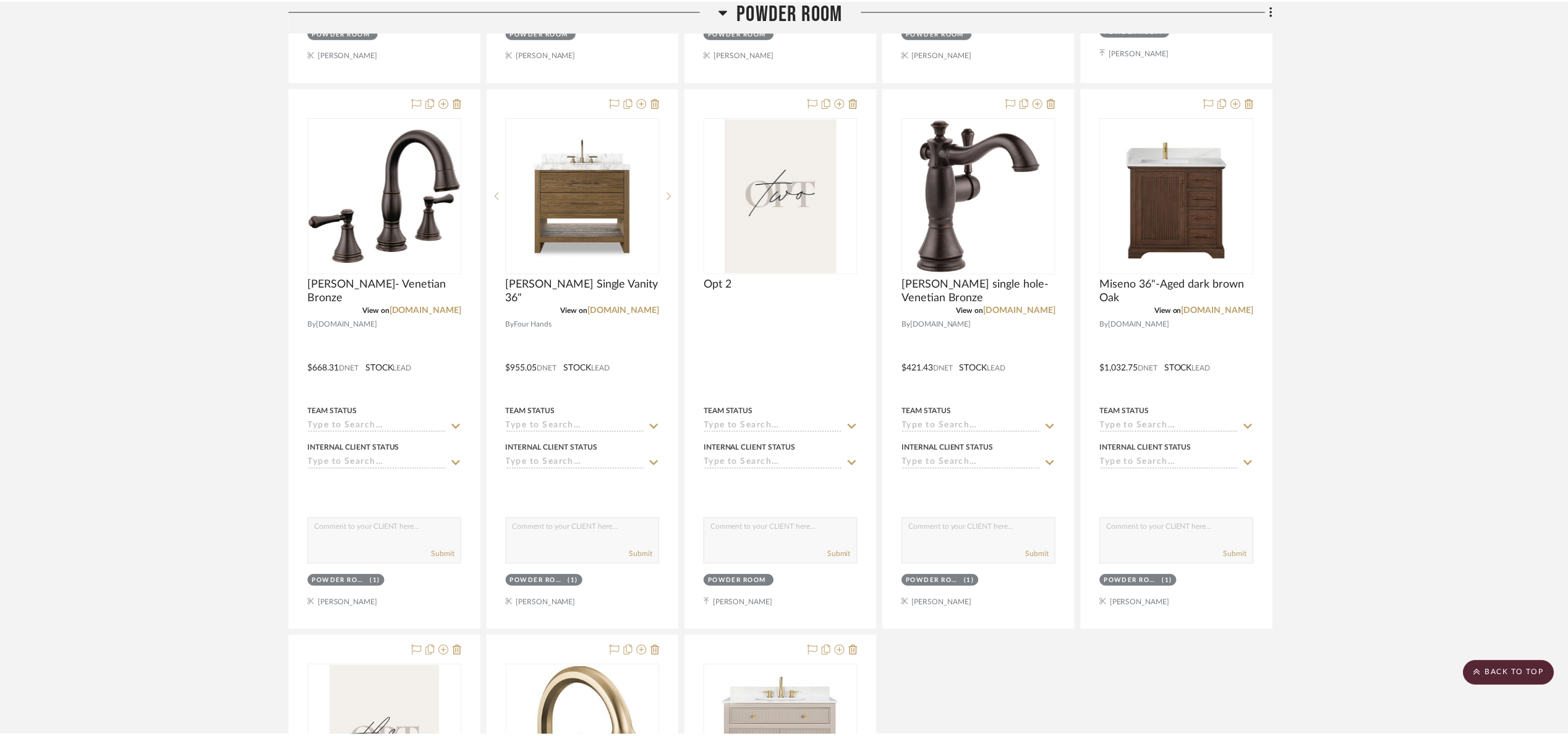
scroll to position [1036, 0]
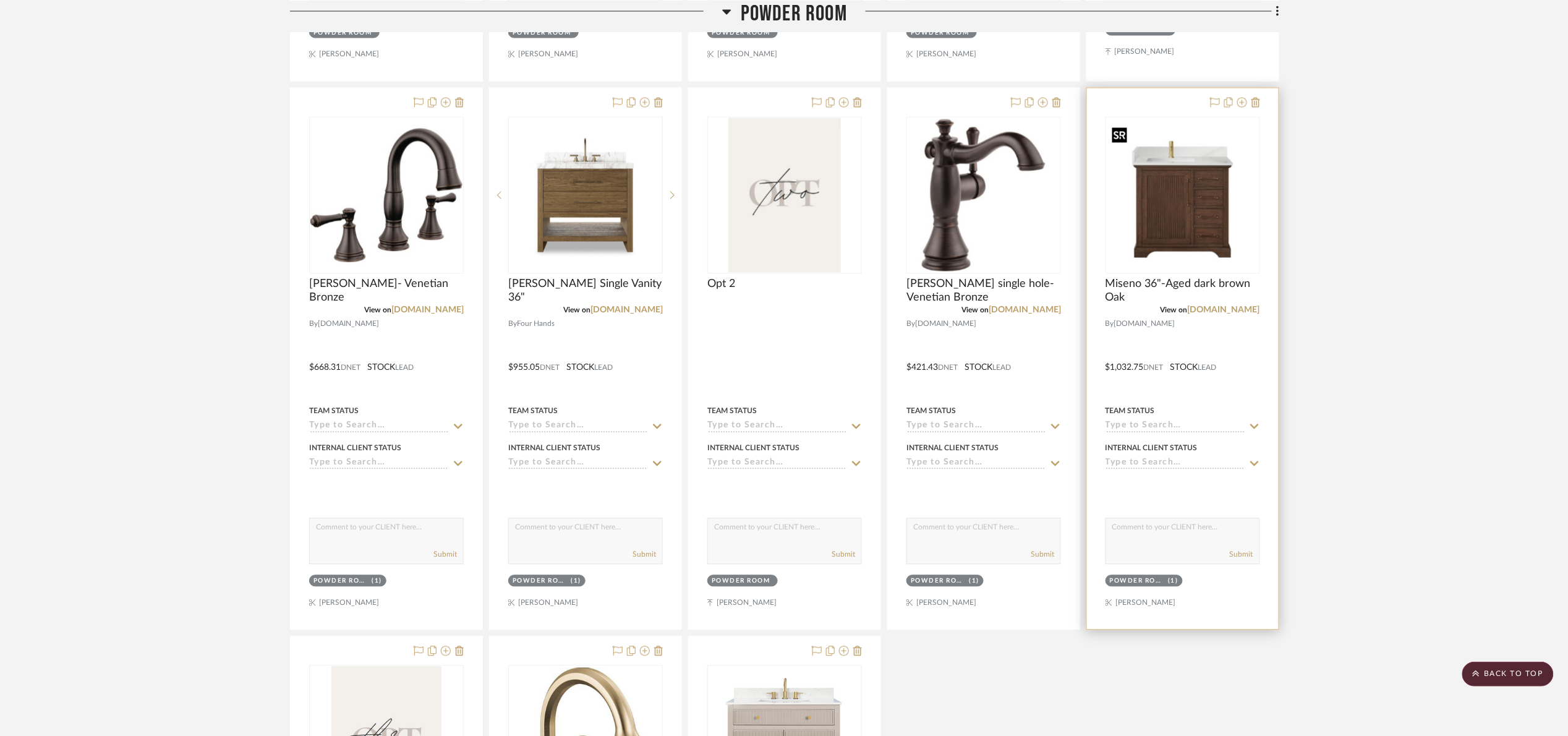
click at [1171, 217] on img "0" at bounding box center [1183, 196] width 152 height 152
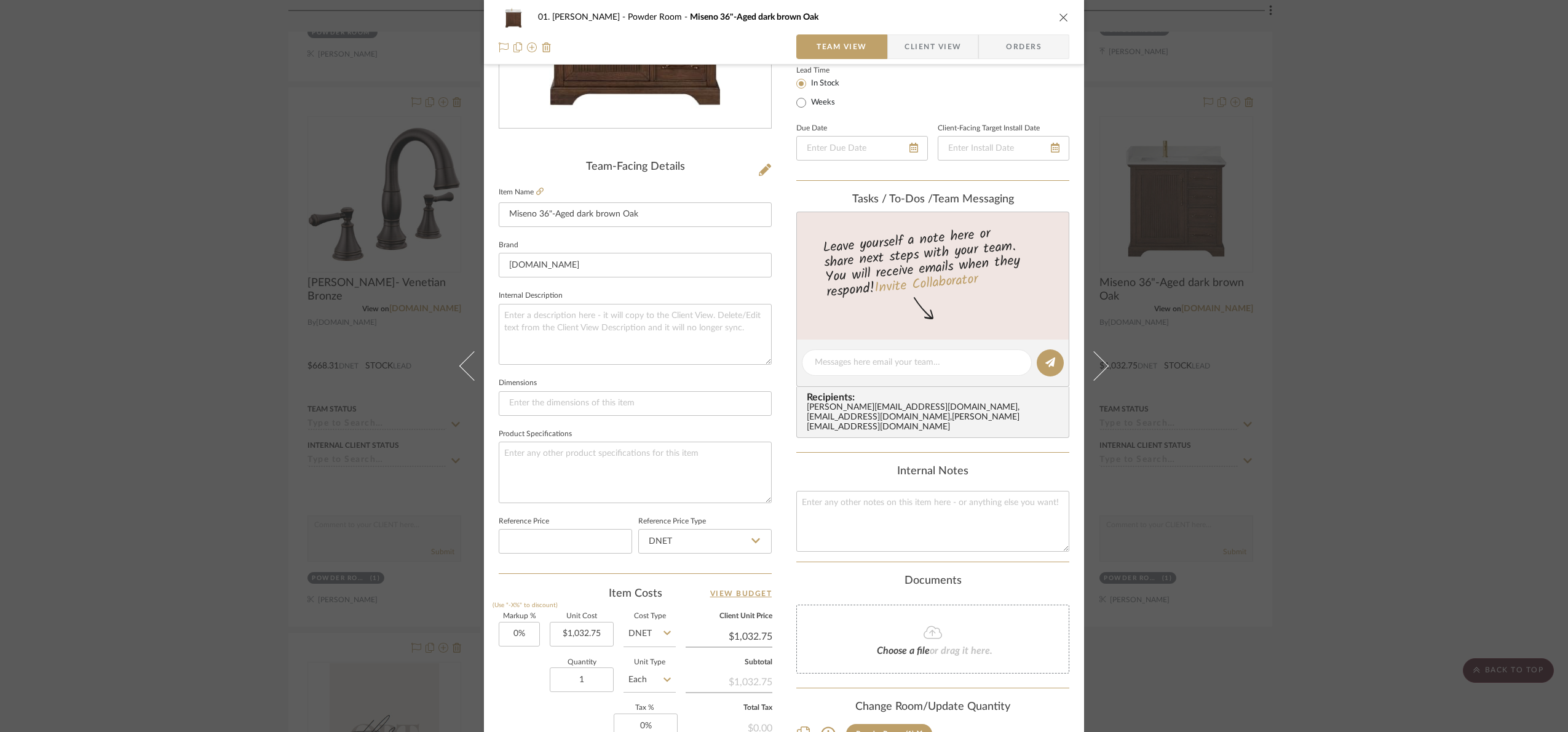
scroll to position [415, 0]
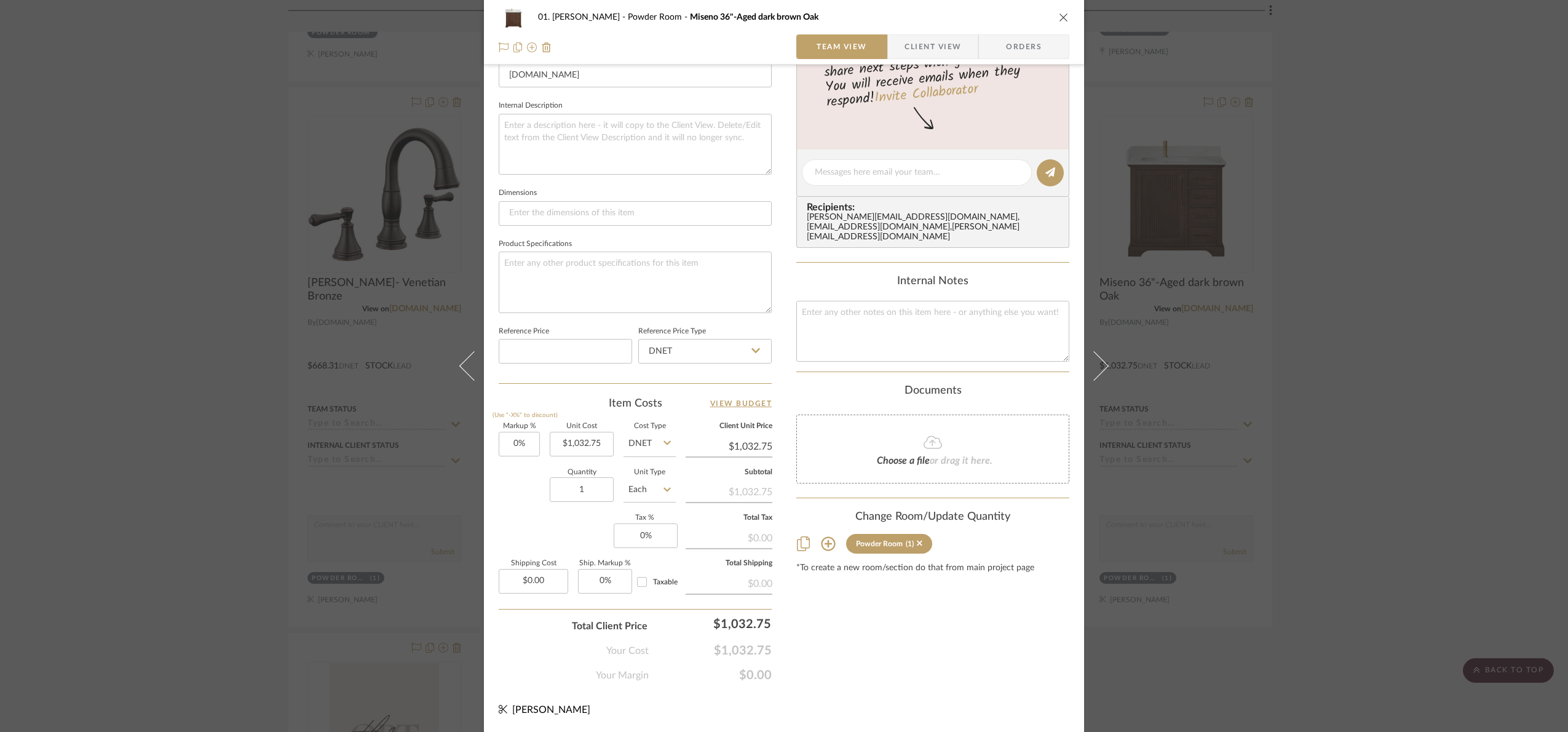
click at [1395, 384] on div "01. Merker Powder Room Miseno 36"-Aged dark brown Oak Team View Client View Ord…" at bounding box center [784, 366] width 1568 height 732
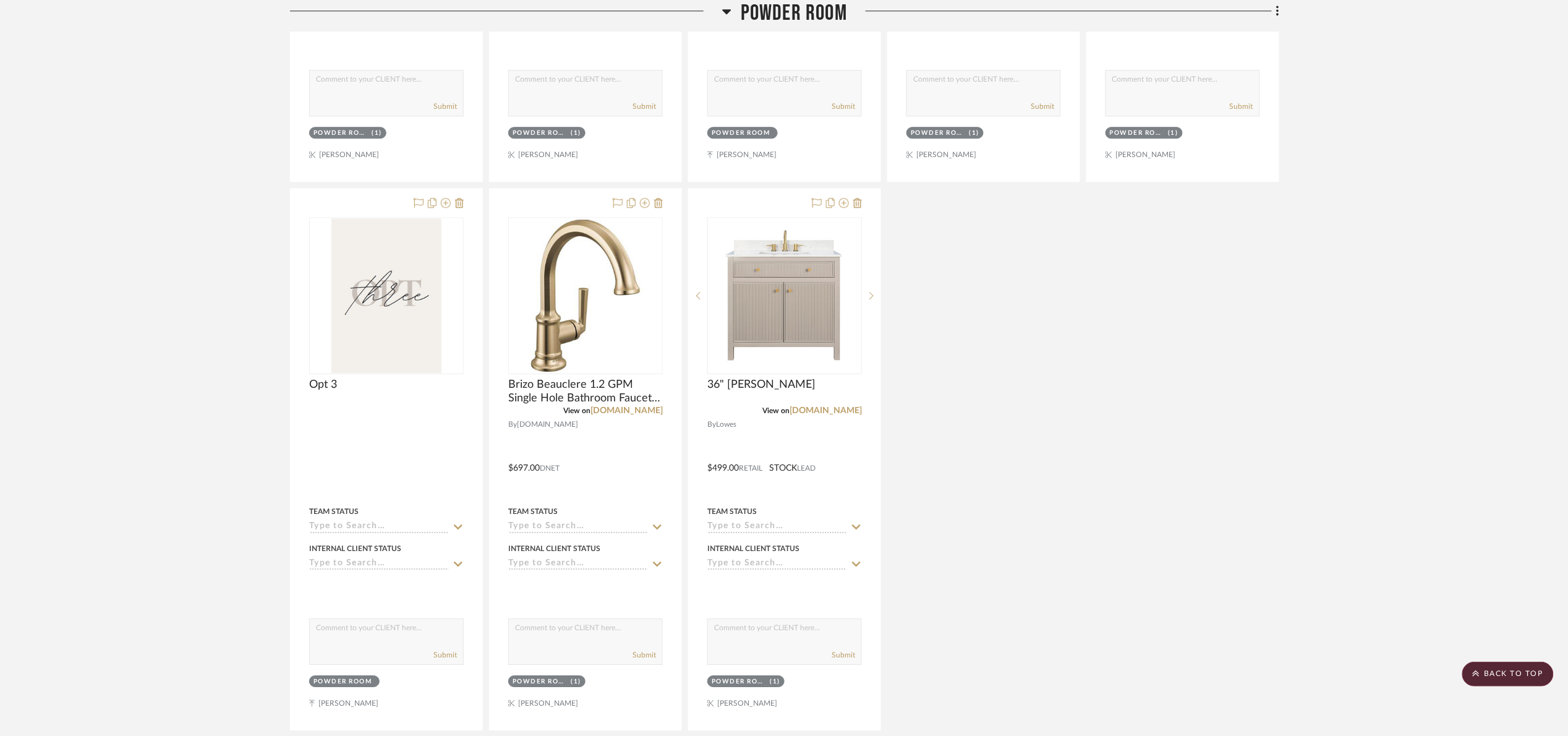
scroll to position [1501, 0]
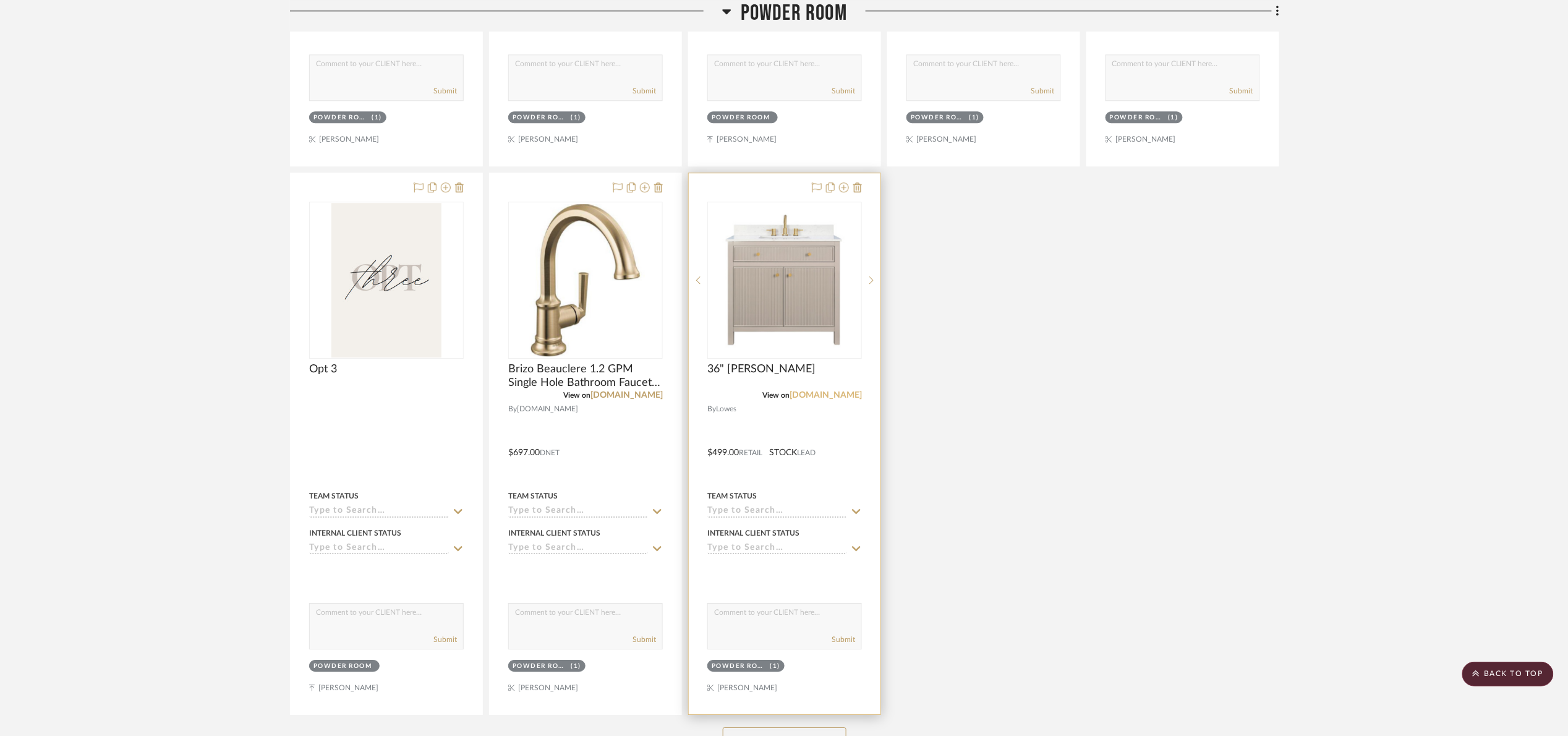
click at [832, 399] on link "lowes.com" at bounding box center [825, 395] width 72 height 9
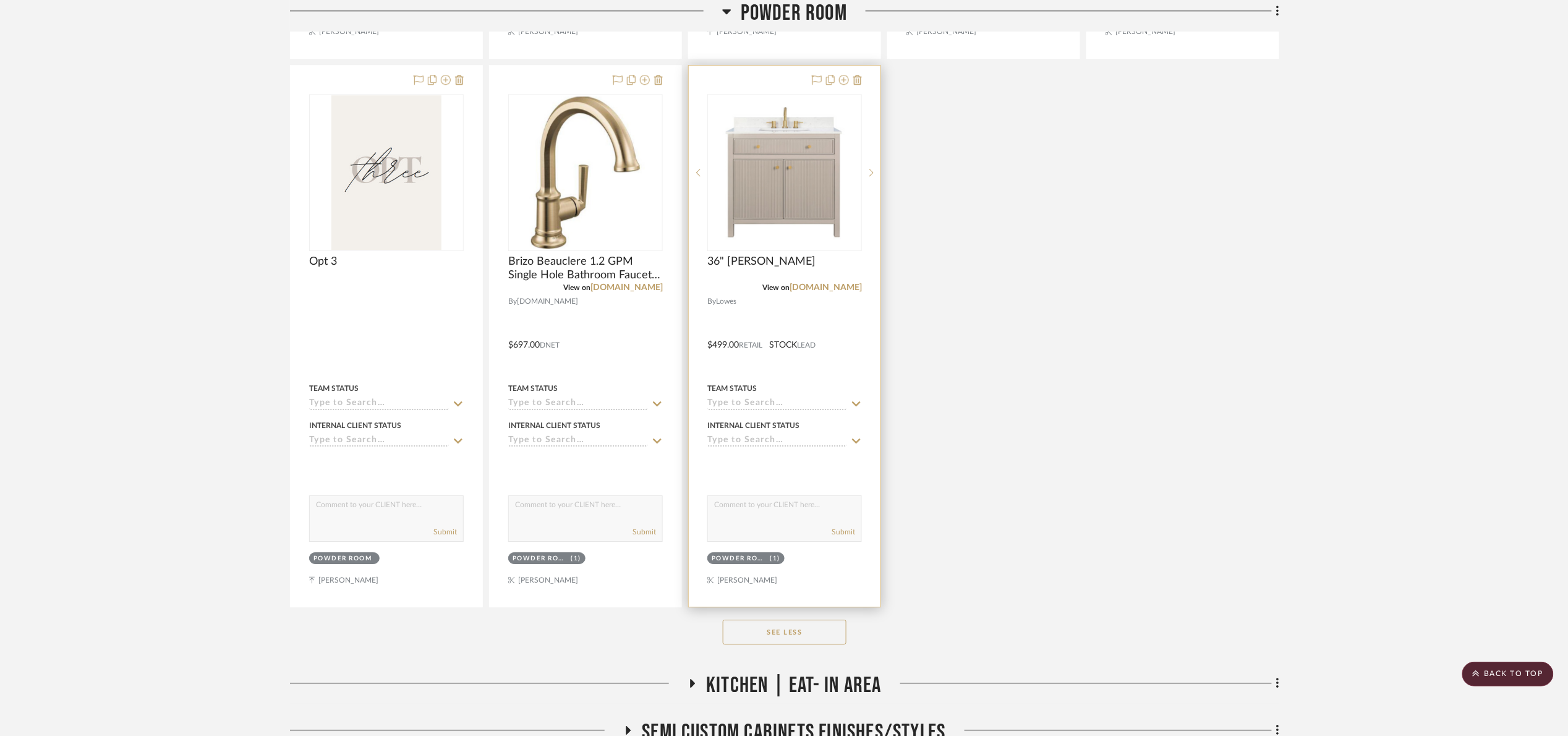
scroll to position [1593, 0]
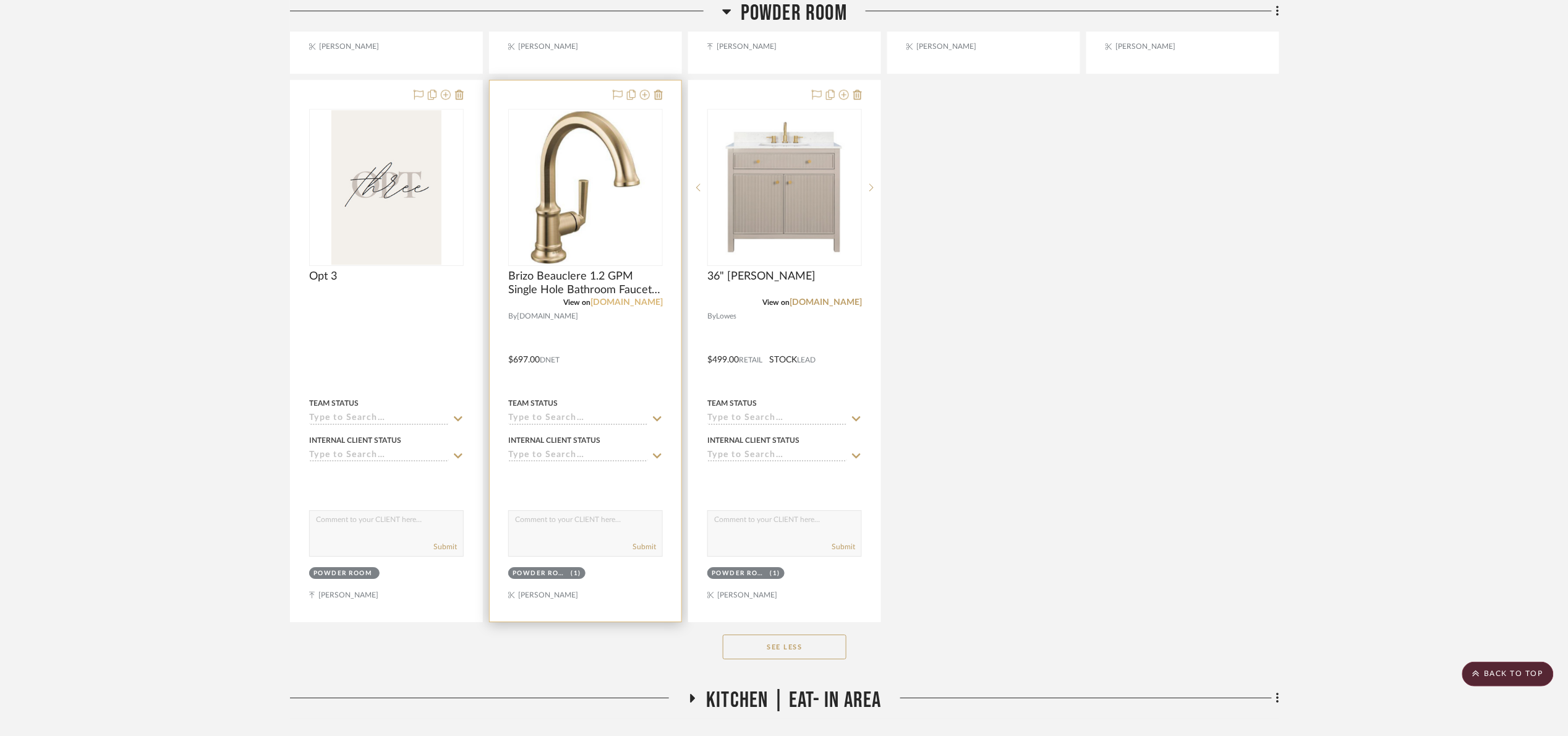
click at [642, 307] on link "build.com" at bounding box center [627, 303] width 72 height 9
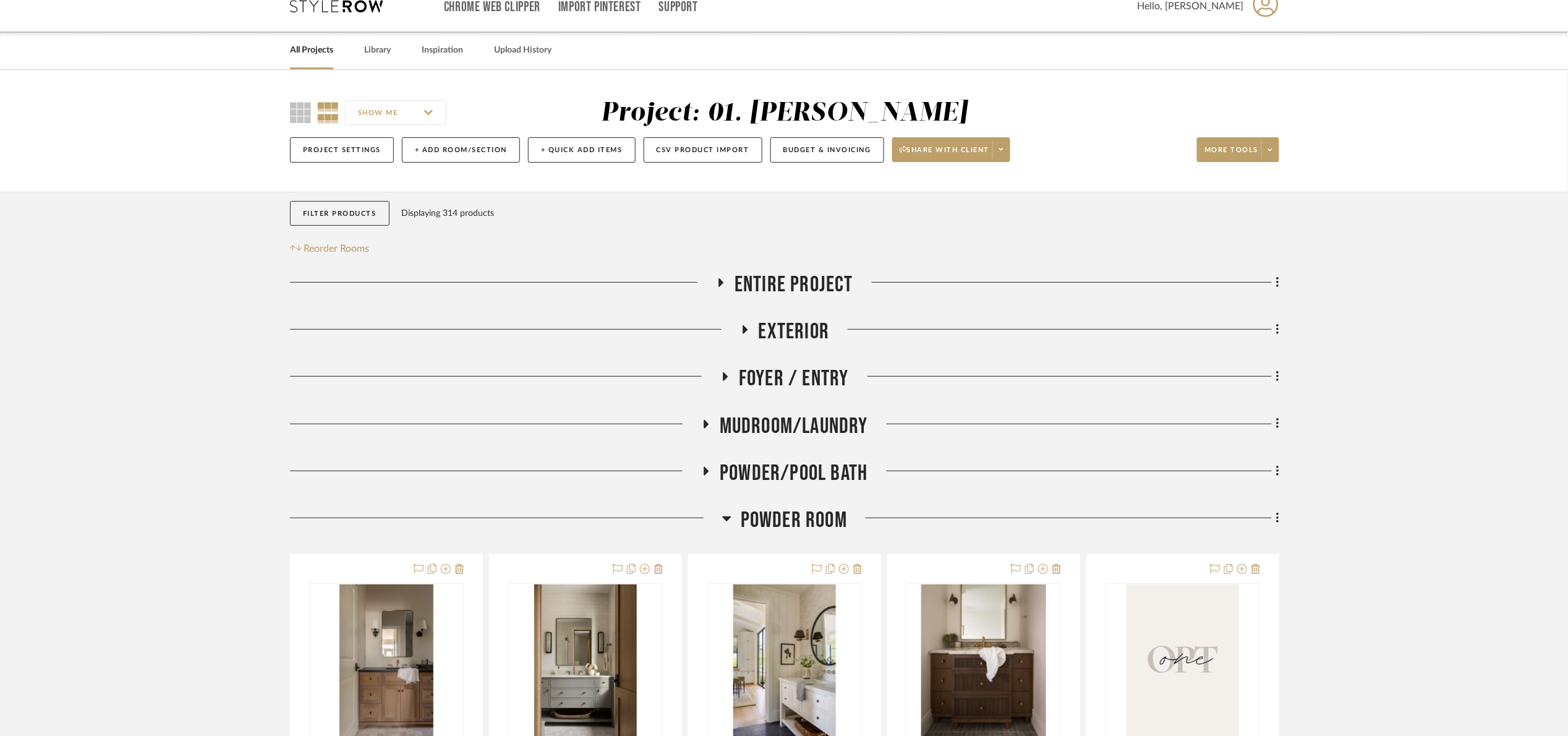
scroll to position [0, 0]
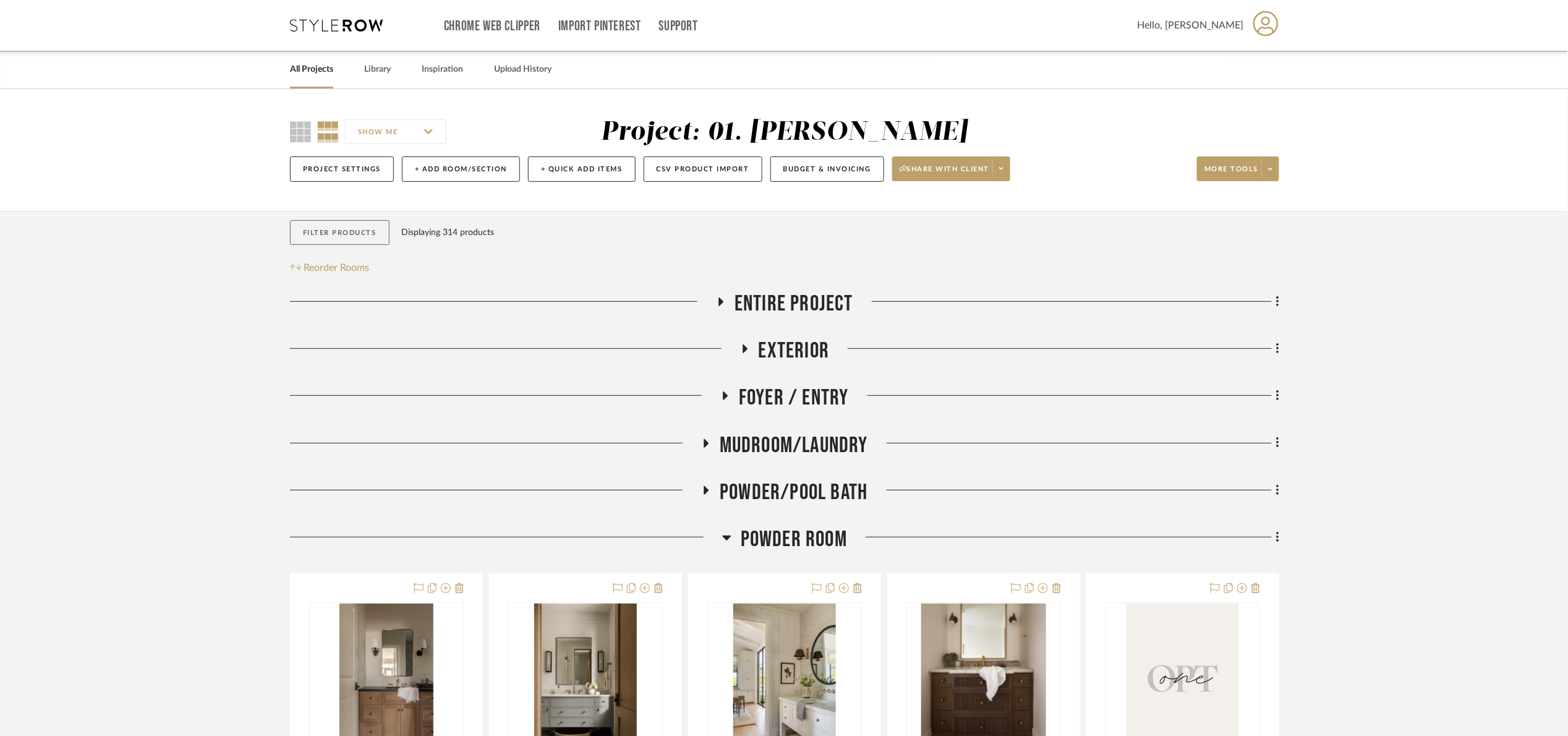
click at [339, 231] on button "Filter Products" at bounding box center [339, 233] width 99 height 26
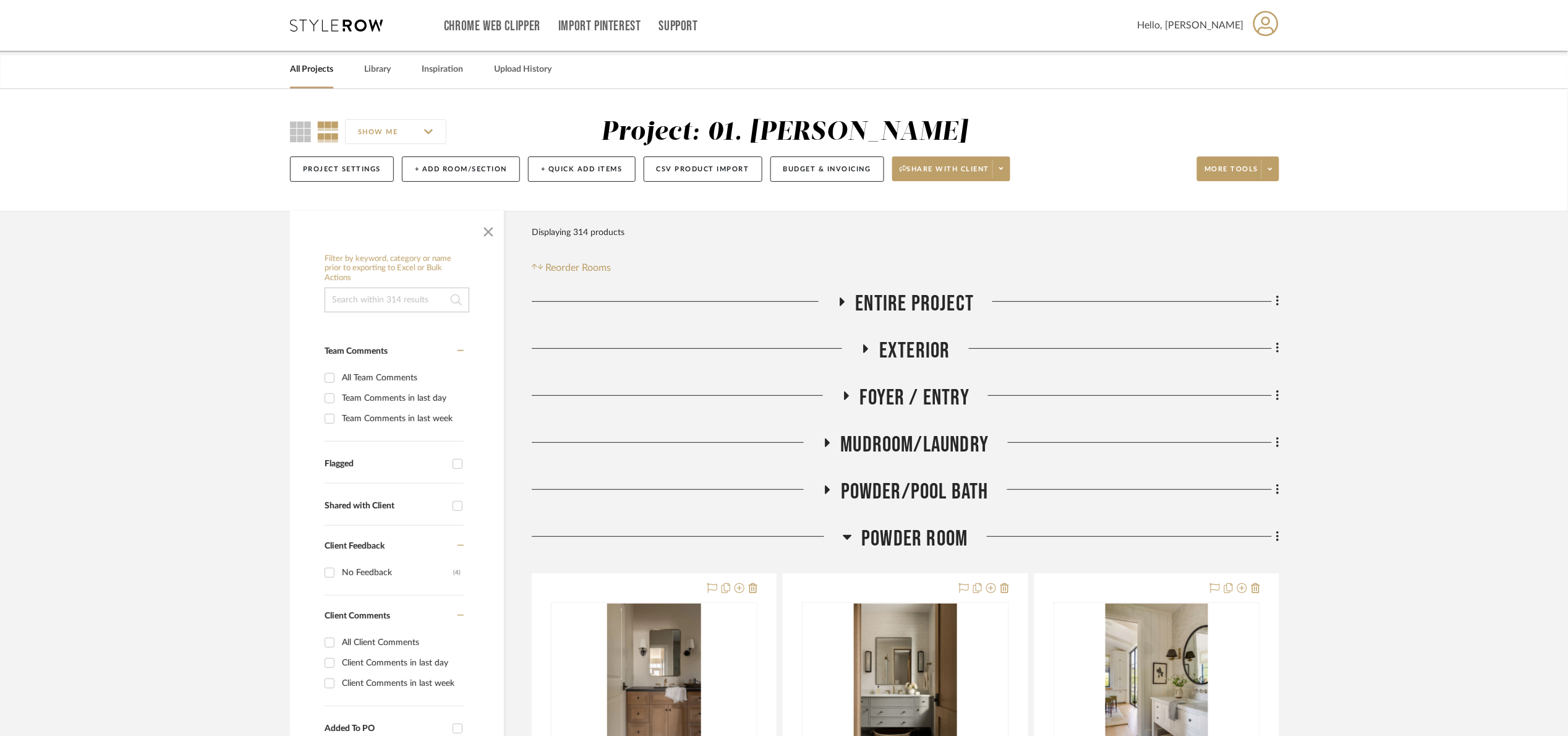
click at [380, 309] on input at bounding box center [397, 300] width 144 height 25
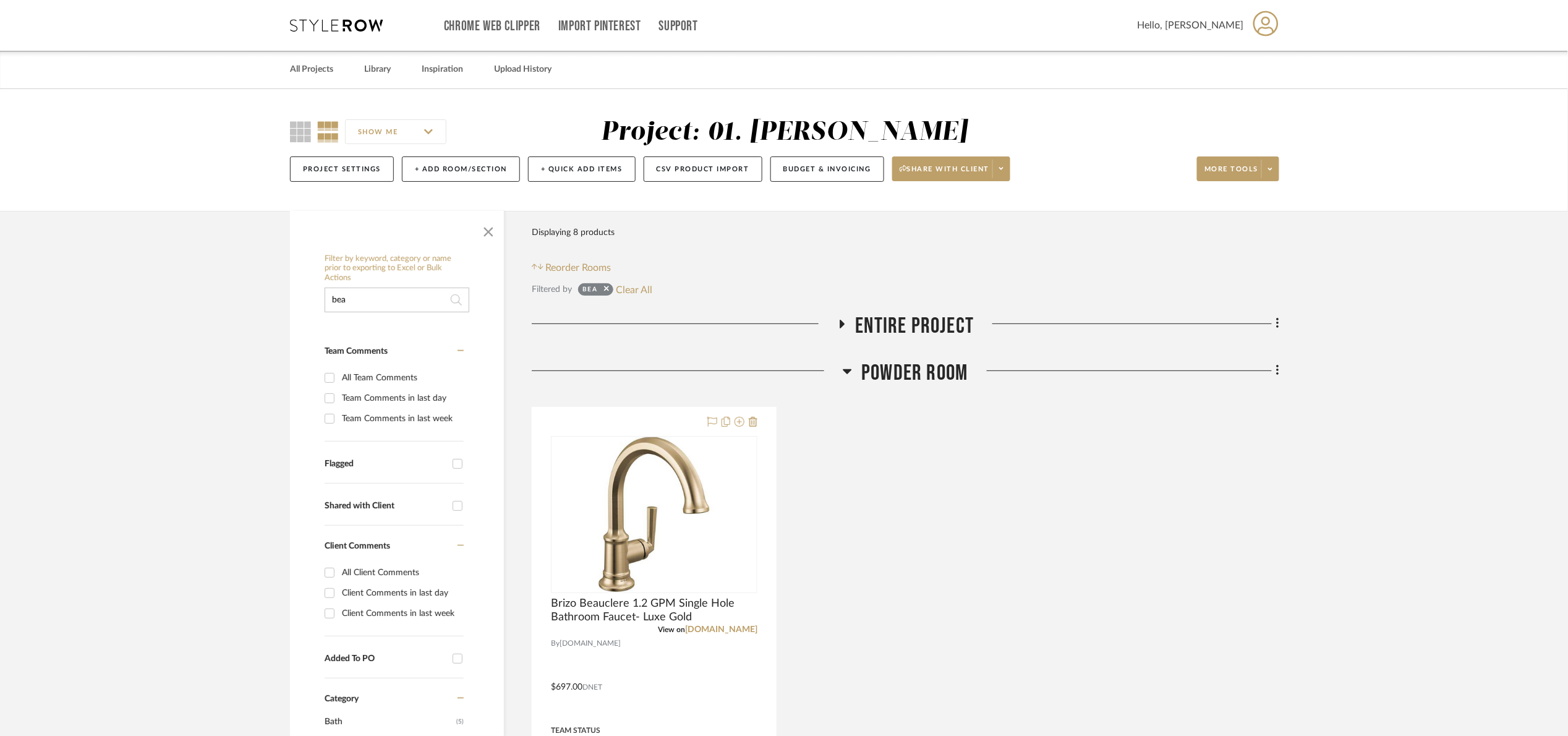
type input "bea"
click at [944, 372] on span "Powder Room" at bounding box center [914, 373] width 106 height 26
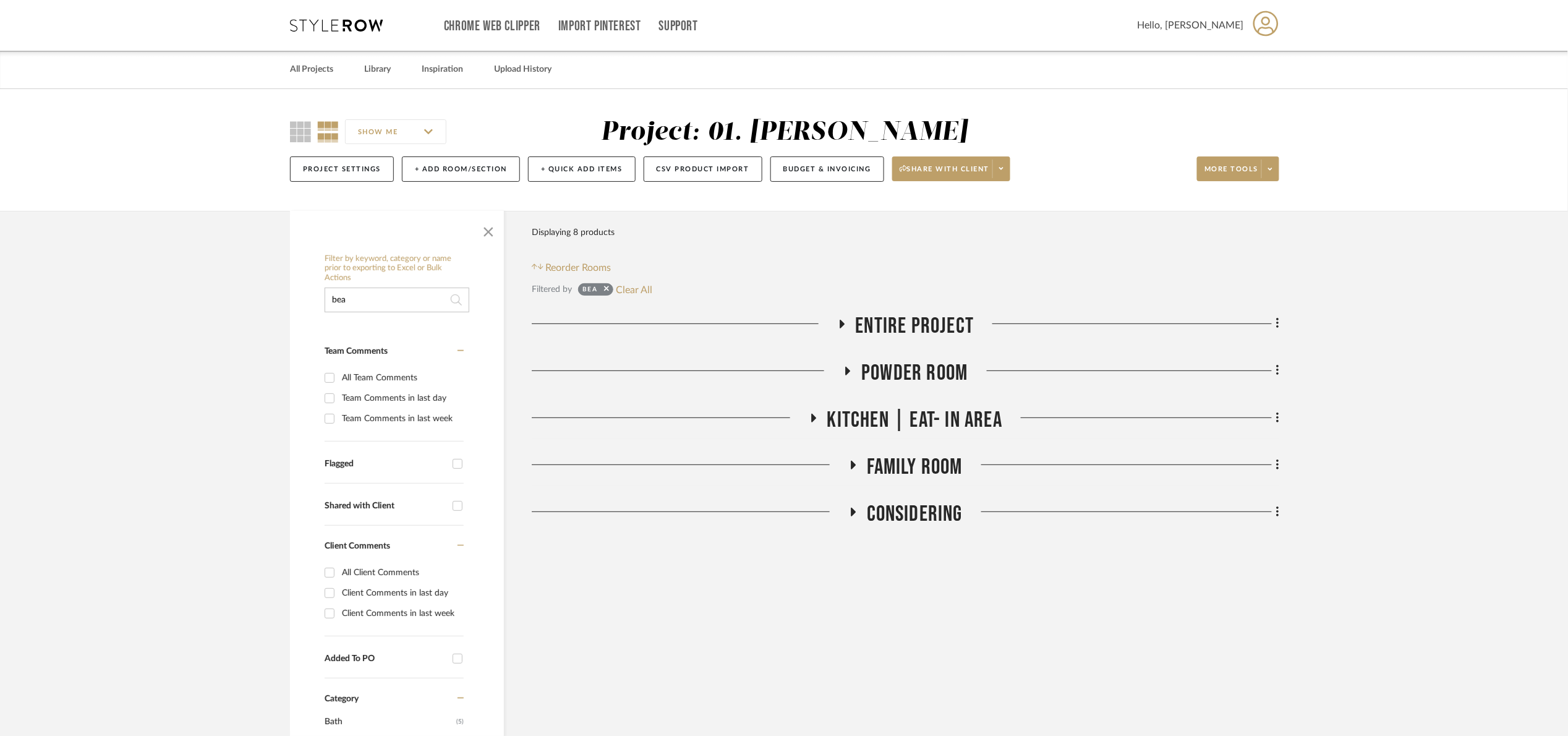
click at [941, 512] on span "Considering" at bounding box center [914, 514] width 96 height 26
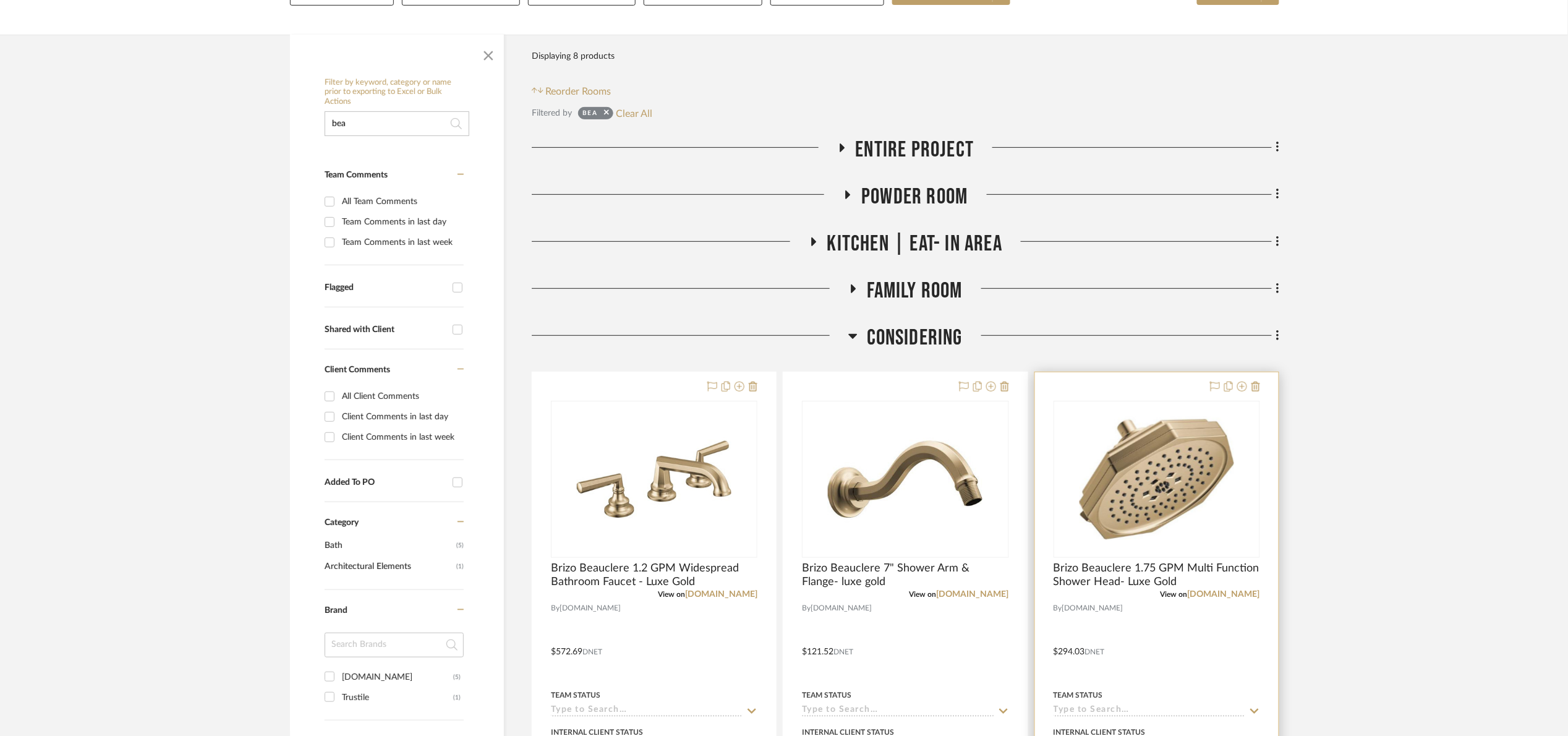
scroll to position [186, 0]
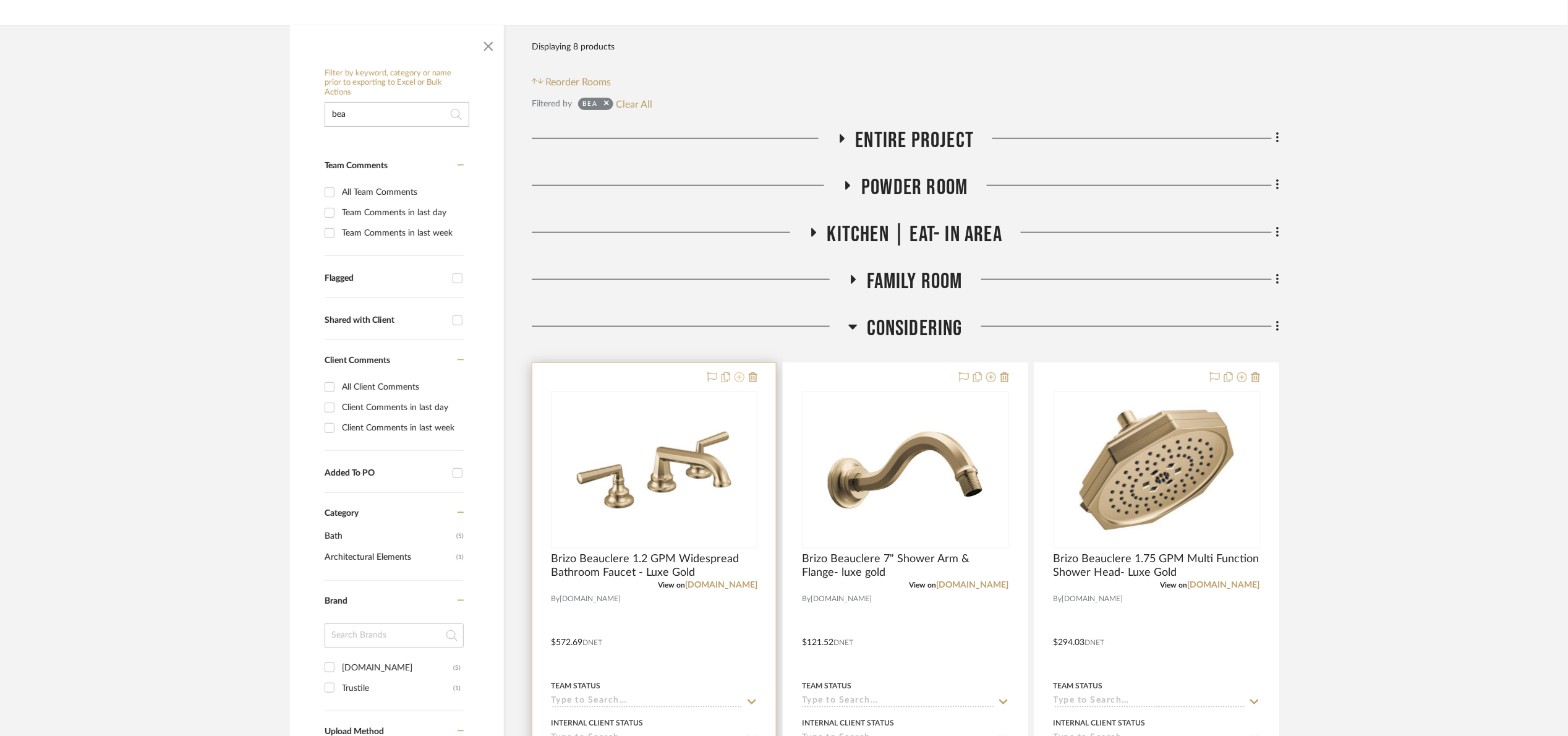
click at [737, 379] on icon at bounding box center [739, 377] width 10 height 10
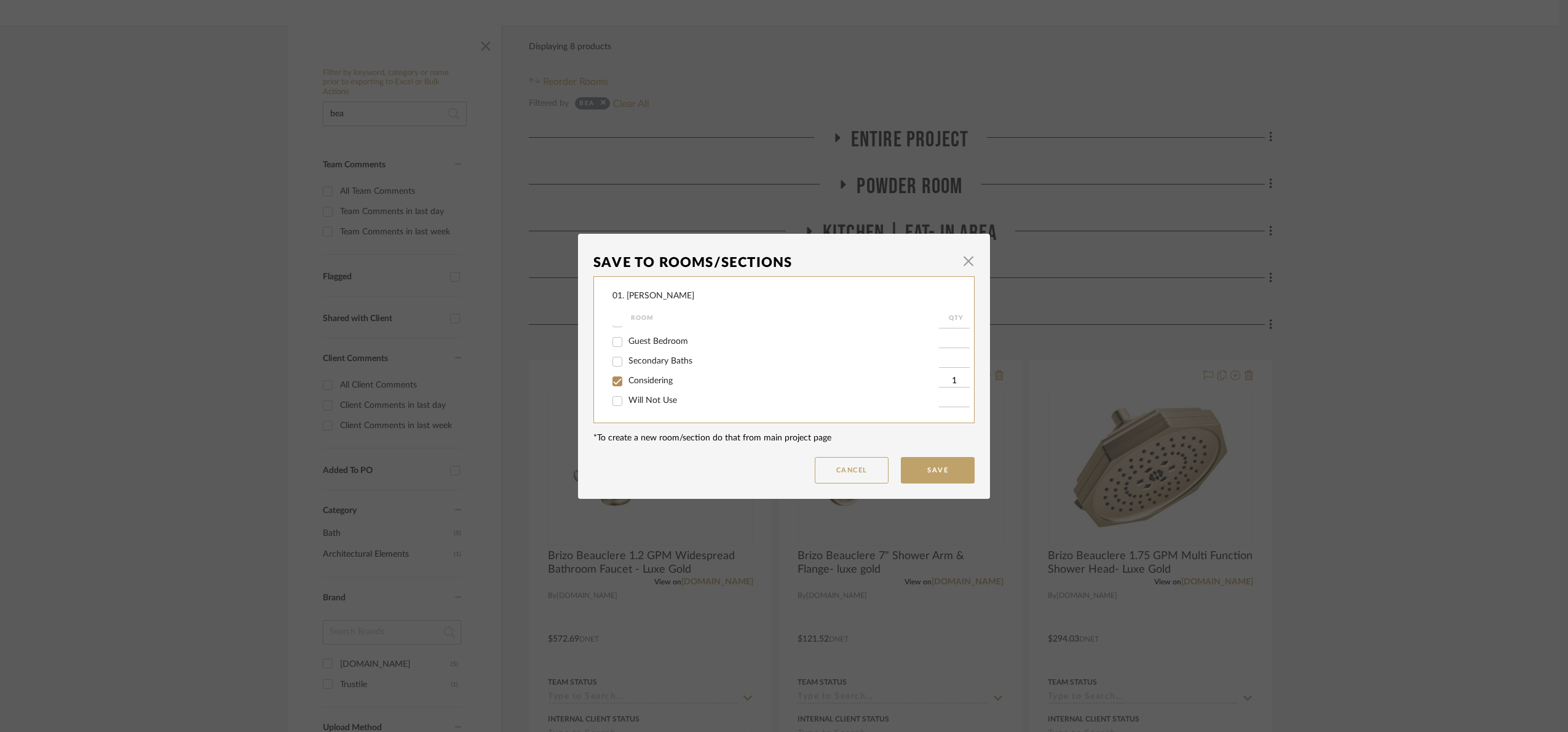
click at [644, 380] on span "Considering" at bounding box center [650, 381] width 44 height 9
click at [627, 380] on input "Considering" at bounding box center [617, 381] width 19 height 19
checkbox input "false"
click at [644, 341] on span "Powder Room" at bounding box center [656, 341] width 54 height 9
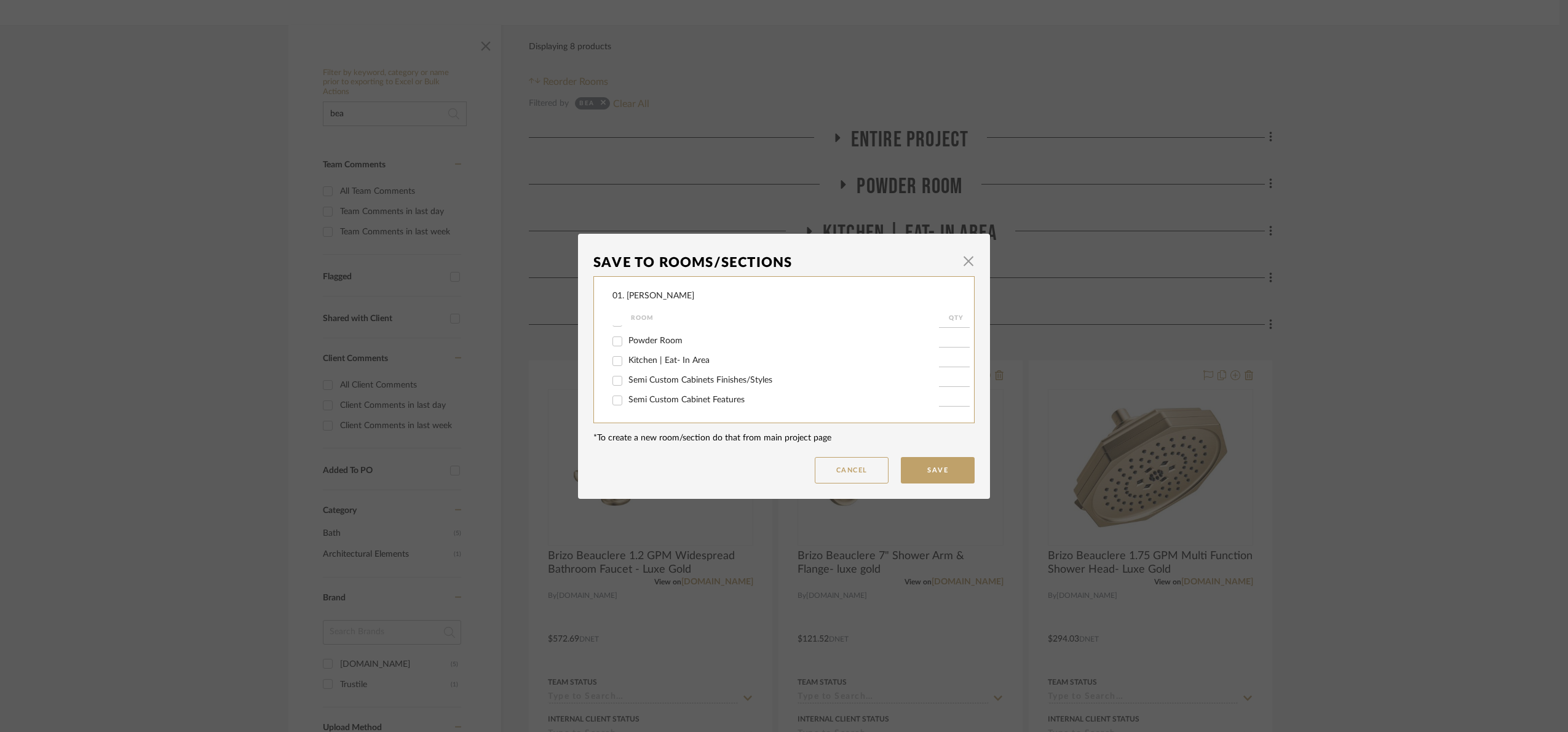
click at [627, 341] on input "Powder Room" at bounding box center [617, 341] width 19 height 19
checkbox input "true"
type input "1"
click at [932, 461] on button "Save" at bounding box center [938, 470] width 74 height 26
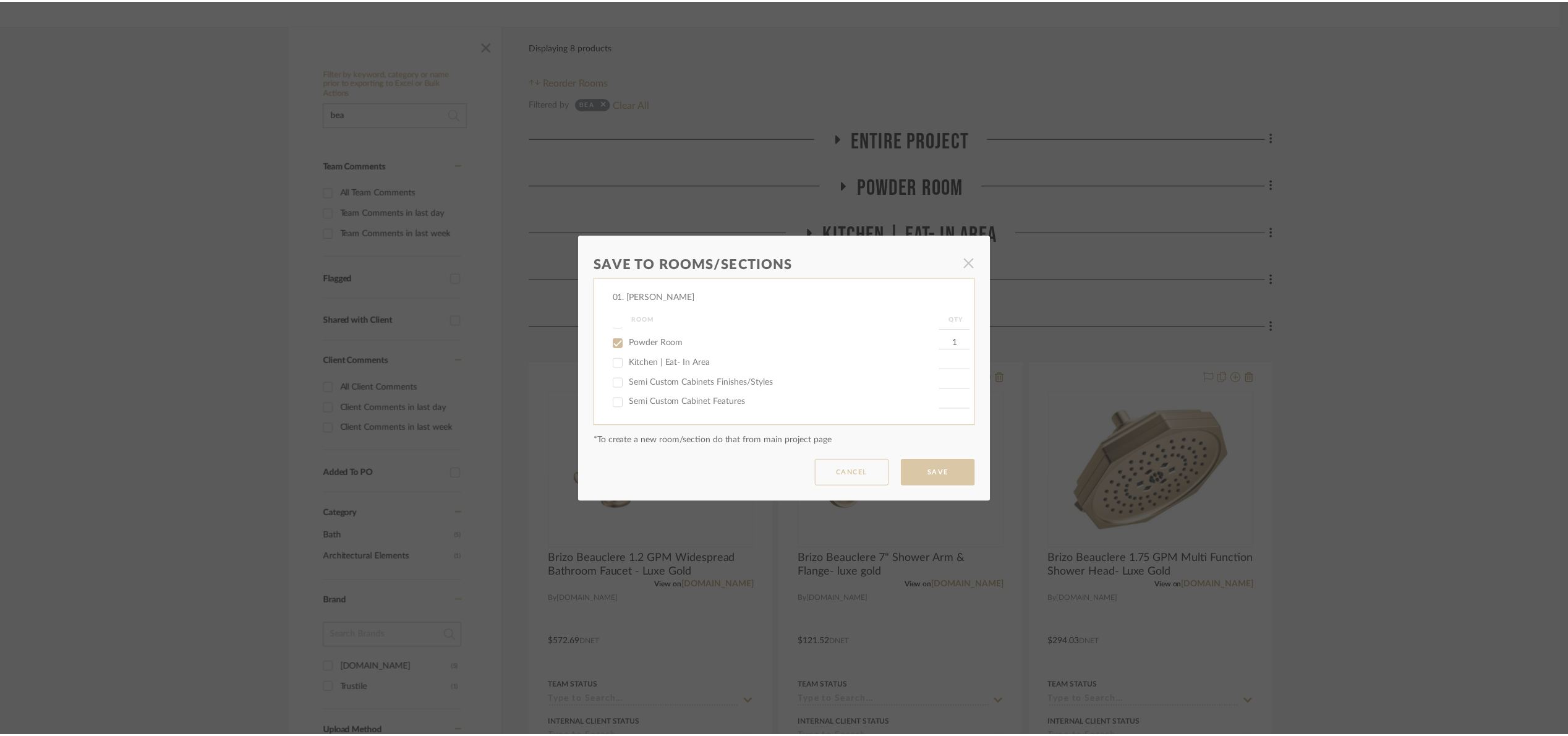
scroll to position [186, 0]
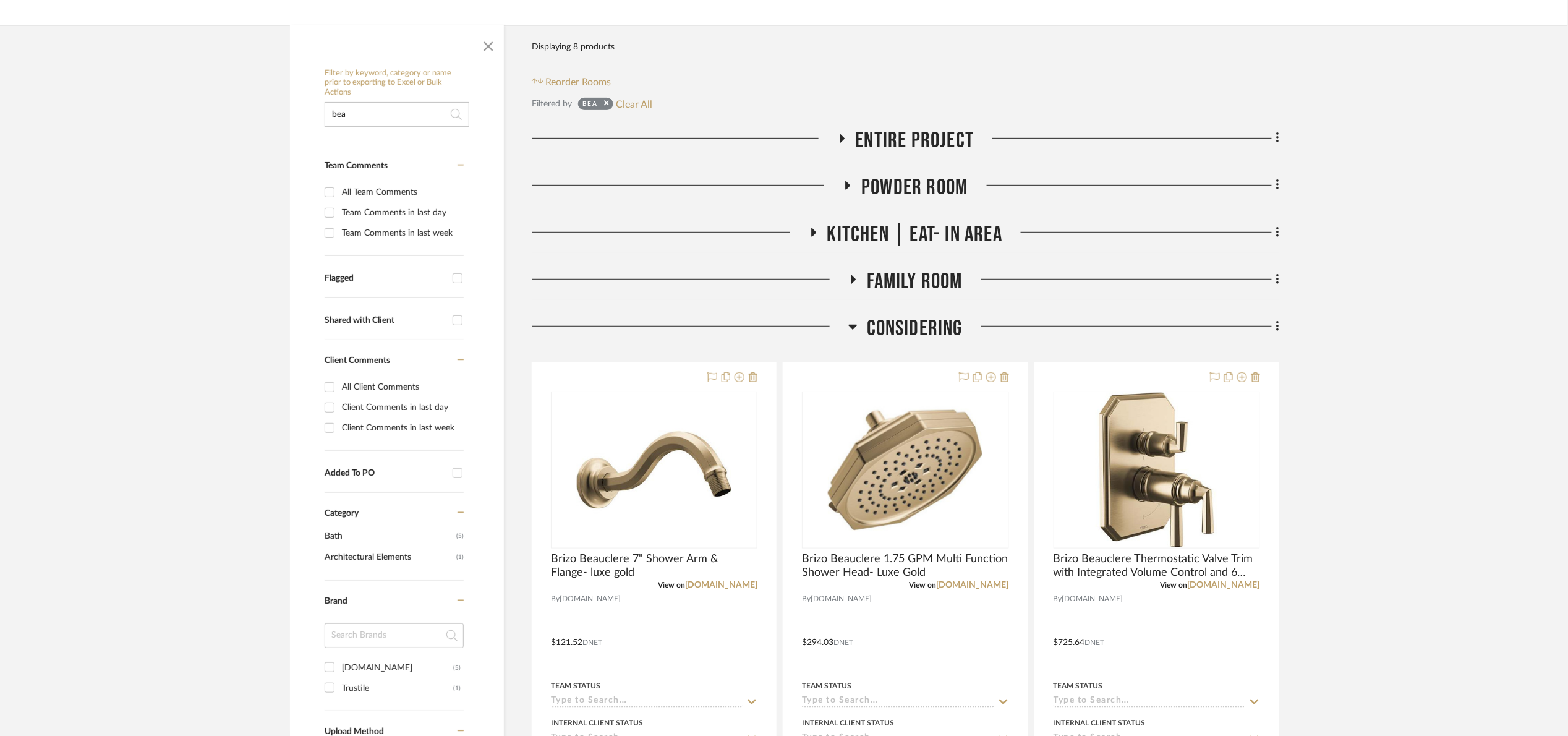
click at [914, 180] on span "Powder Room" at bounding box center [914, 187] width 106 height 26
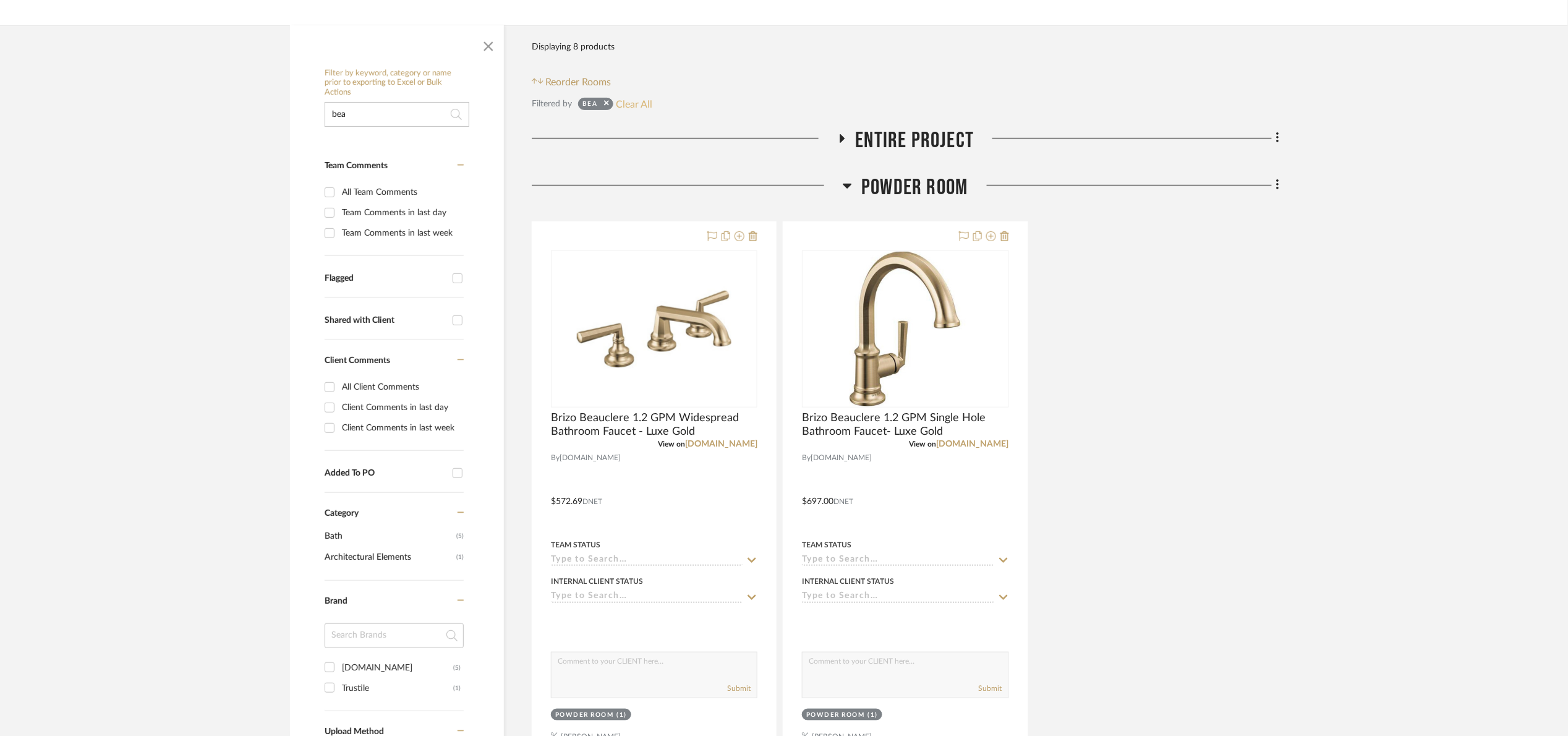
click at [640, 102] on button "Clear All" at bounding box center [634, 103] width 36 height 16
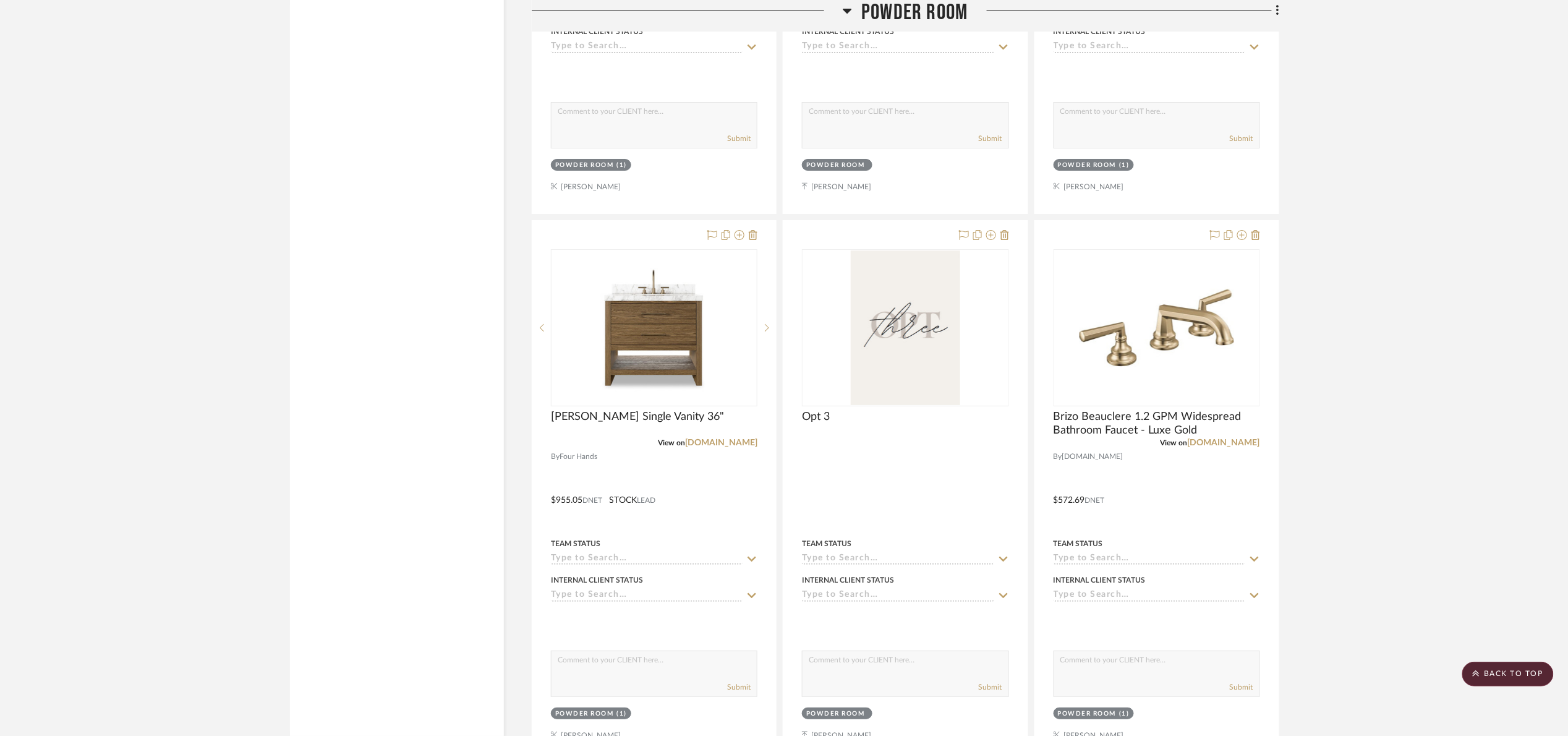
scroll to position [2412, 0]
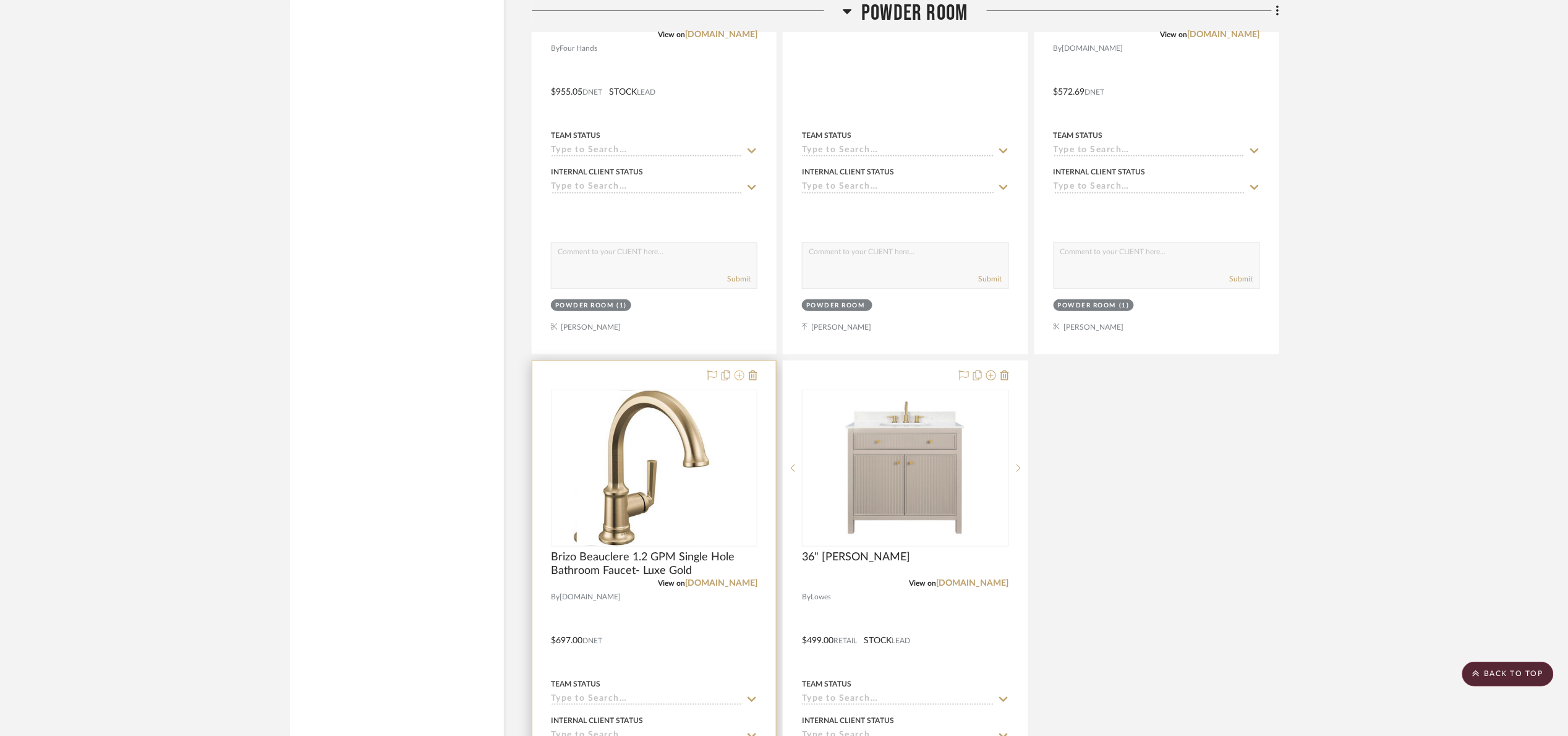
click at [740, 380] on icon at bounding box center [739, 375] width 10 height 10
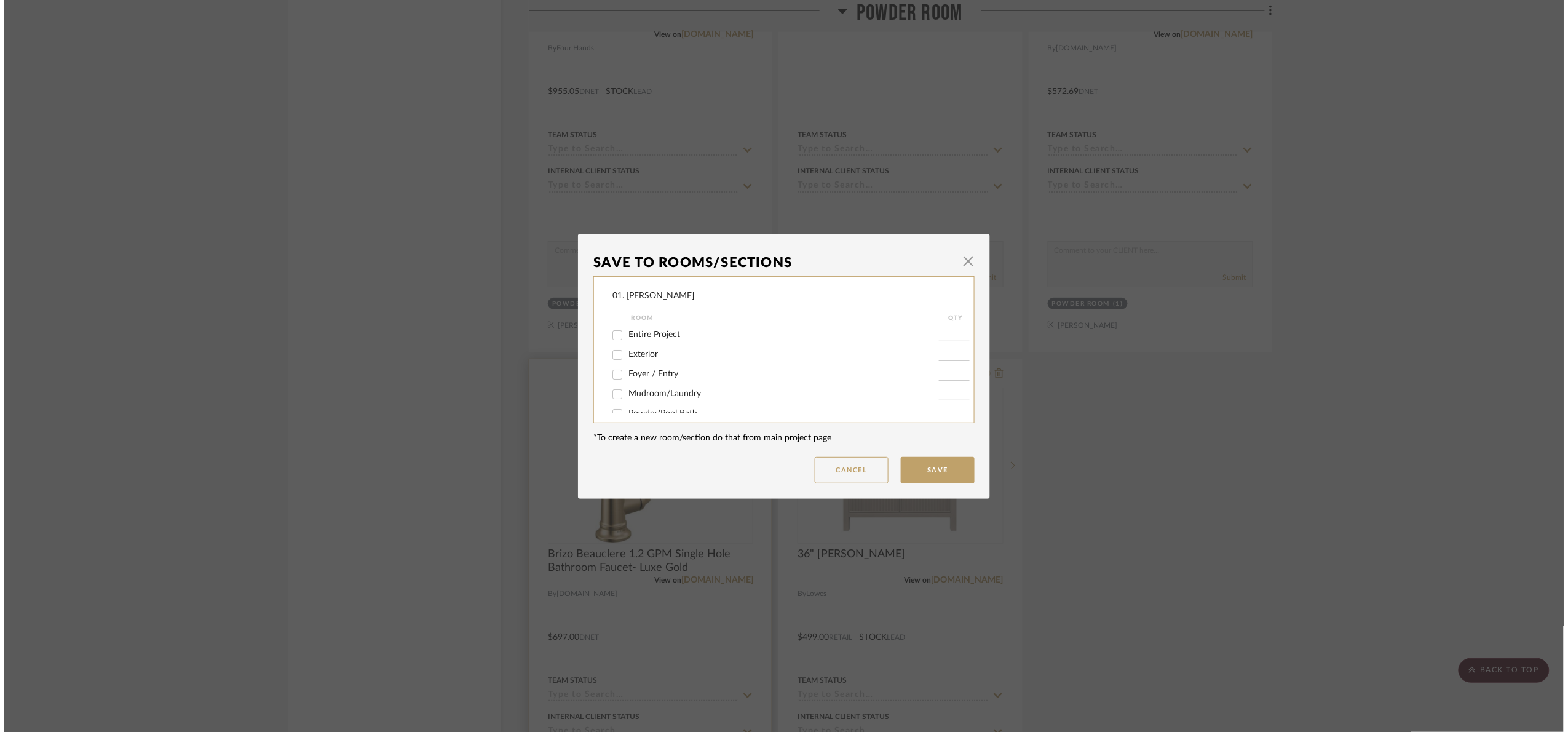
scroll to position [0, 0]
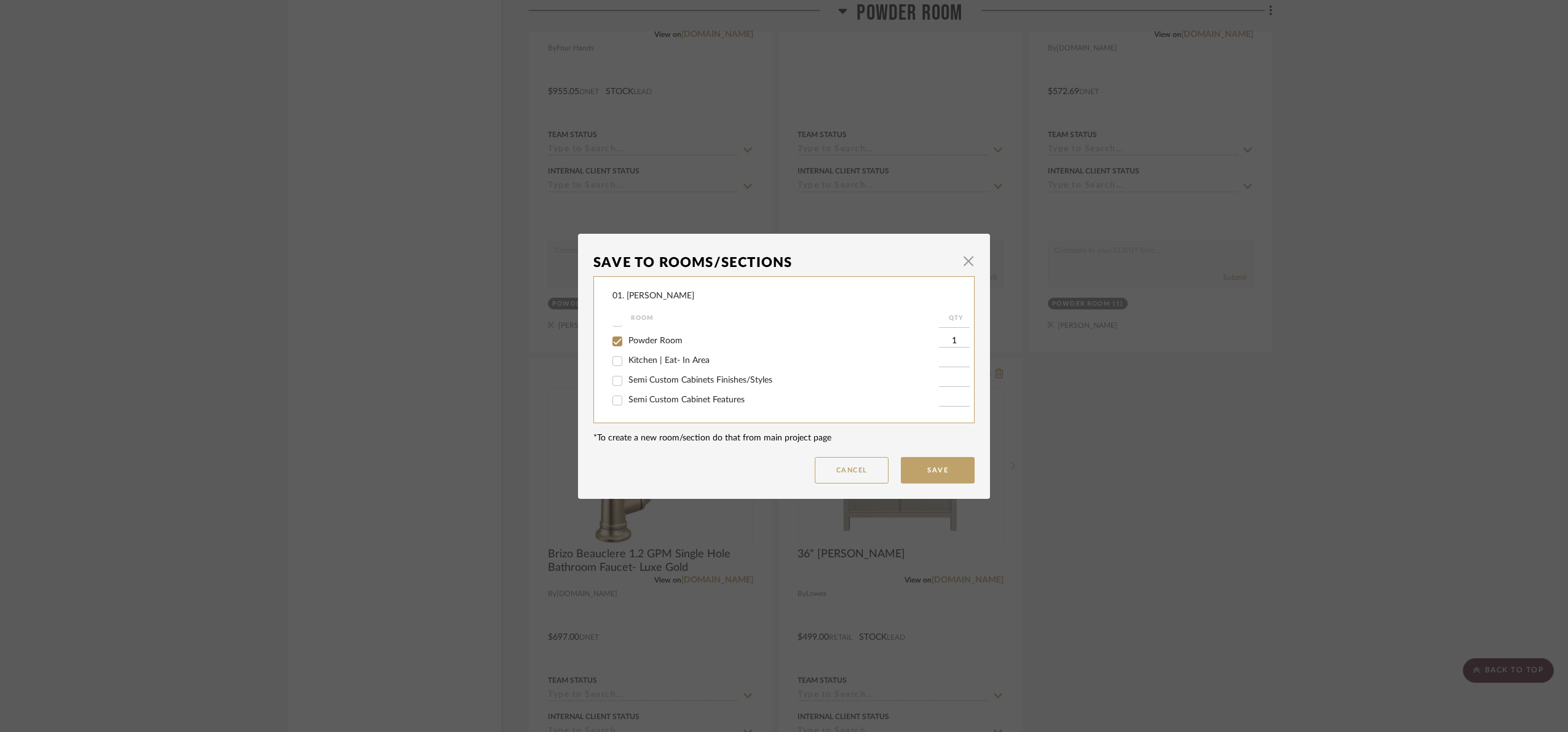
click at [632, 340] on span "Powder Room" at bounding box center [656, 341] width 54 height 9
click at [627, 340] on input "Powder Room" at bounding box center [617, 341] width 19 height 19
checkbox input "false"
click at [654, 376] on label "Considering" at bounding box center [784, 381] width 311 height 10
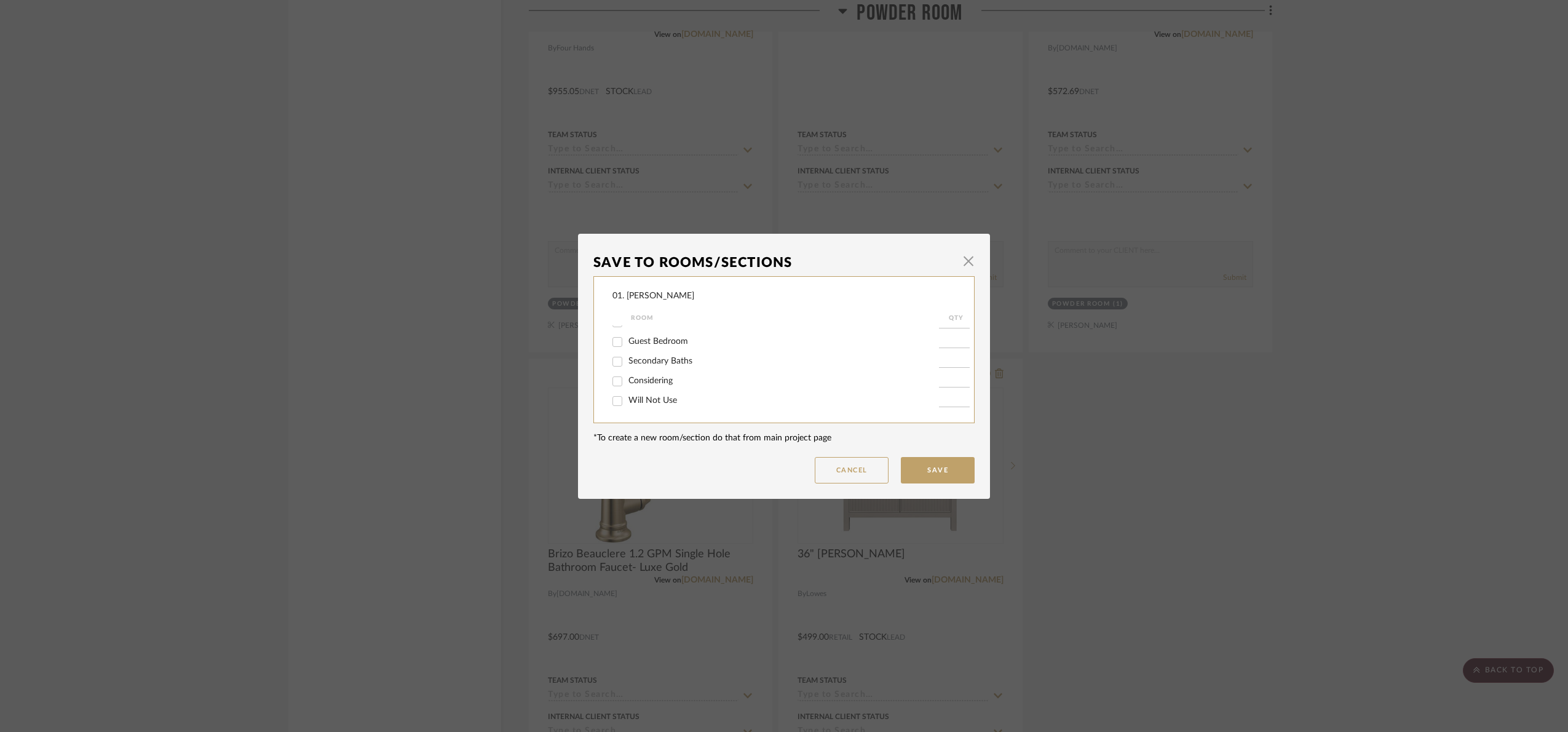
click at [627, 374] on input "Considering" at bounding box center [617, 381] width 19 height 19
checkbox input "true"
type input "1"
click at [936, 459] on button "Save" at bounding box center [938, 470] width 74 height 26
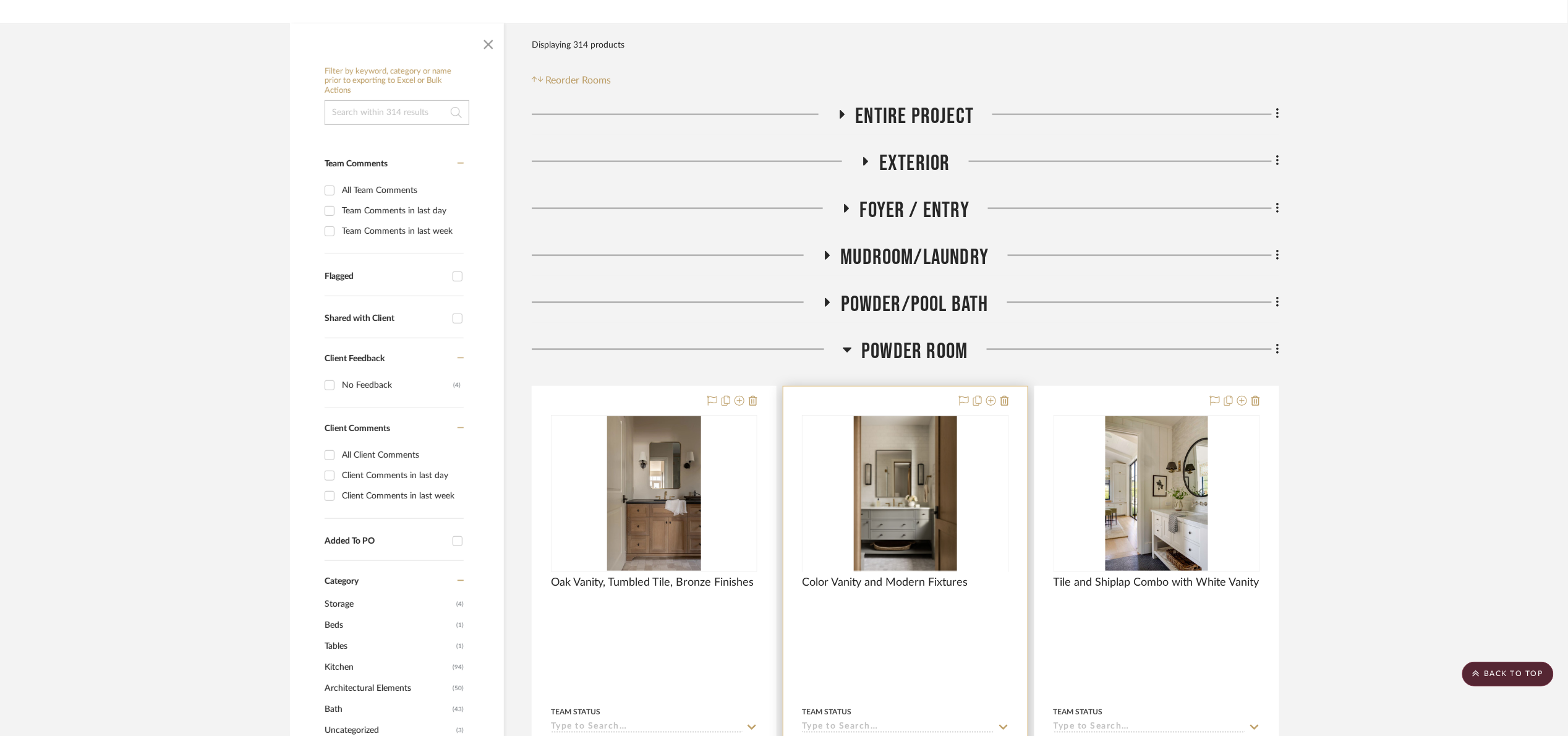
scroll to position [186, 0]
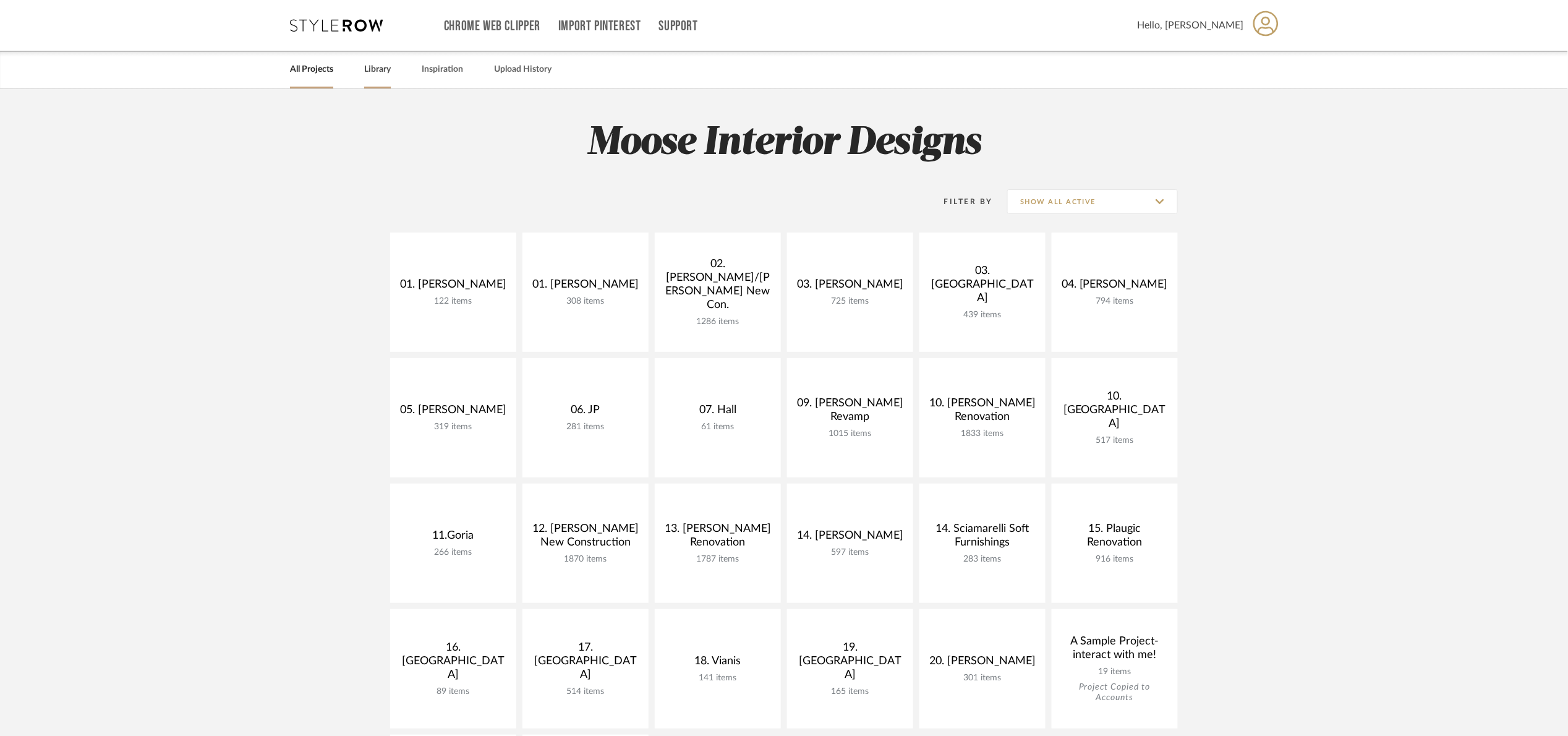
click at [381, 73] on link "Library" at bounding box center [377, 69] width 26 height 17
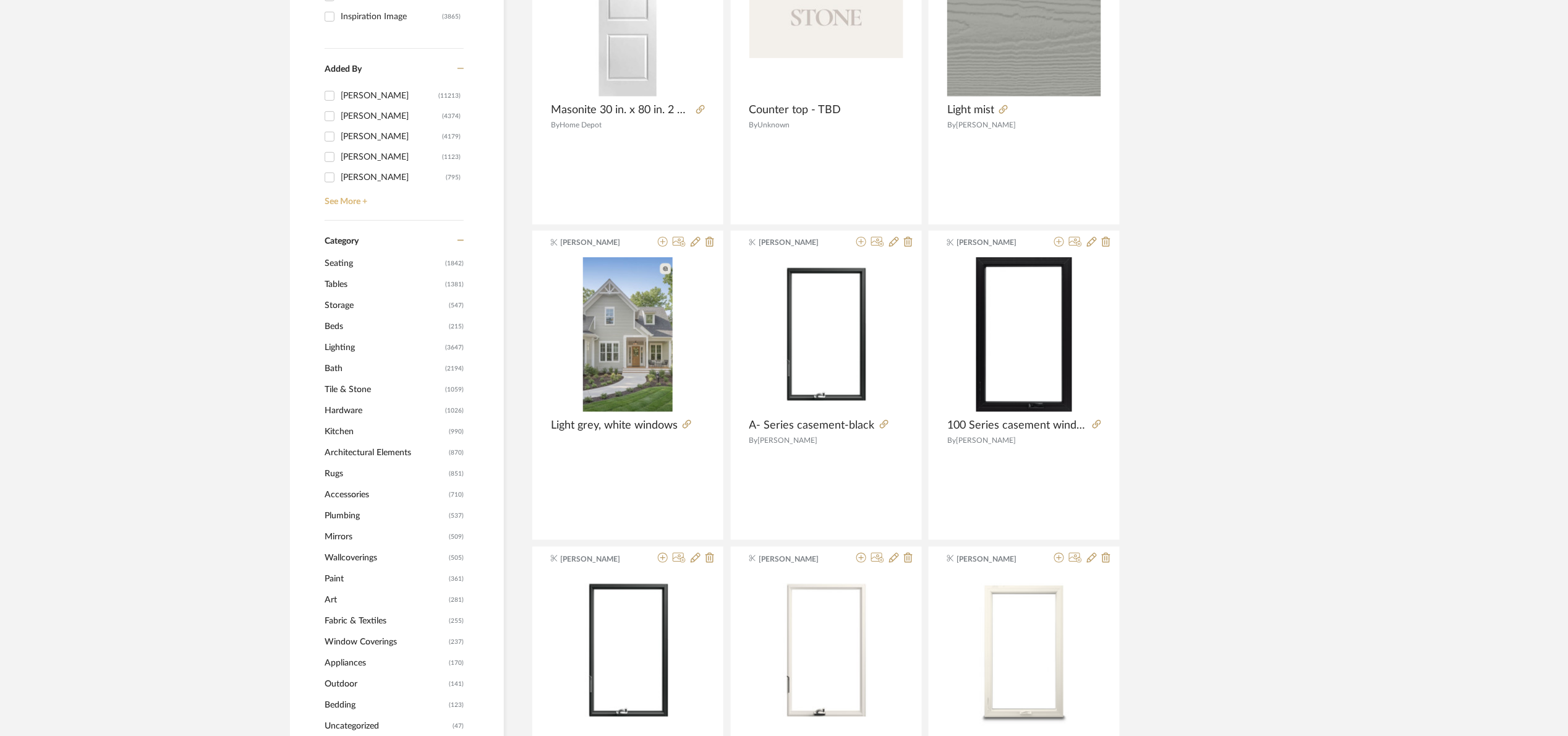
scroll to position [278, 0]
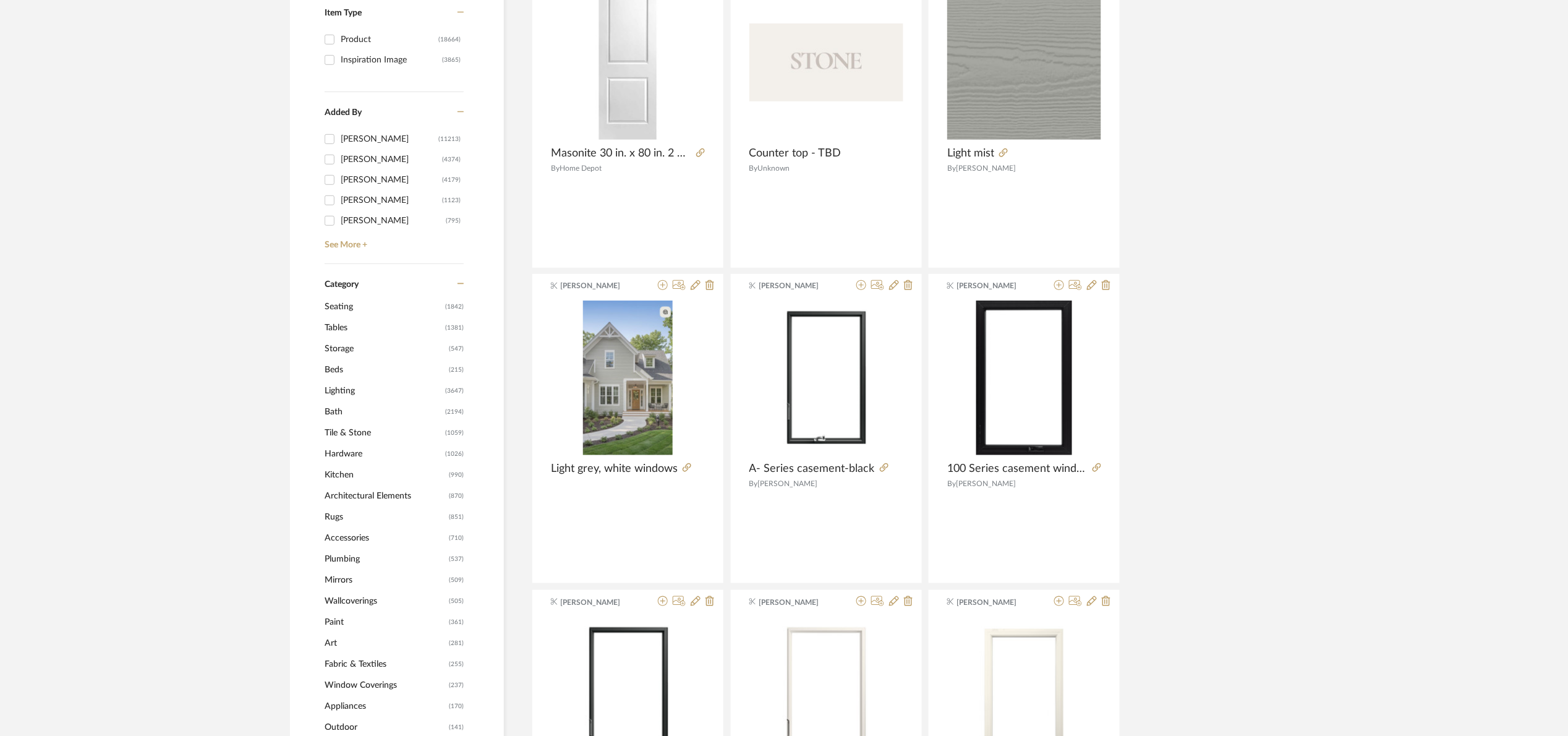
click at [342, 453] on span "Hardware" at bounding box center [383, 454] width 117 height 21
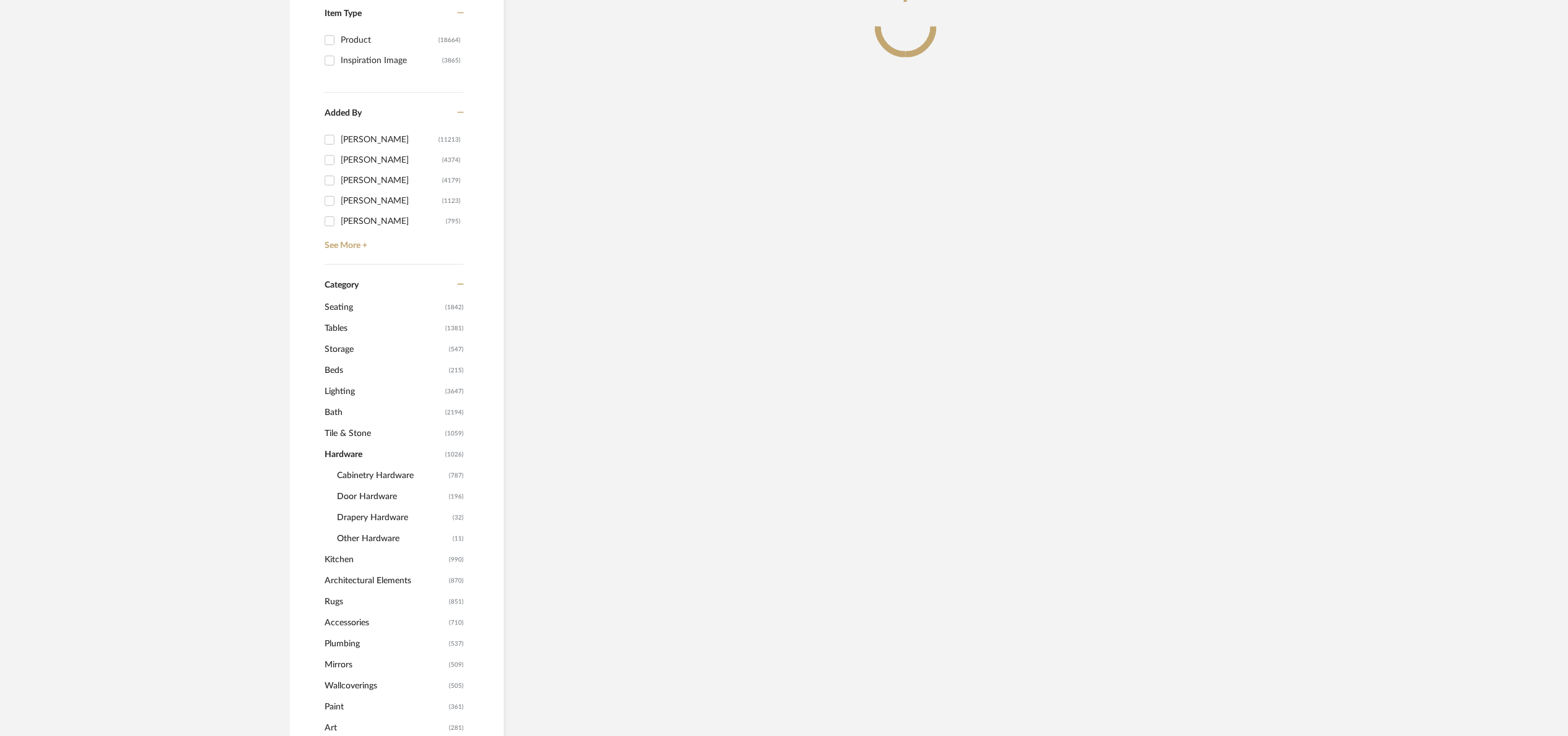
click at [357, 473] on div "Hardware (1026) Cabinetry Hardware (787) Door Hardware (196) Drapery Hardware (…" at bounding box center [394, 497] width 139 height 105
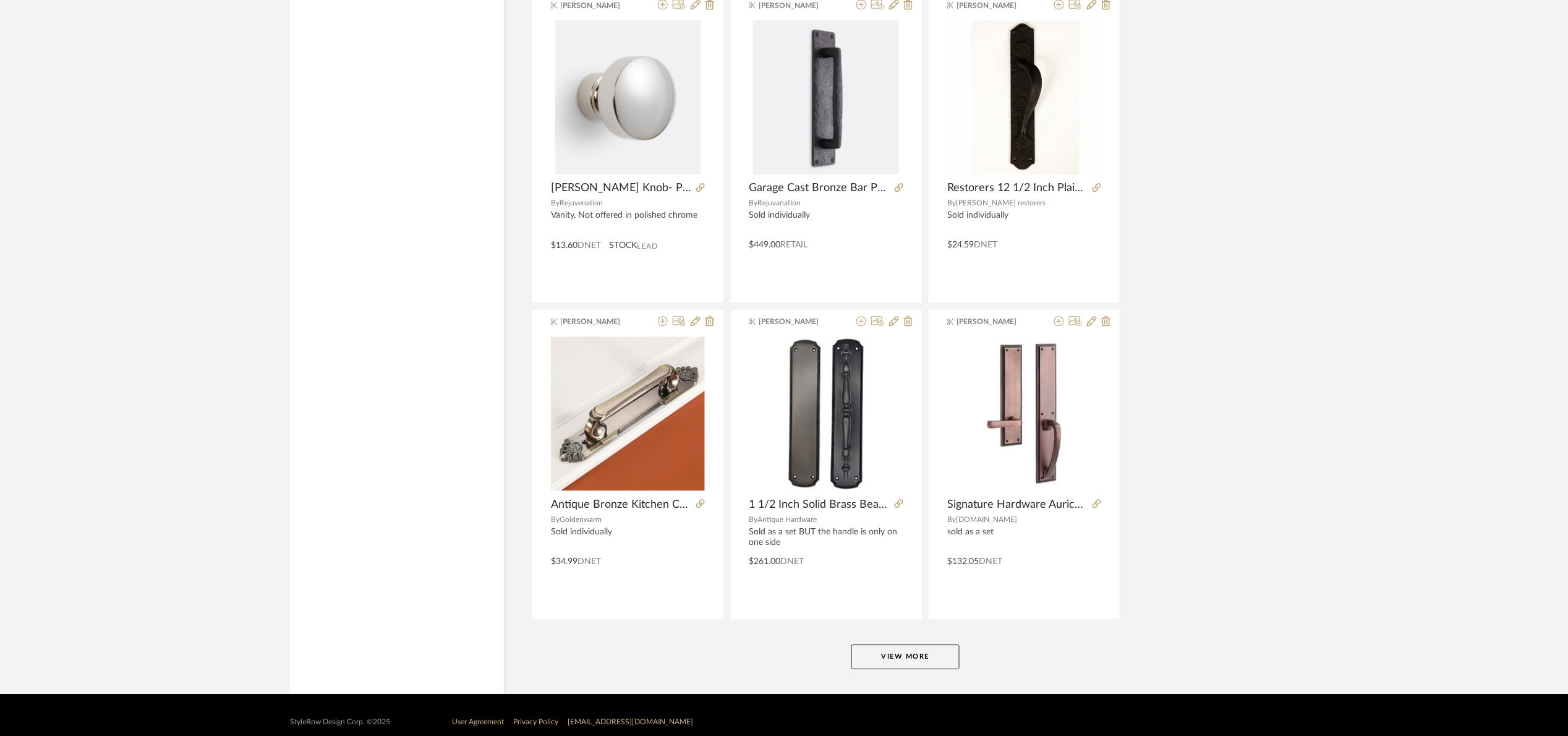
scroll to position [3479, 0]
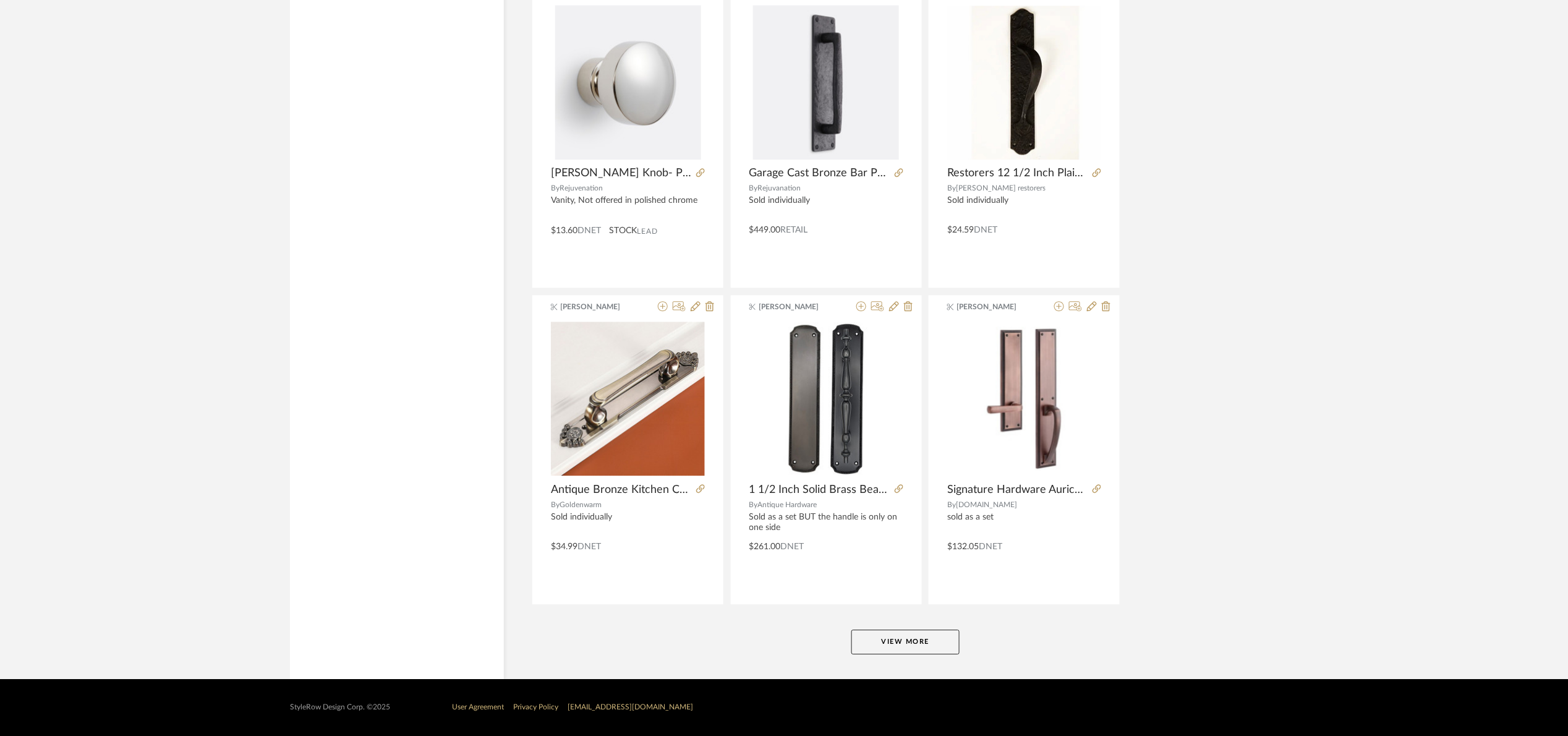
click at [916, 635] on button "View More" at bounding box center [906, 642] width 108 height 25
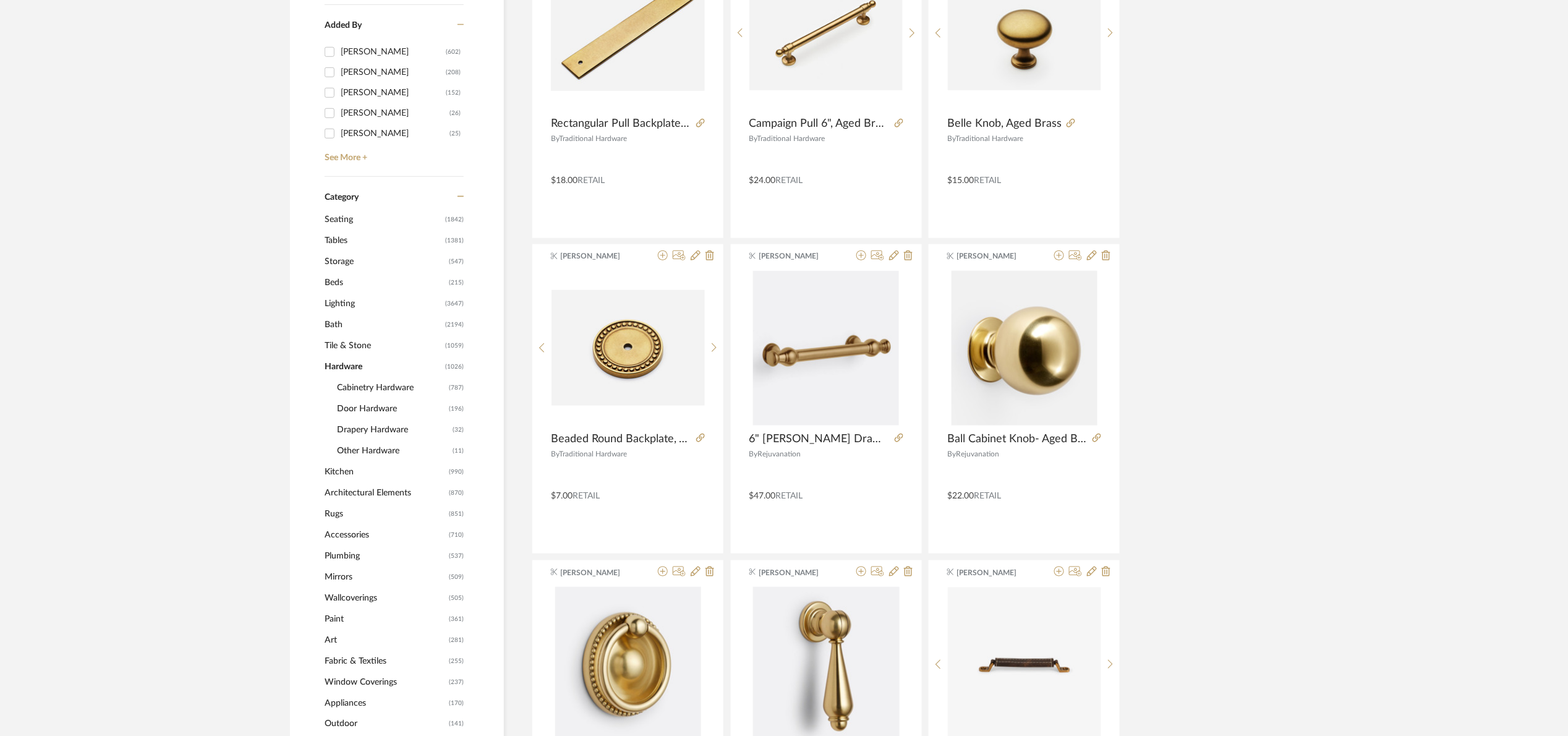
scroll to position [371, 0]
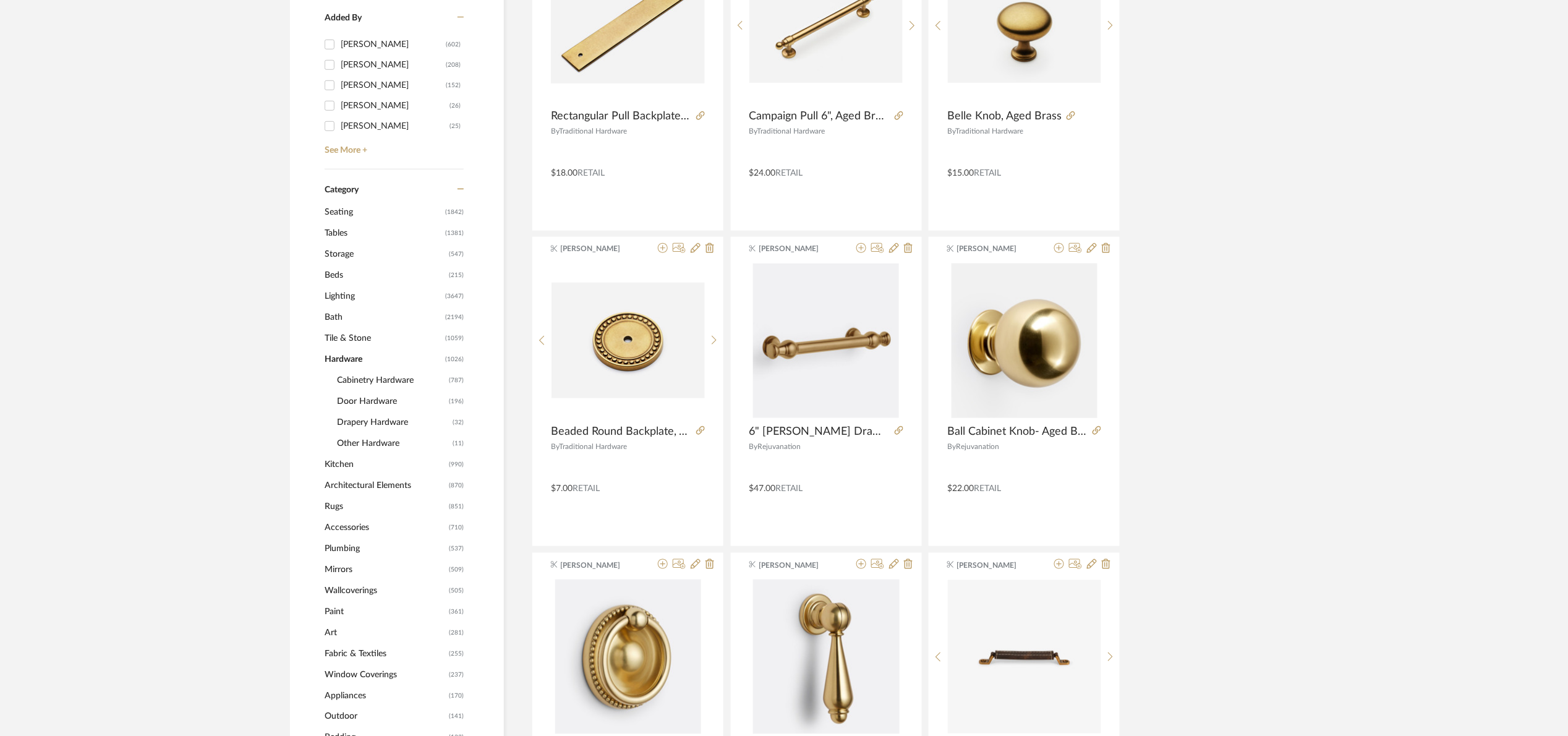
click at [402, 376] on span "Cabinetry Hardware" at bounding box center [391, 380] width 109 height 21
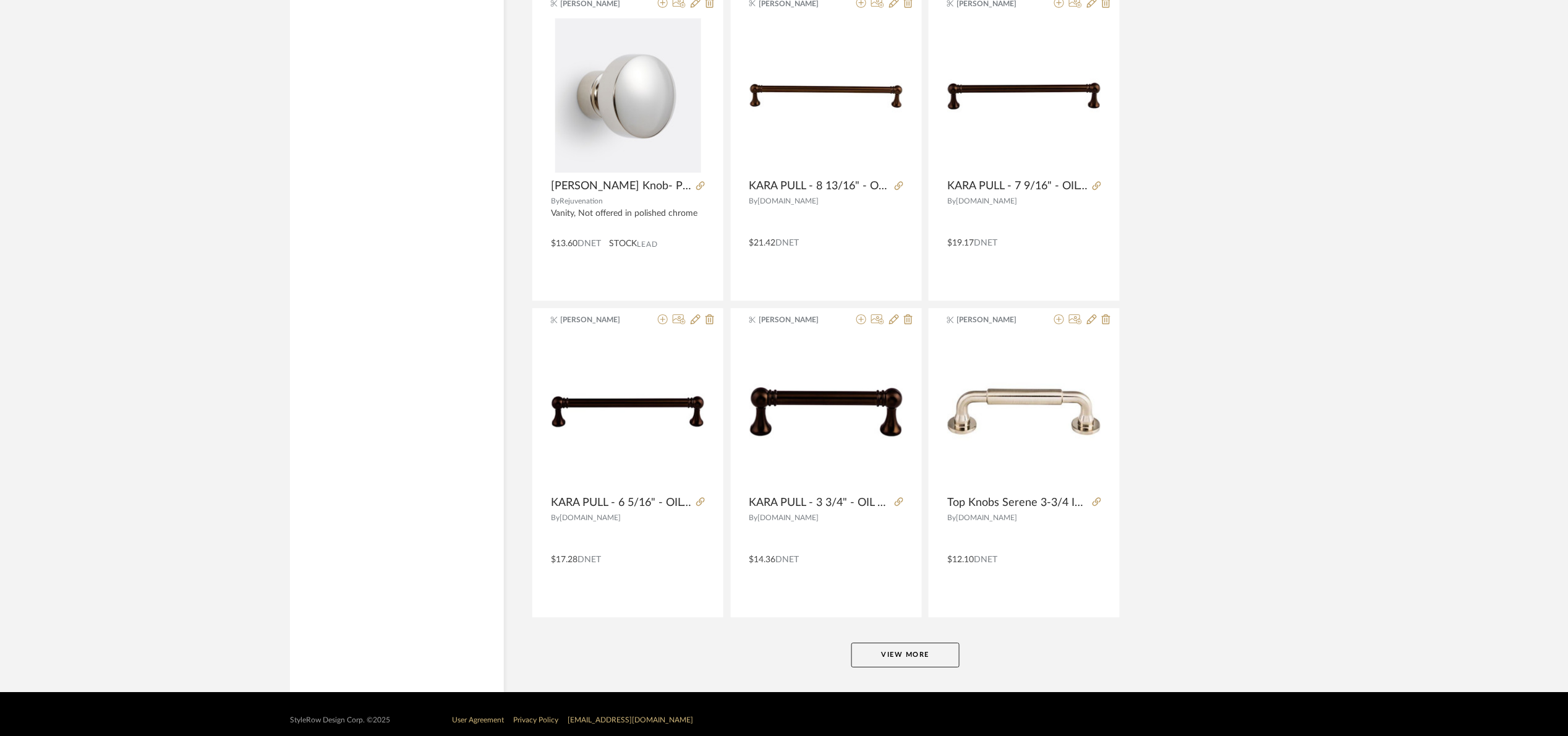
scroll to position [3479, 0]
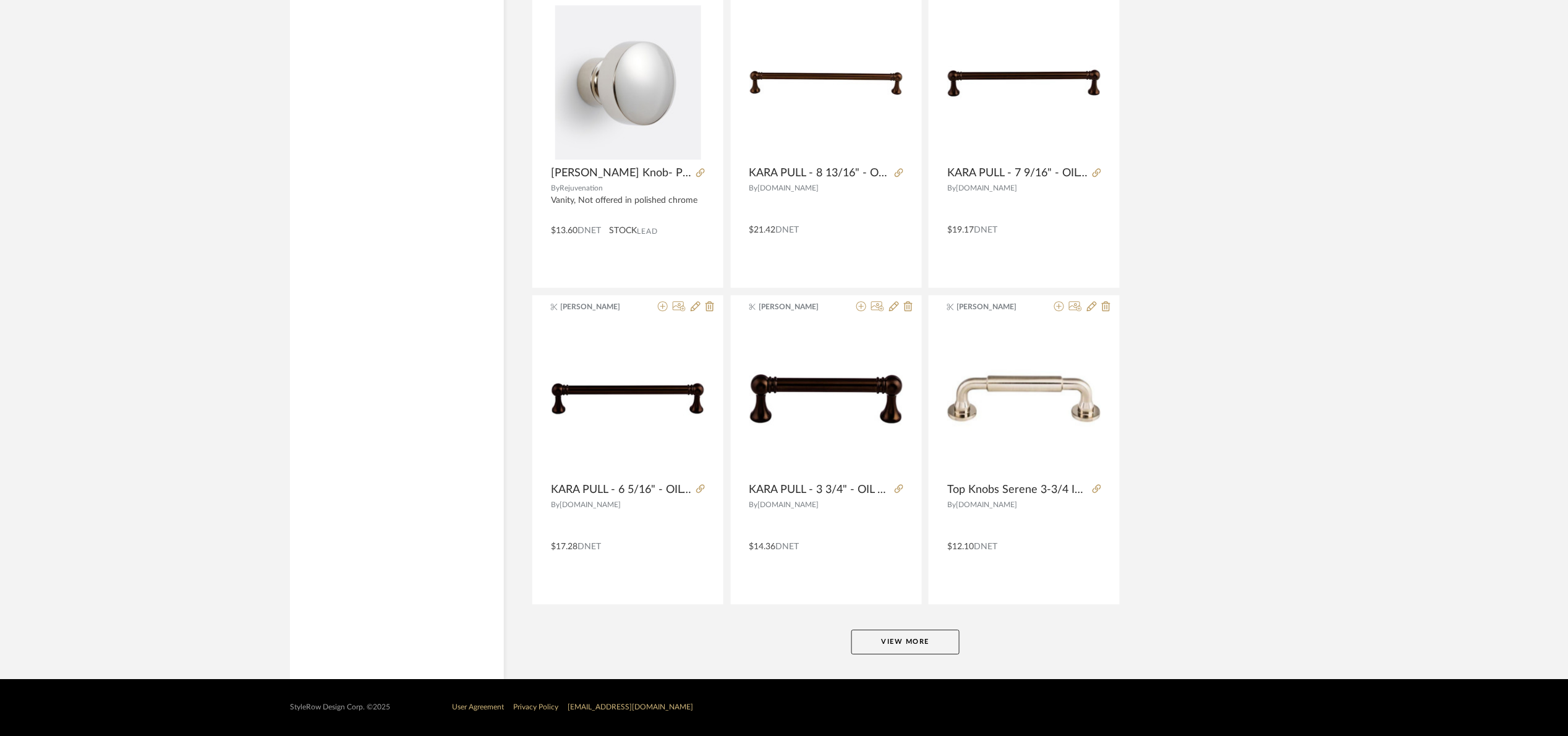
click at [910, 647] on button "View More" at bounding box center [906, 642] width 108 height 25
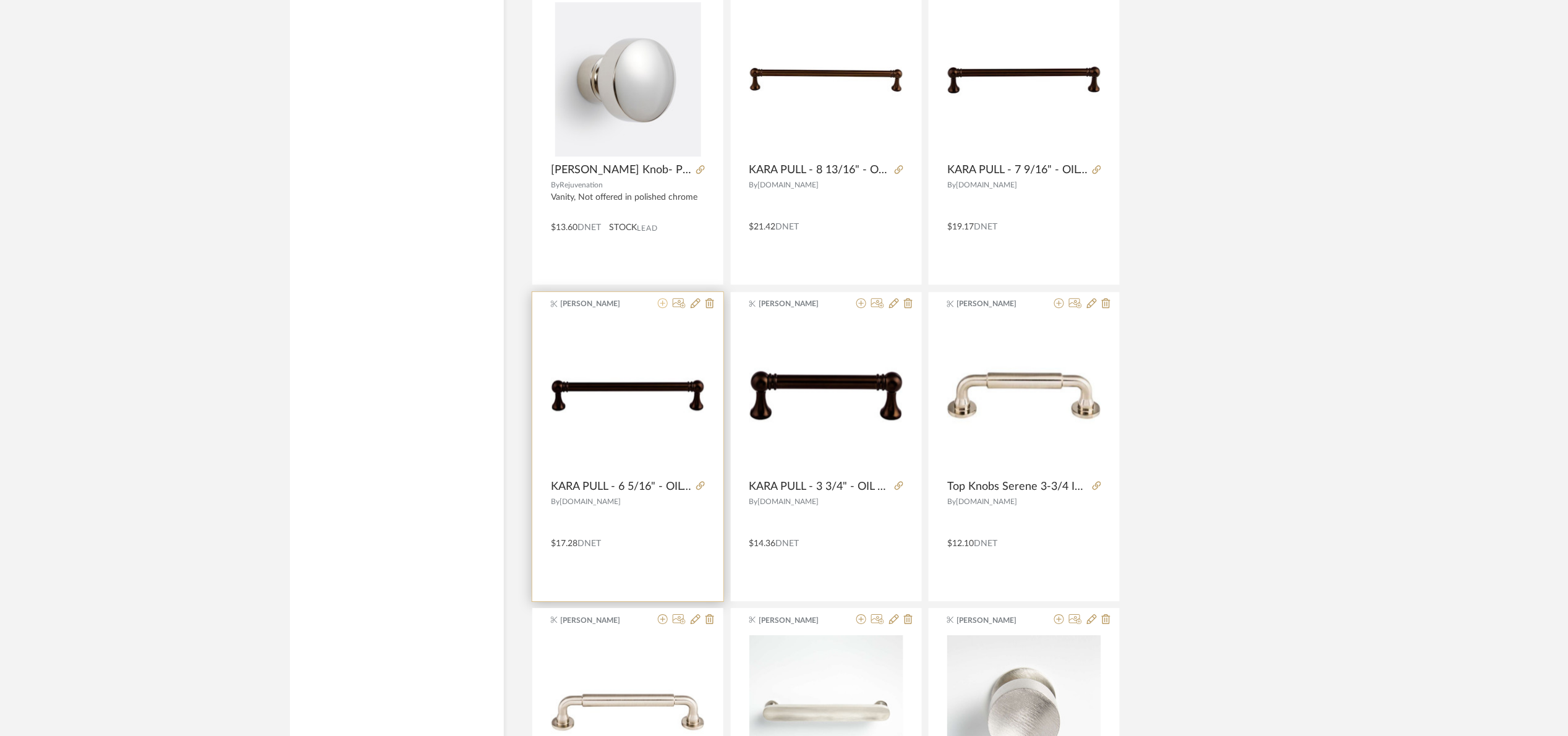
click at [658, 308] on icon at bounding box center [662, 303] width 10 height 10
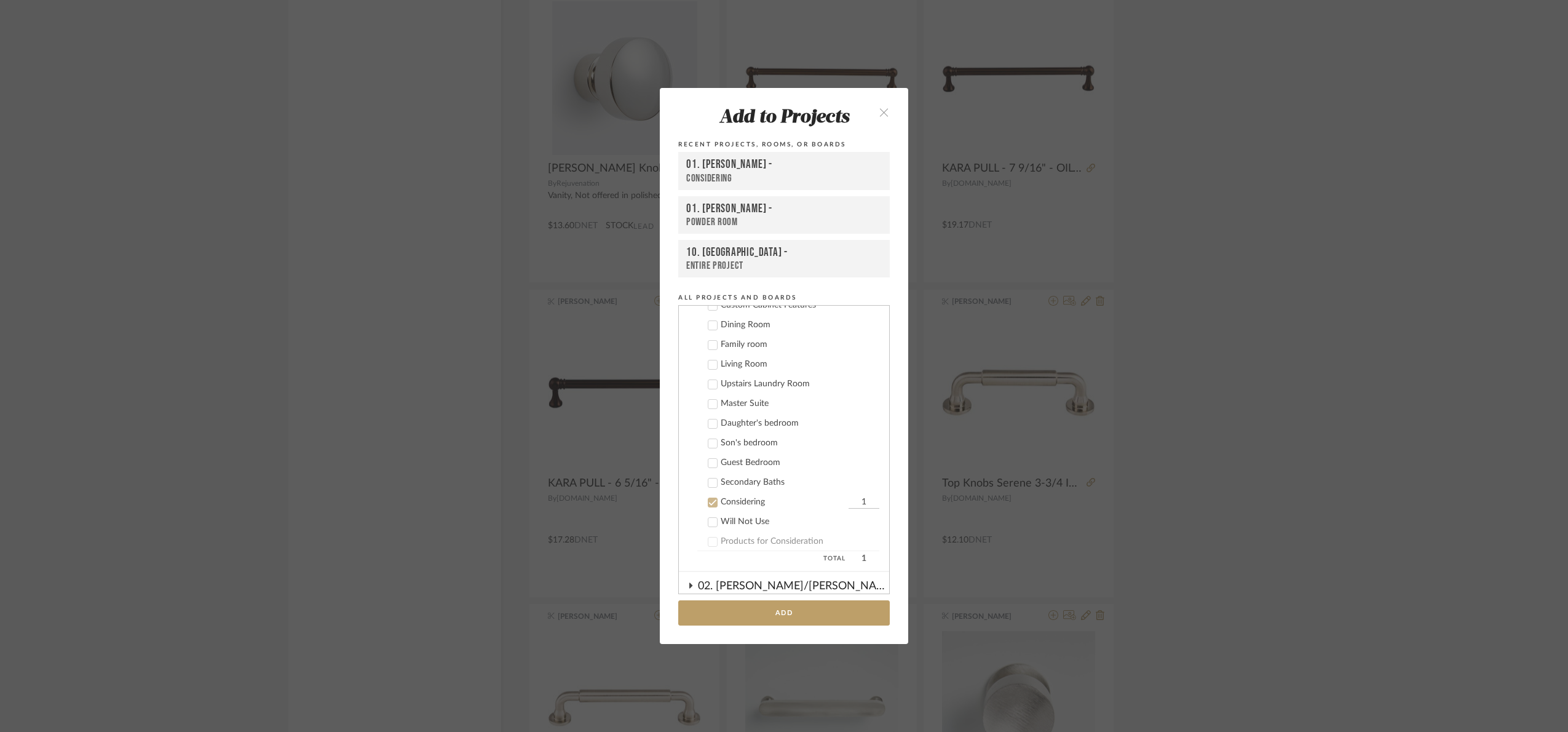
drag, startPoint x: 739, startPoint y: 504, endPoint x: 742, endPoint y: 497, distance: 7.6
click at [739, 502] on div "Considering" at bounding box center [783, 502] width 125 height 10
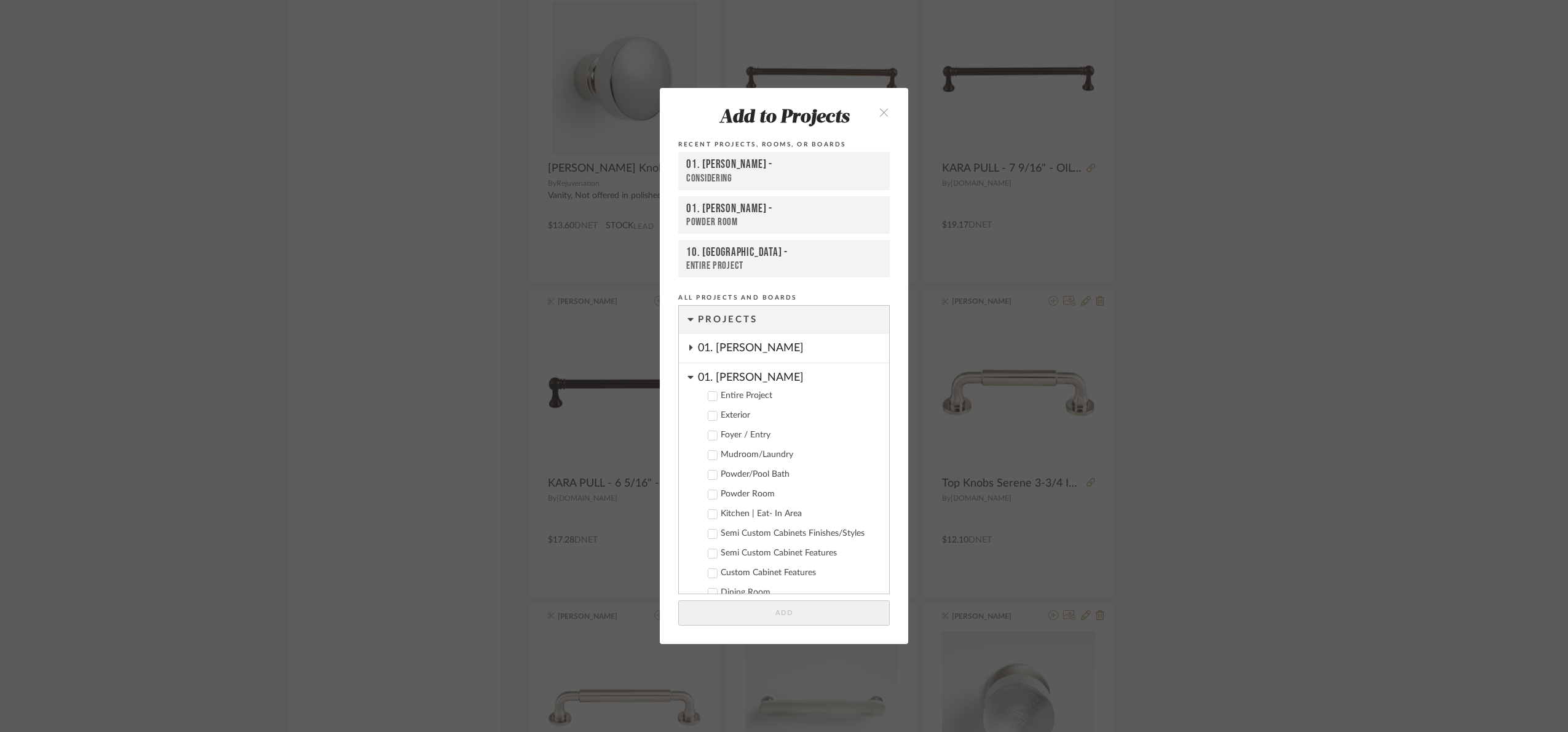
click at [756, 491] on div "Powder Room" at bounding box center [800, 494] width 159 height 10
drag, startPoint x: 788, startPoint y: 614, endPoint x: 961, endPoint y: 516, distance: 198.8
click at [788, 613] on button "Add" at bounding box center [784, 613] width 212 height 25
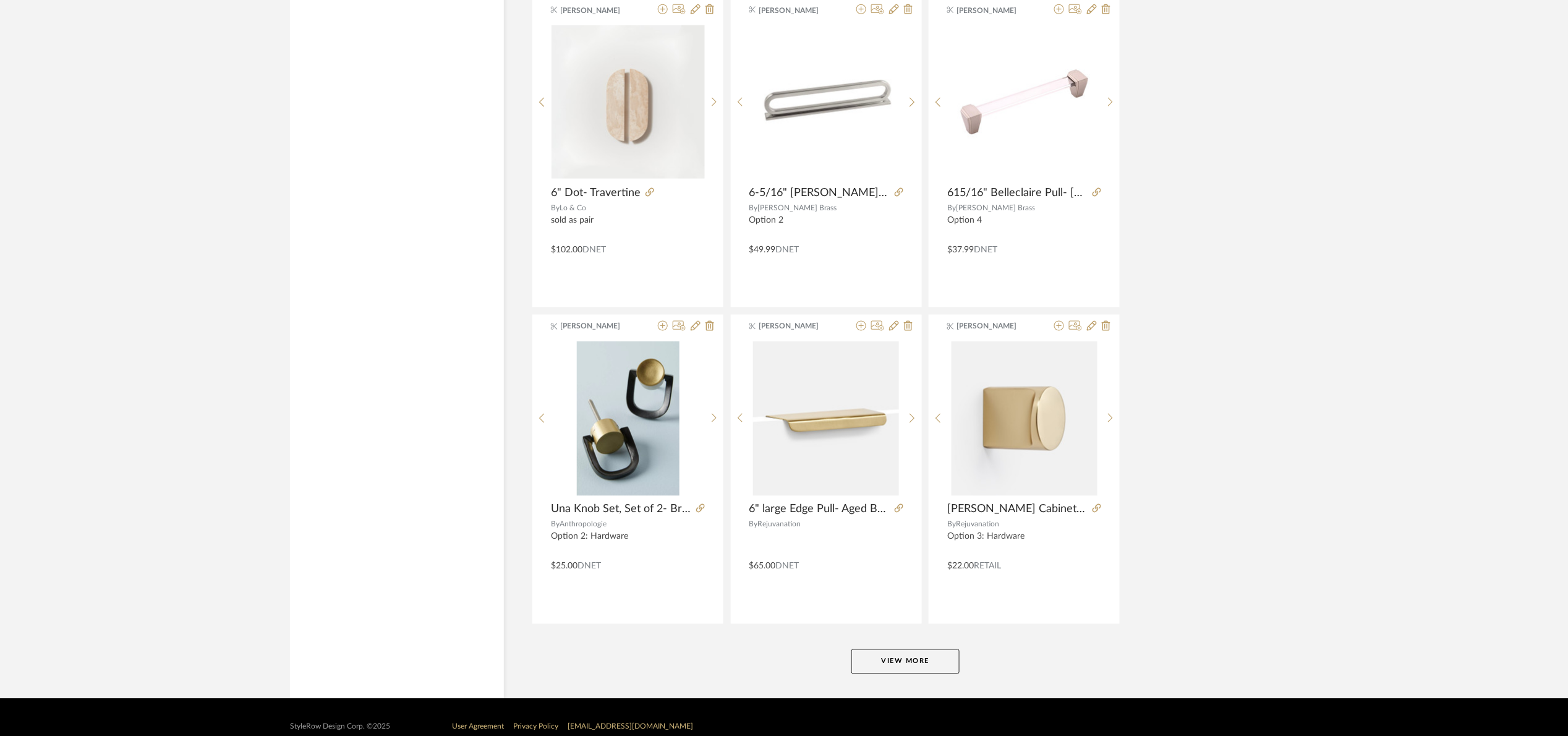
scroll to position [7280, 0]
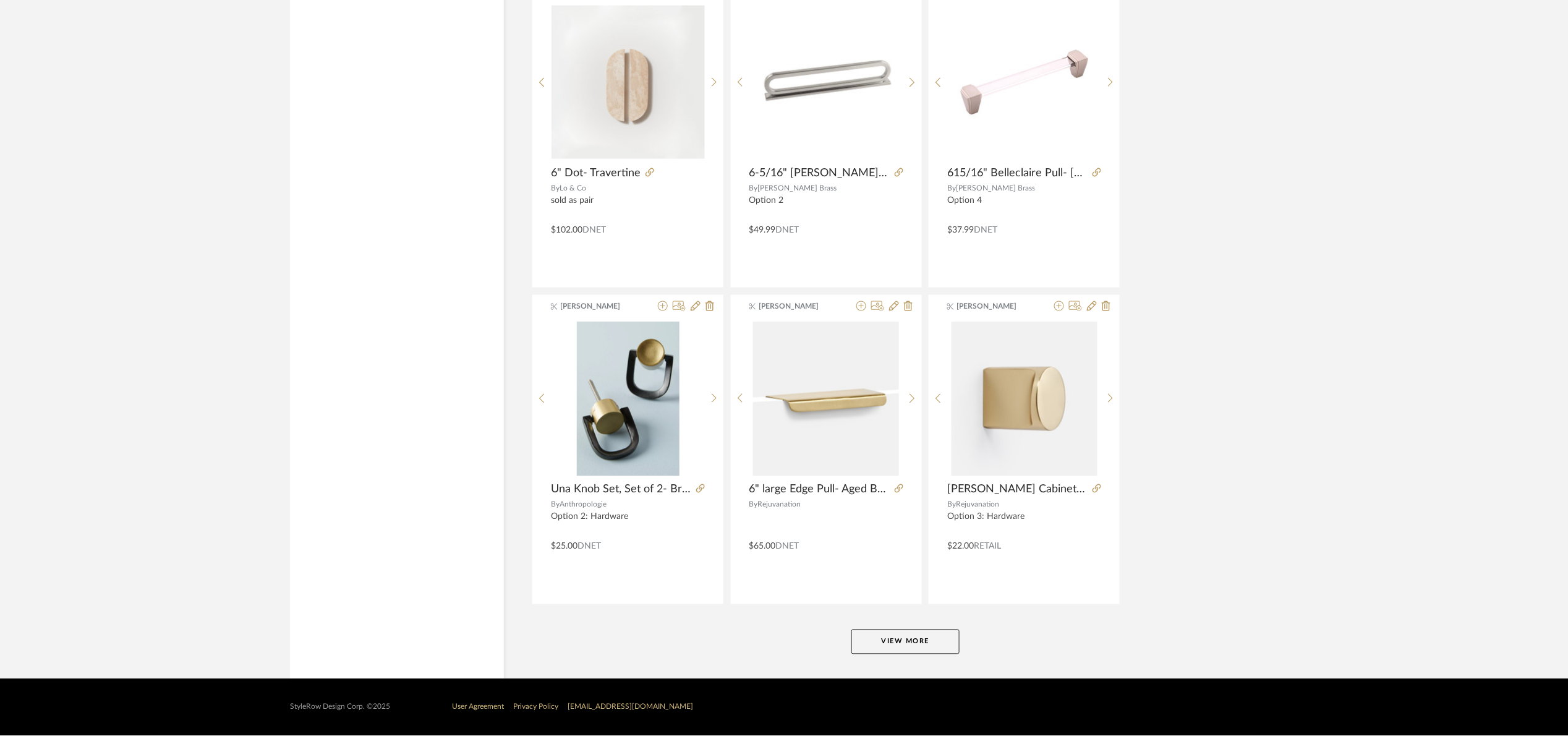
drag, startPoint x: 889, startPoint y: 634, endPoint x: 919, endPoint y: 600, distance: 45.3
click at [889, 634] on button "View More" at bounding box center [906, 642] width 108 height 25
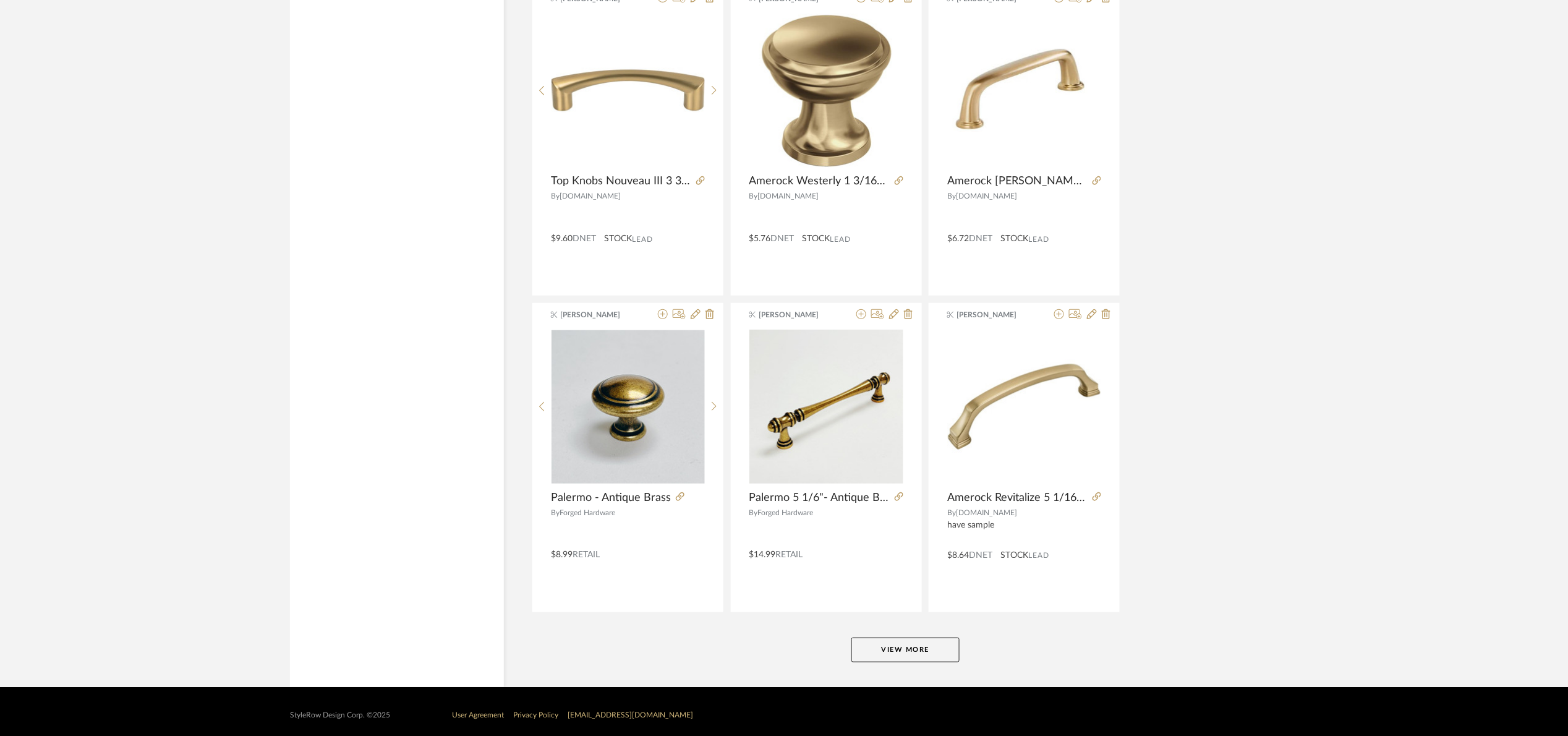
scroll to position [11081, 0]
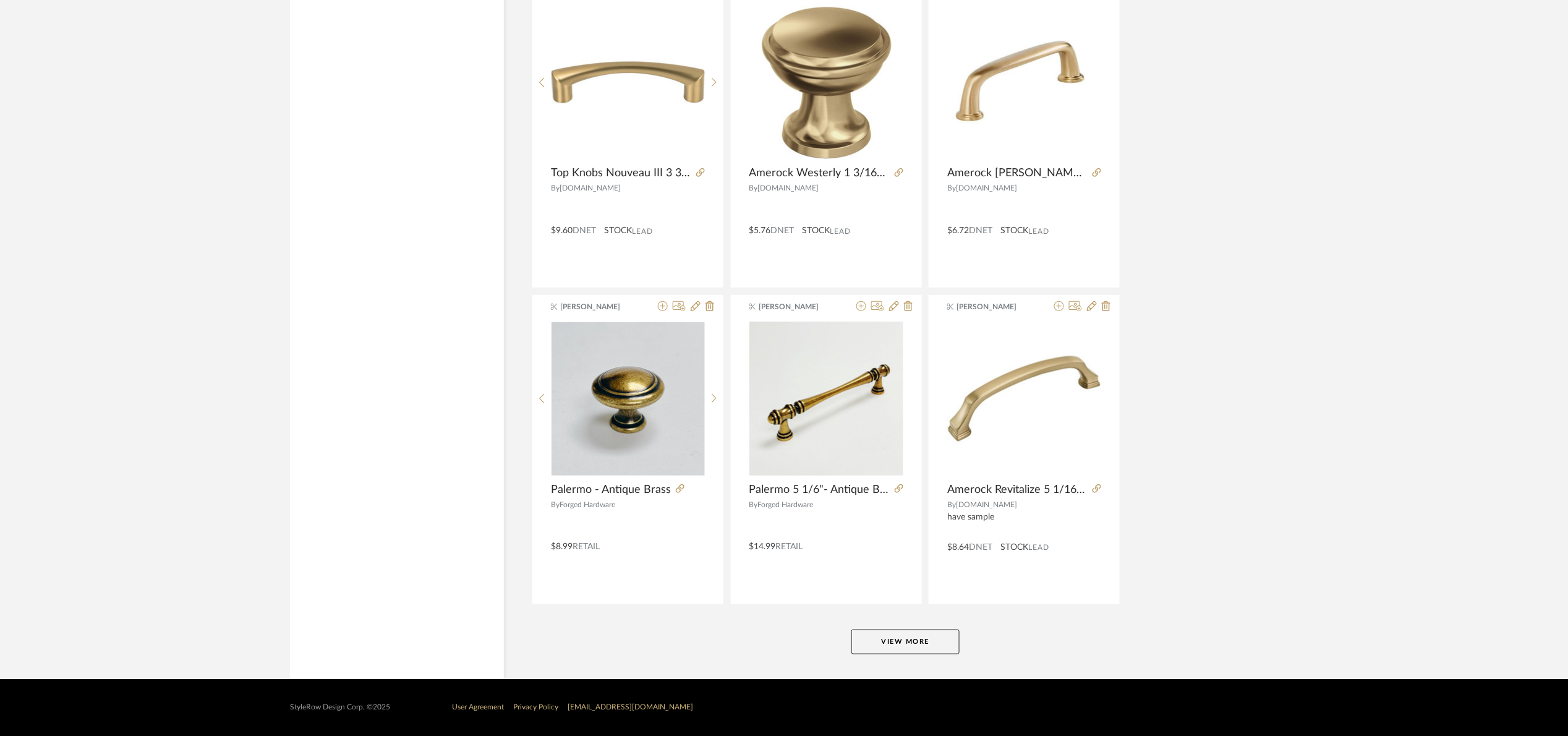
click at [926, 637] on button "View More" at bounding box center [906, 642] width 108 height 25
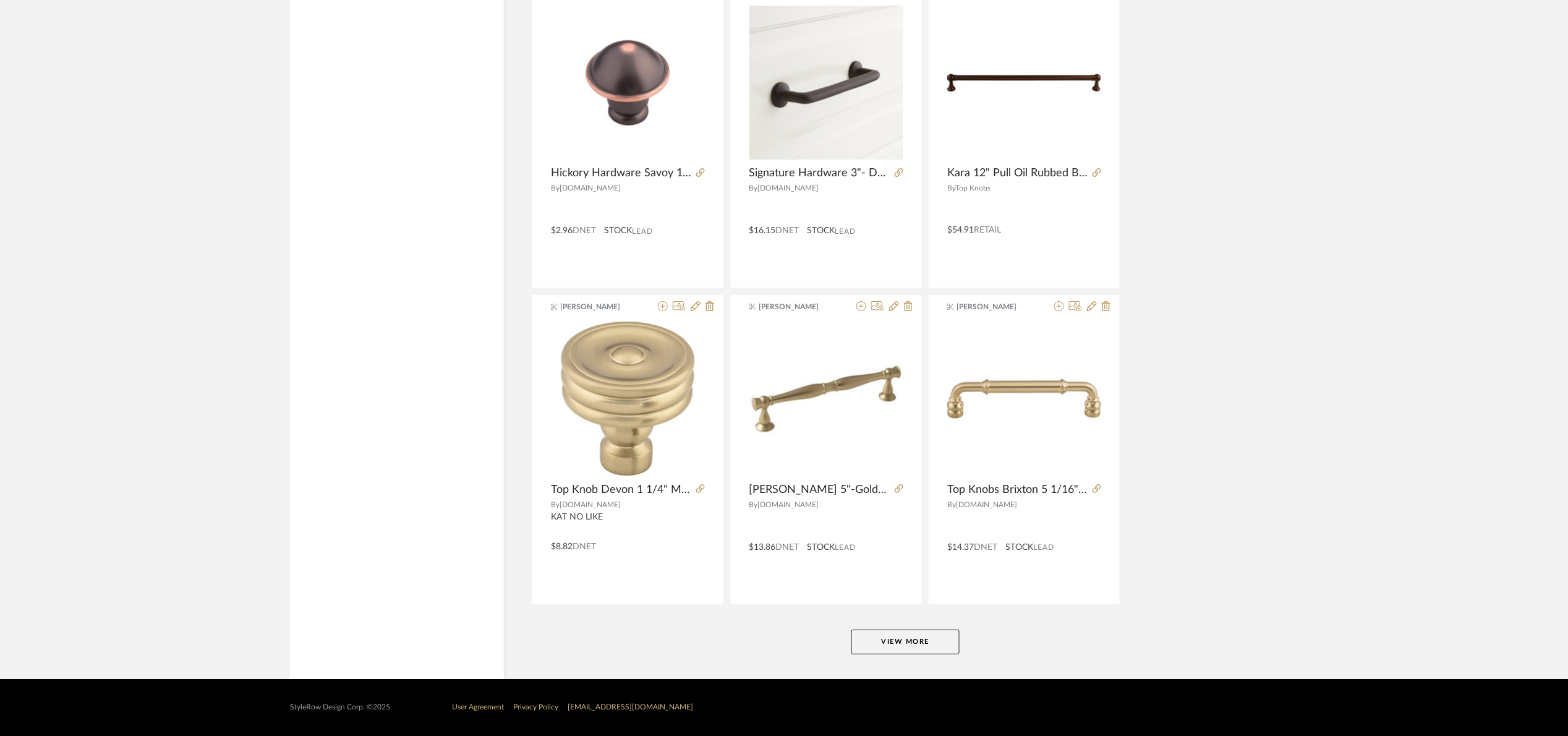
scroll to position [14882, 0]
click at [925, 632] on button "View More" at bounding box center [906, 642] width 108 height 25
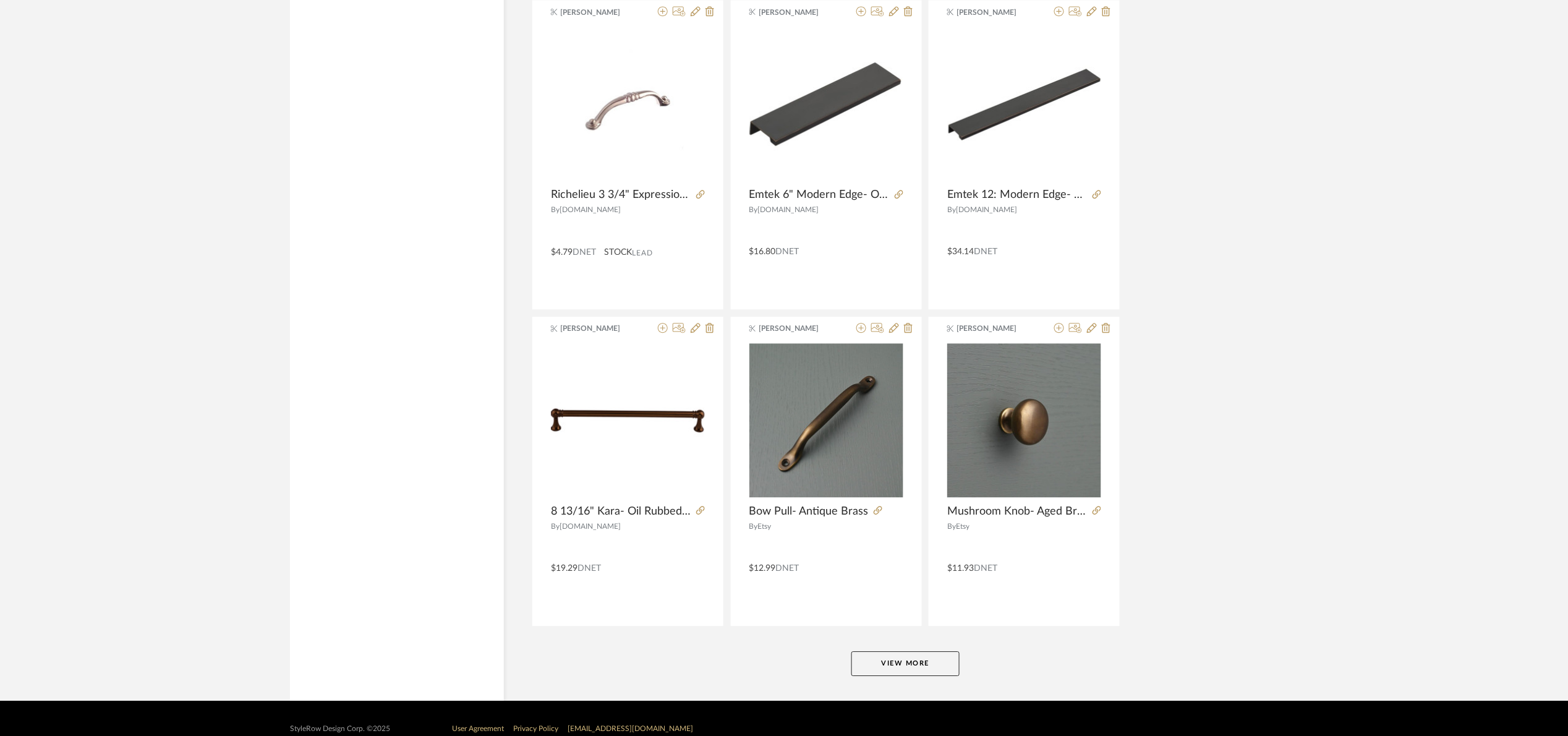
scroll to position [18681, 0]
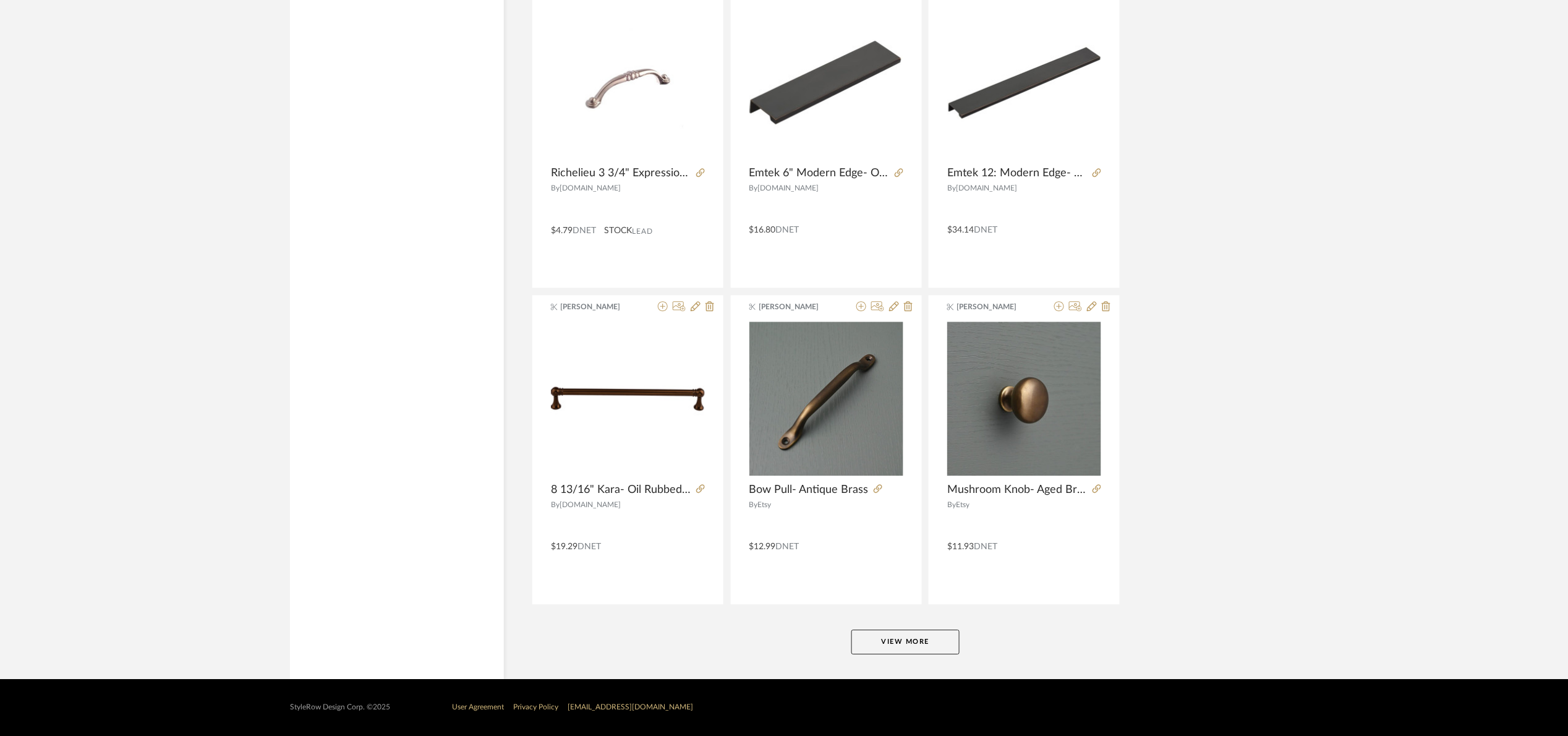
click at [926, 643] on button "View More" at bounding box center [906, 642] width 108 height 25
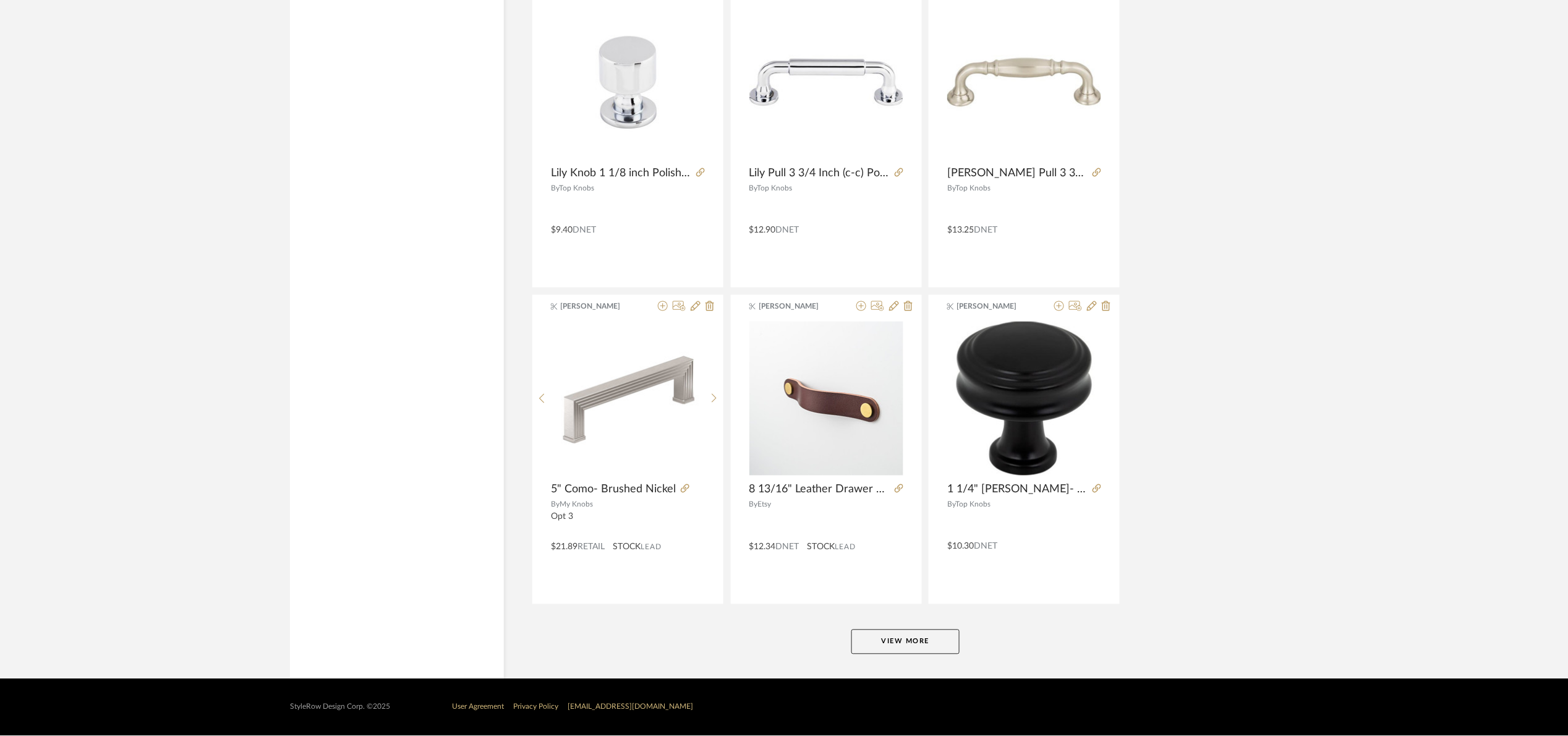
scroll to position [22482, 0]
click at [941, 643] on button "View More" at bounding box center [906, 642] width 108 height 25
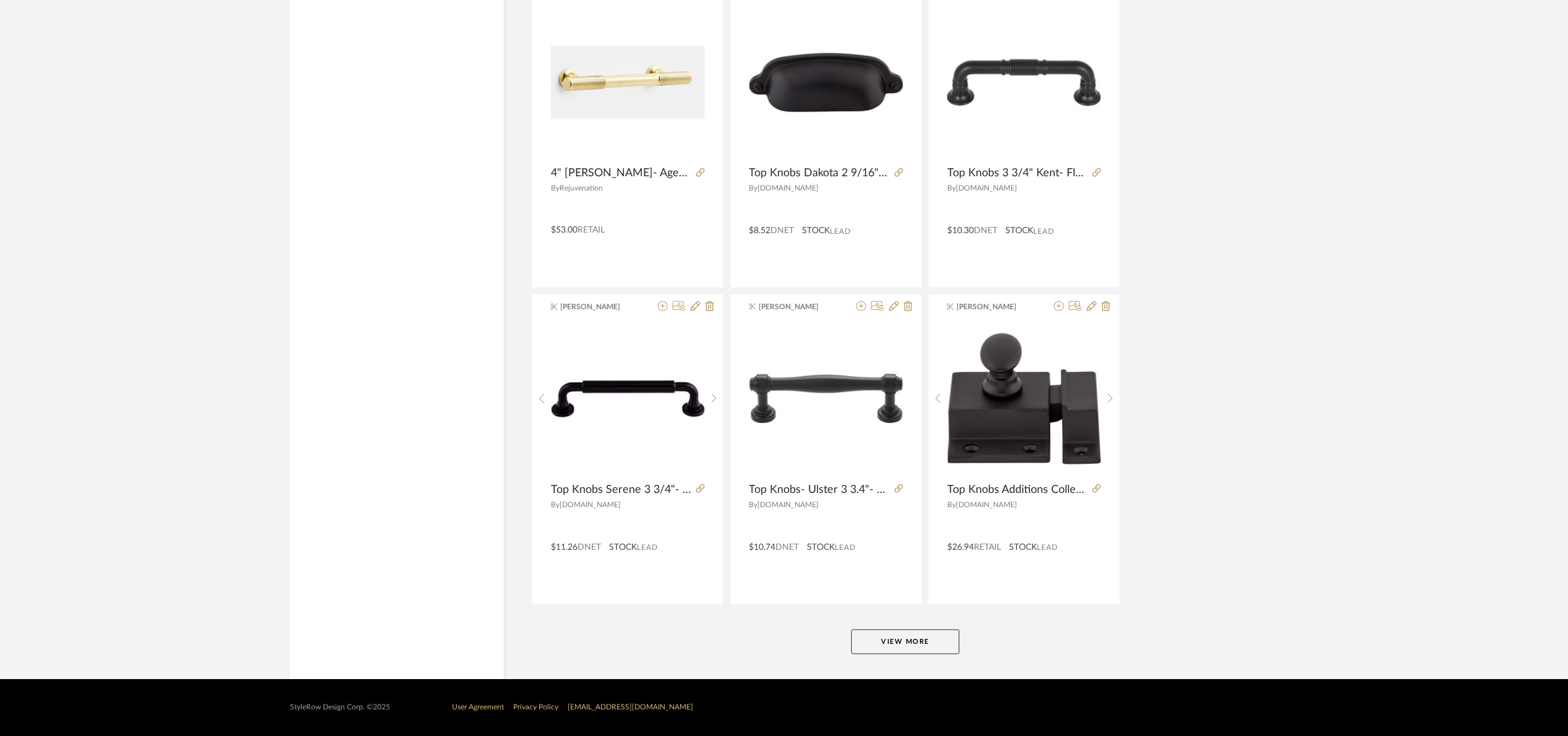
scroll to position [26282, 0]
click at [921, 634] on button "View More" at bounding box center [906, 642] width 108 height 25
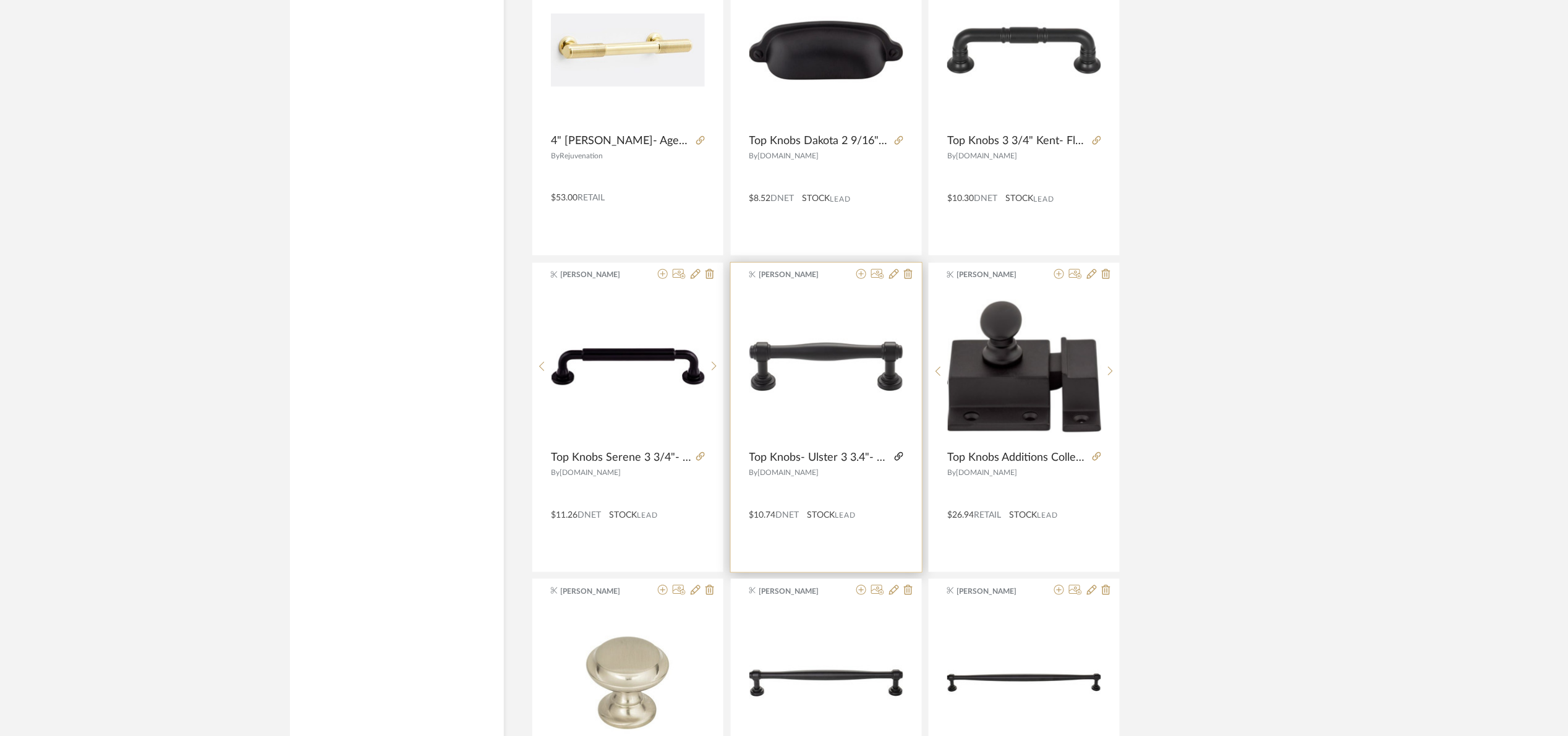
click at [900, 461] on icon at bounding box center [899, 457] width 9 height 9
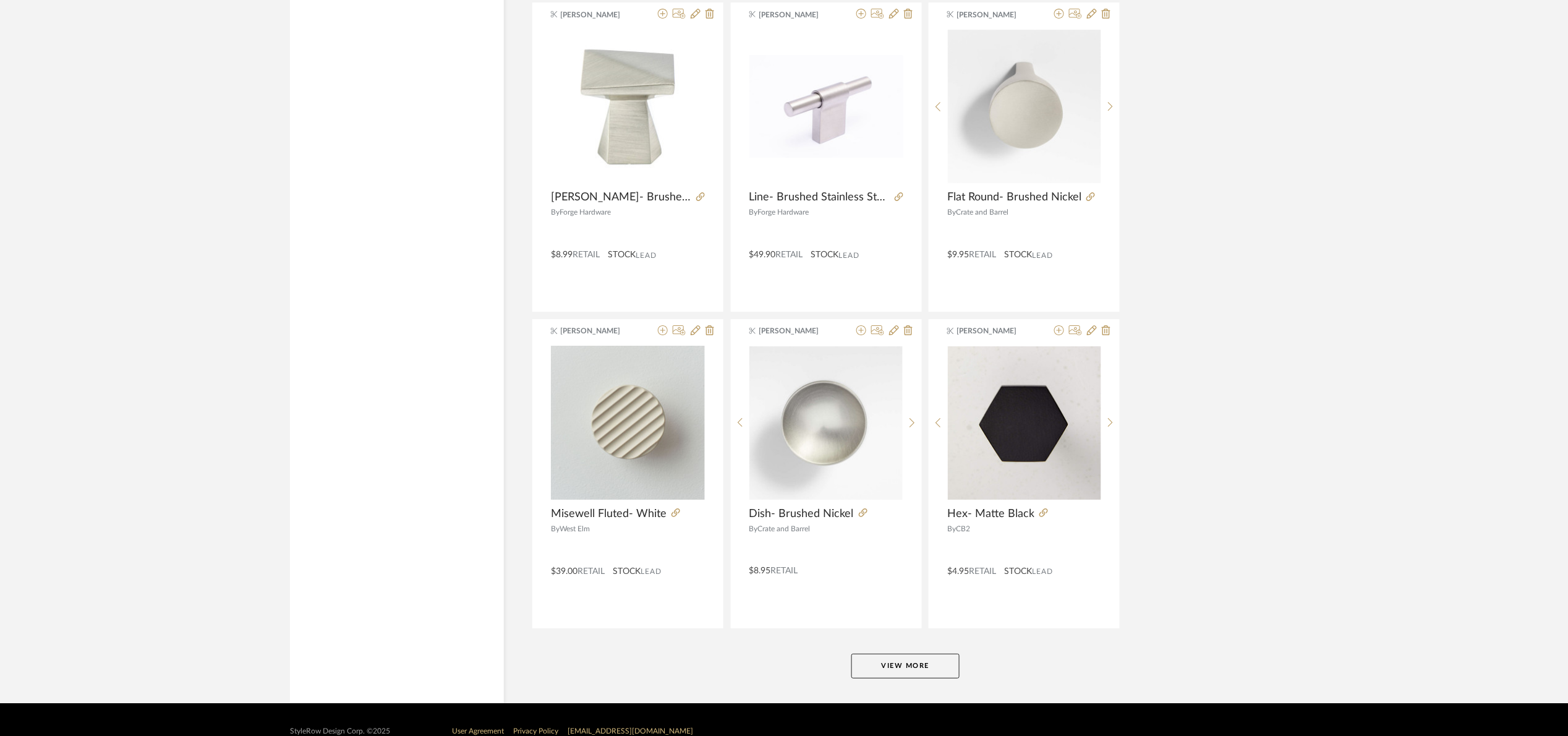
scroll to position [30083, 0]
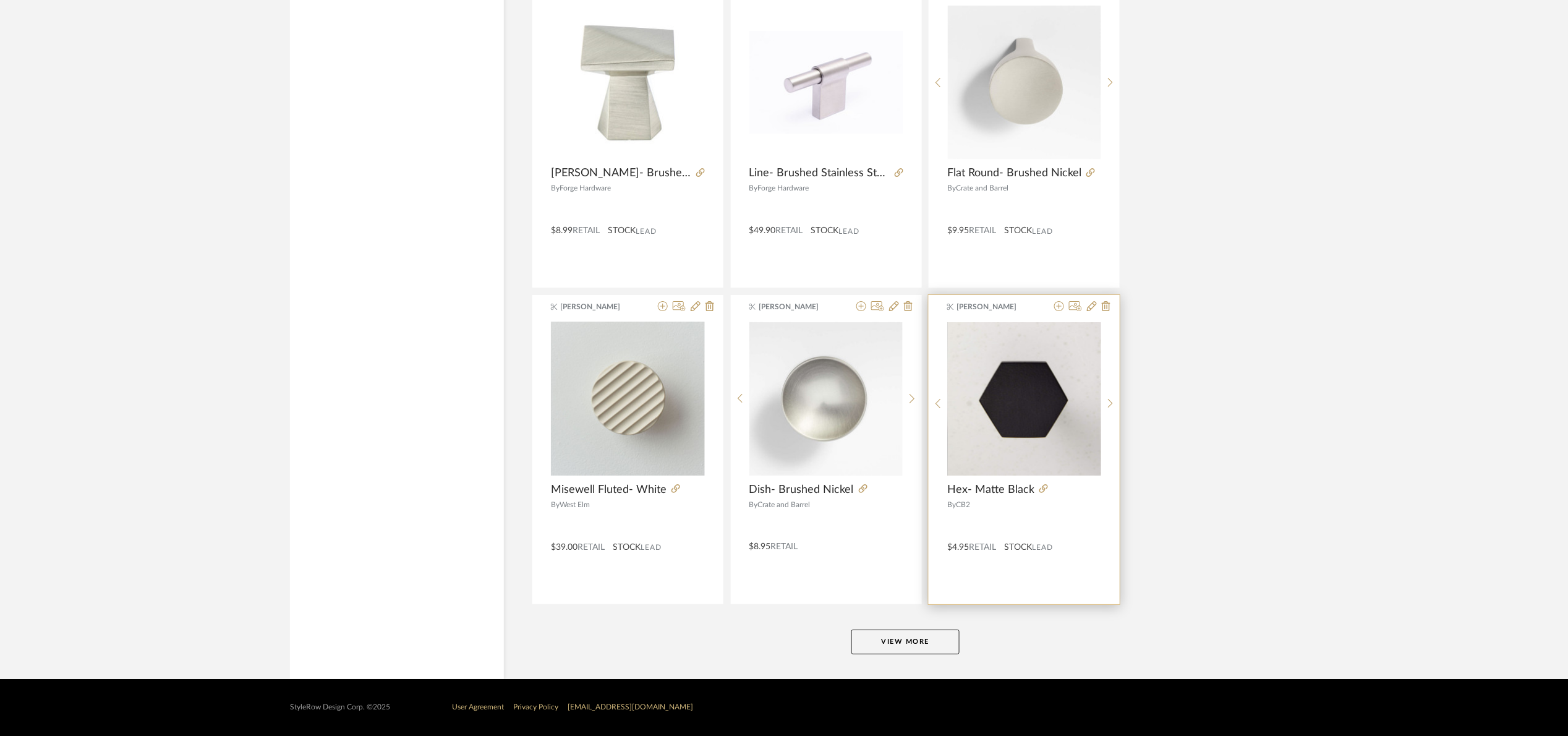
drag, startPoint x: 943, startPoint y: 635, endPoint x: 995, endPoint y: 577, distance: 77.9
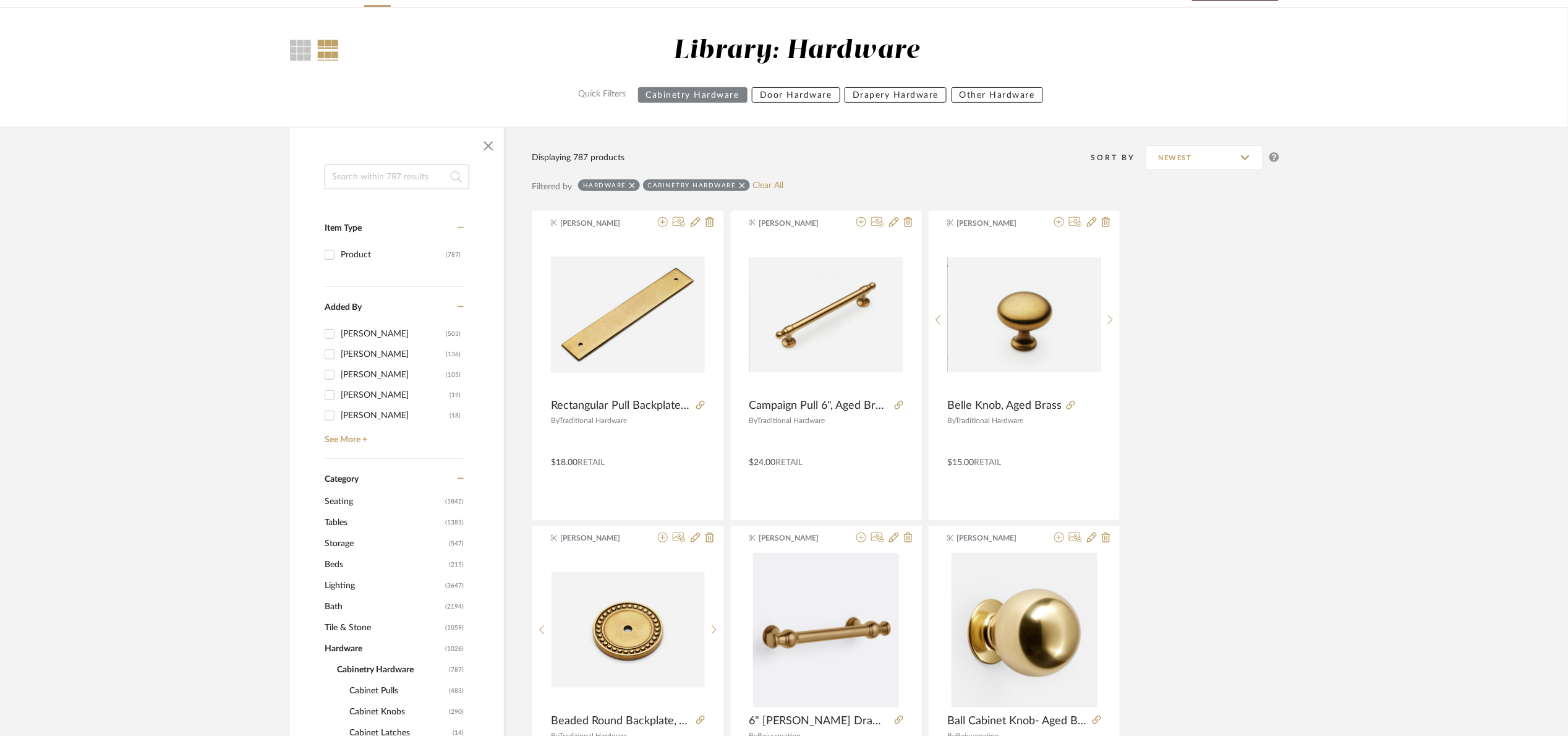
scroll to position [0, 0]
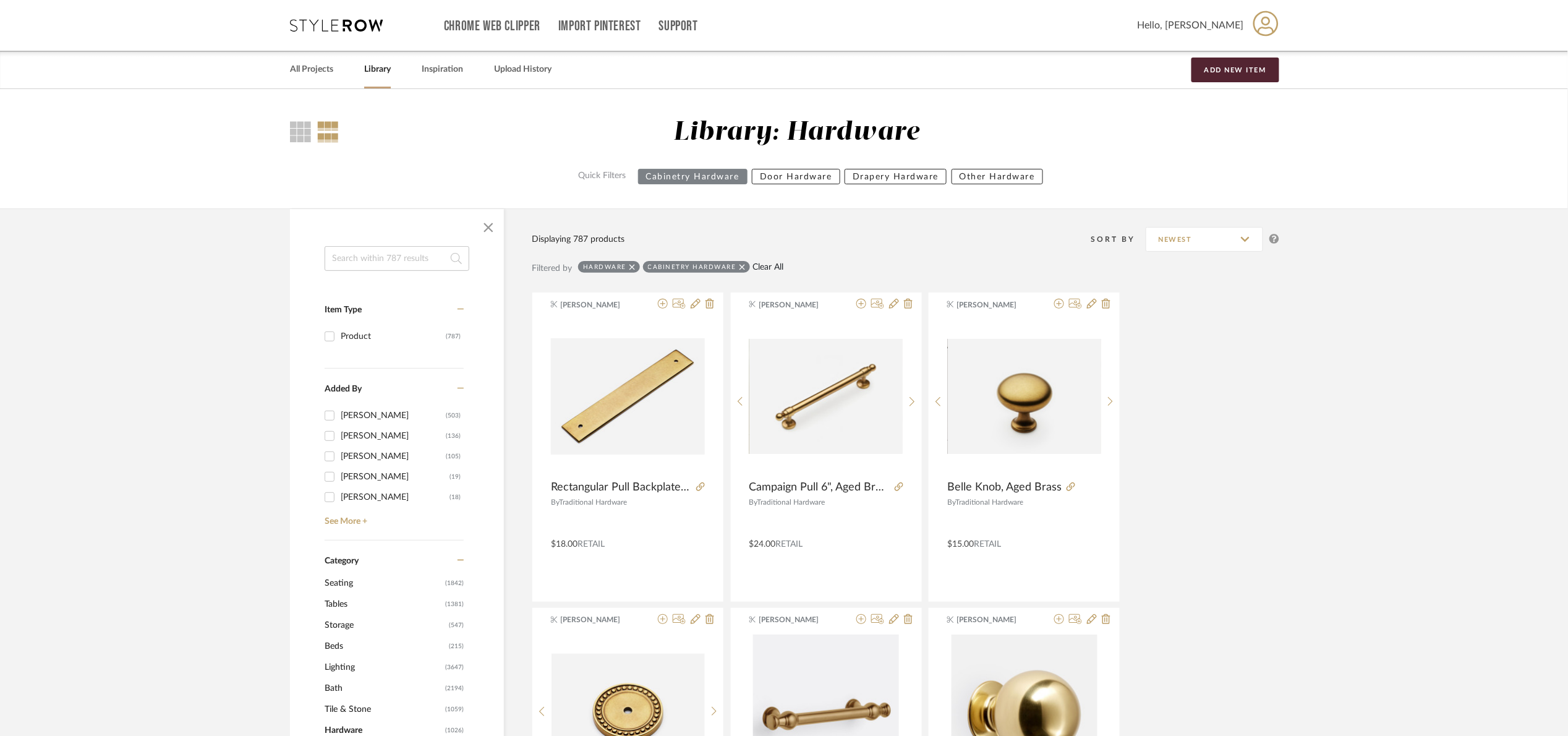
click at [773, 262] on link "Clear All" at bounding box center [768, 267] width 31 height 11
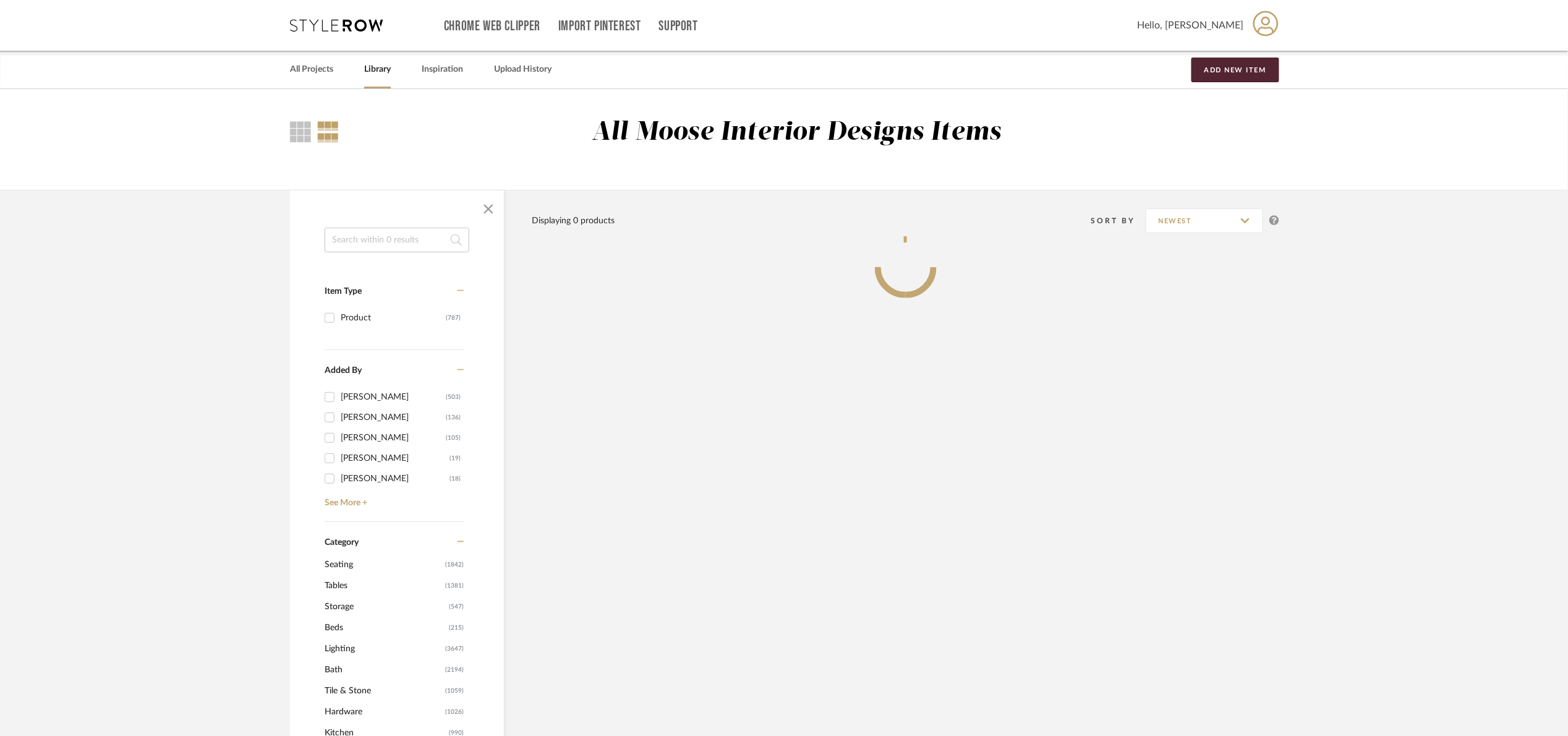
click at [408, 236] on input at bounding box center [397, 239] width 144 height 25
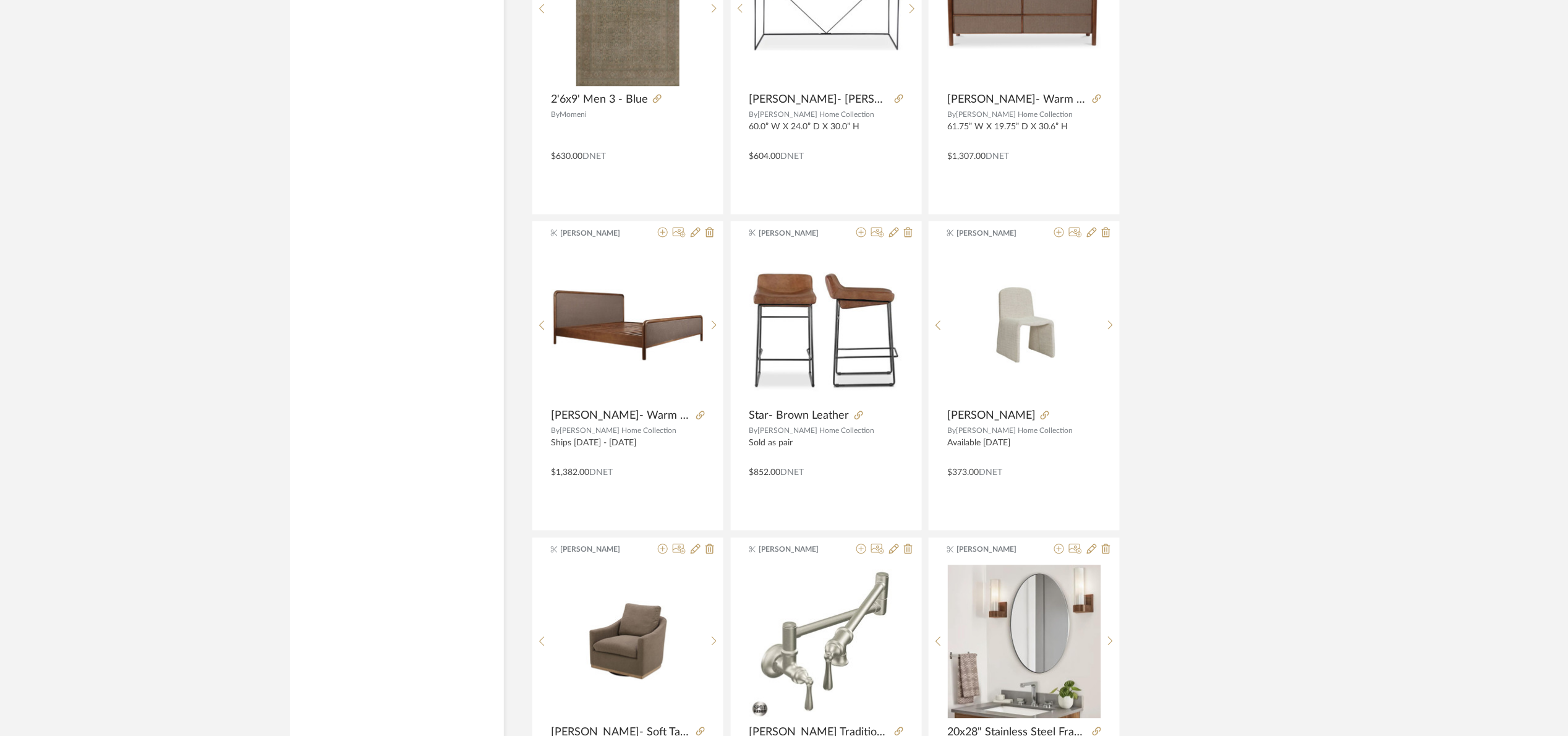
scroll to position [3461, 0]
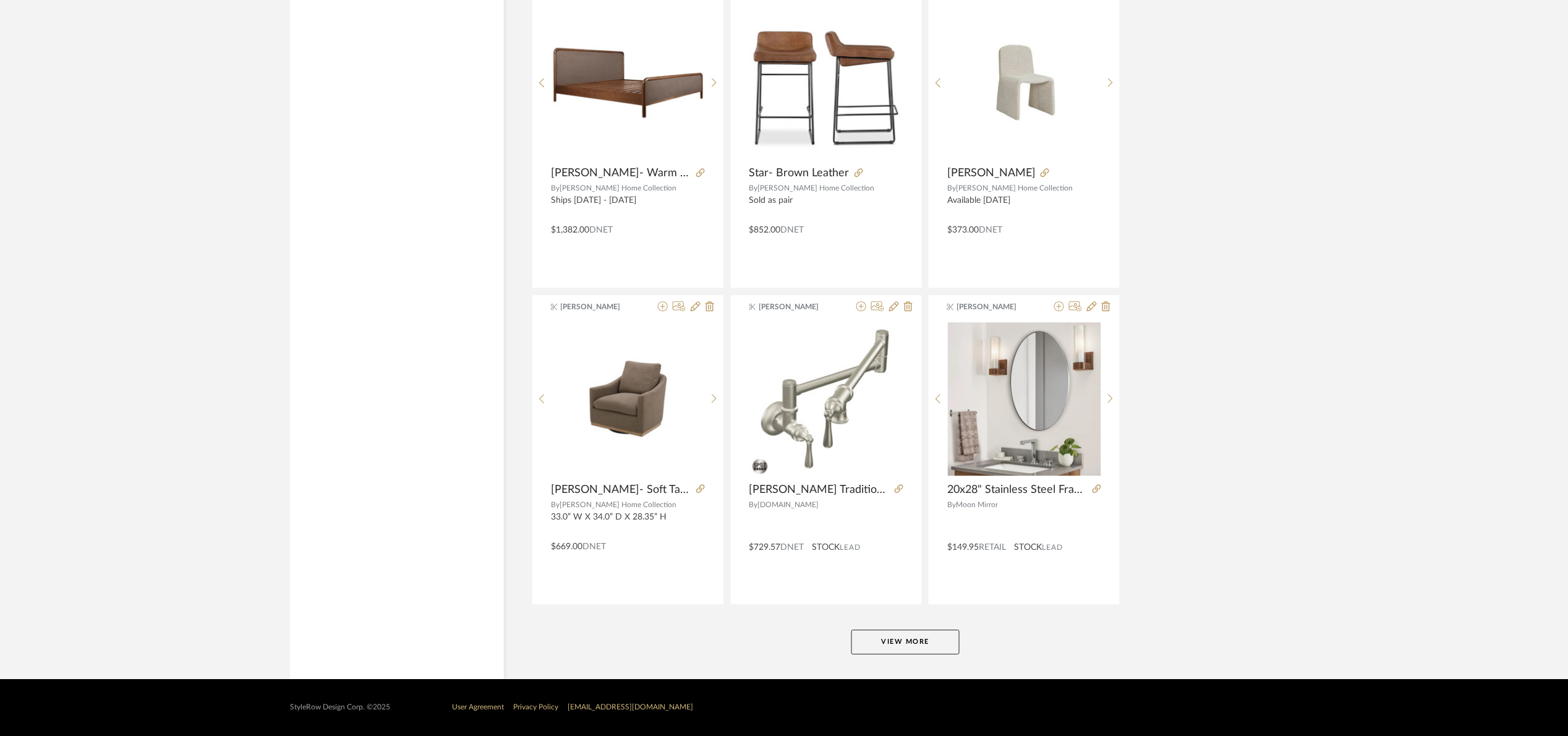
type input "[PERSON_NAME] traditional"
drag, startPoint x: 918, startPoint y: 637, endPoint x: 931, endPoint y: 627, distance: 16.4
click at [918, 634] on button "View More" at bounding box center [906, 642] width 108 height 25
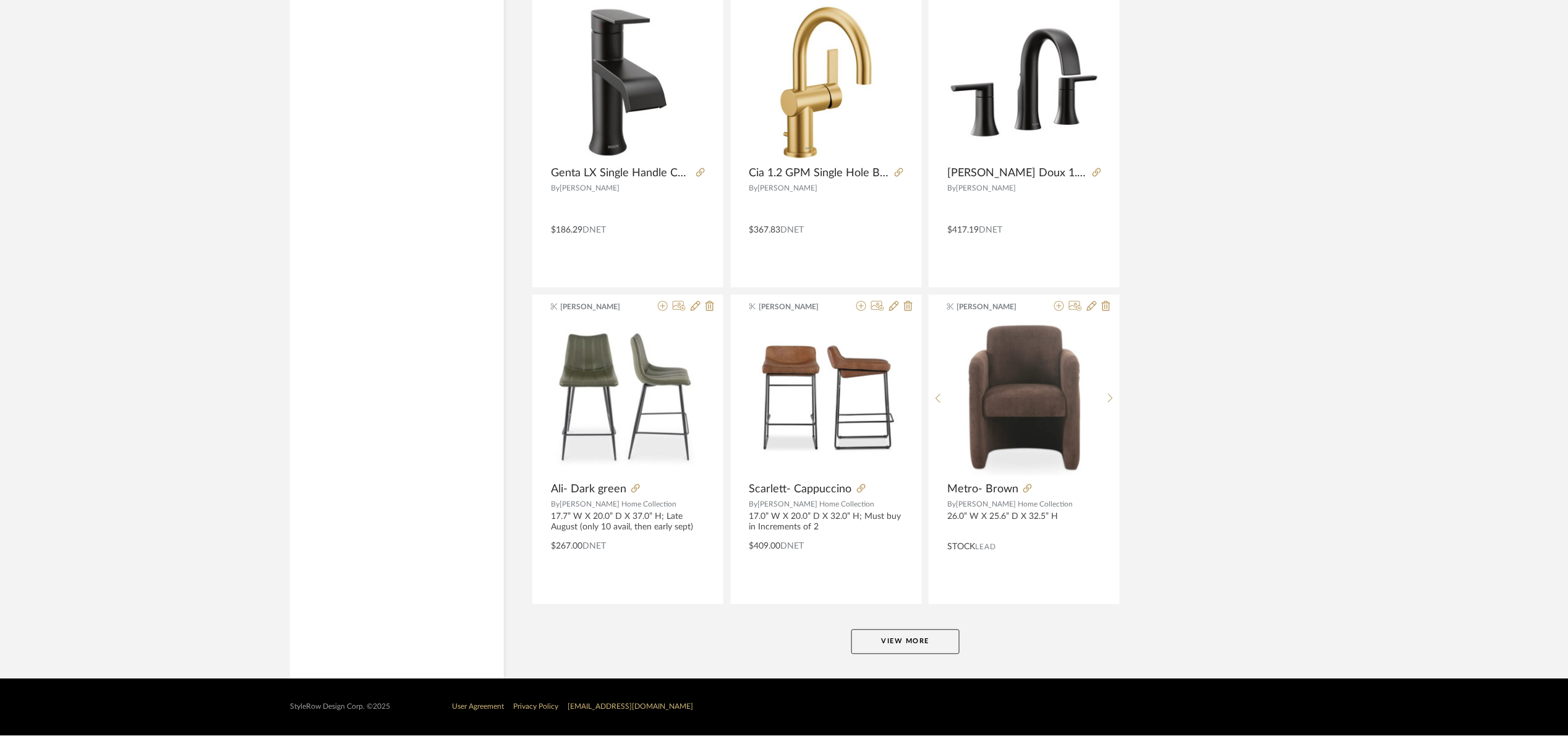
scroll to position [7262, 0]
drag, startPoint x: 914, startPoint y: 634, endPoint x: 939, endPoint y: 604, distance: 39.1
click at [916, 632] on button "View More" at bounding box center [906, 642] width 108 height 25
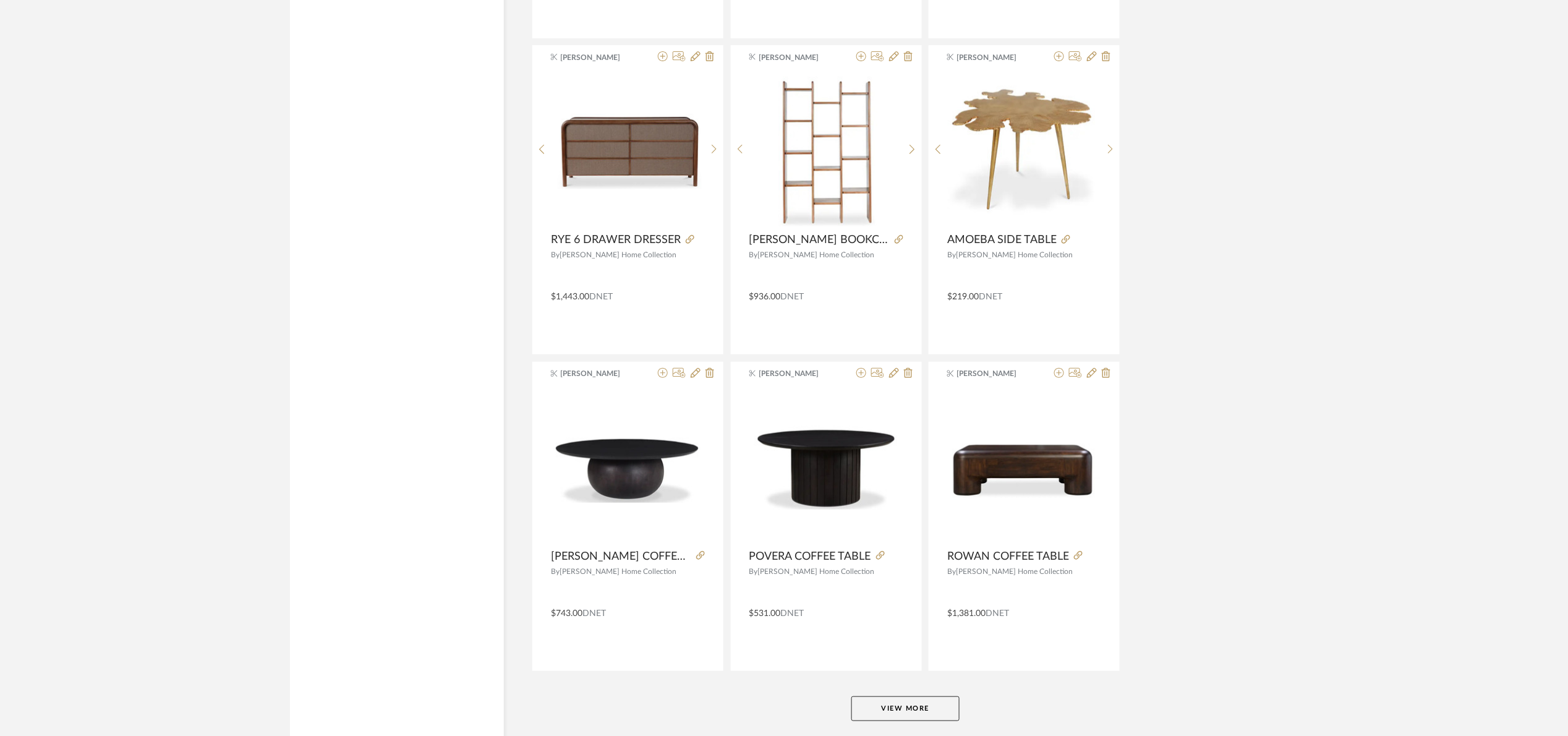
scroll to position [11062, 0]
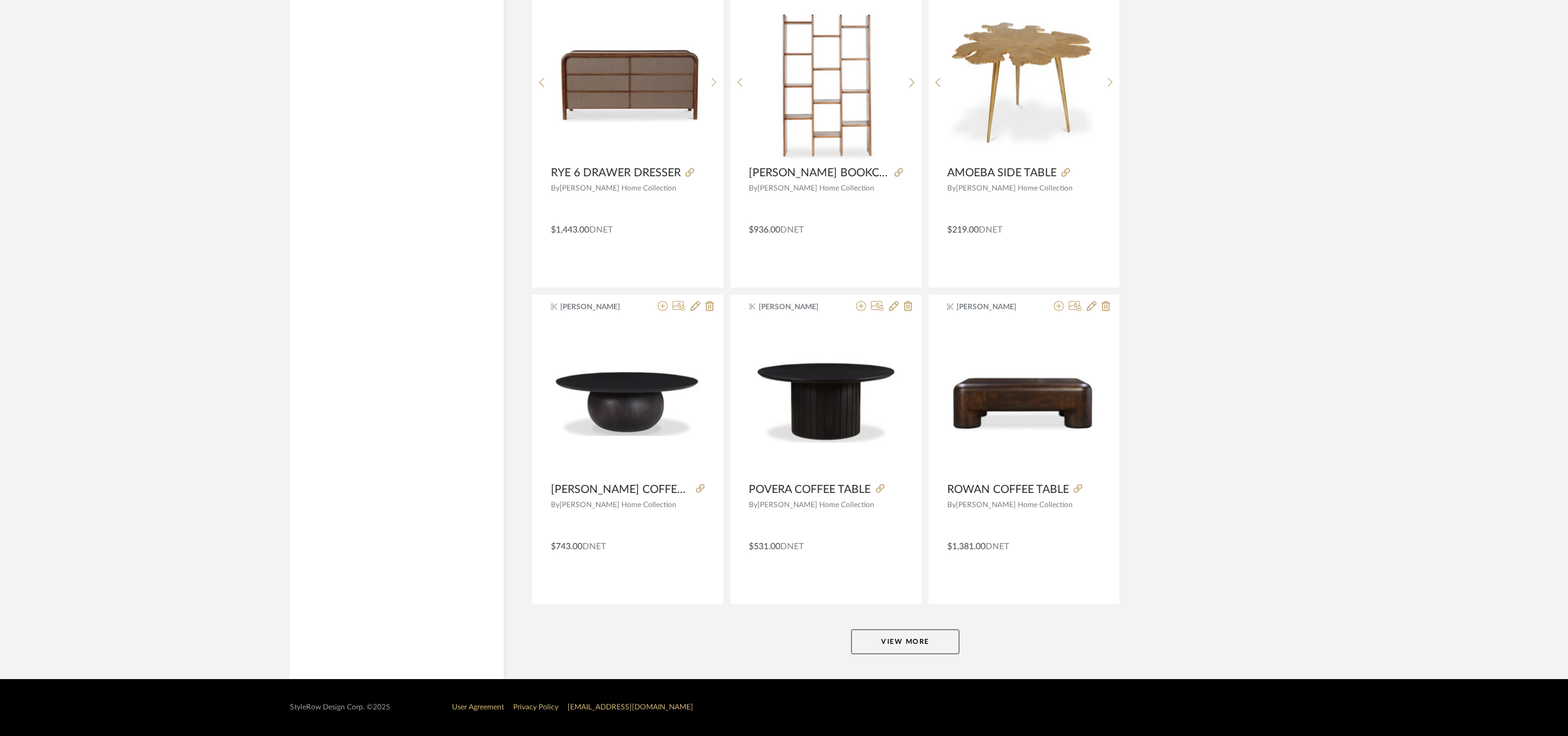
drag, startPoint x: 911, startPoint y: 626, endPoint x: 925, endPoint y: 602, distance: 27.8
click at [879, 649] on button "View More" at bounding box center [906, 642] width 108 height 25
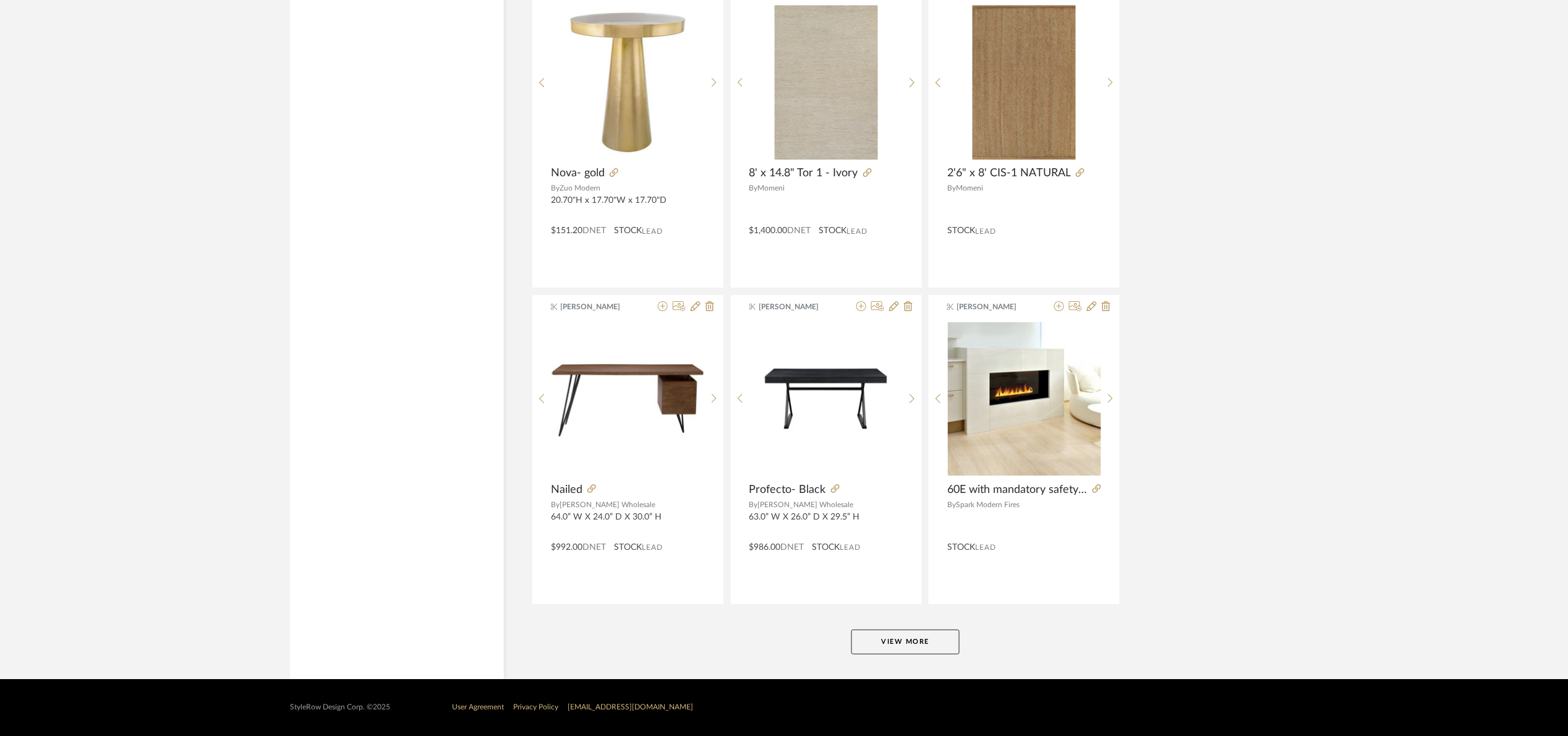
scroll to position [14863, 0]
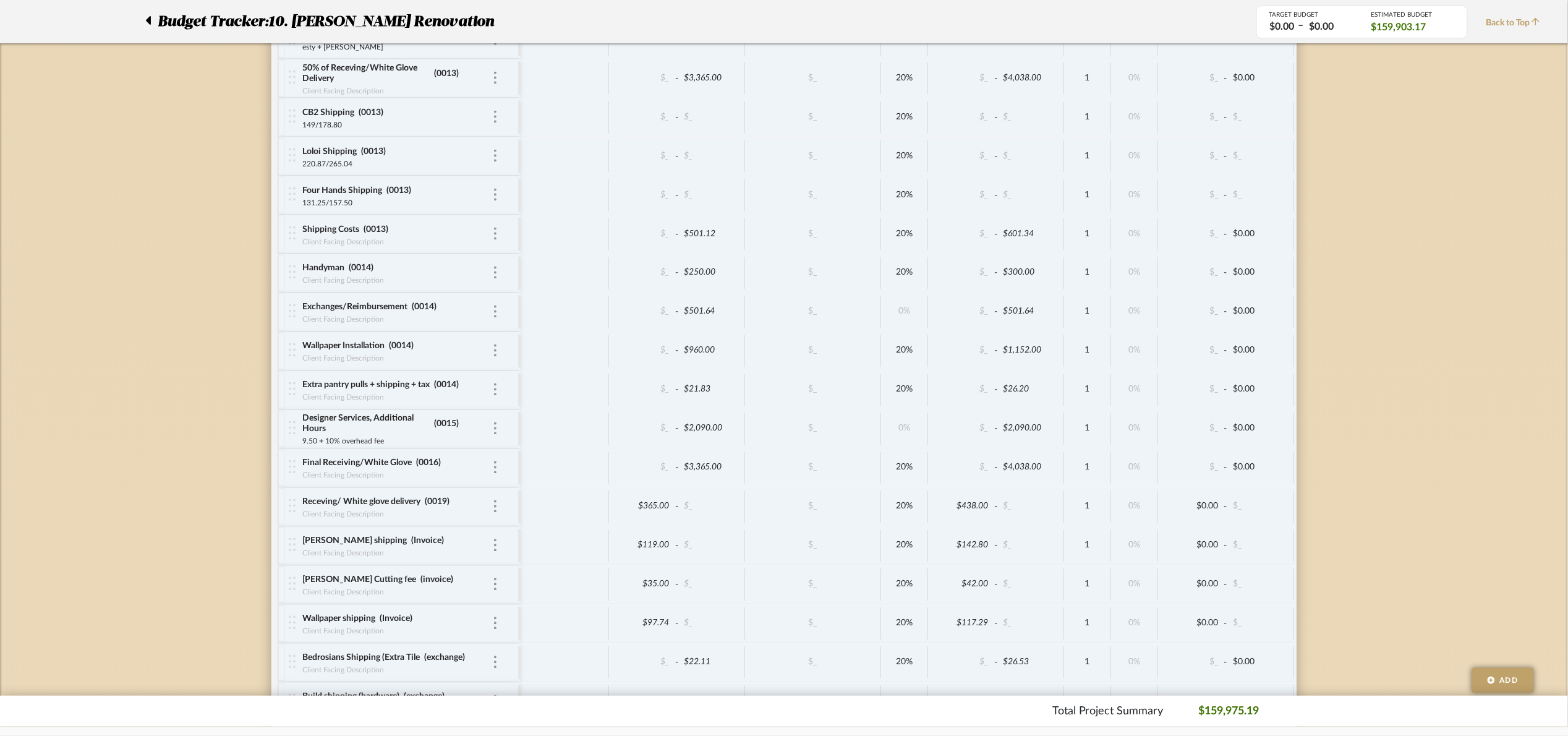
scroll to position [8038, 0]
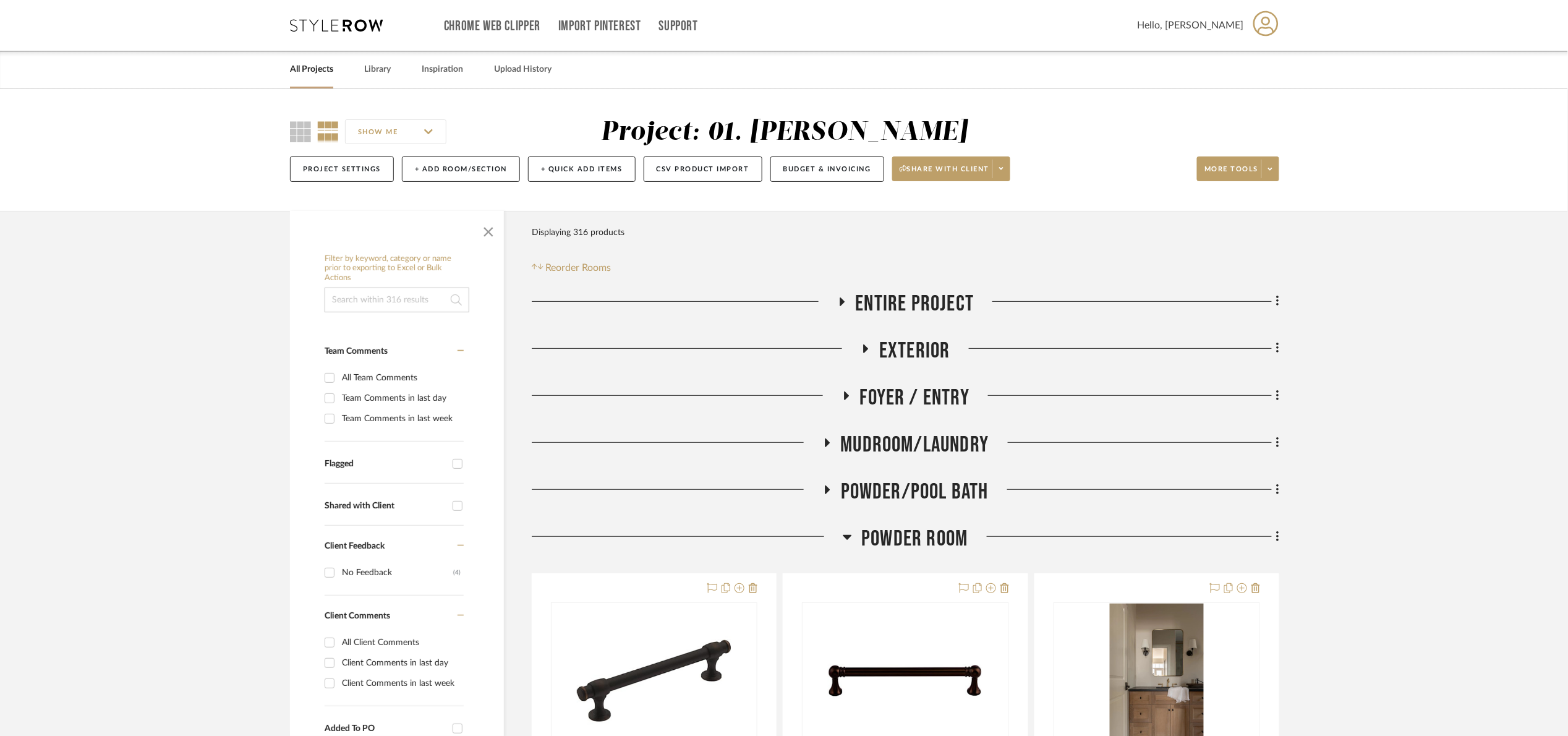
drag, startPoint x: 494, startPoint y: 231, endPoint x: 507, endPoint y: 241, distance: 16.4
click at [493, 231] on span "button" at bounding box center [488, 229] width 29 height 29
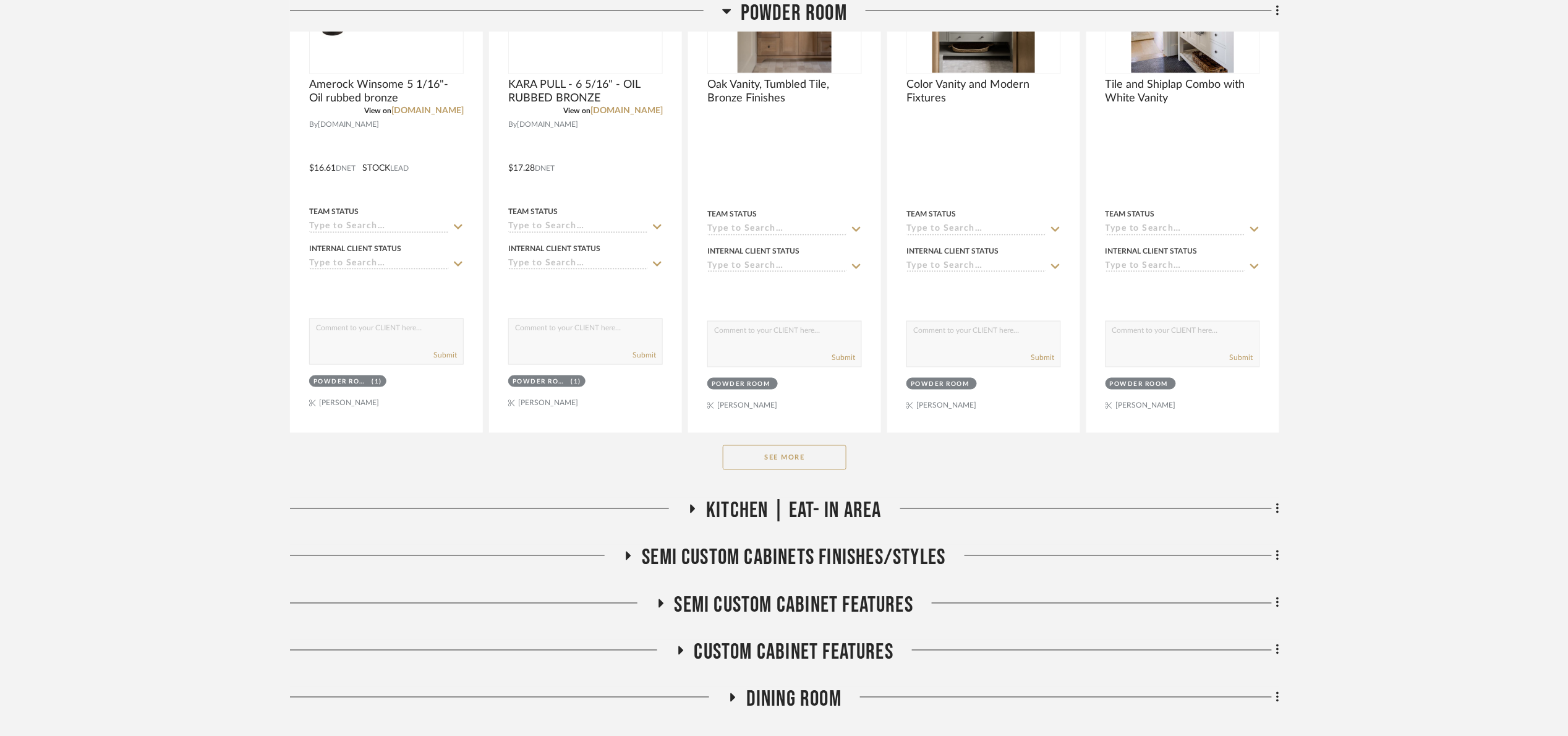
scroll to position [742, 0]
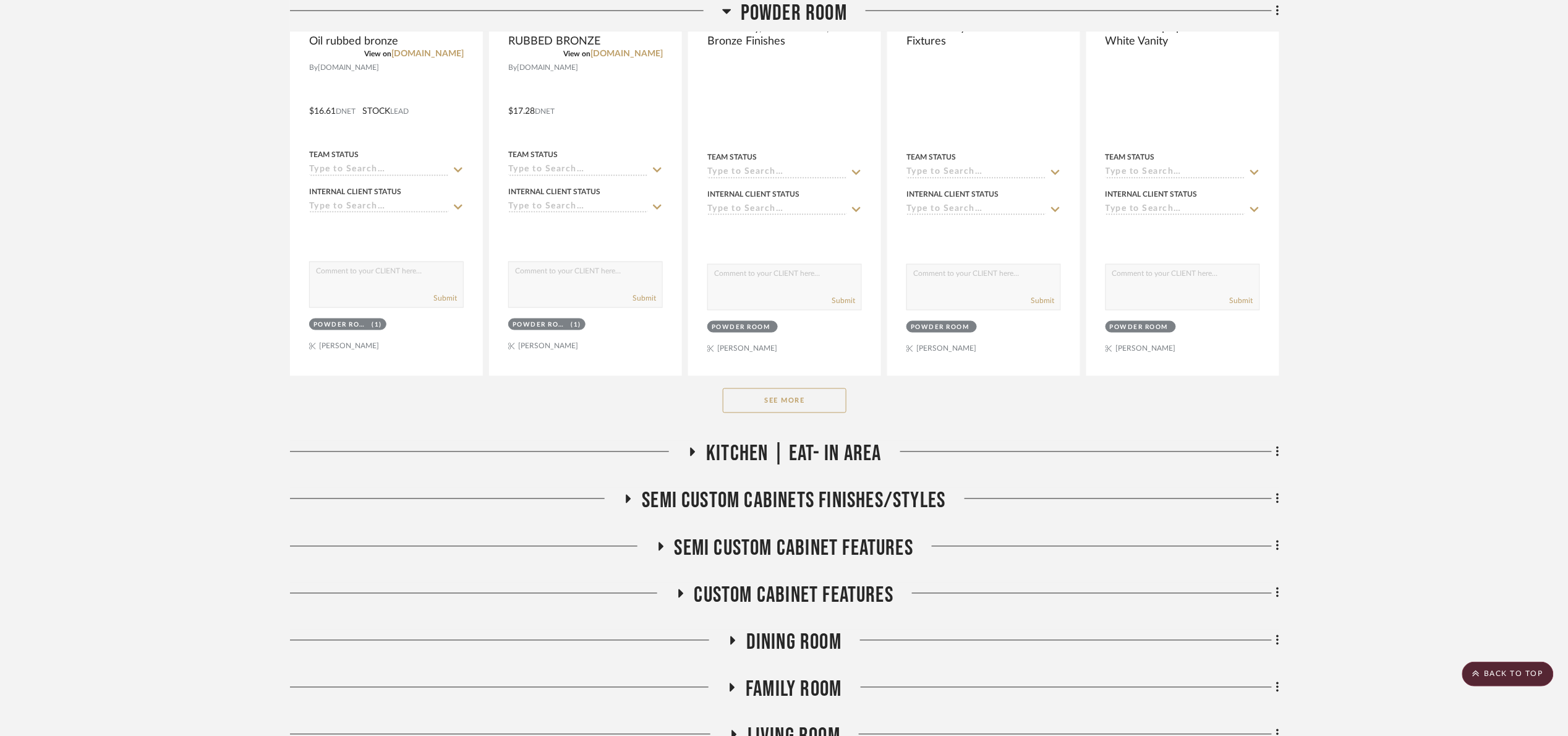
click at [773, 404] on button "See More" at bounding box center [785, 400] width 123 height 25
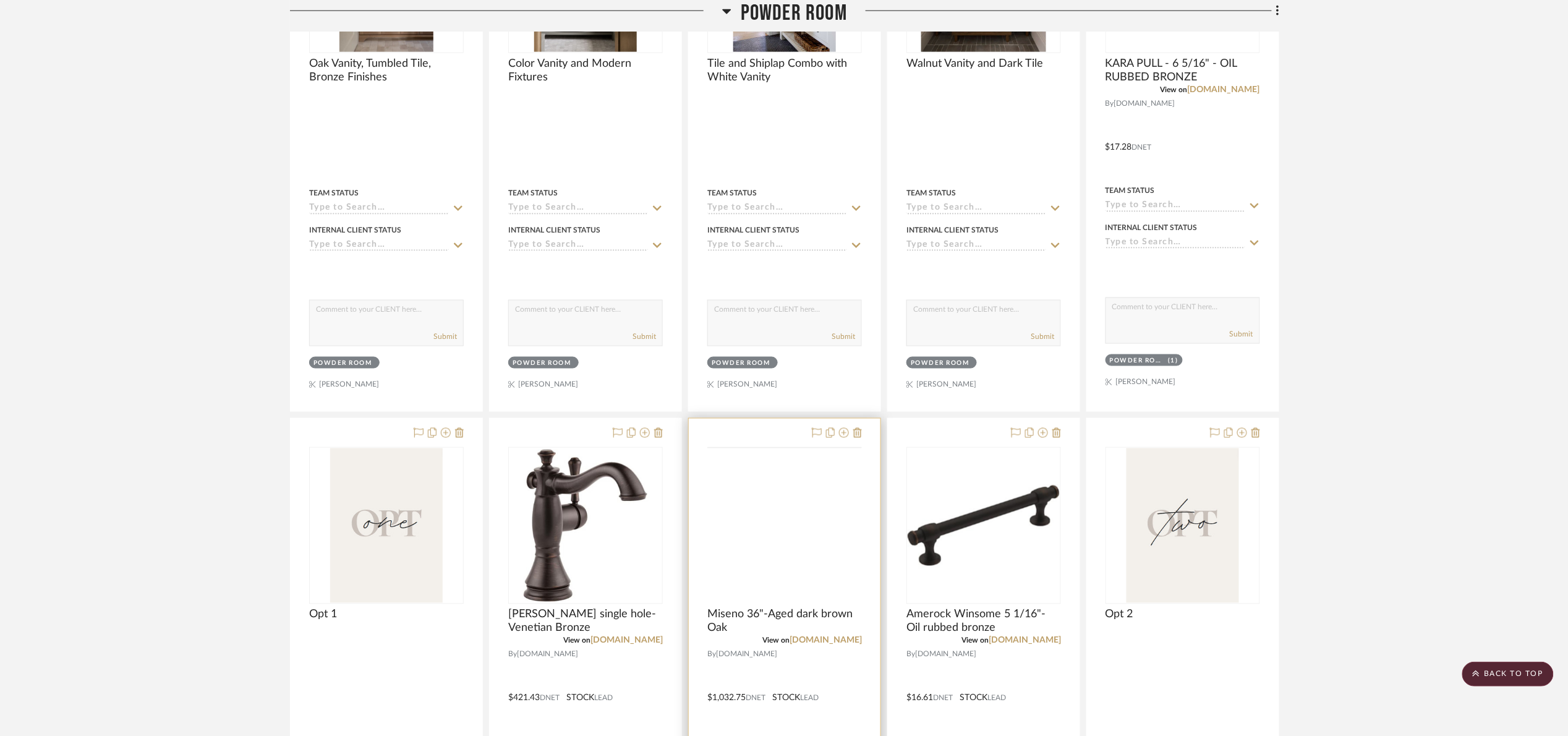
scroll to position [649, 0]
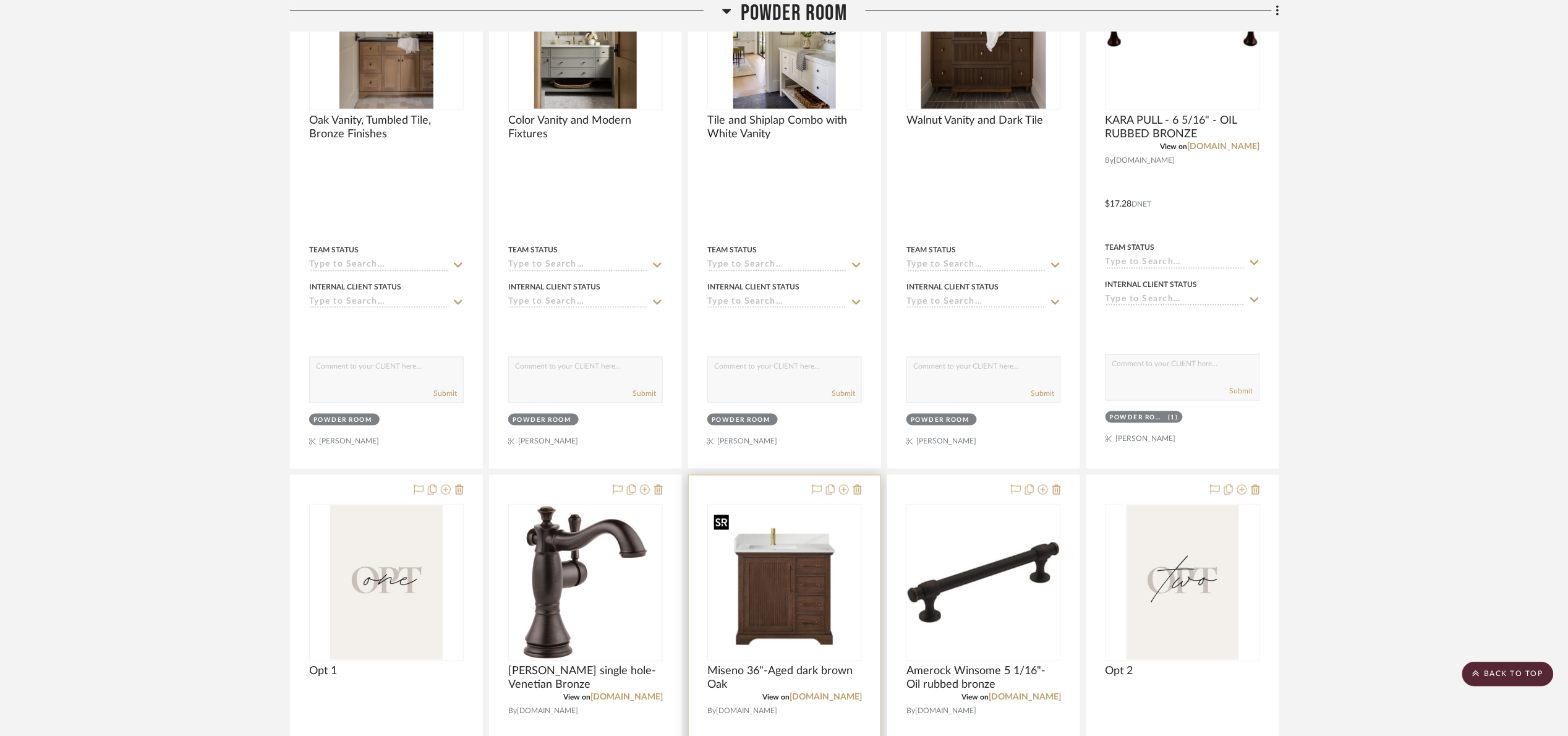
click at [0, 0] on img at bounding box center [0, 0] width 0 height 0
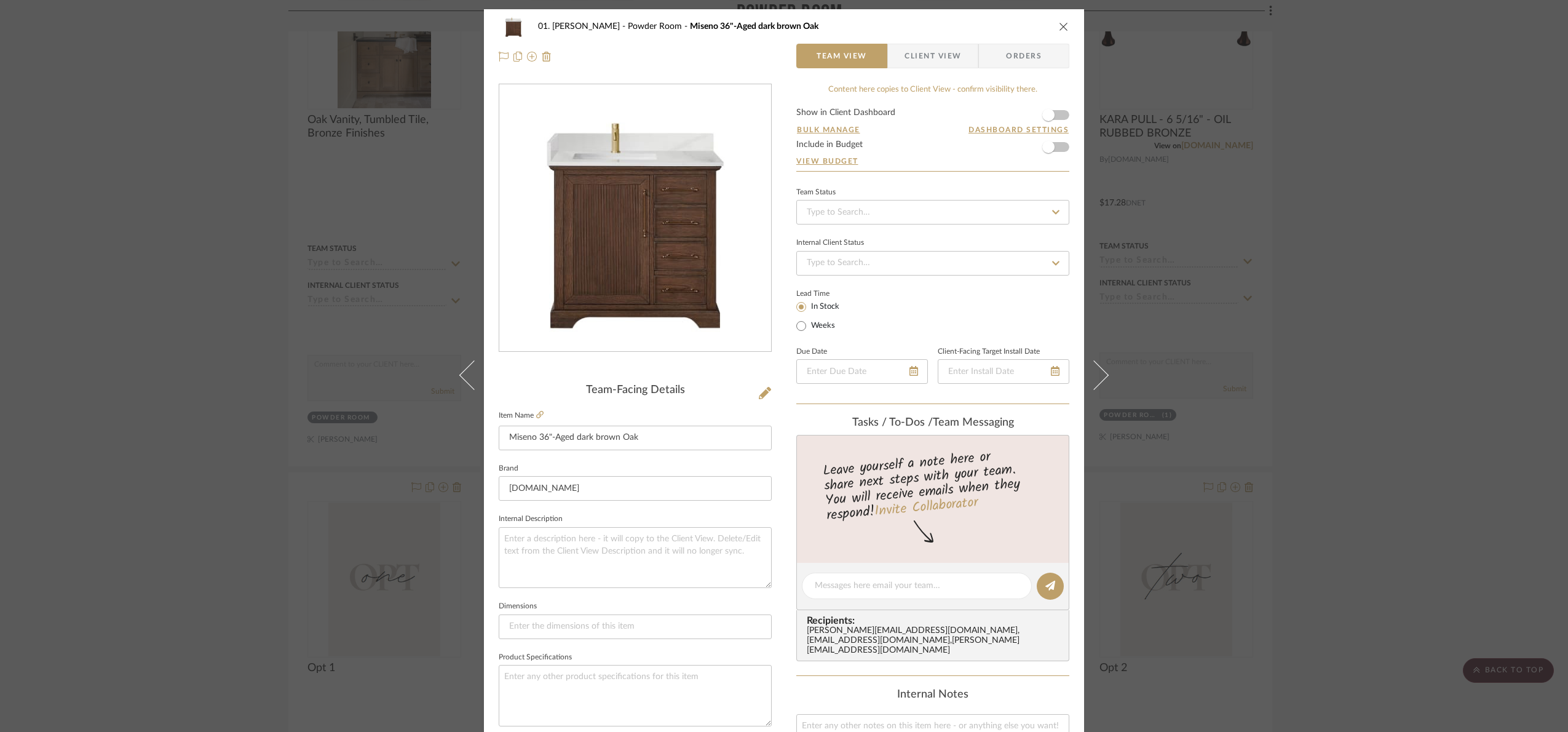
click at [1445, 379] on div "01. [PERSON_NAME] Powder Room Miseno 36"-Aged dark brown Oak Team View Client V…" at bounding box center [784, 366] width 1568 height 732
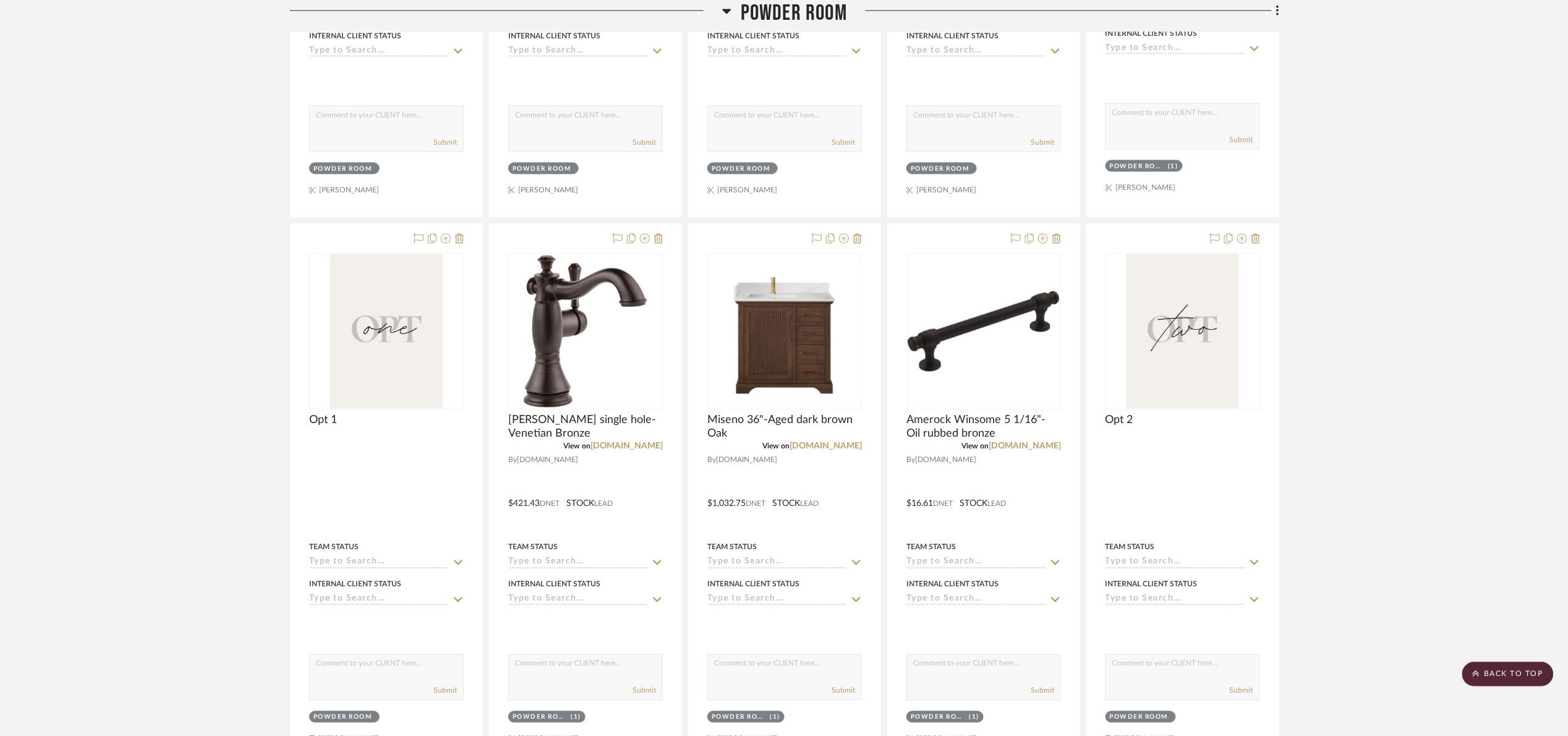
scroll to position [928, 0]
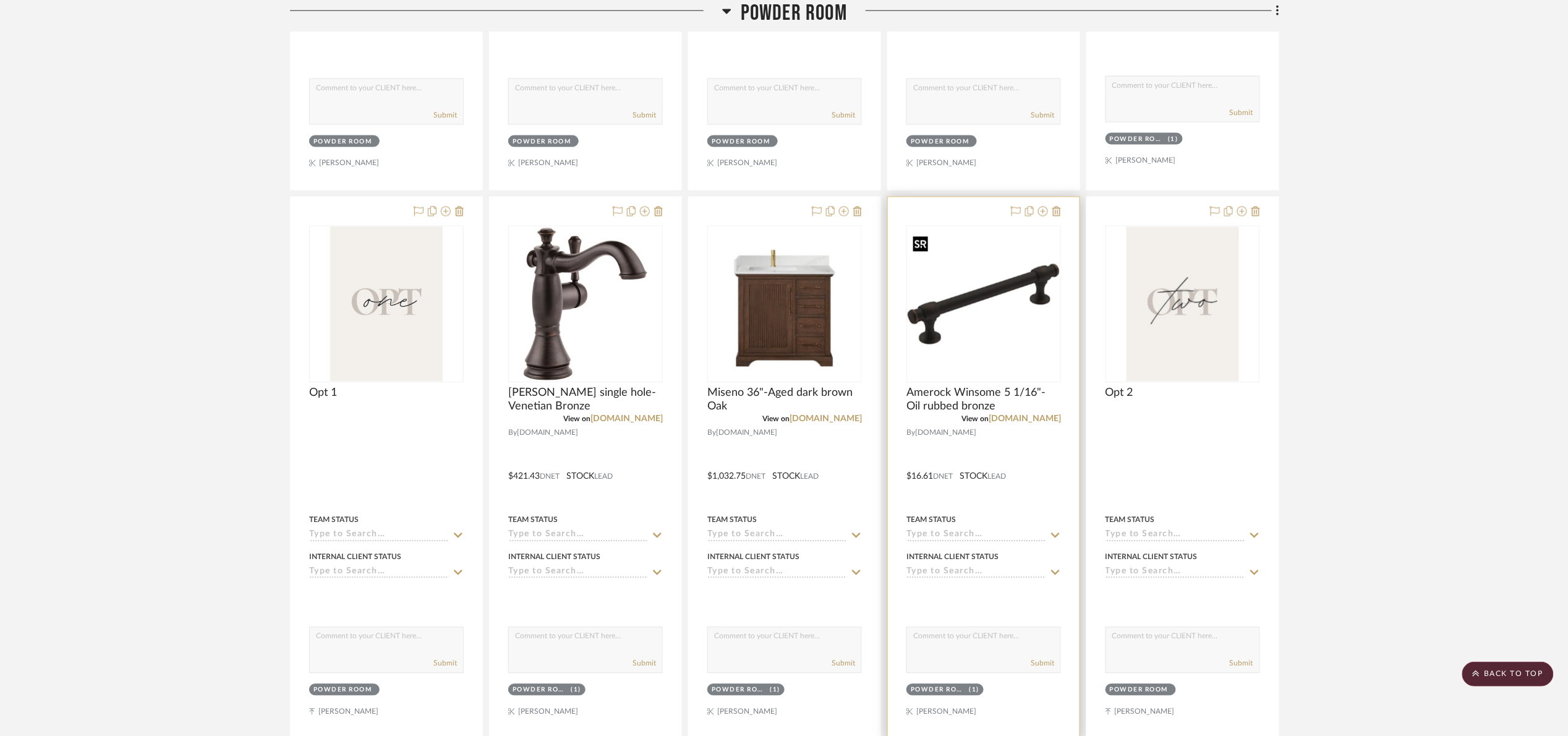
click at [949, 342] on img "0" at bounding box center [983, 304] width 152 height 152
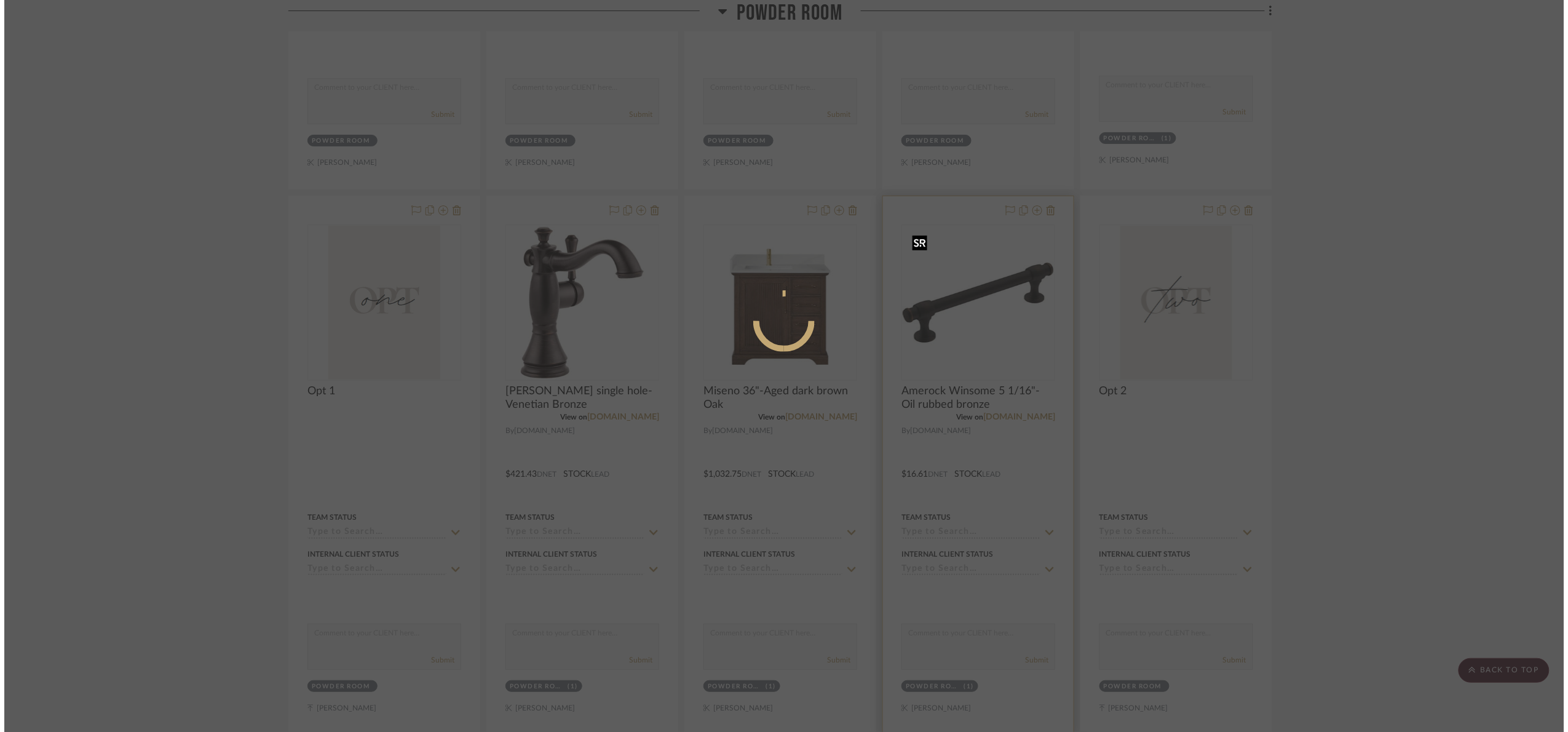
scroll to position [0, 0]
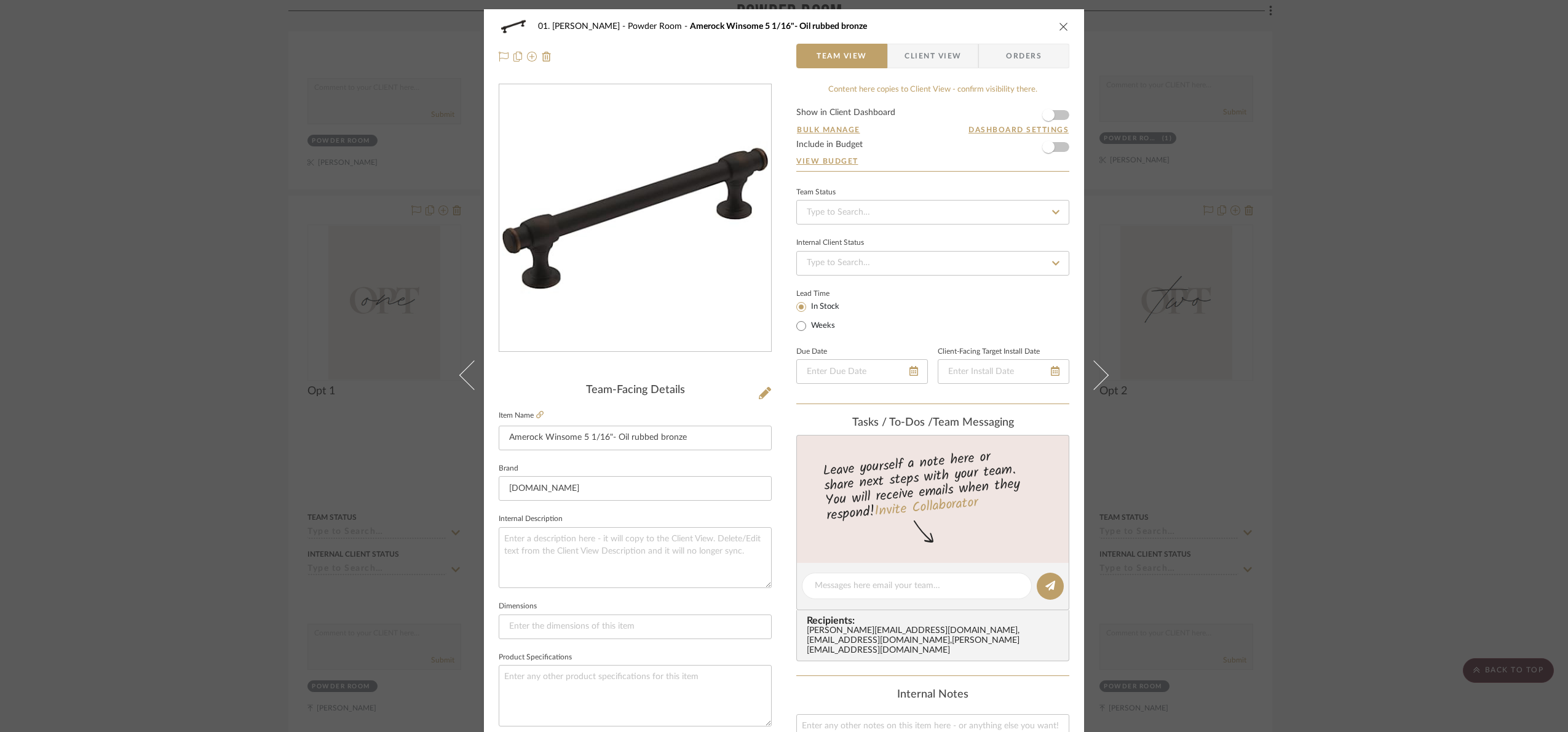
click at [1299, 357] on div "01. [PERSON_NAME] Powder Room Amerock Winsome 5 1/16"- Oil rubbed bronze Team V…" at bounding box center [784, 366] width 1568 height 732
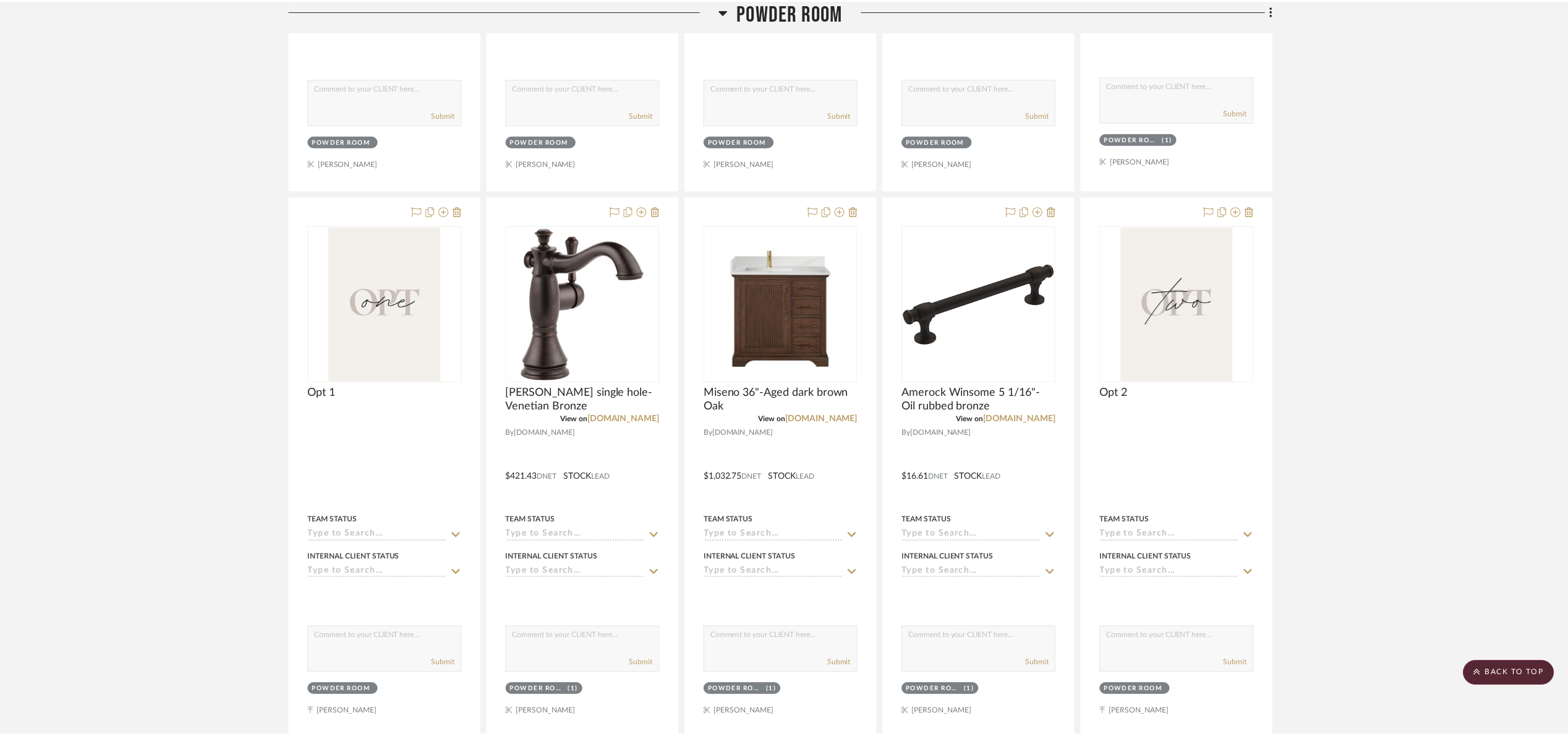
scroll to position [928, 0]
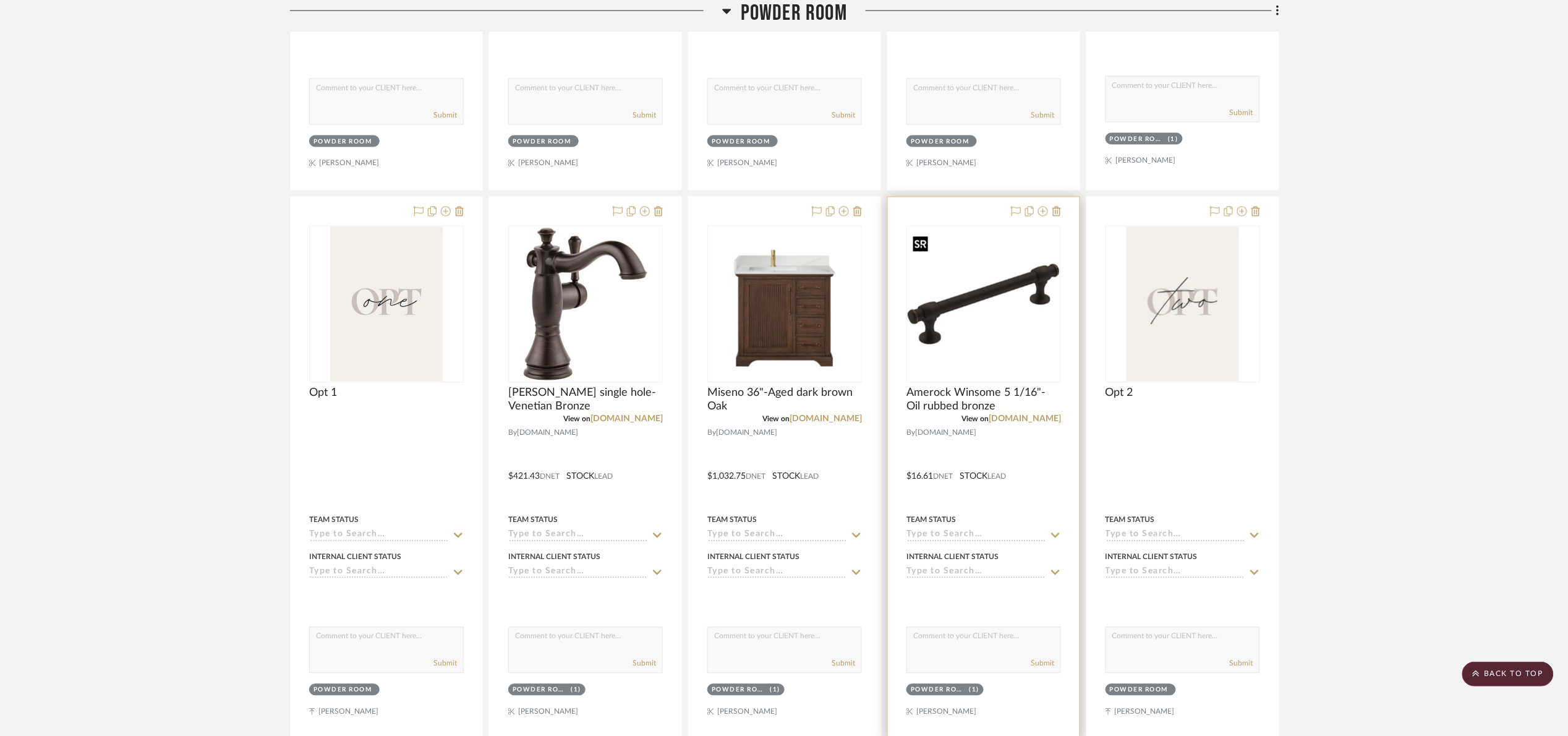
click at [1001, 348] on img "0" at bounding box center [983, 304] width 152 height 152
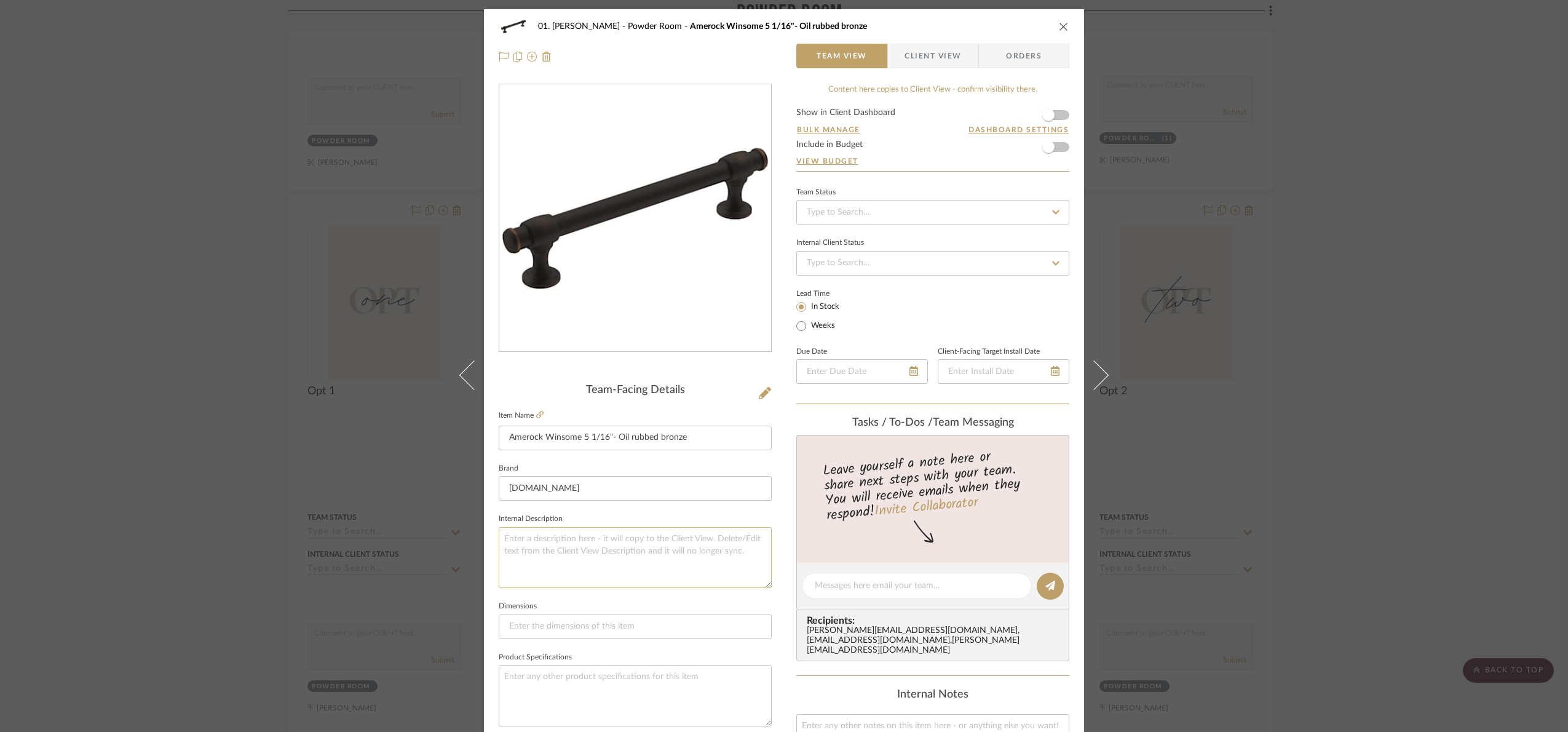
click at [622, 584] on textarea at bounding box center [635, 557] width 273 height 61
type textarea "Size TBD"
click at [608, 593] on sr-form-field "Internal Description Size TBD" at bounding box center [635, 554] width 273 height 88
click at [1400, 376] on div "01. [PERSON_NAME] Powder Room Amerock Winsome 5 1/16"- Oil rubbed bronze Team V…" at bounding box center [784, 366] width 1568 height 732
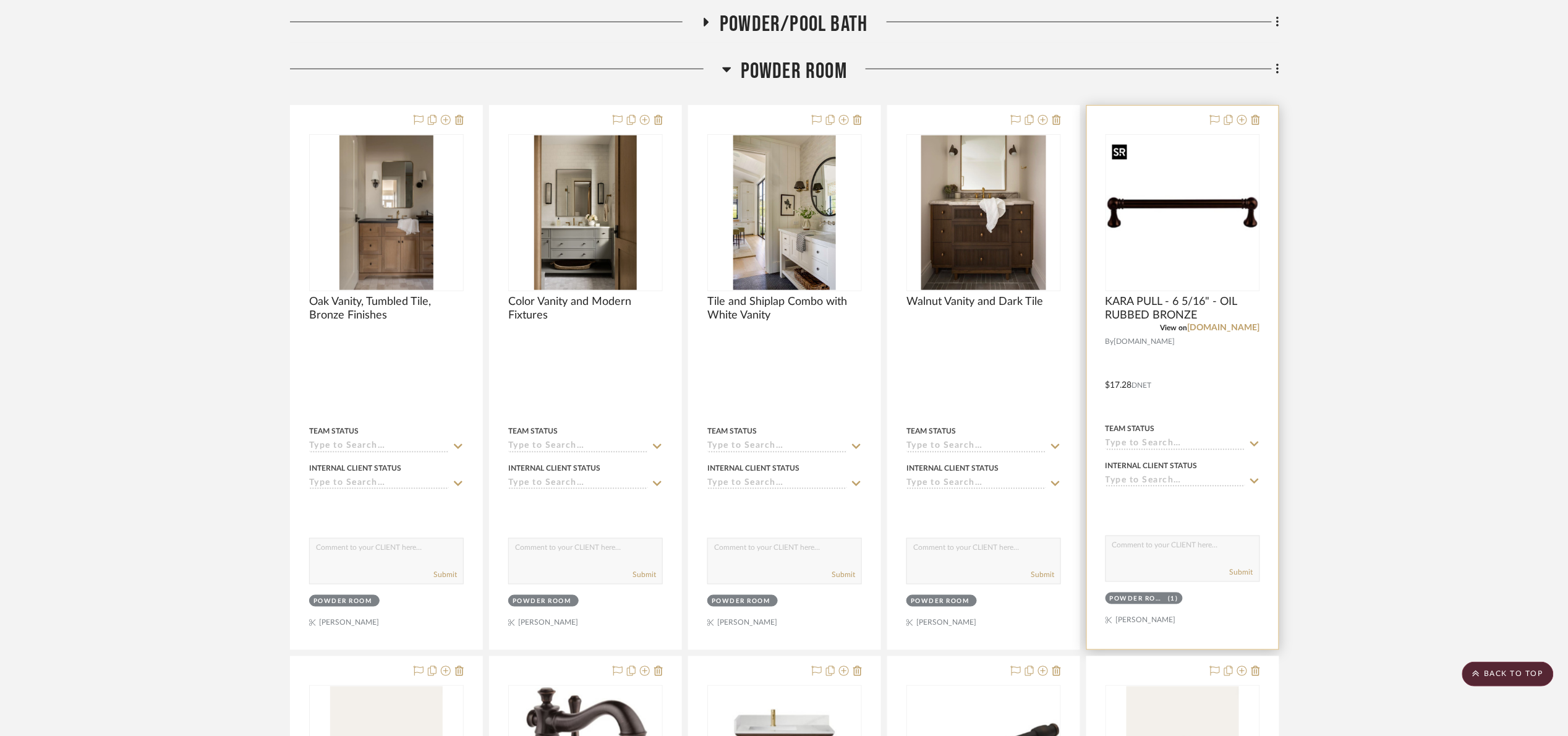
scroll to position [464, 0]
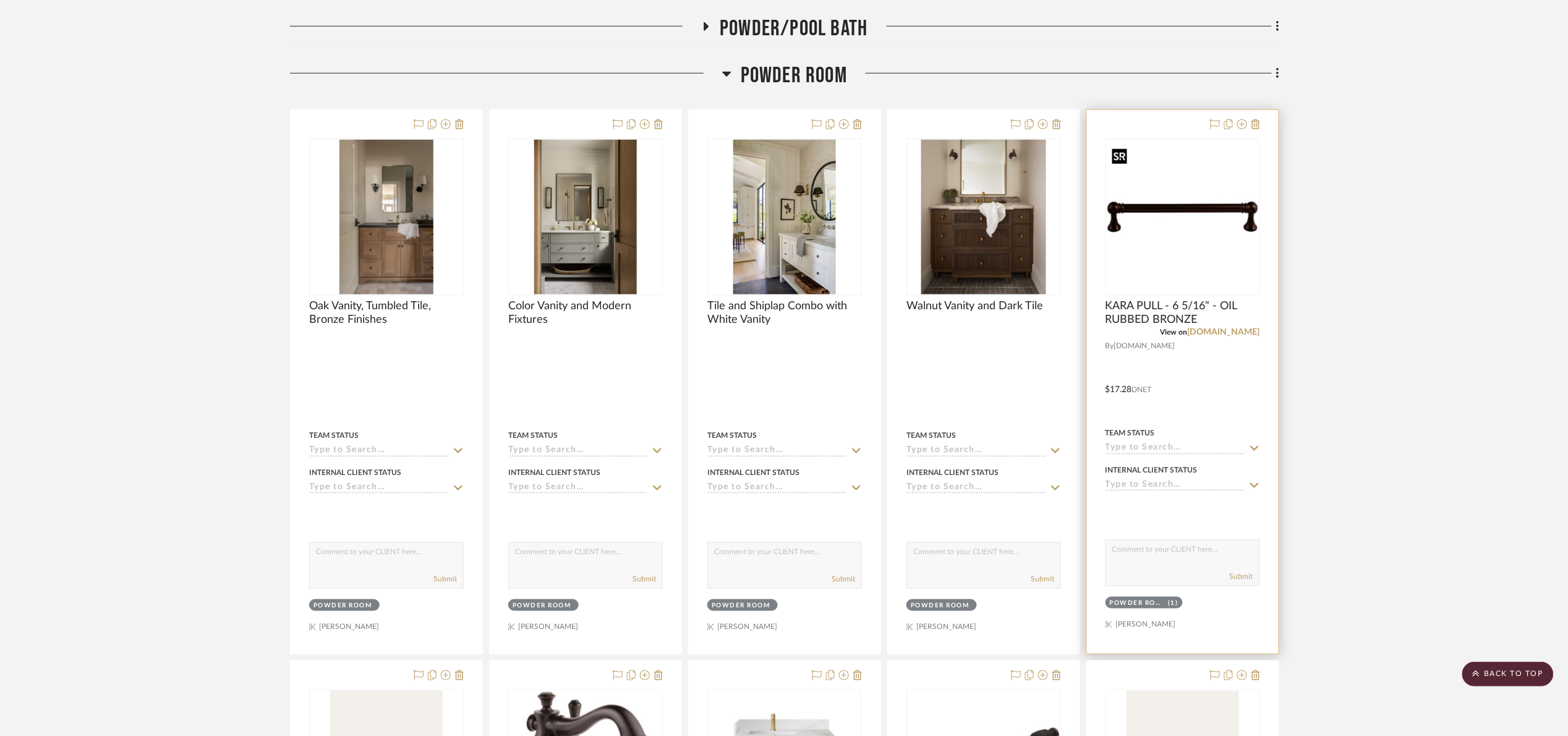
click at [1172, 237] on img "0" at bounding box center [1183, 217] width 152 height 152
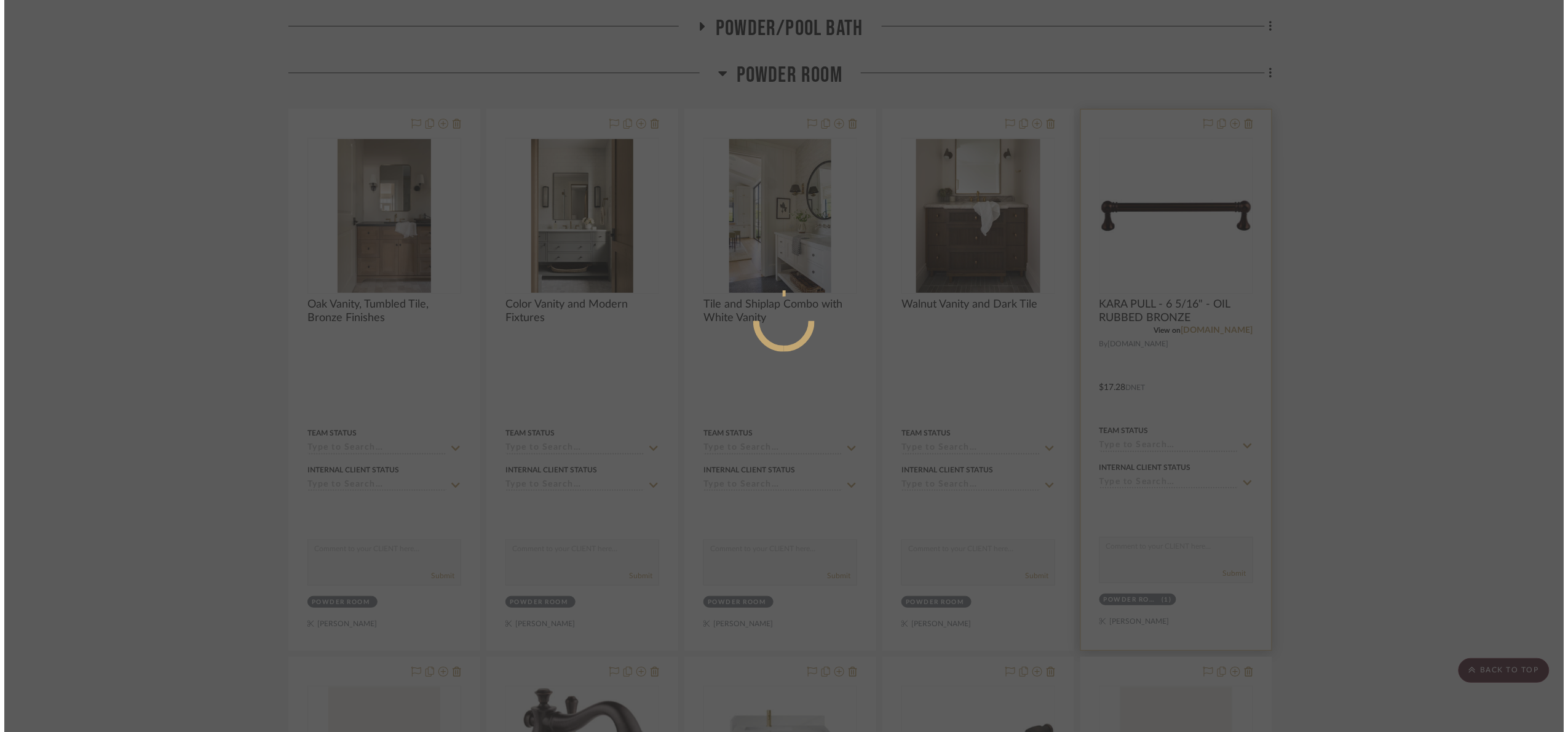
scroll to position [0, 0]
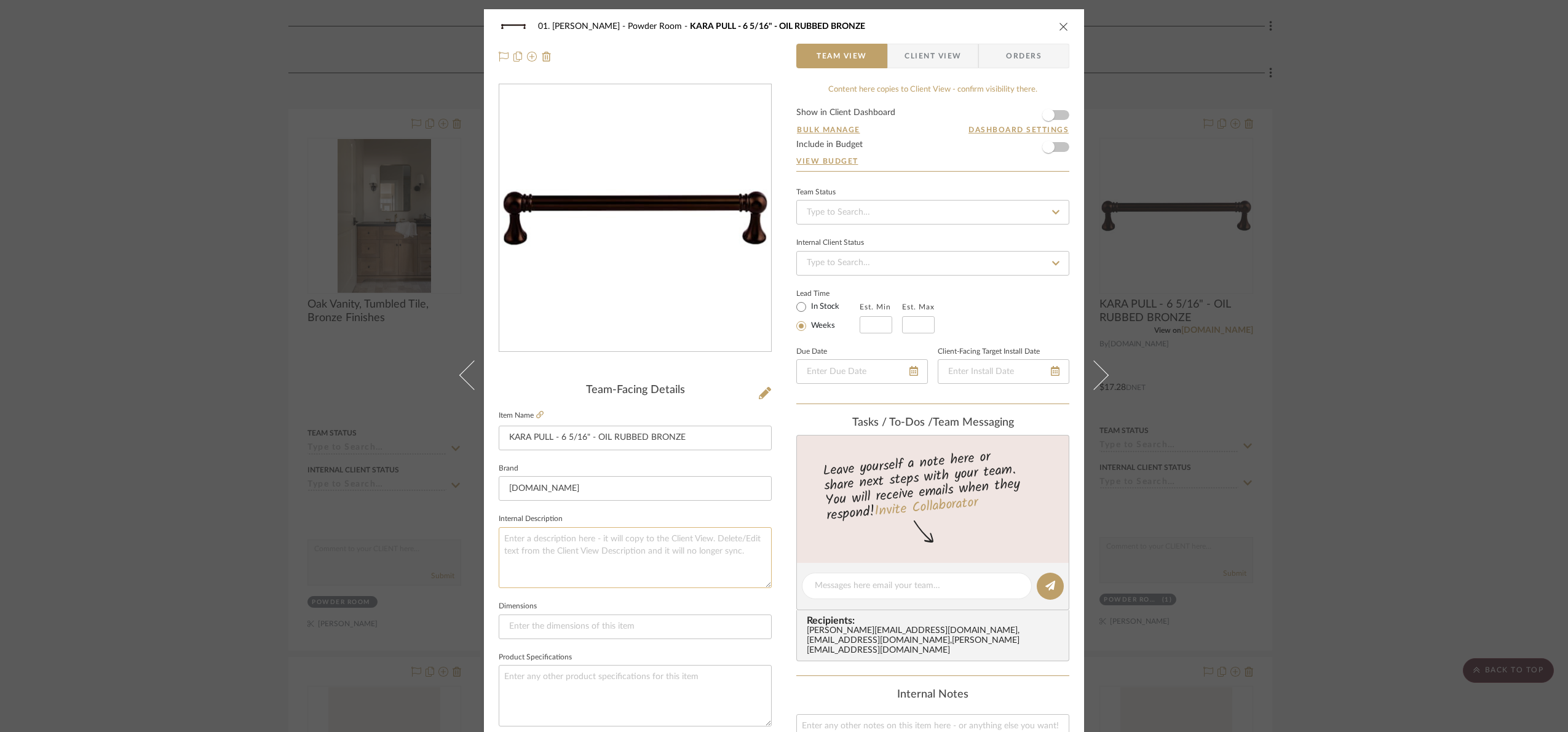
click at [567, 546] on textarea at bounding box center [635, 557] width 273 height 61
drag, startPoint x: 584, startPoint y: 542, endPoint x: 420, endPoint y: 537, distance: 164.1
click at [420, 537] on div "01. Merker Powder Room KARA PULL - 6 5/16" - OIL RUBBED BRONZE Team View Client…" at bounding box center [784, 366] width 1568 height 732
click at [572, 529] on textarea "Size to be confirmed" at bounding box center [635, 557] width 273 height 61
type textarea "Size to be confirmed"
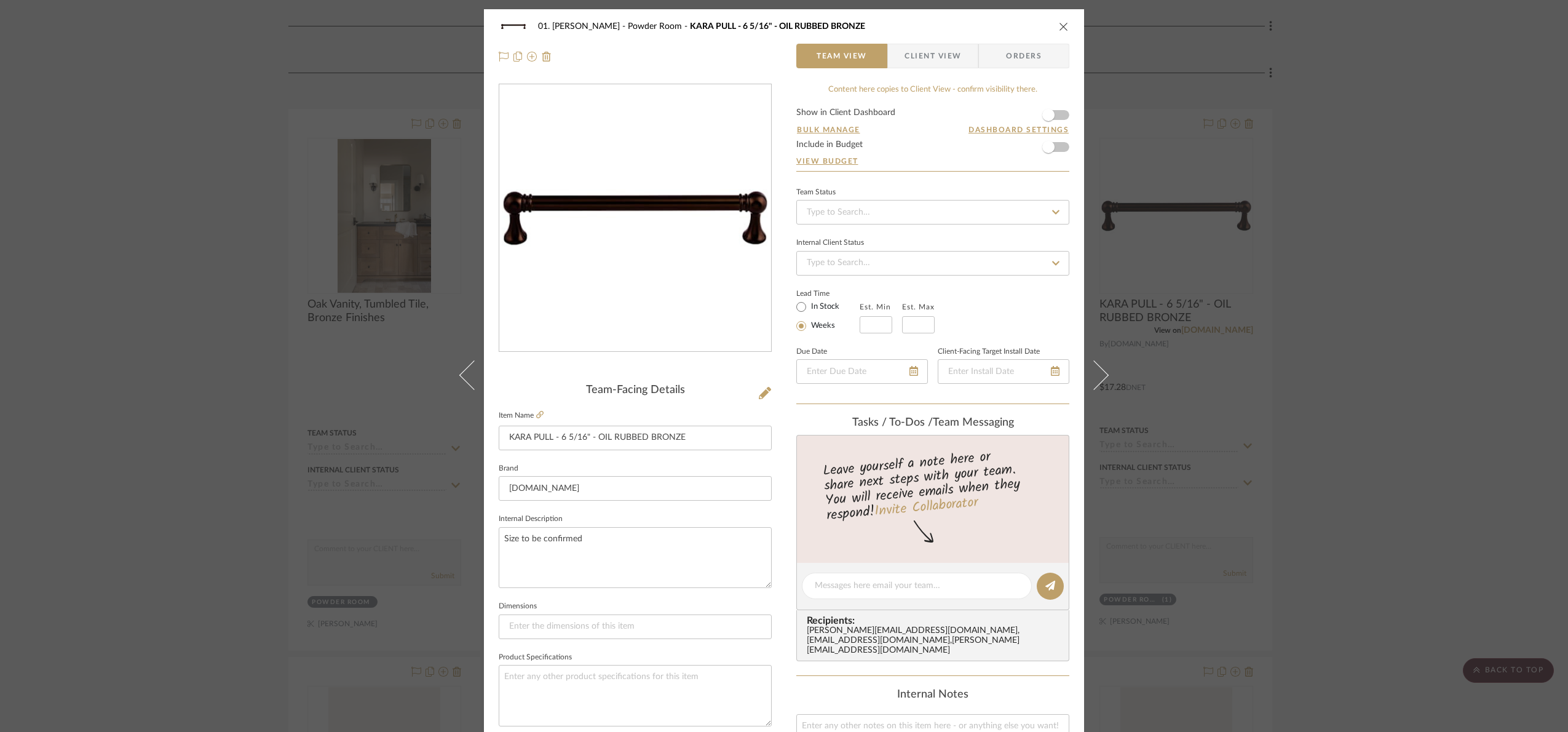
click at [635, 514] on fieldset "Internal Description Size to be confirmed" at bounding box center [635, 549] width 273 height 78
click at [1475, 423] on div "01. Merker Powder Room KARA PULL - 6 5/16" - OIL RUBBED BRONZE Team View Client…" at bounding box center [784, 366] width 1568 height 732
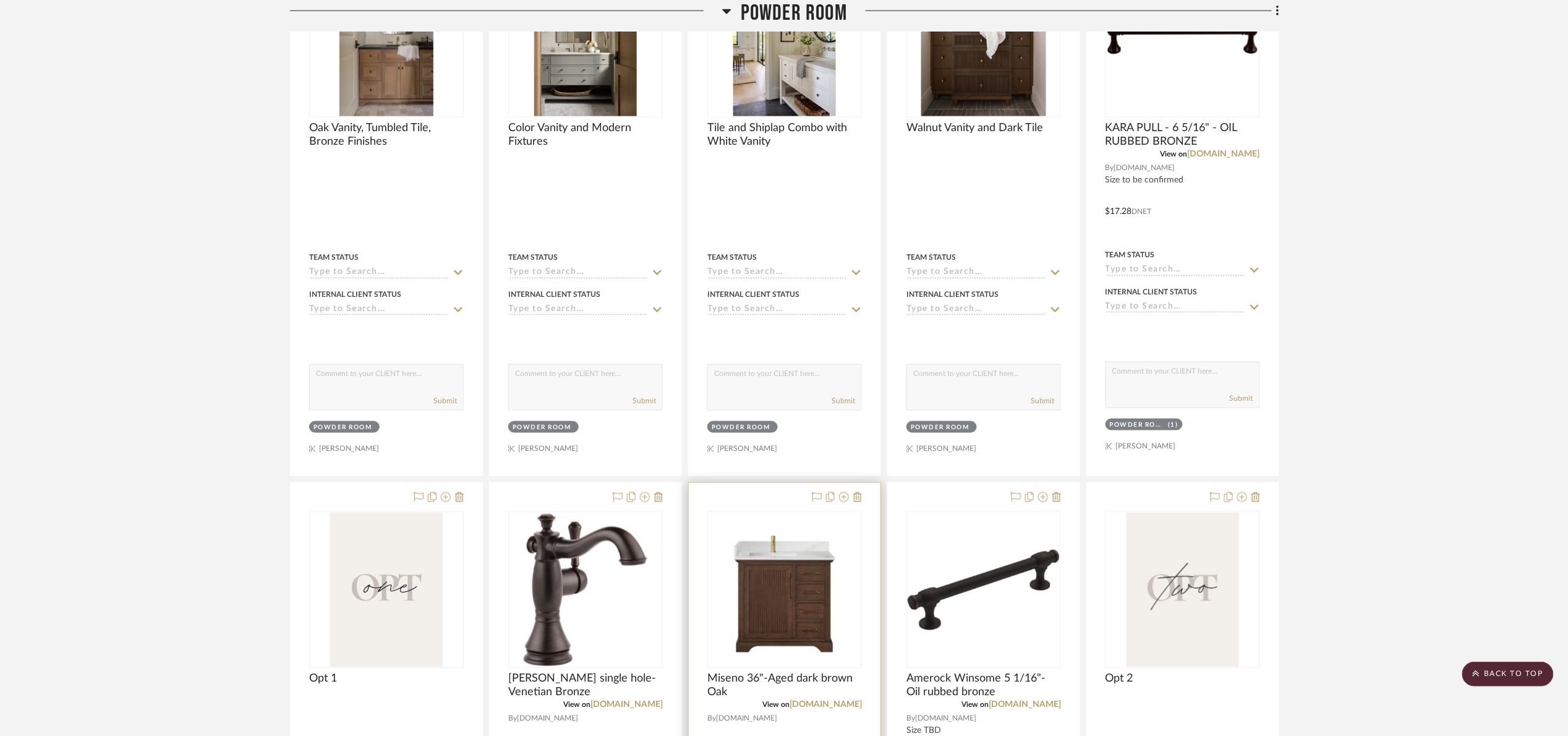
scroll to position [649, 0]
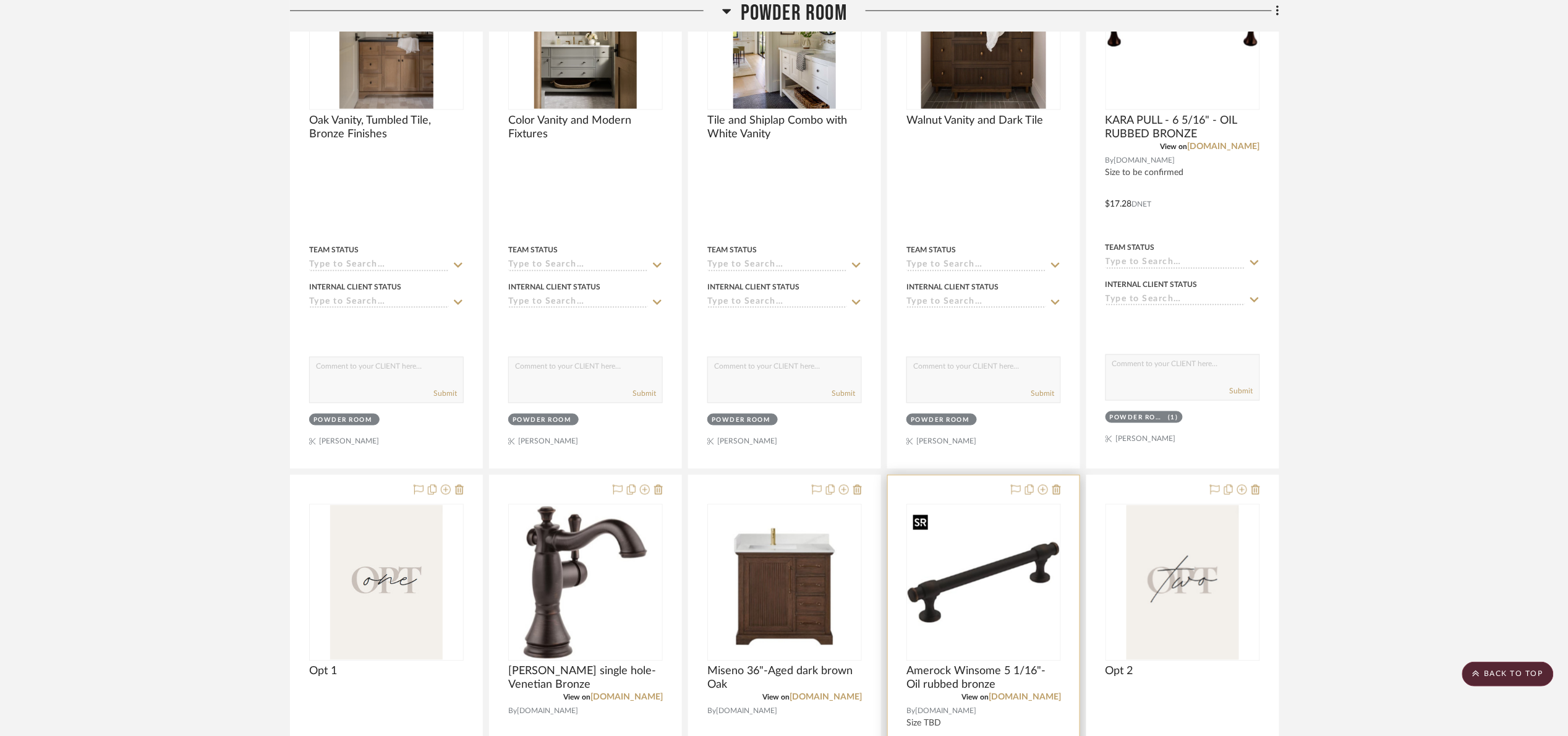
click at [1013, 588] on img "0" at bounding box center [983, 582] width 152 height 152
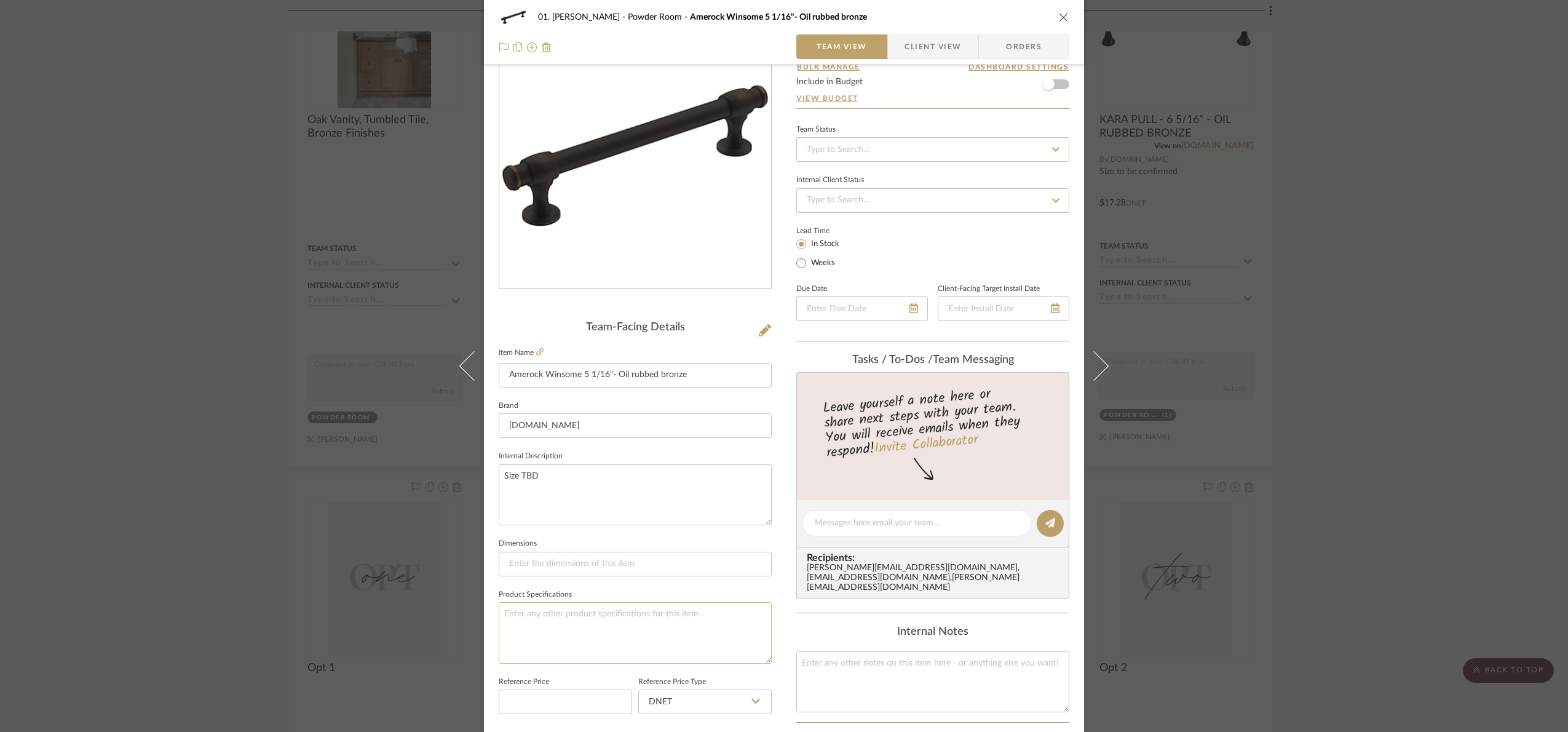
scroll to position [185, 0]
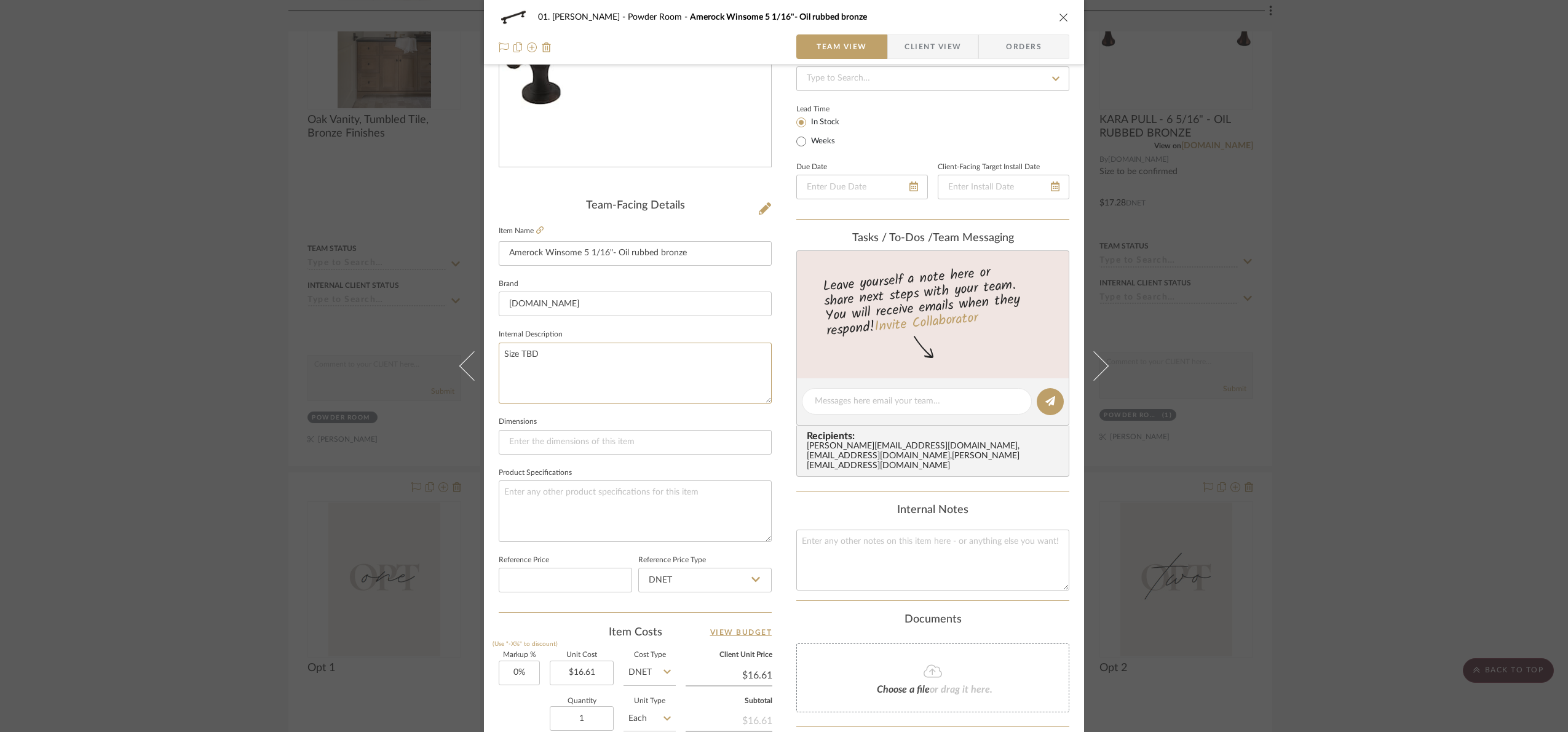
drag, startPoint x: 627, startPoint y: 374, endPoint x: 311, endPoint y: 382, distance: 316.1
click at [311, 382] on div "01. Merker Powder Room Amerock Winsome 5 1/16"- Oil rubbed bronze Team View Cli…" at bounding box center [784, 366] width 1568 height 732
paste textarea "to be confirmed"
type textarea "Size to be confirmed"
click at [603, 335] on fieldset "Internal Description Size to be confirmed" at bounding box center [635, 365] width 273 height 78
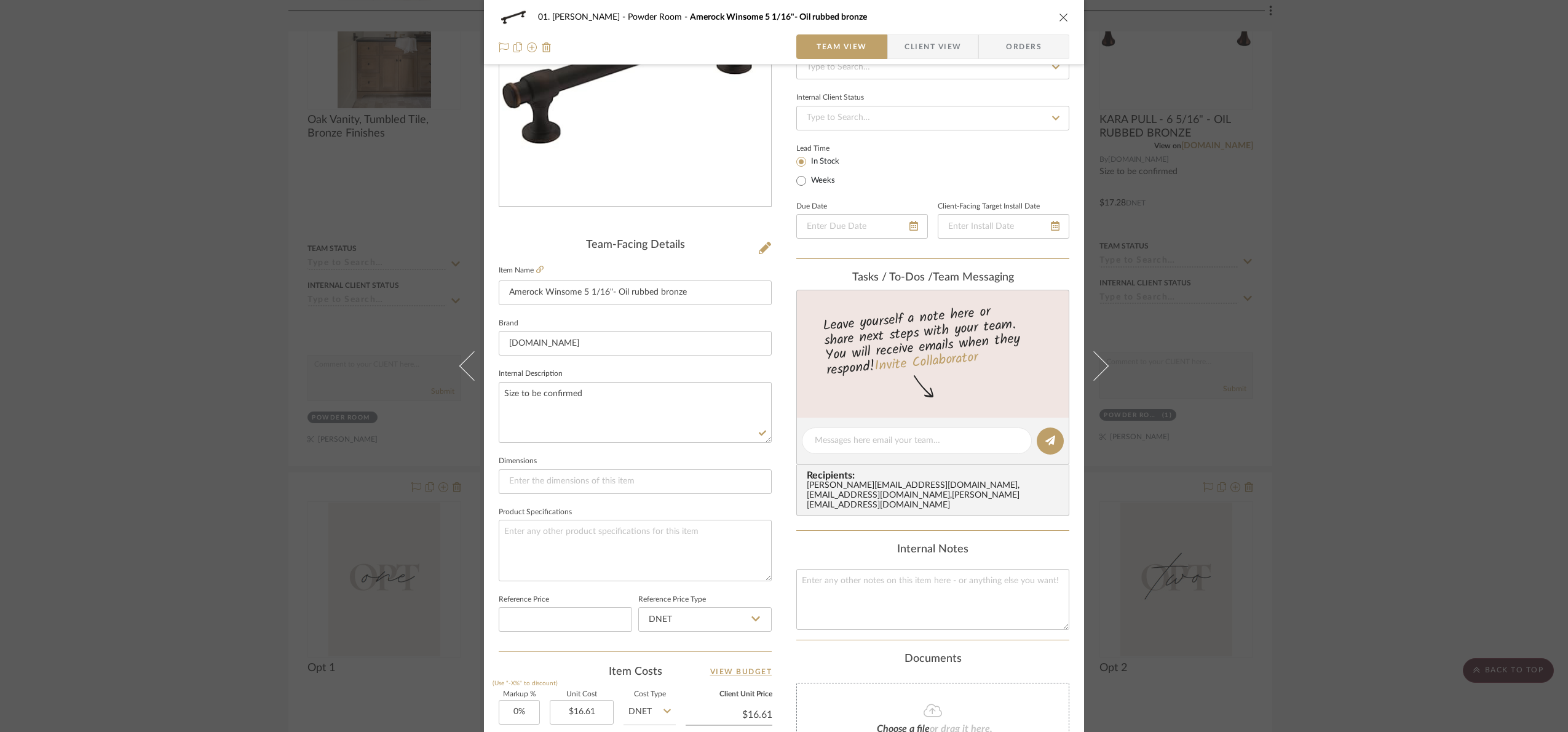
scroll to position [0, 0]
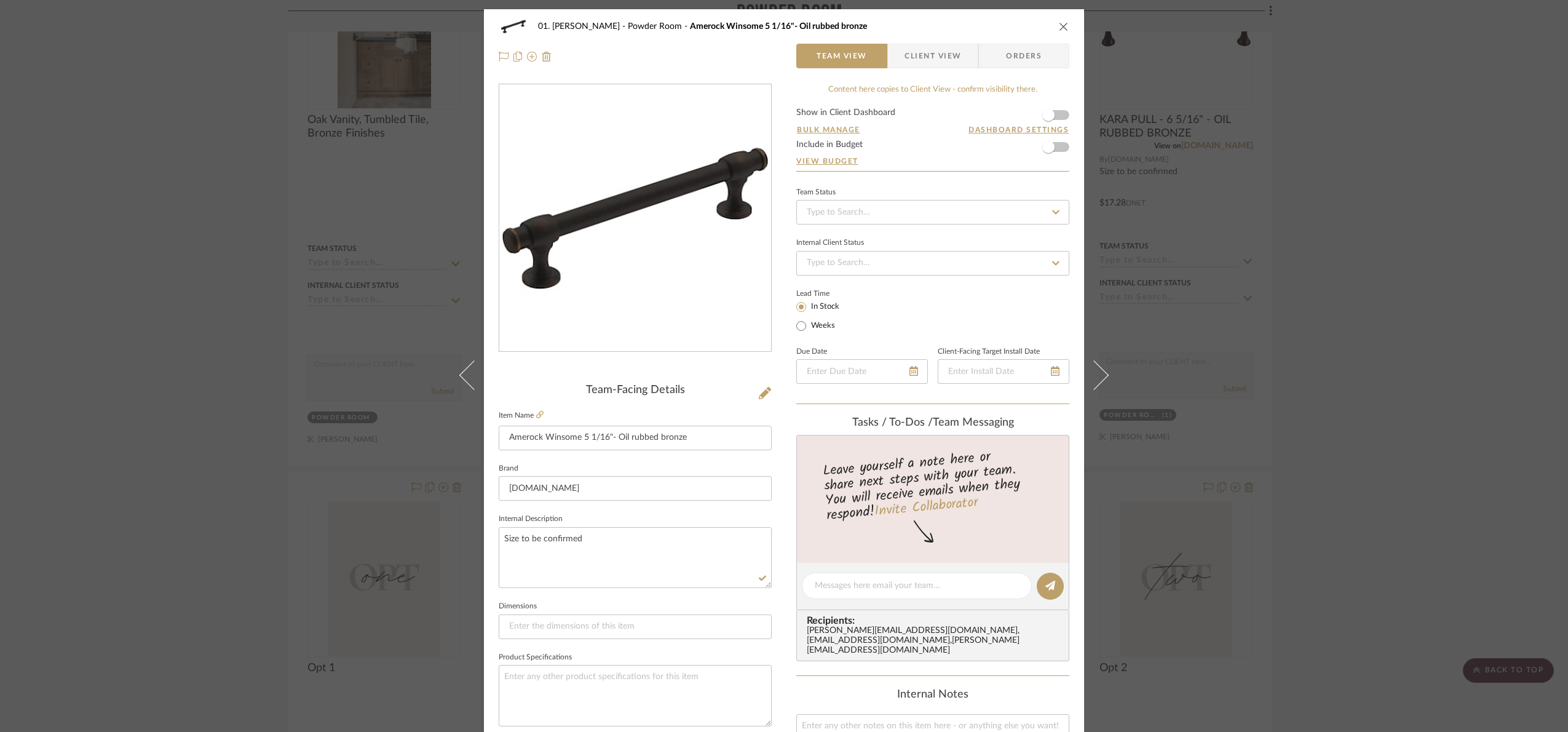
click at [1445, 308] on div "01. Merker Powder Room Amerock Winsome 5 1/16"- Oil rubbed bronze Team View Cli…" at bounding box center [784, 366] width 1568 height 732
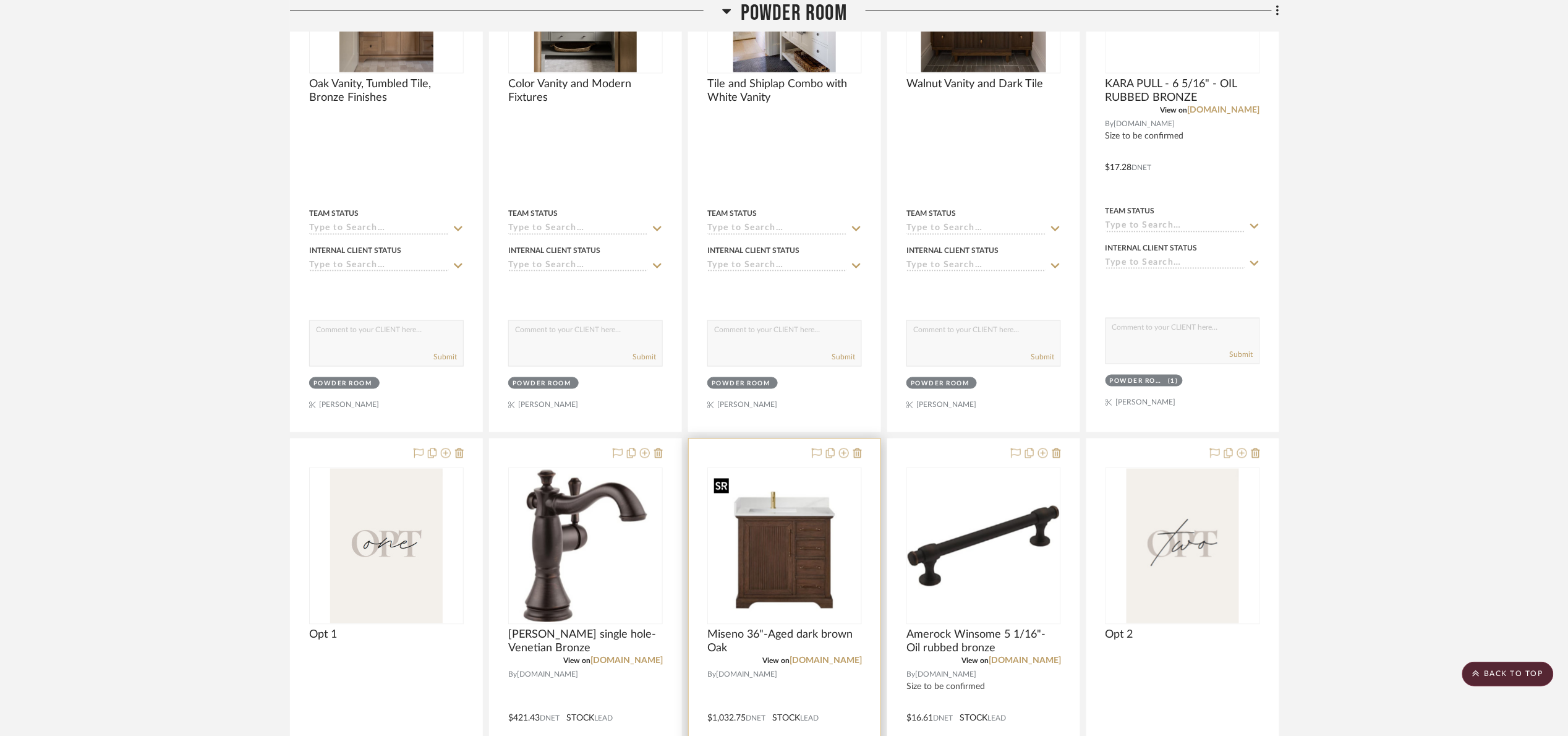
scroll to position [835, 0]
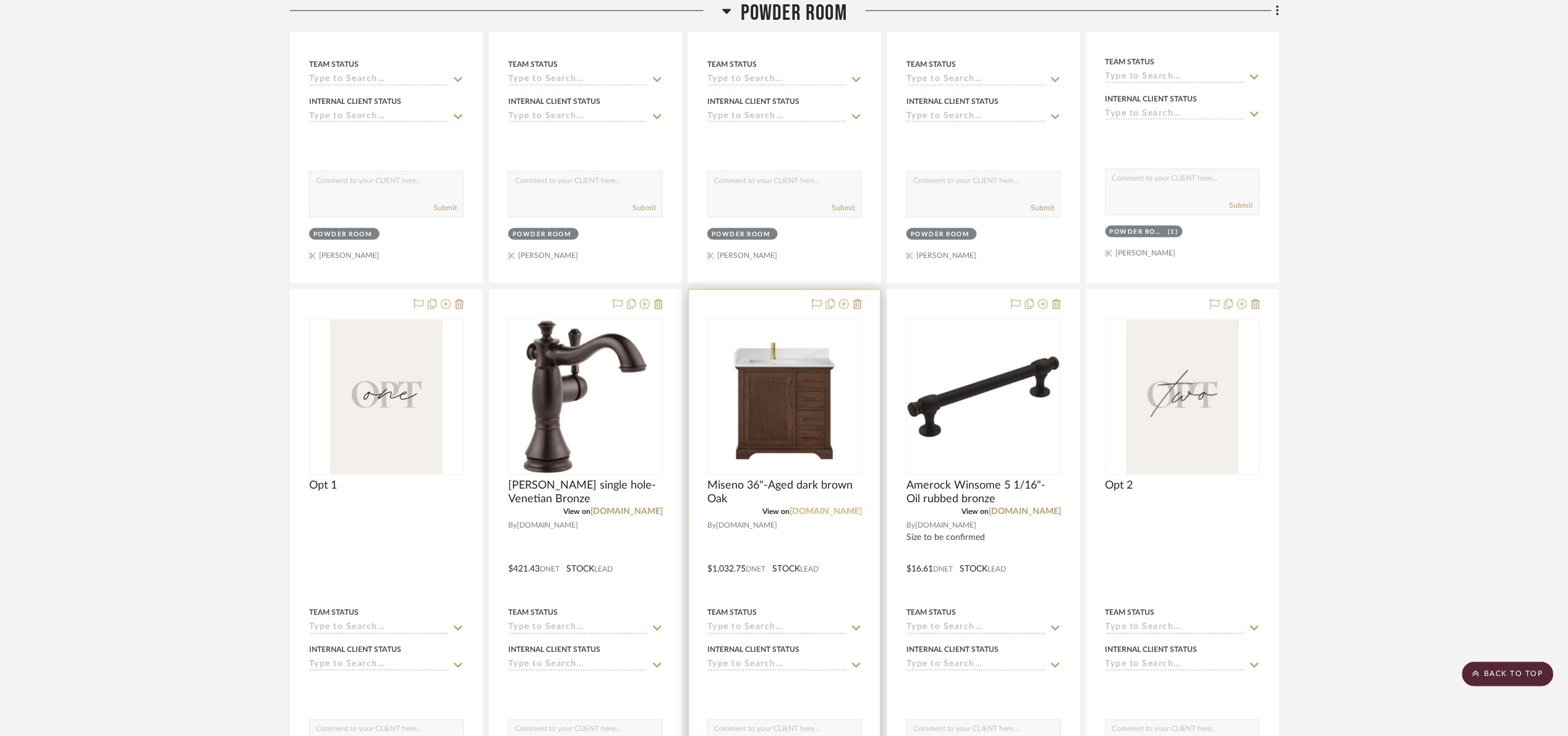
click at [834, 512] on link "build.com" at bounding box center [825, 512] width 72 height 9
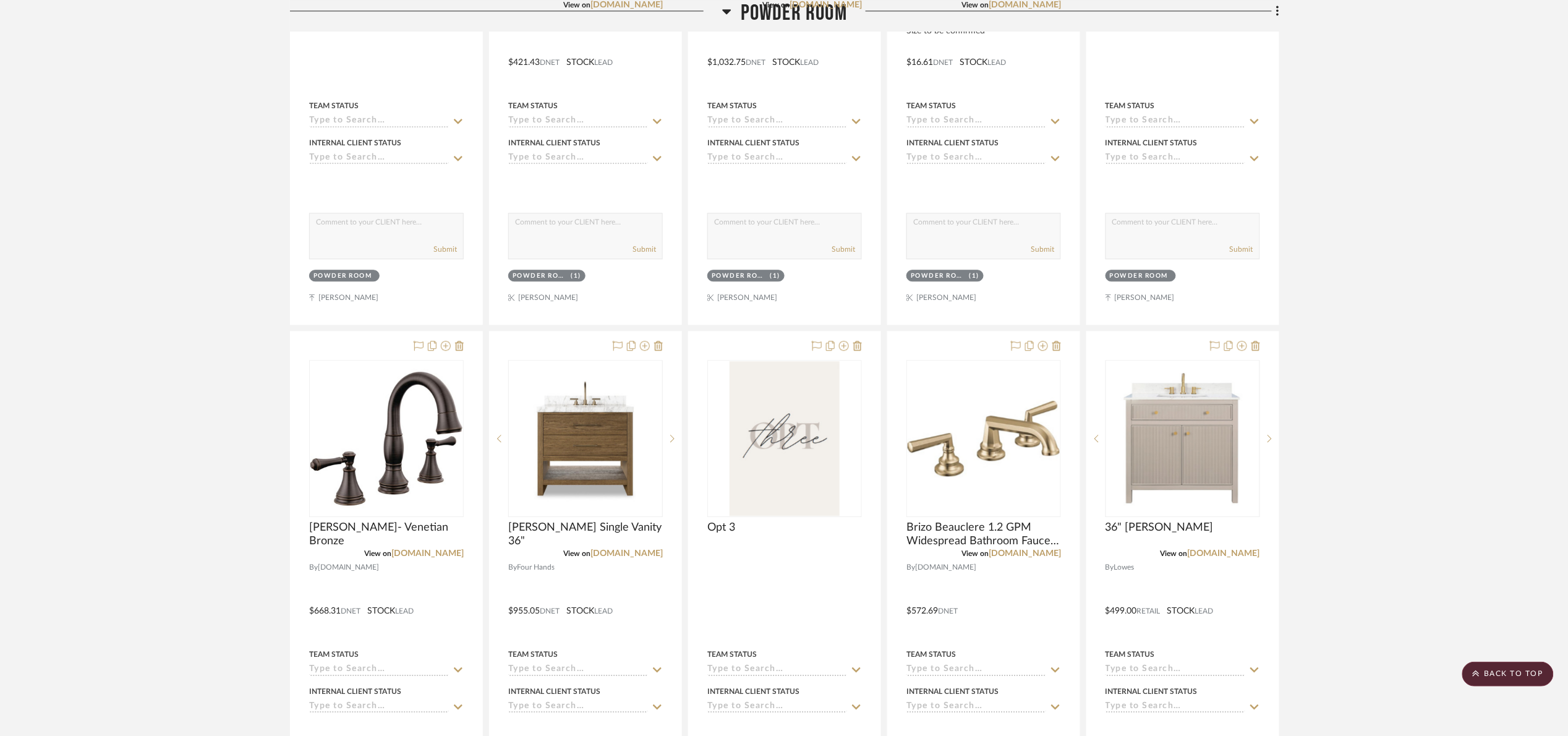
scroll to position [1484, 0]
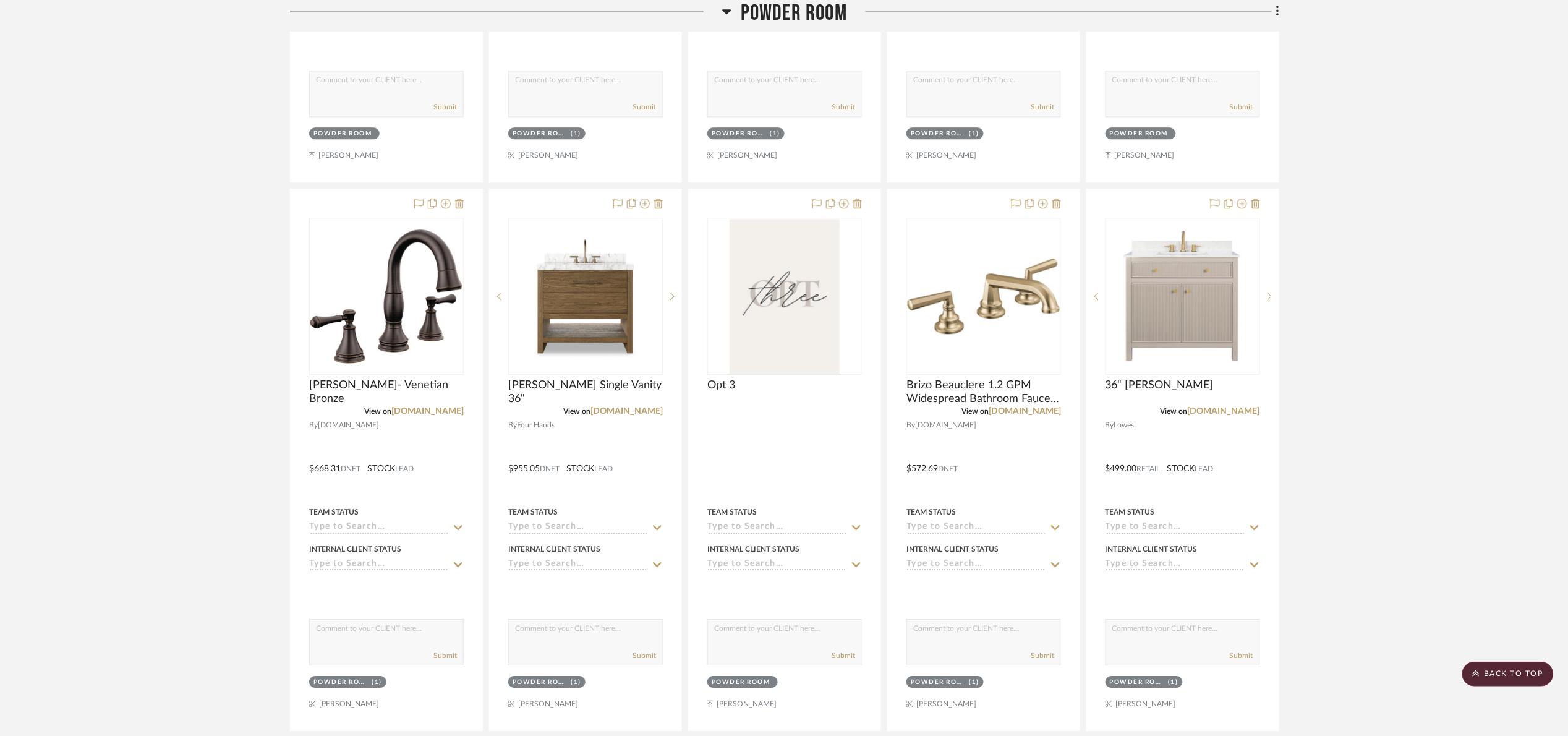
click at [772, 20] on span "Powder Room" at bounding box center [793, 13] width 106 height 26
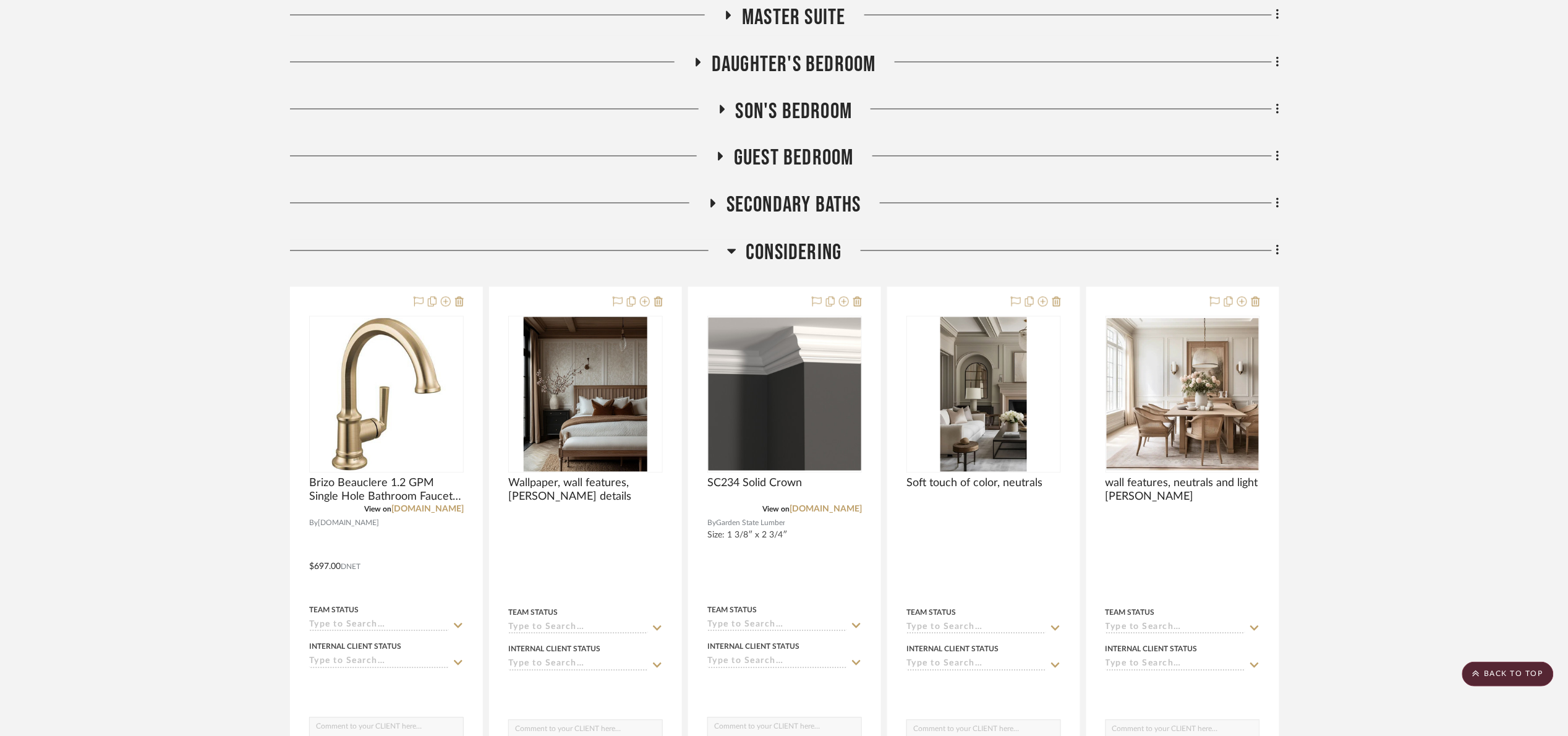
scroll to position [931, 0]
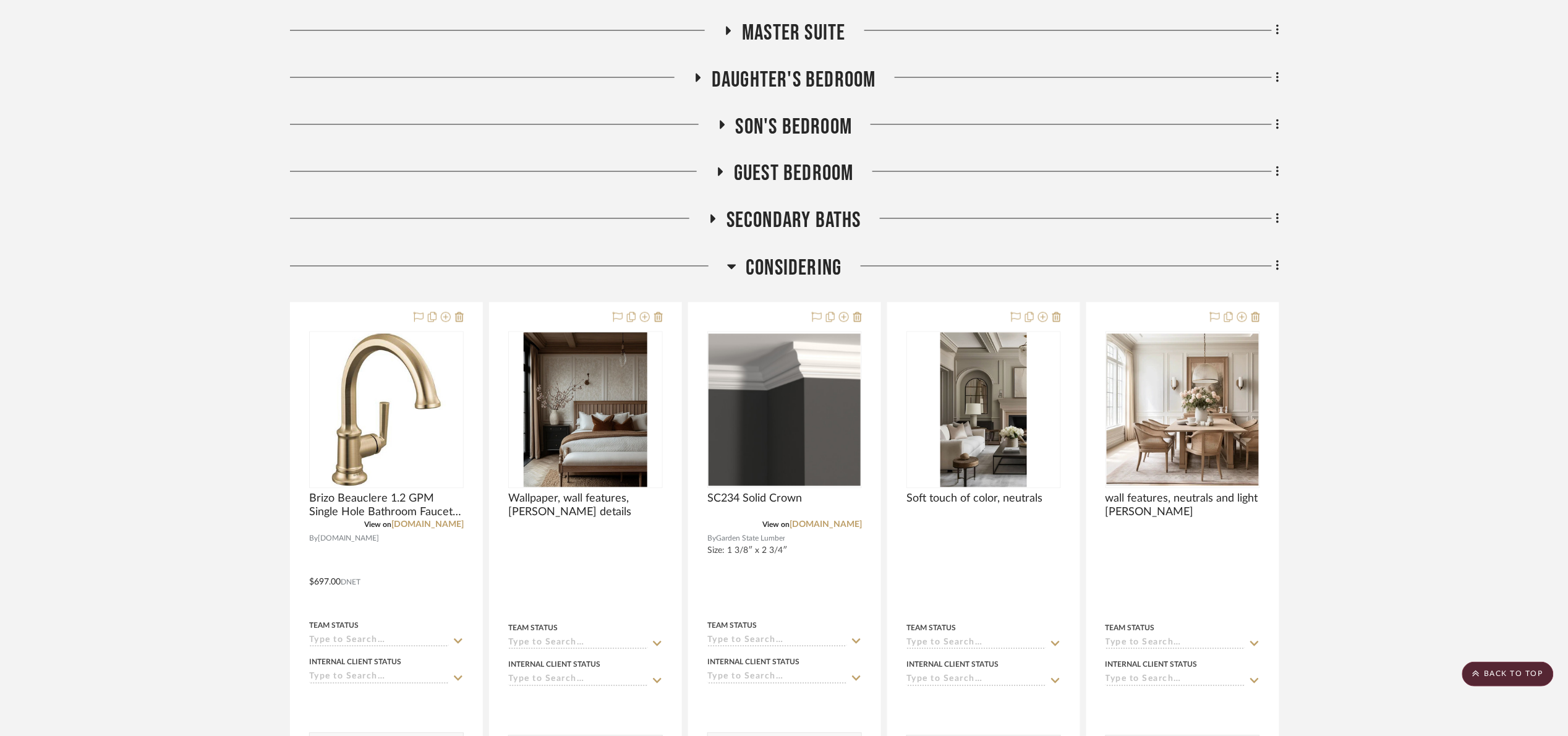
click at [806, 269] on span "Considering" at bounding box center [793, 268] width 96 height 26
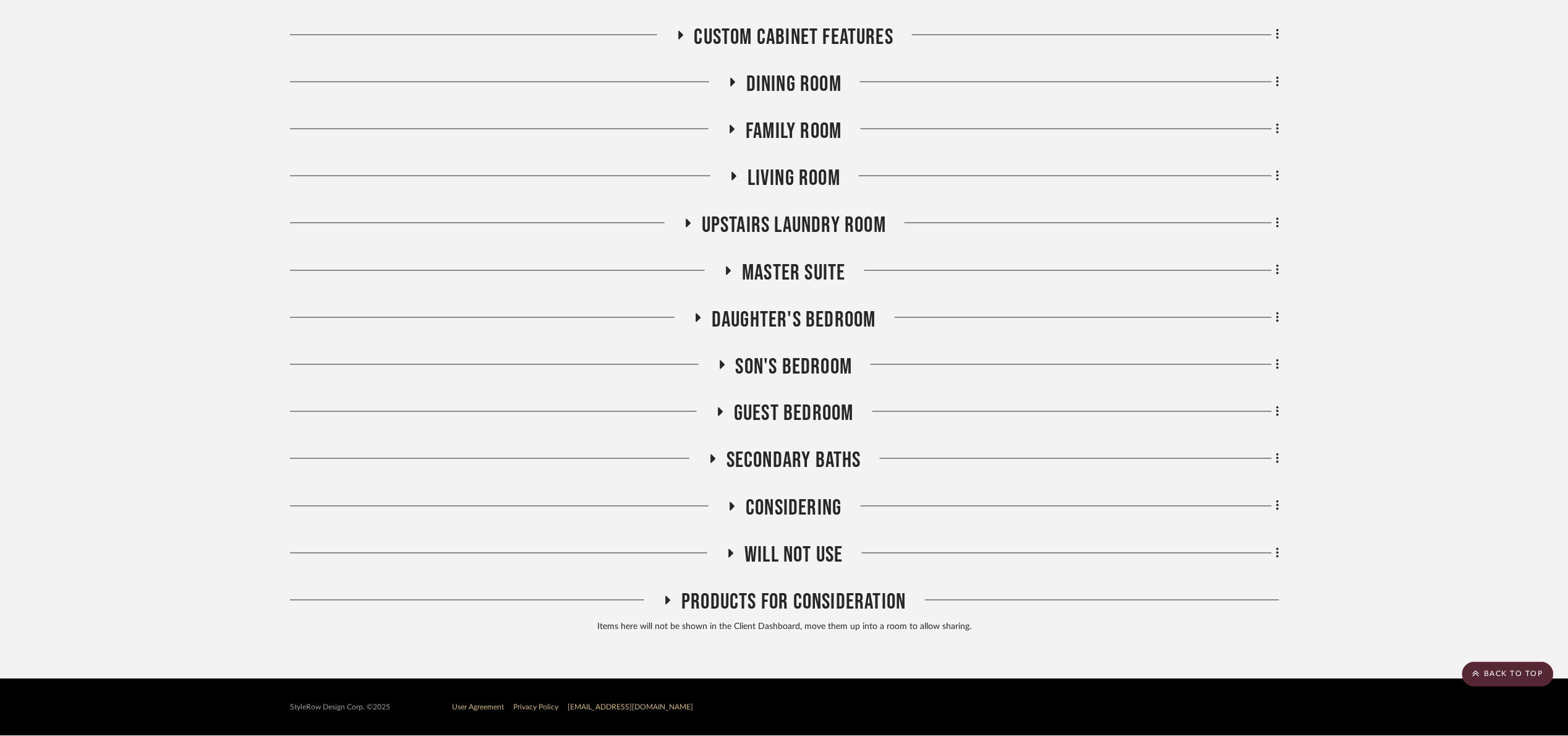
click at [800, 272] on span "Master Suite" at bounding box center [793, 272] width 103 height 26
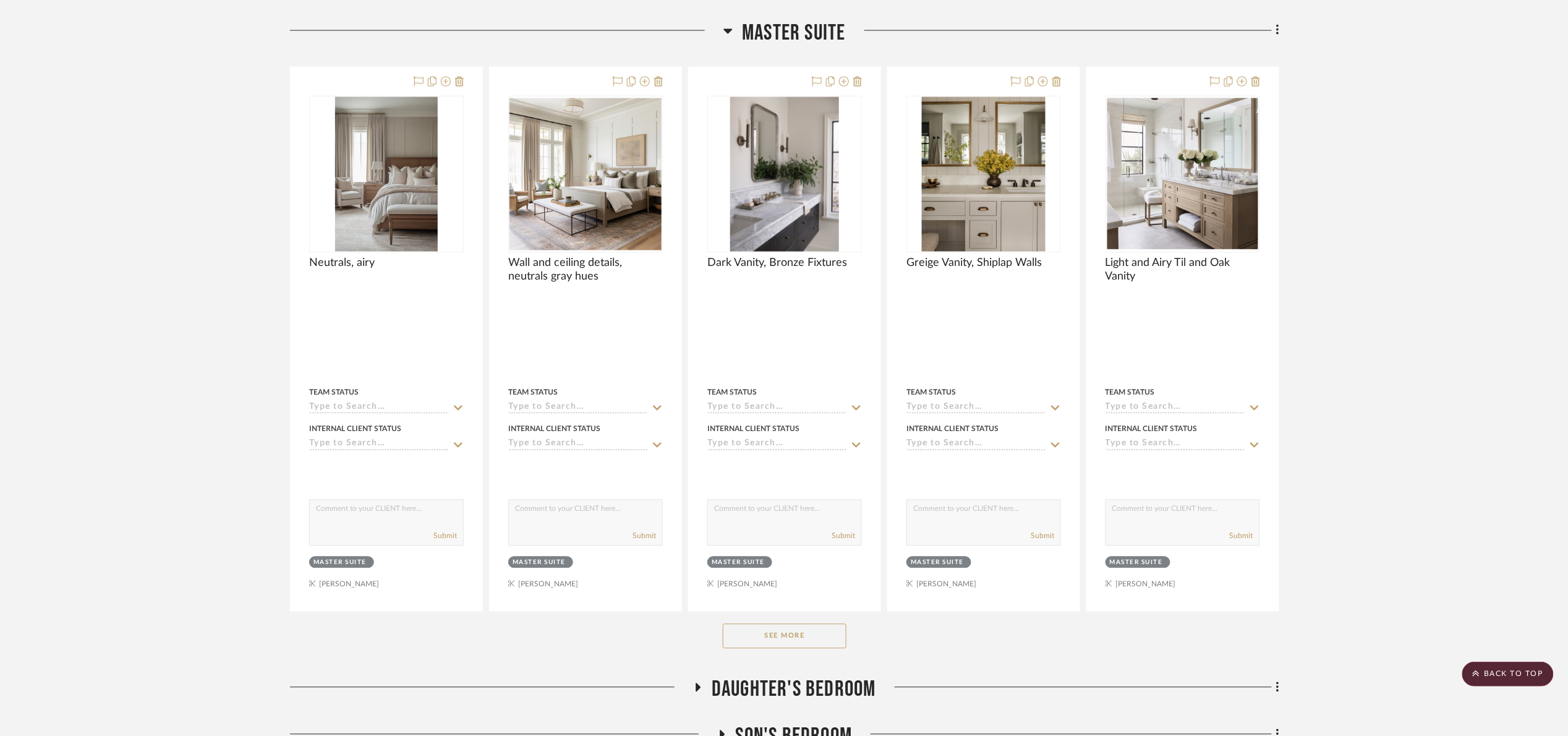
click at [775, 29] on span "Master Suite" at bounding box center [793, 32] width 103 height 26
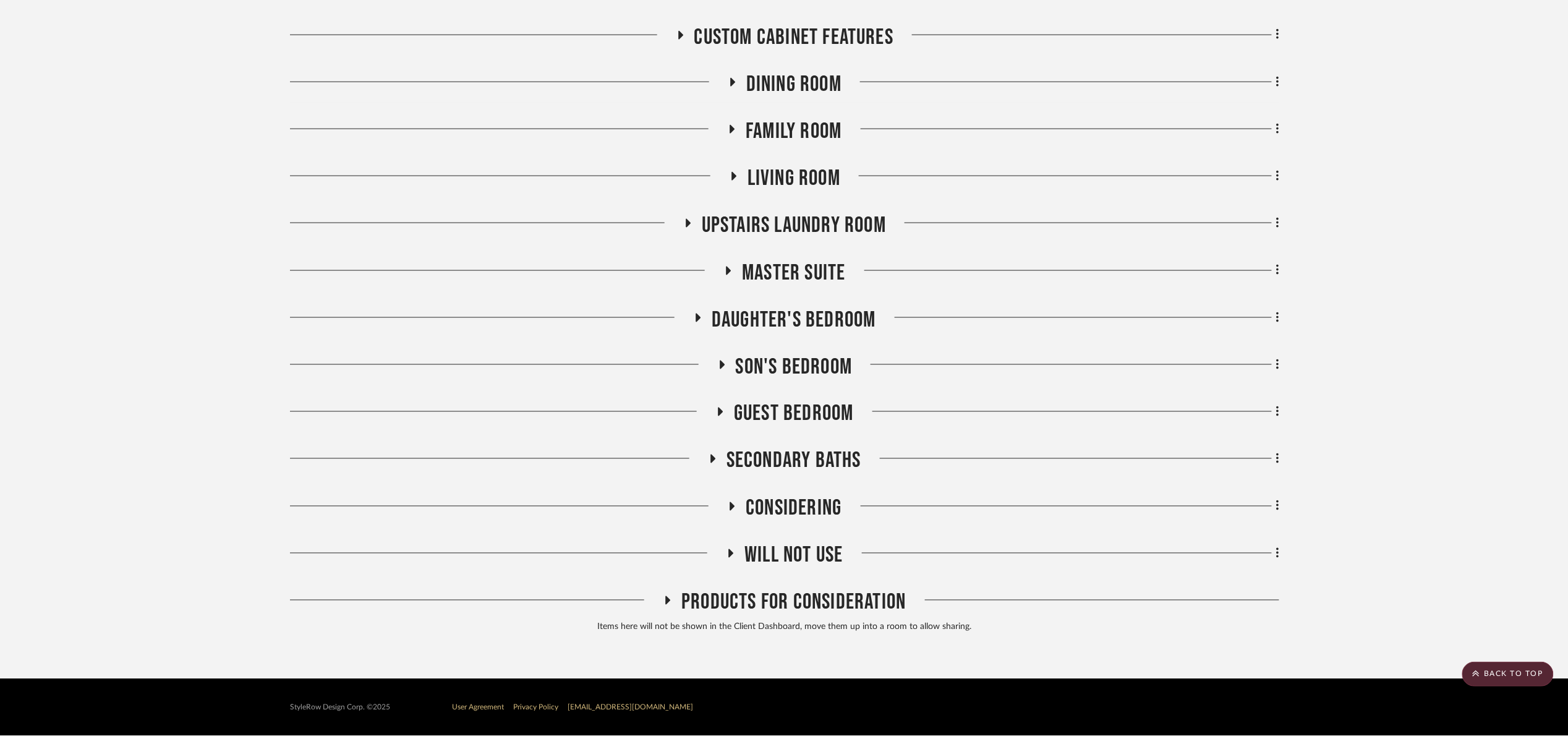
click at [789, 516] on span "Considering" at bounding box center [793, 508] width 96 height 26
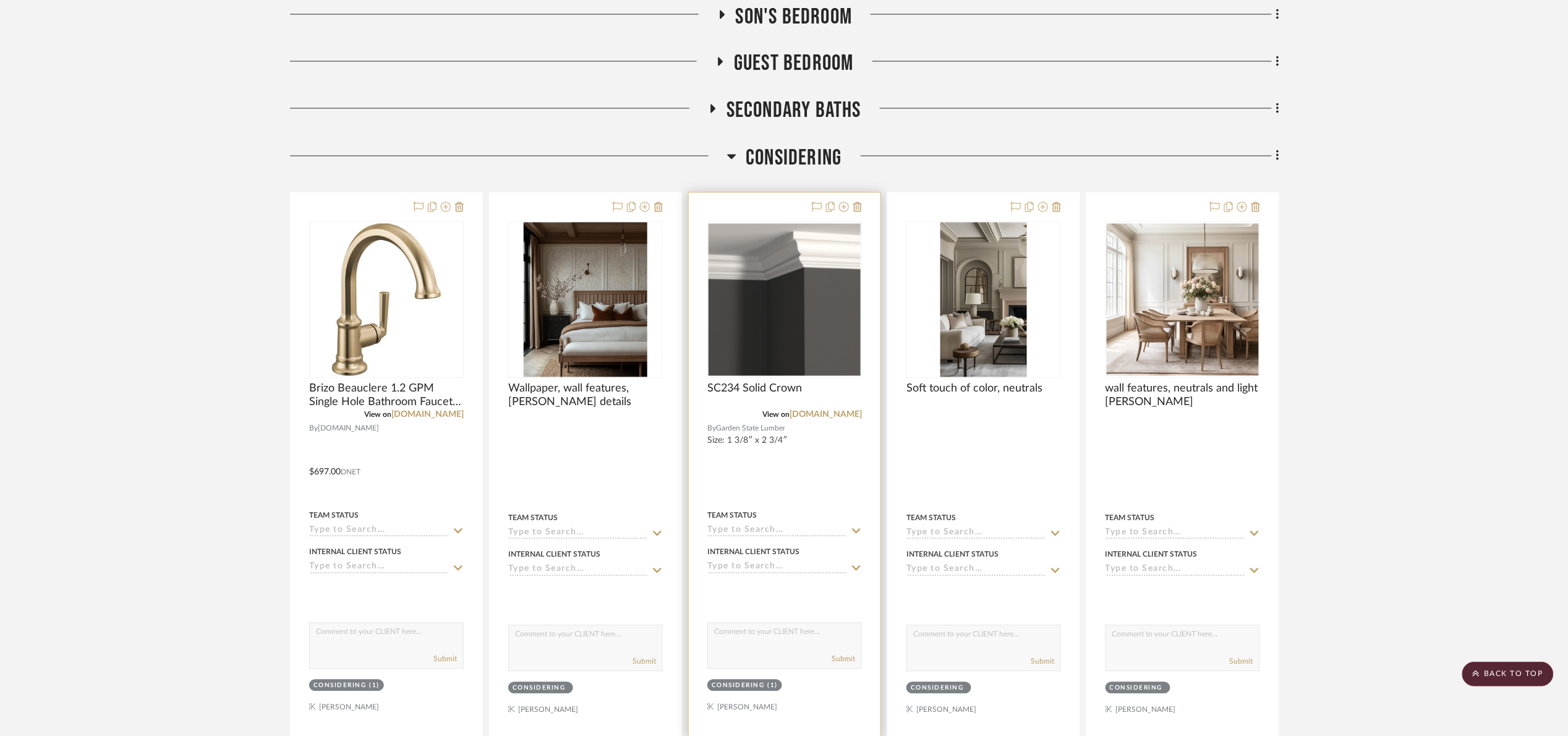
scroll to position [1302, 0]
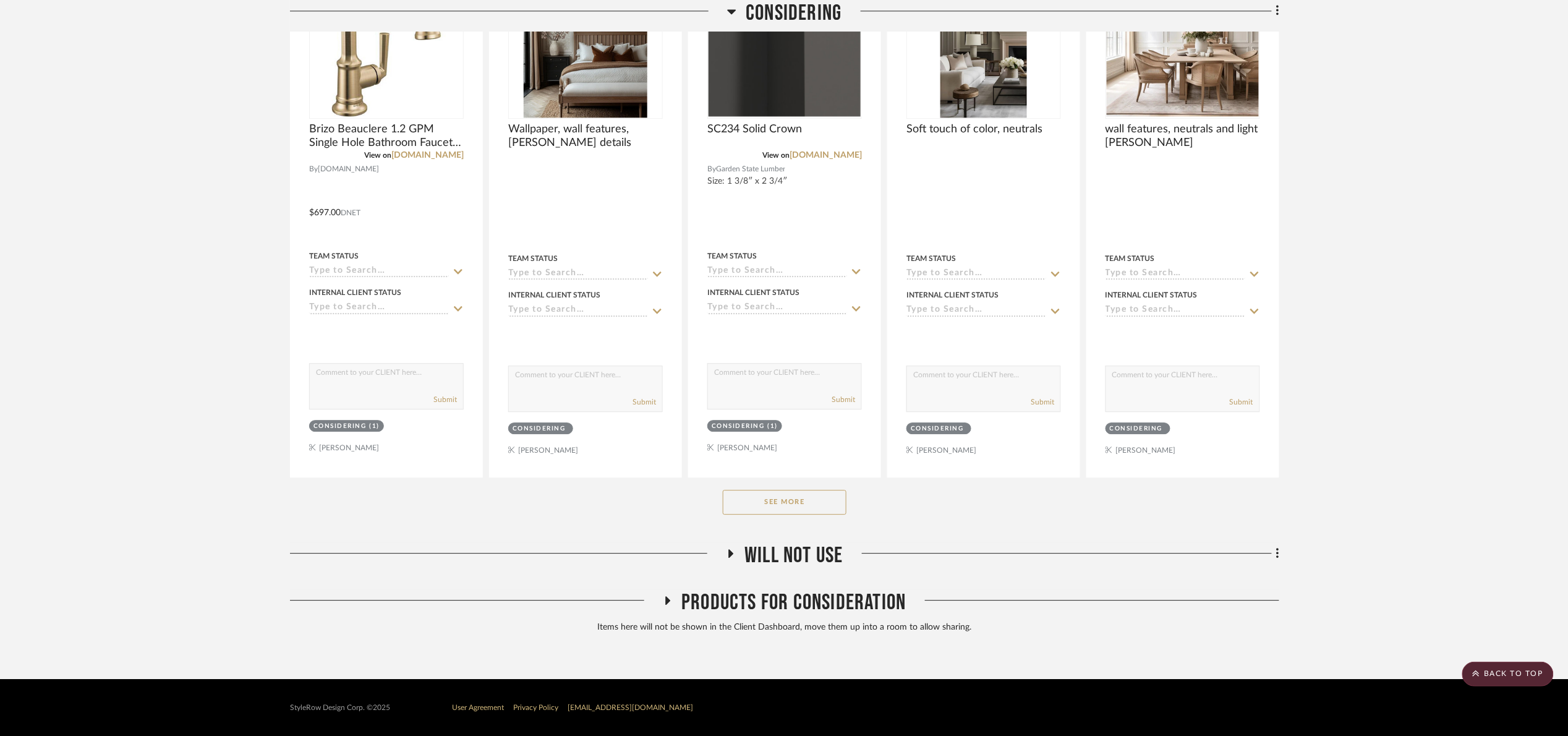
click at [773, 486] on div "See More" at bounding box center [784, 502] width 989 height 50
click at [849, 508] on div "See More" at bounding box center [784, 502] width 989 height 50
click at [803, 508] on button "See More" at bounding box center [785, 502] width 123 height 25
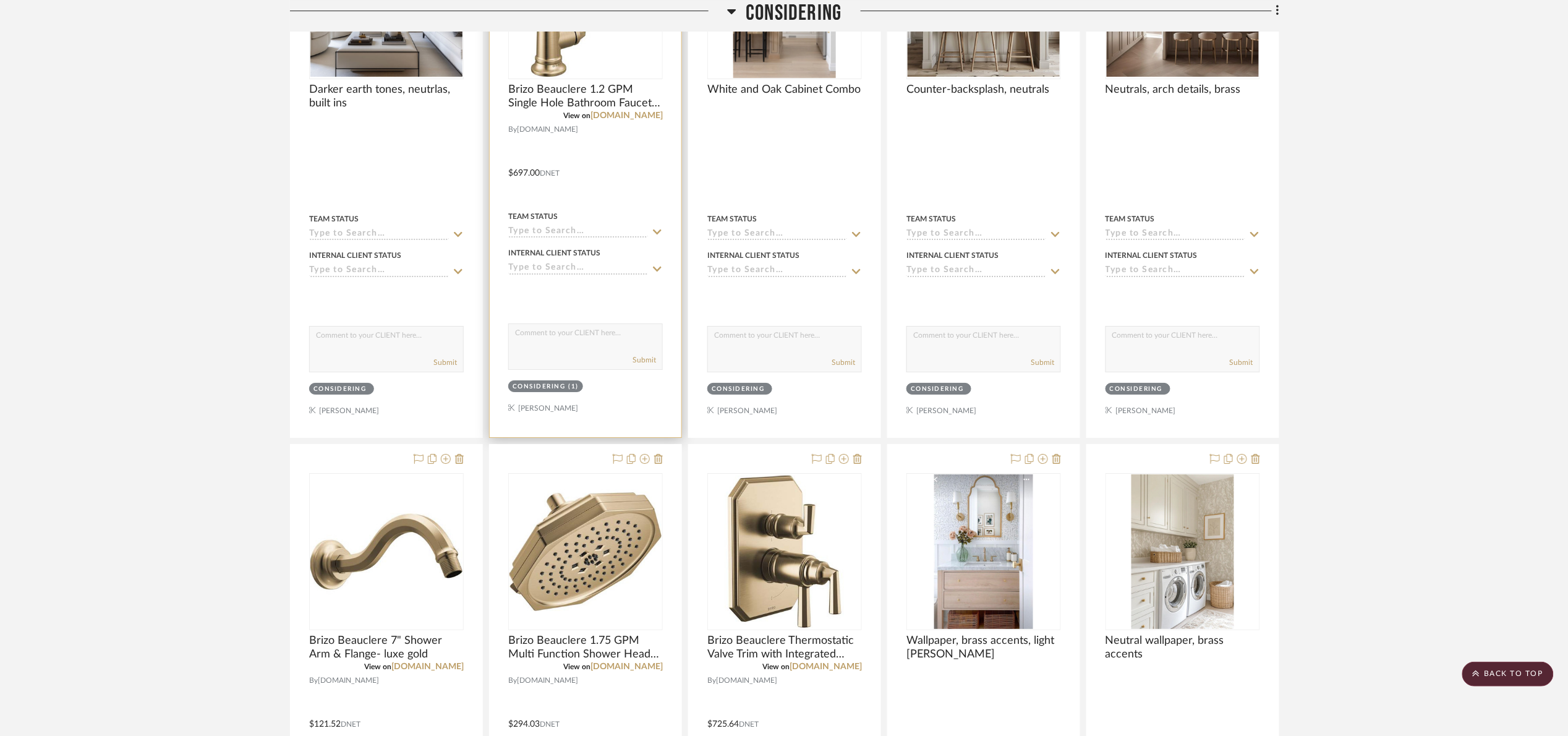
scroll to position [1951, 0]
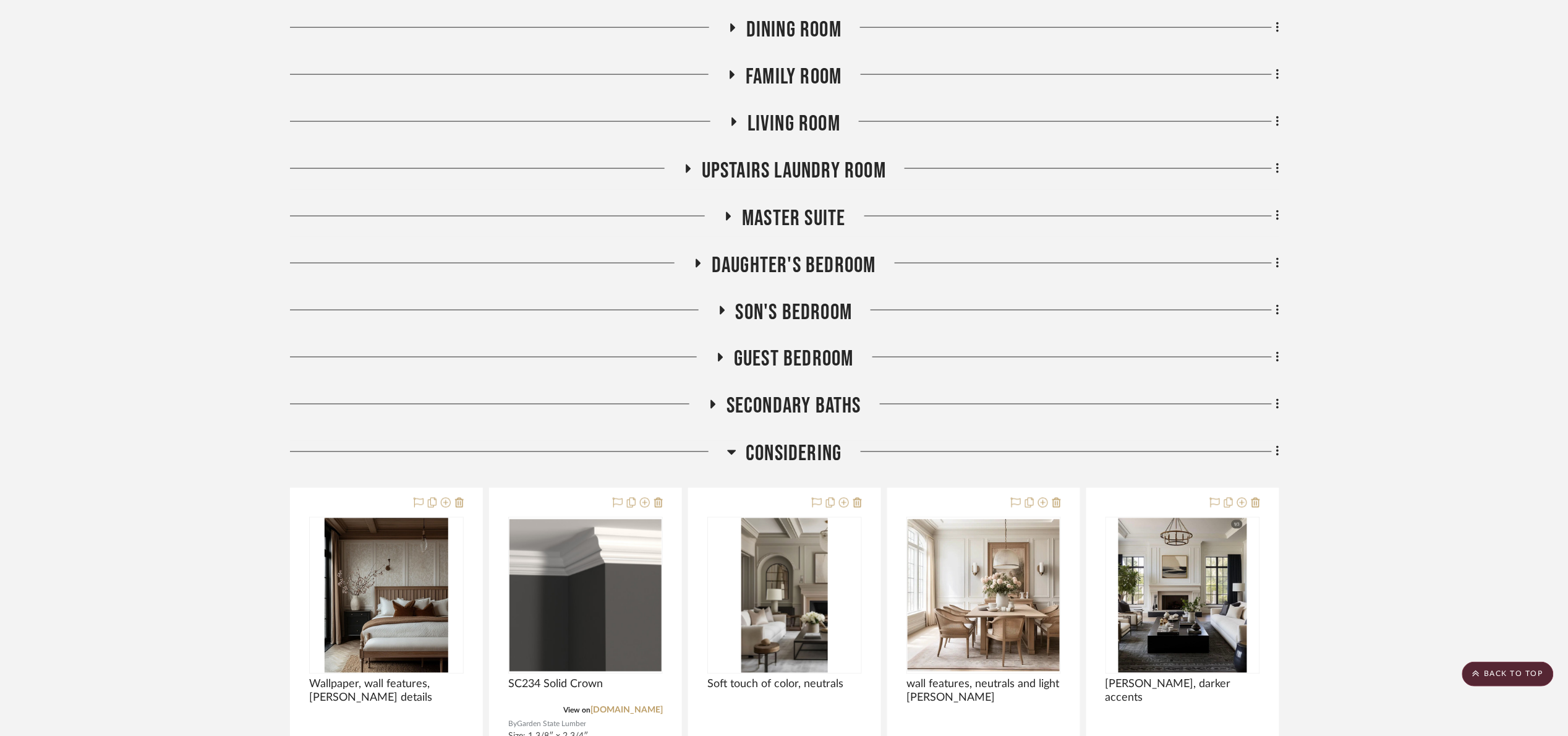
click at [773, 449] on span "Considering" at bounding box center [793, 454] width 96 height 26
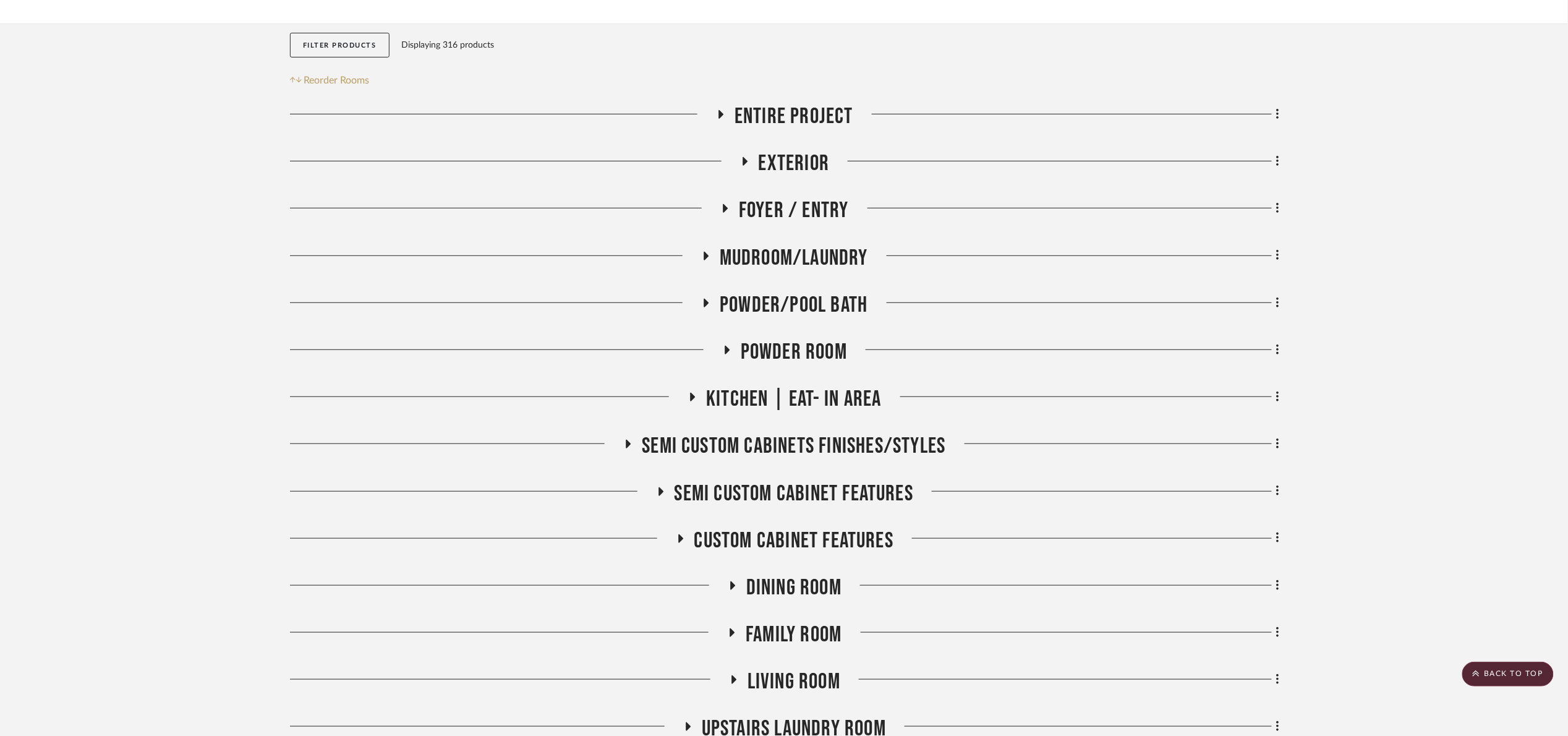
scroll to position [134, 0]
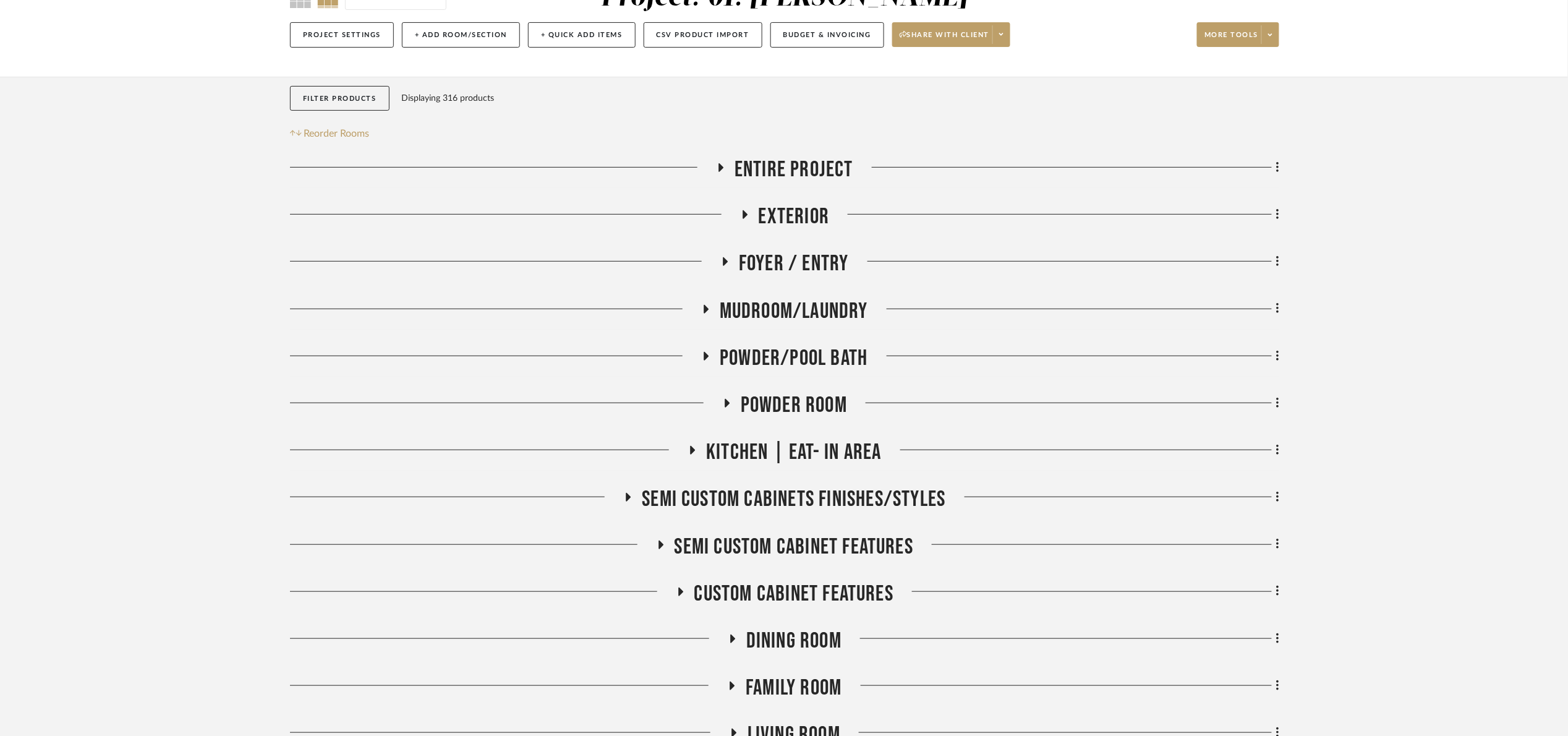
click at [843, 451] on span "Kitchen | Eat- In Area" at bounding box center [793, 452] width 175 height 26
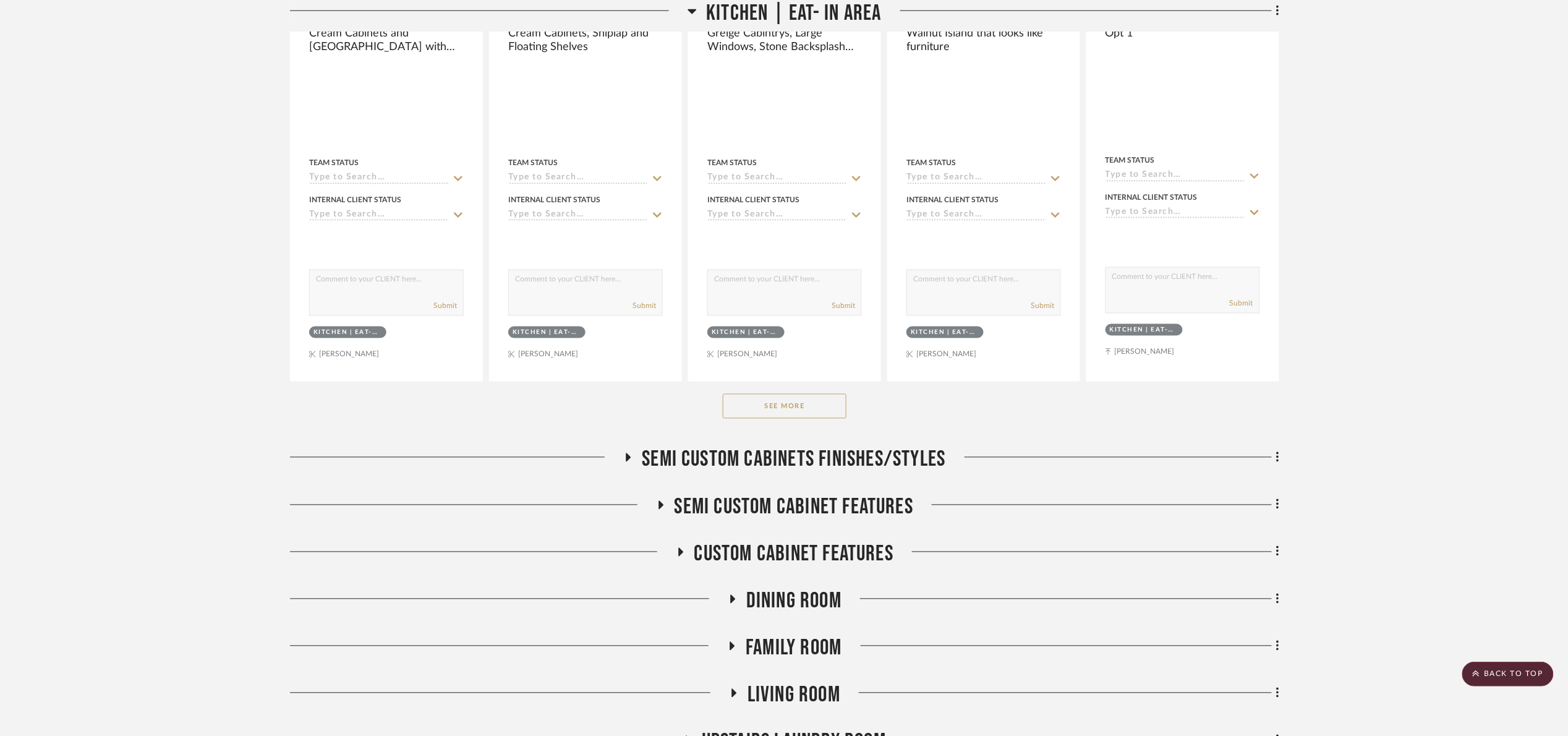
click at [789, 415] on button "See More" at bounding box center [785, 406] width 123 height 25
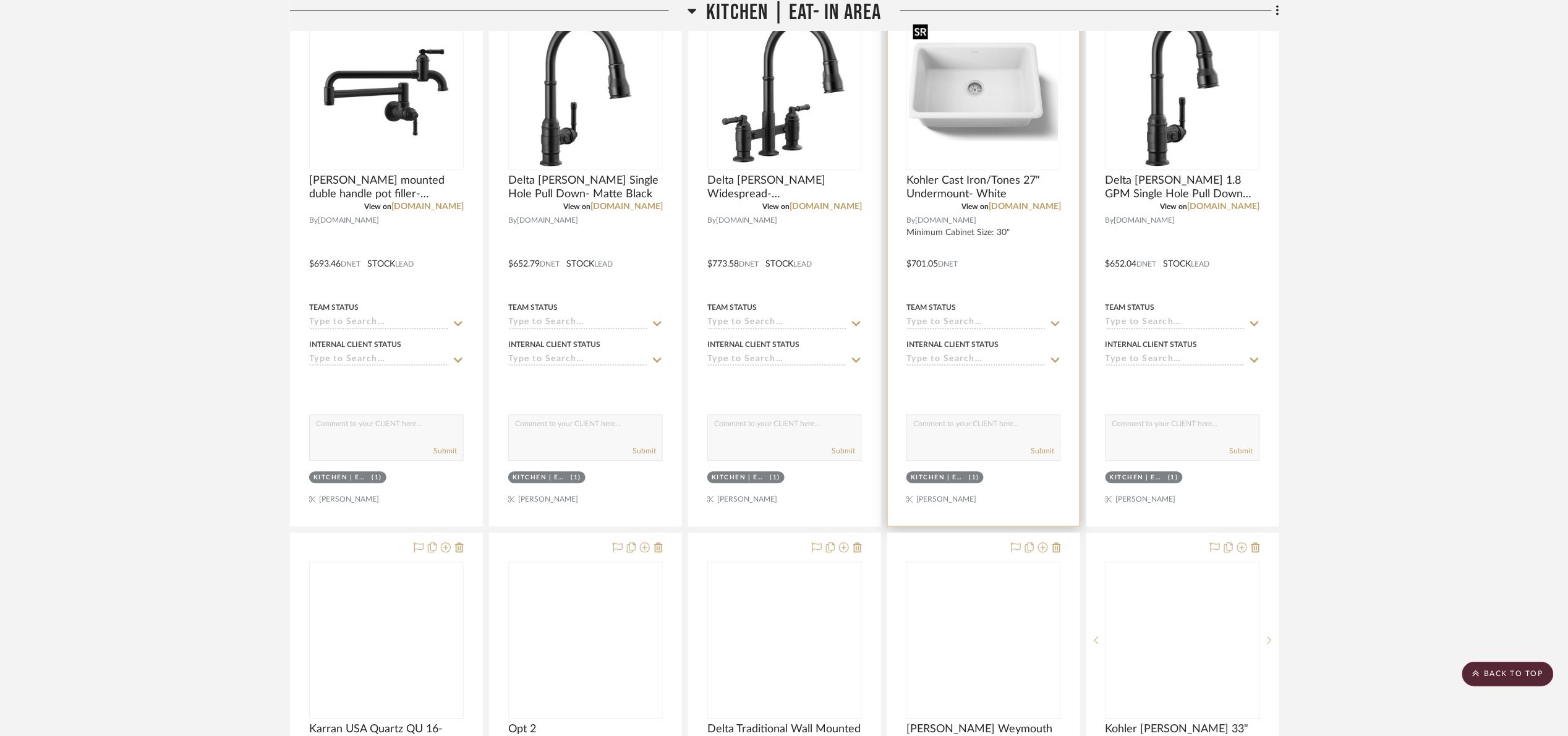
scroll to position [1247, 0]
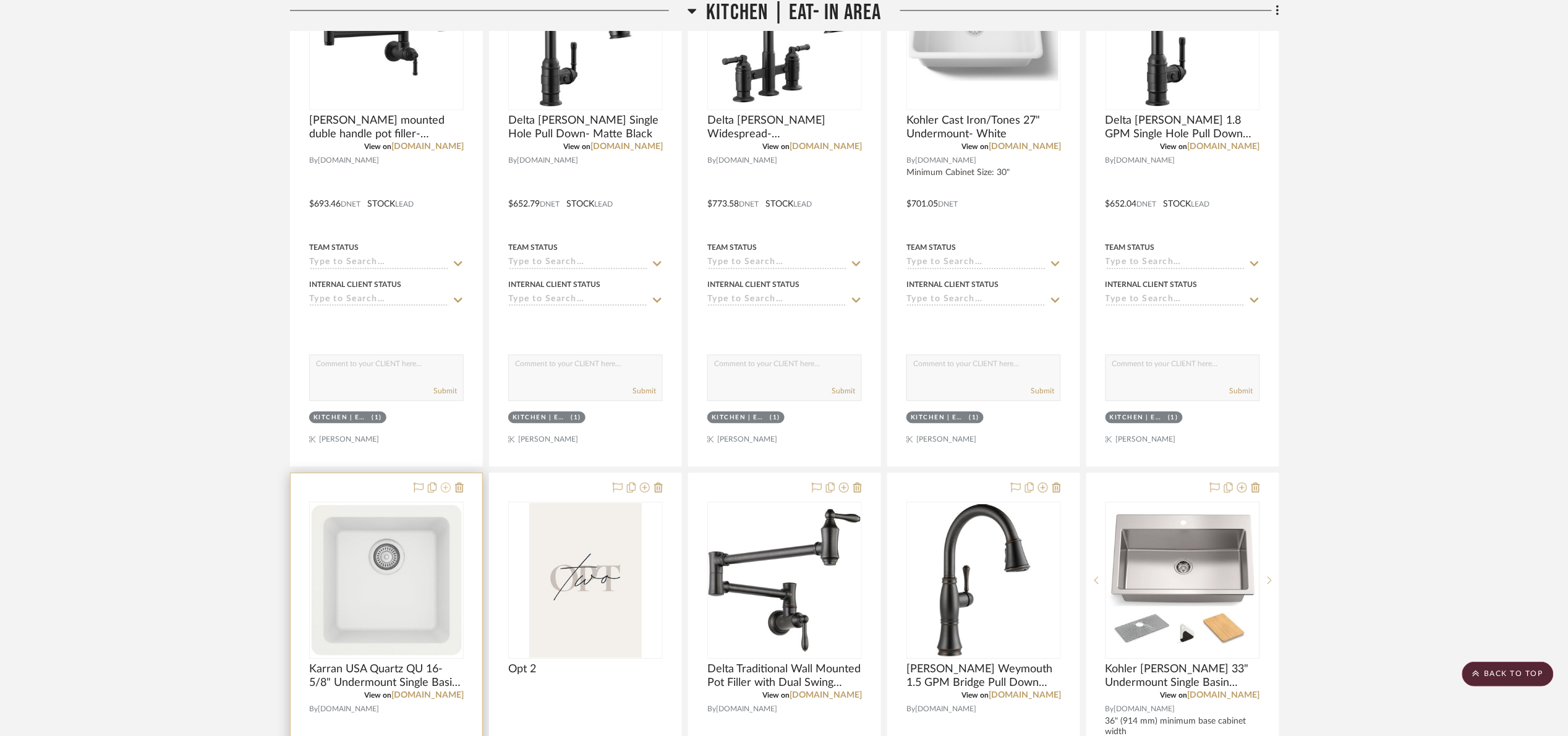
click at [446, 490] on icon at bounding box center [445, 487] width 10 height 10
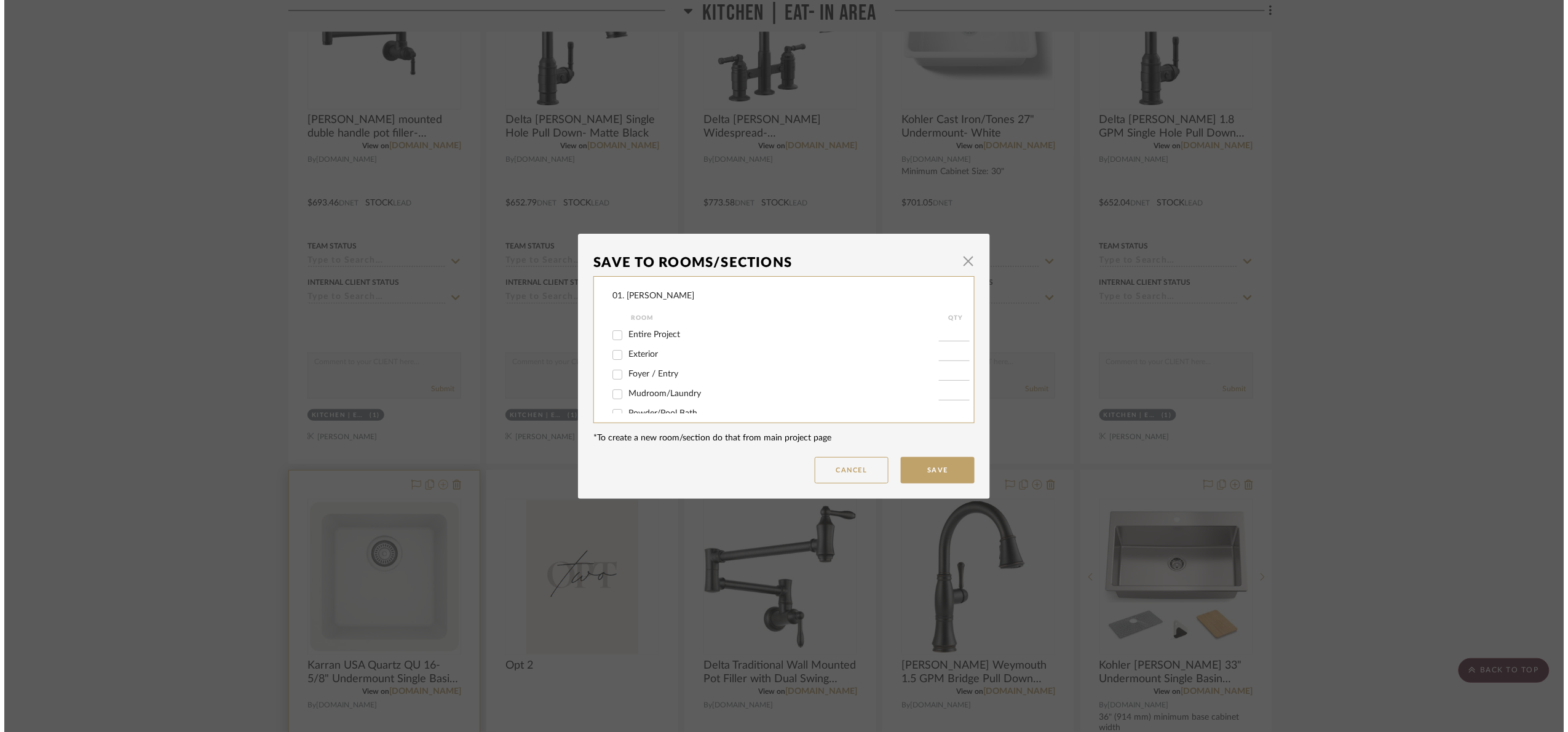
scroll to position [0, 0]
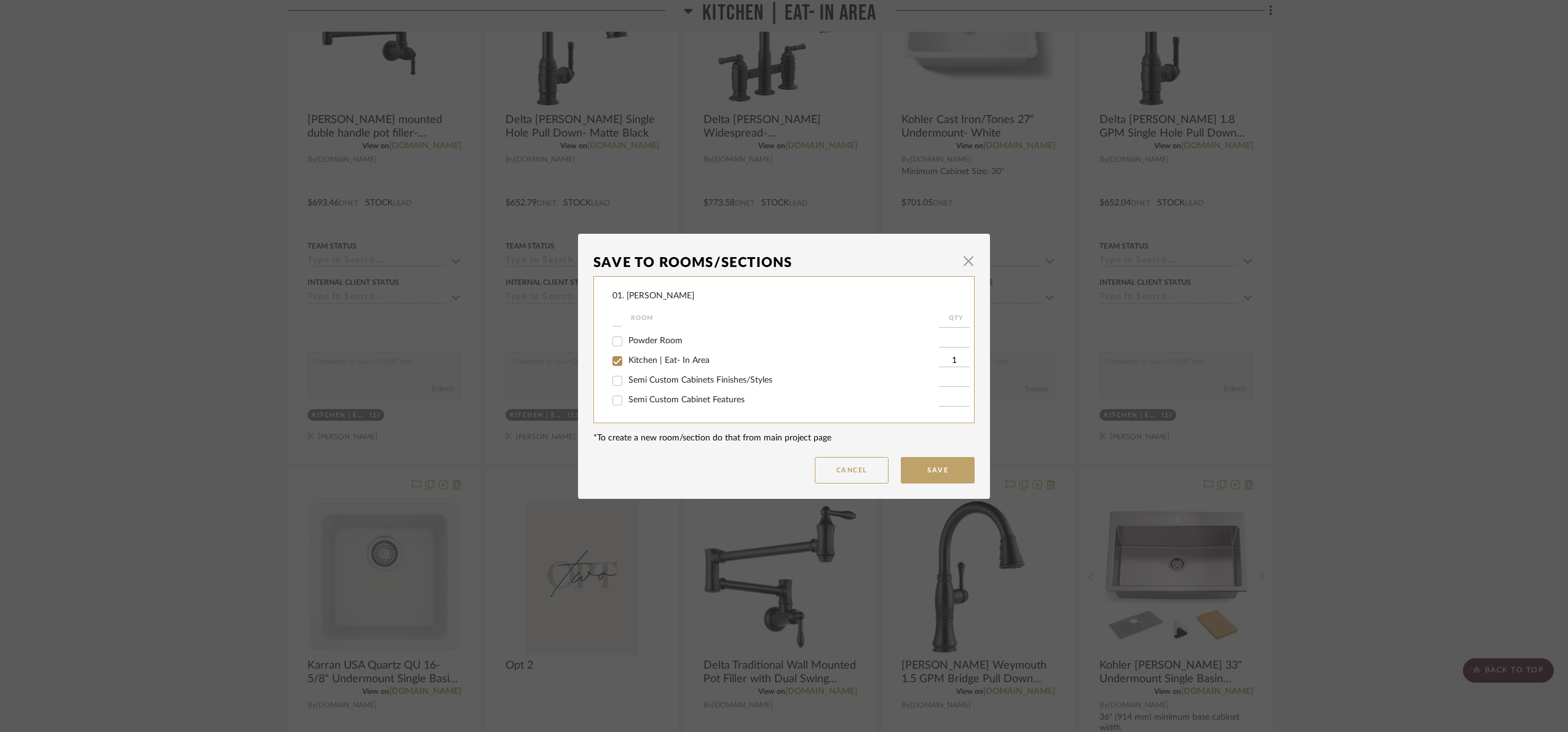
click at [652, 364] on label "Kitchen | Eat- In Area" at bounding box center [784, 361] width 311 height 10
click at [627, 364] on input "Kitchen | Eat- In Area" at bounding box center [617, 361] width 19 height 19
checkbox input "false"
click at [664, 399] on span "Will Not Use" at bounding box center [653, 400] width 49 height 9
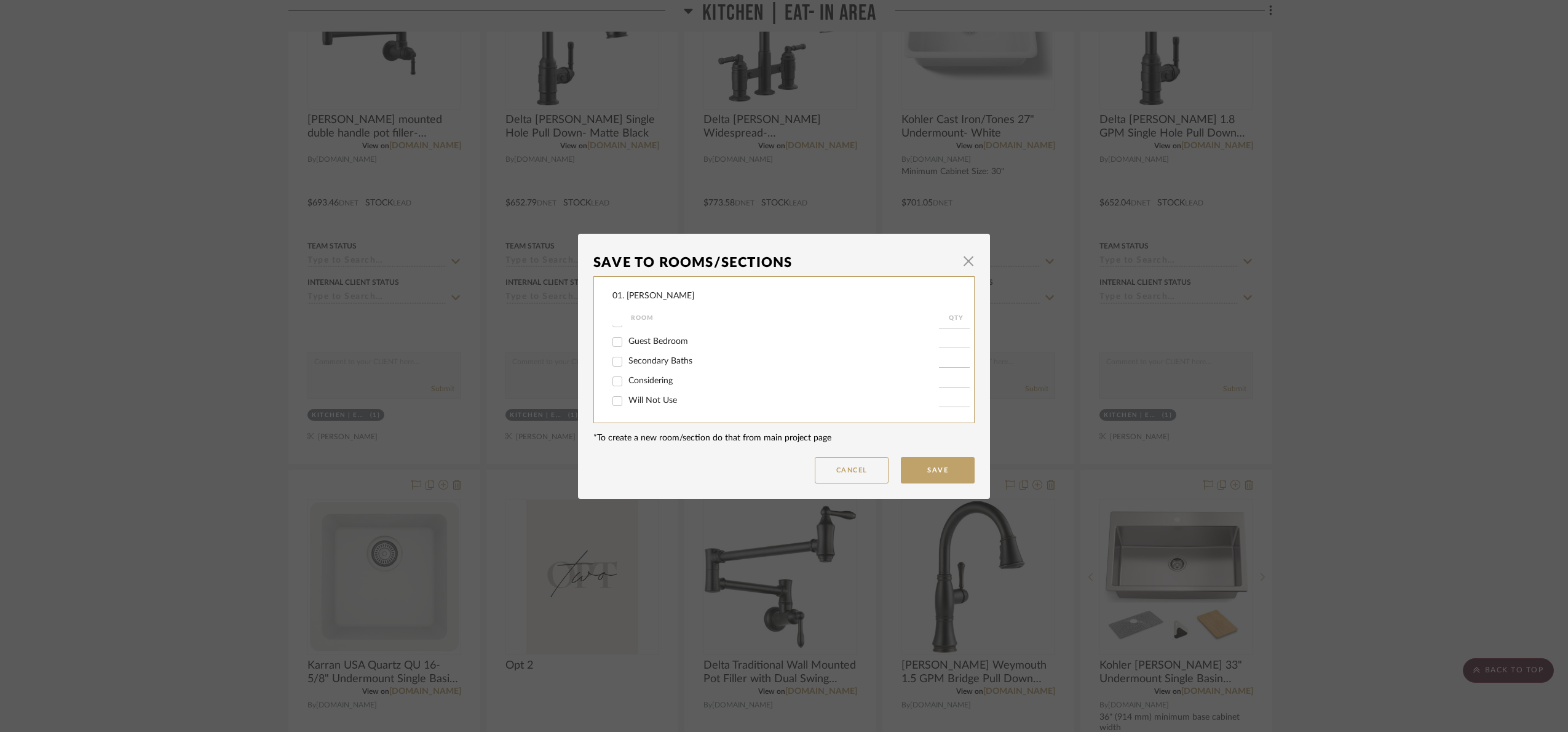
click at [627, 399] on input "Will Not Use" at bounding box center [617, 401] width 19 height 19
checkbox input "true"
type input "1"
click at [948, 474] on button "Save" at bounding box center [938, 470] width 74 height 26
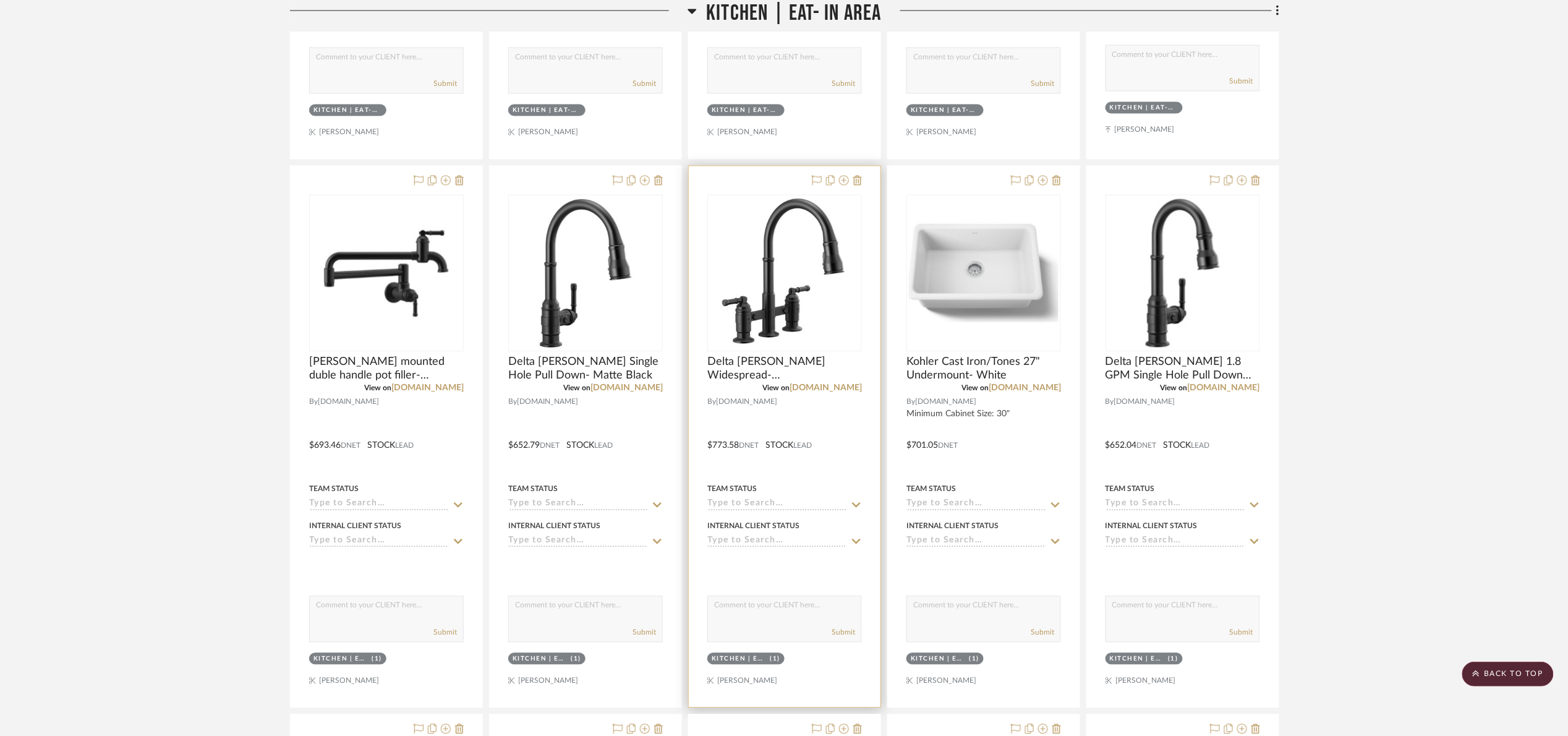
scroll to position [969, 0]
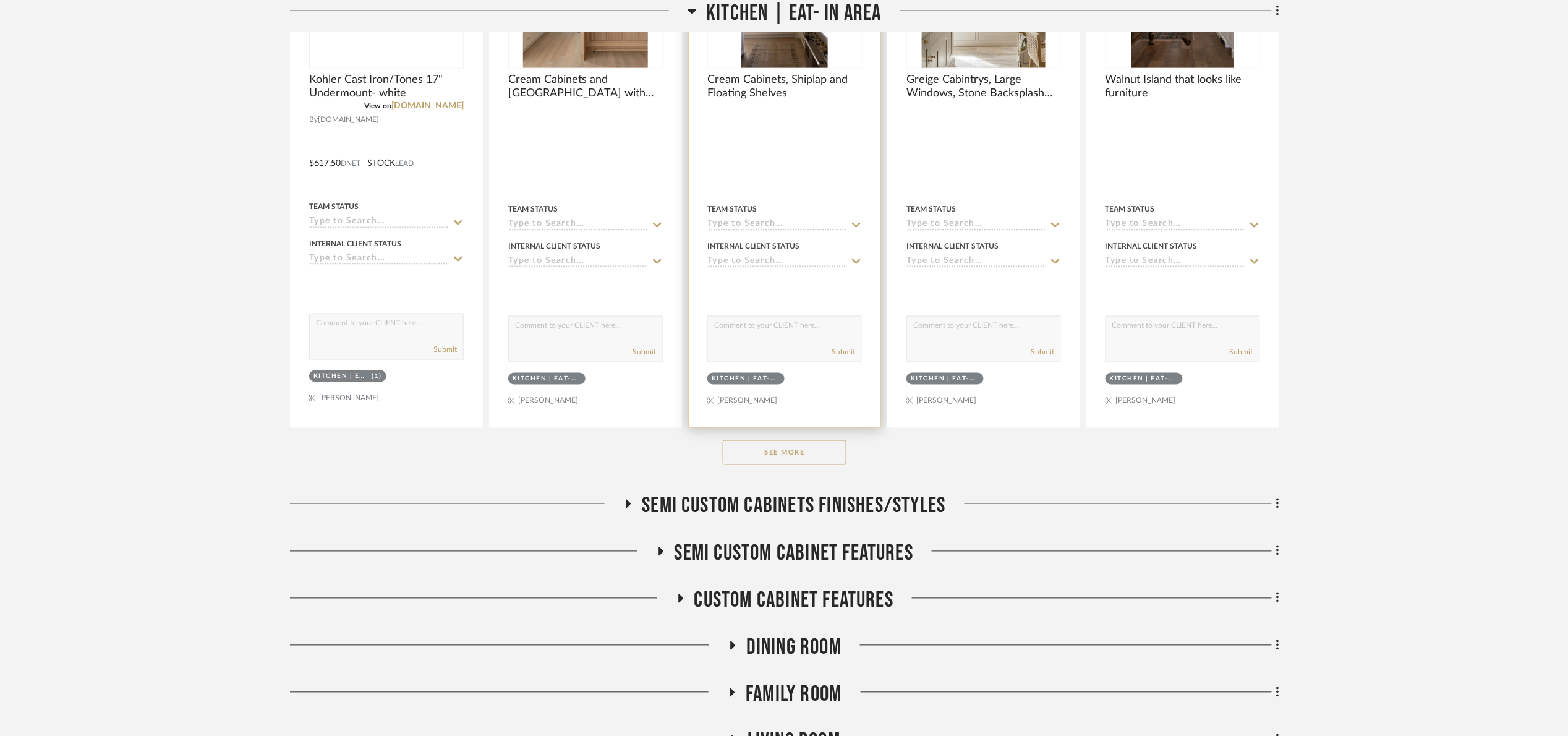
scroll to position [742, 0]
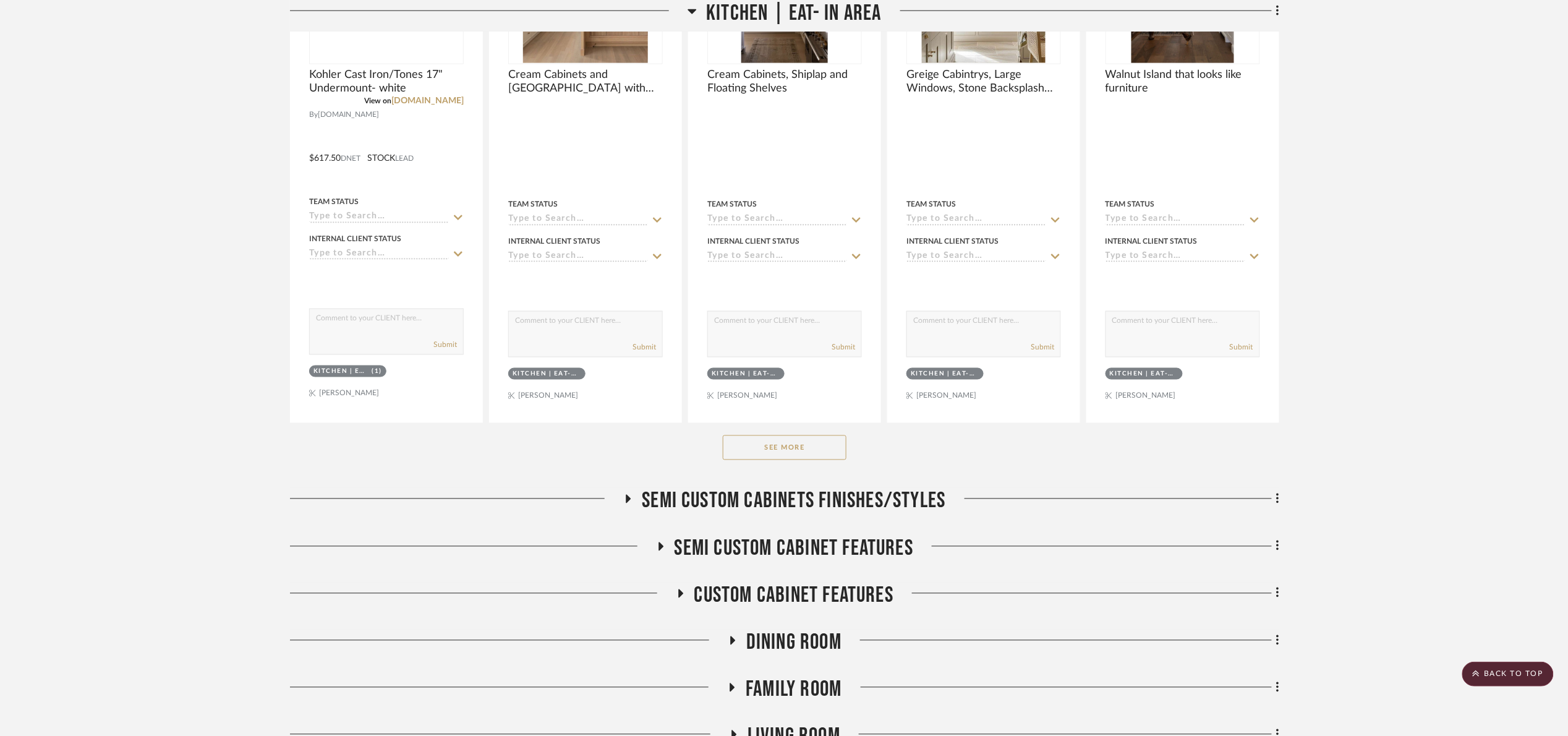
click at [810, 445] on button "See More" at bounding box center [785, 447] width 123 height 25
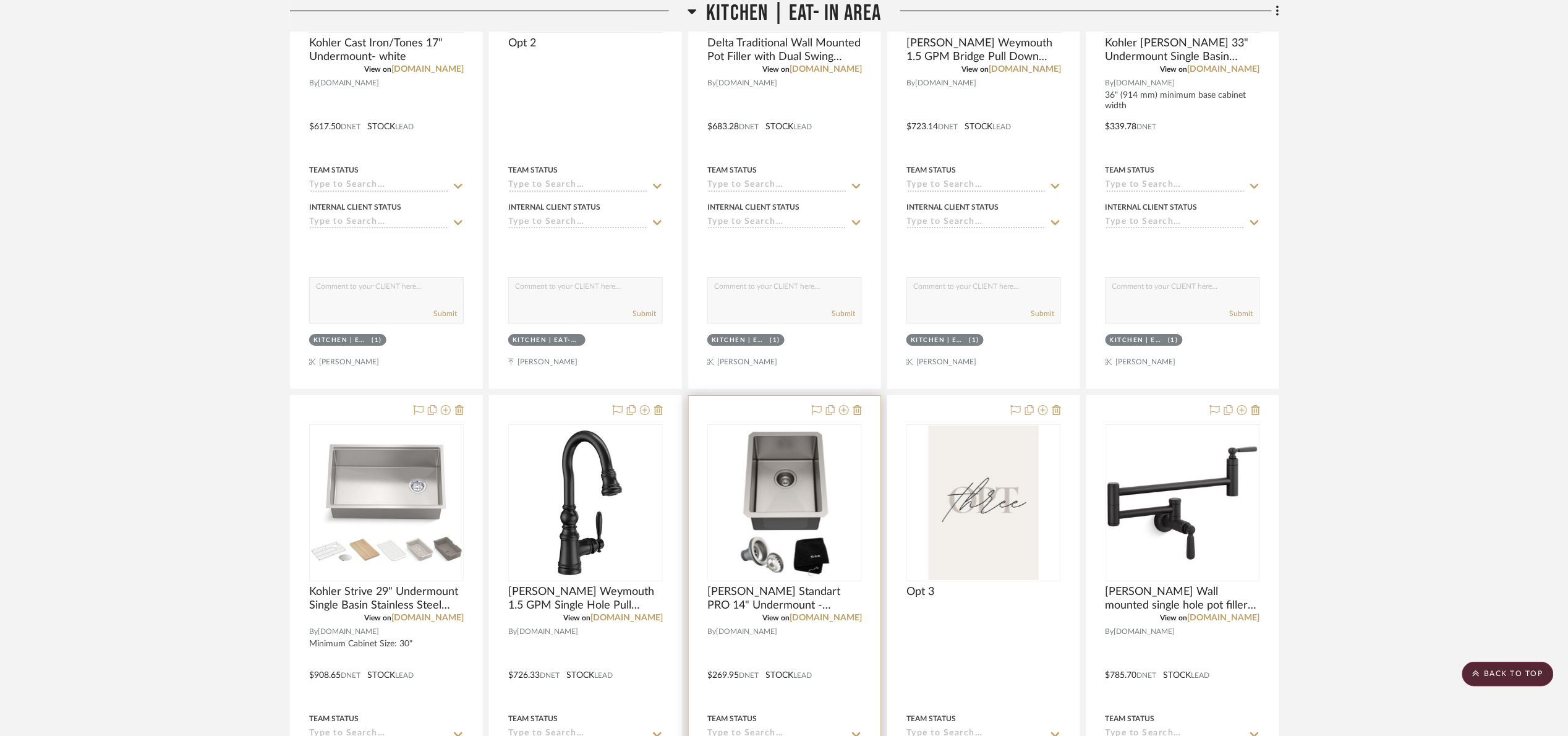
scroll to position [1948, 0]
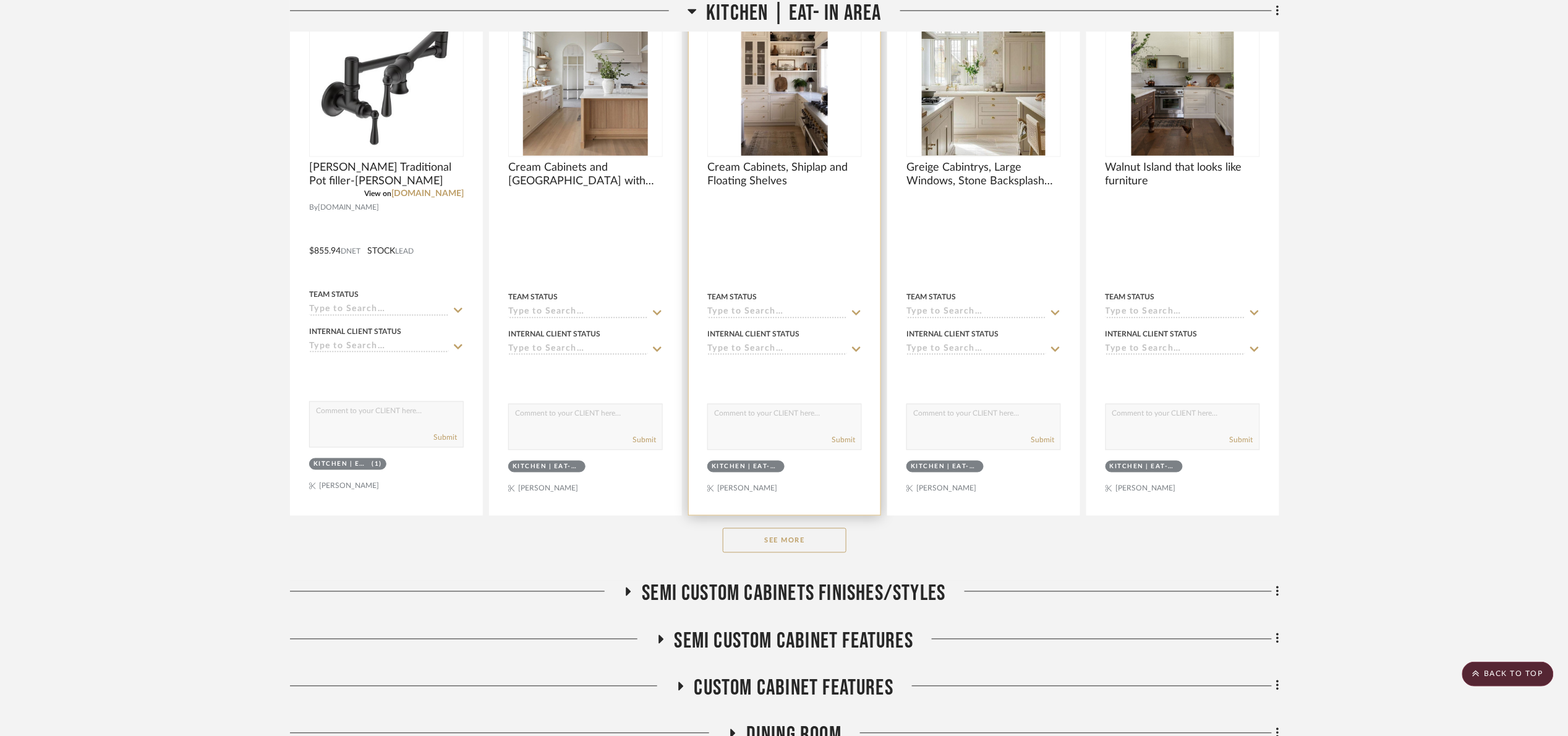
drag, startPoint x: 796, startPoint y: 535, endPoint x: 807, endPoint y: 469, distance: 66.9
click at [796, 535] on button "See More" at bounding box center [785, 540] width 123 height 25
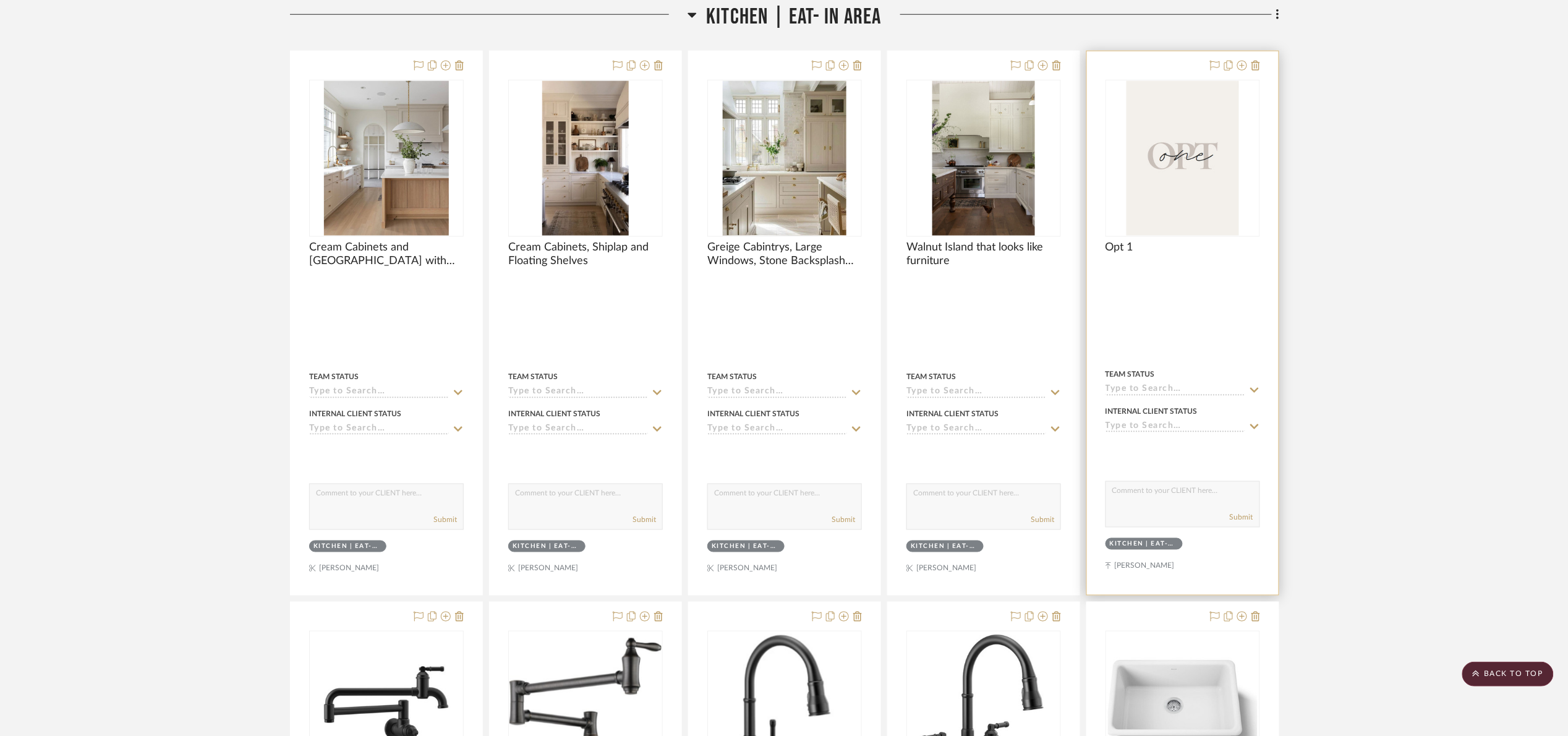
scroll to position [464, 0]
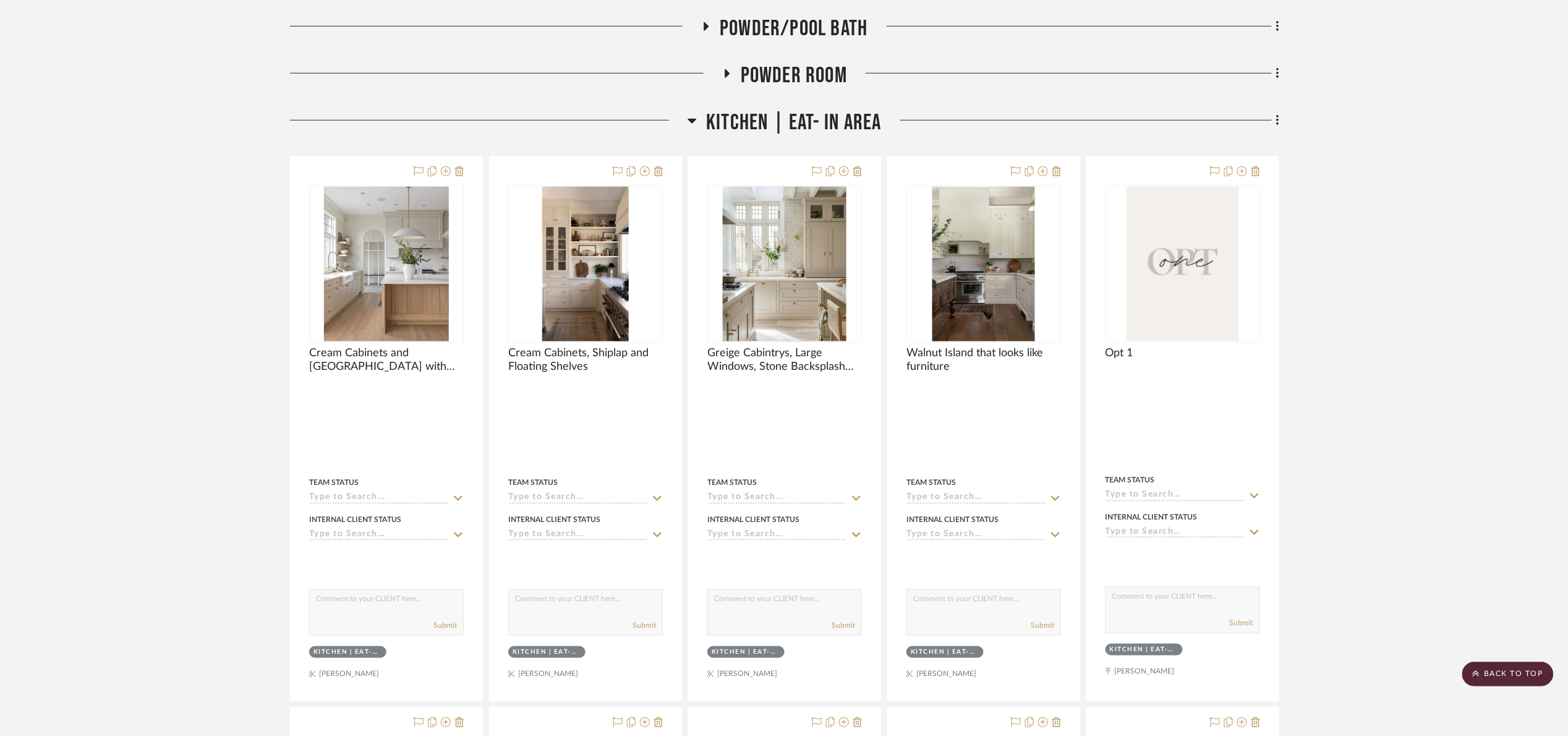
click at [751, 120] on span "Kitchen | Eat- In Area" at bounding box center [793, 122] width 175 height 26
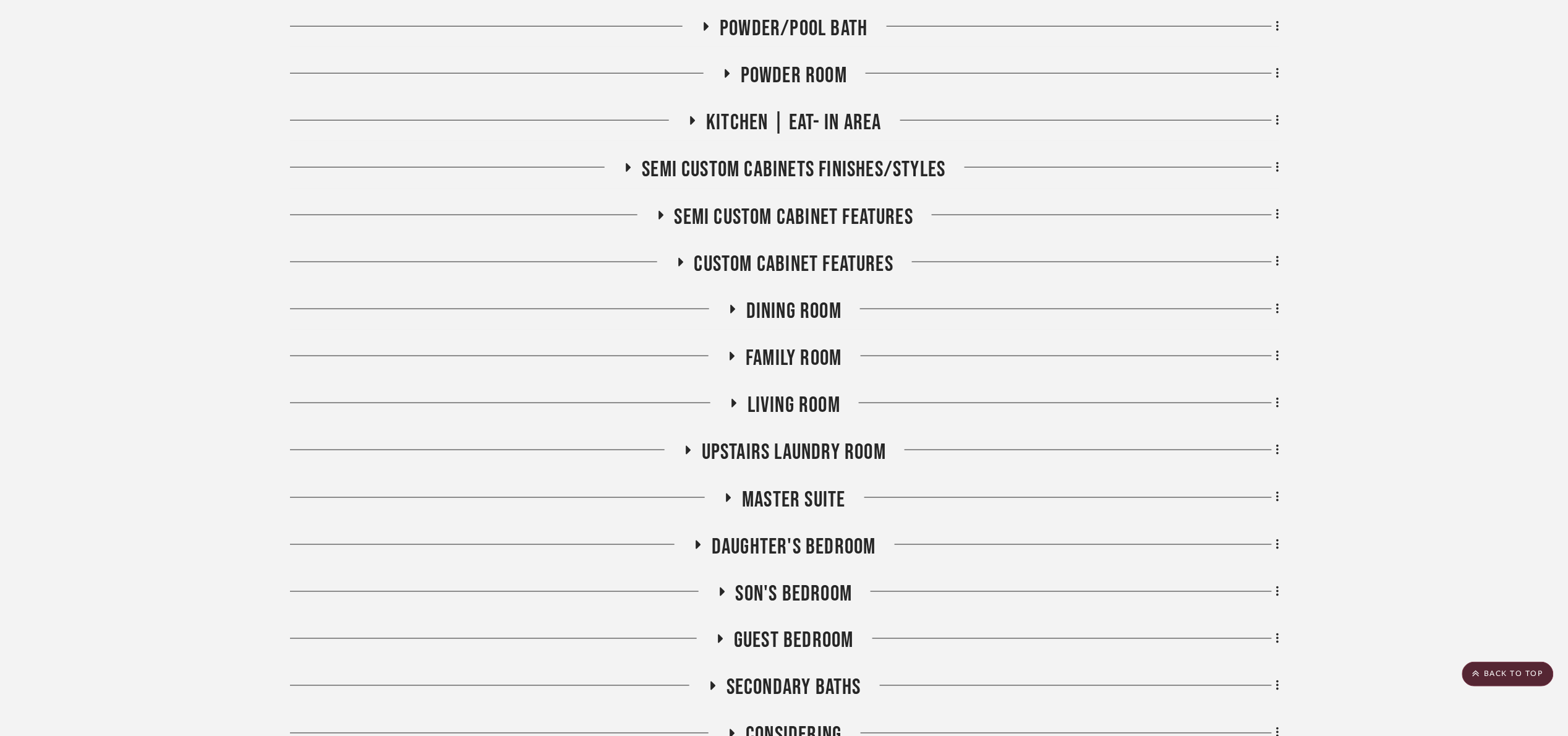
drag, startPoint x: 796, startPoint y: 456, endPoint x: 803, endPoint y: 449, distance: 9.9
click at [796, 454] on span "Upstairs Laundry Room" at bounding box center [794, 452] width 184 height 26
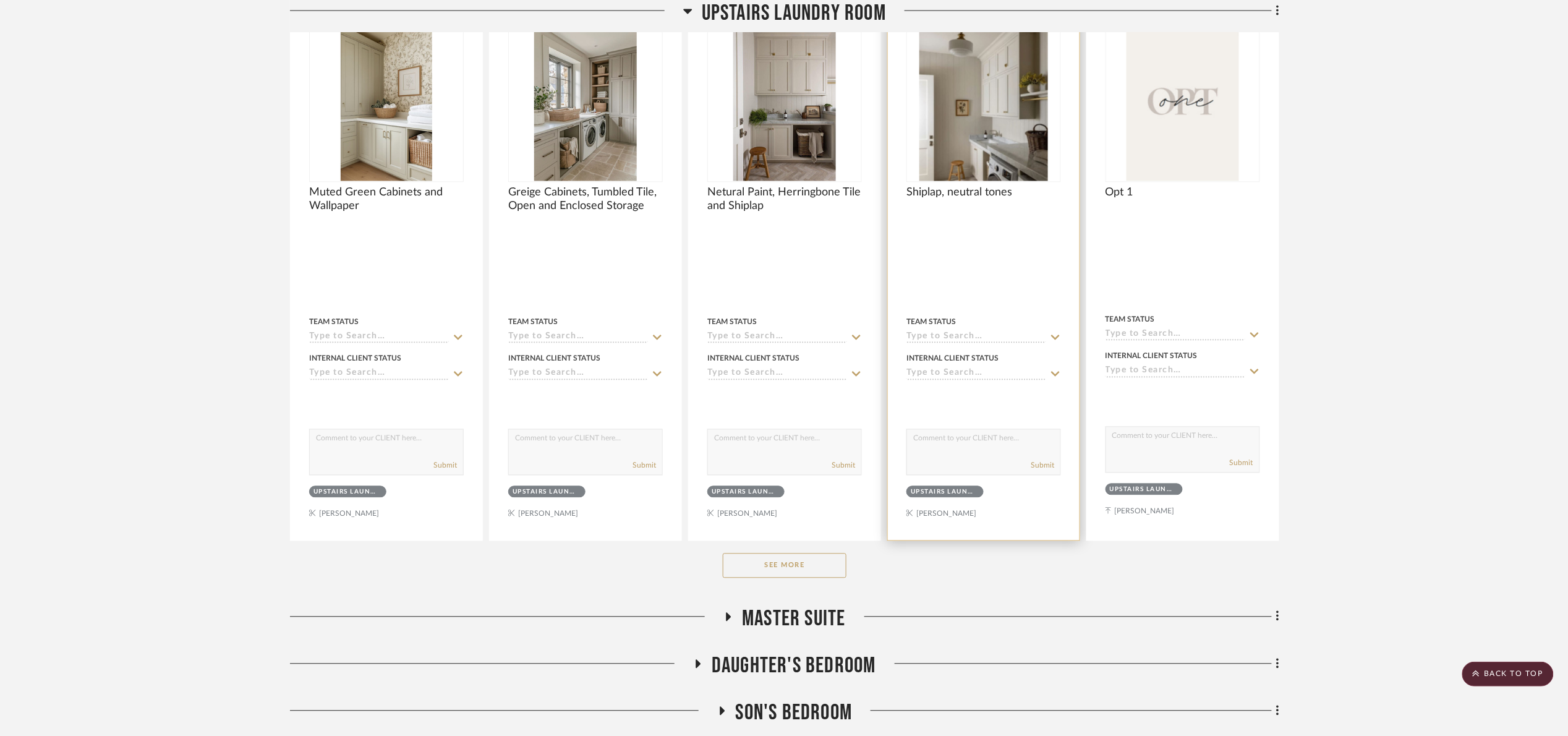
scroll to position [1020, 0]
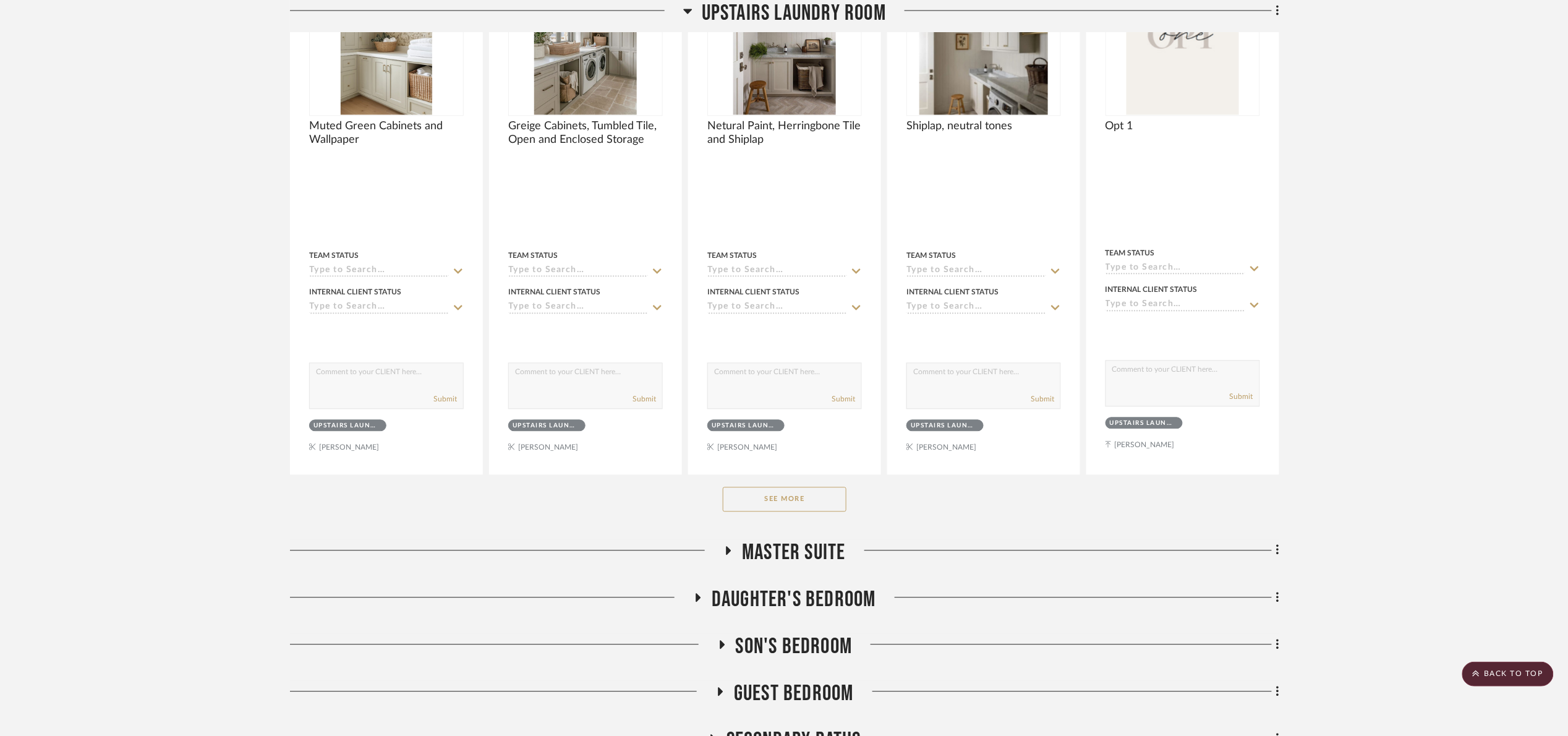
click at [837, 499] on button "See More" at bounding box center [785, 500] width 123 height 25
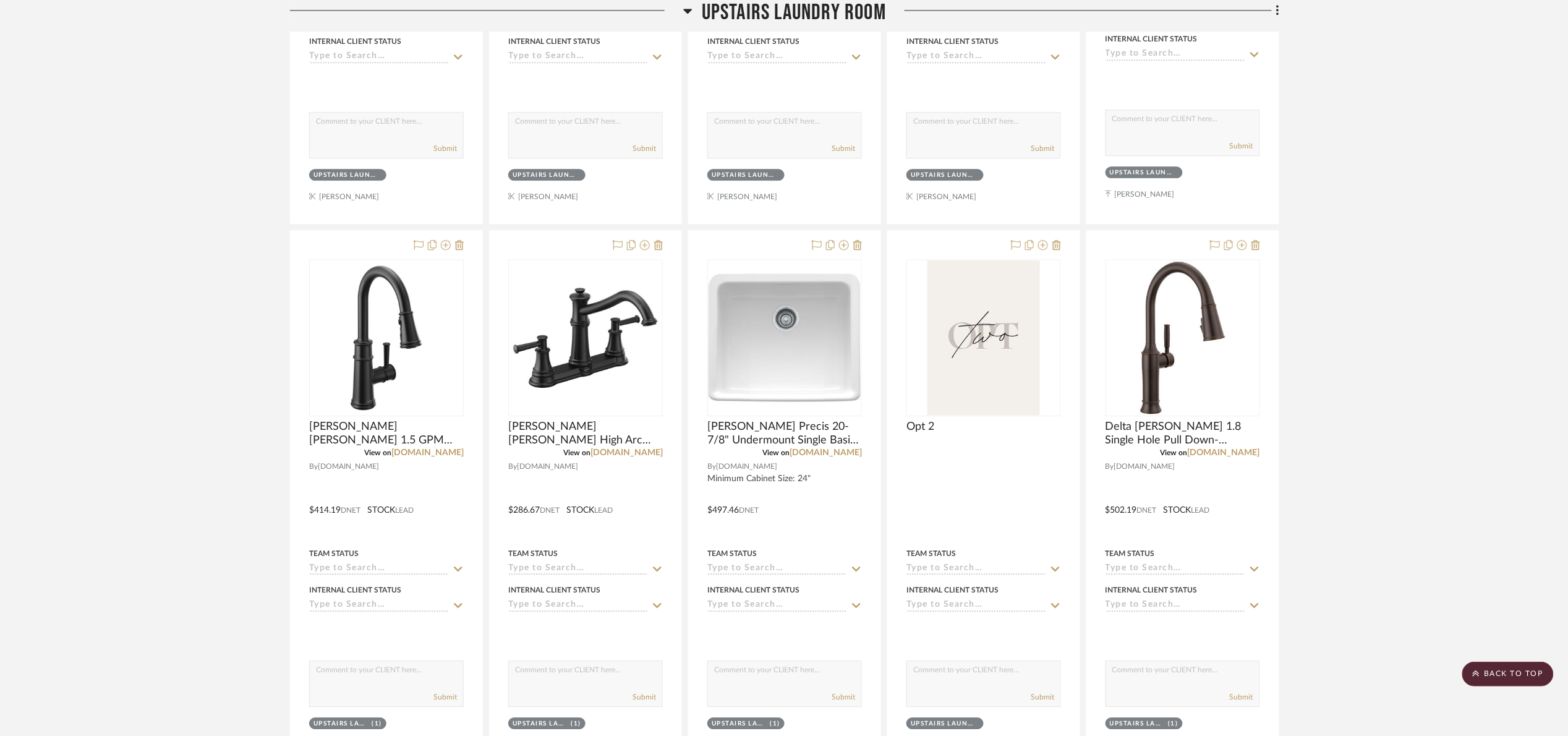
scroll to position [1299, 0]
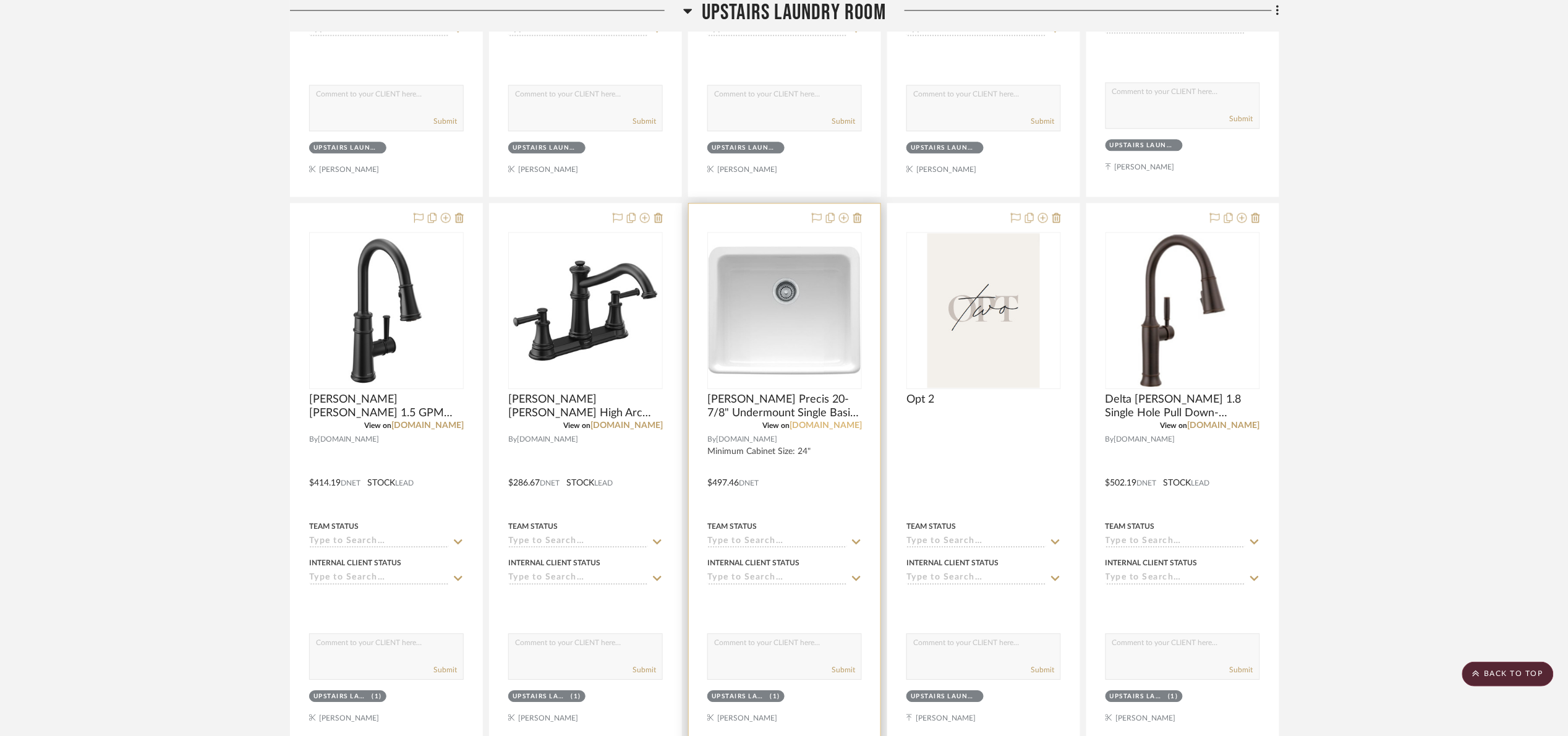
click at [839, 427] on link "build.com" at bounding box center [825, 426] width 72 height 9
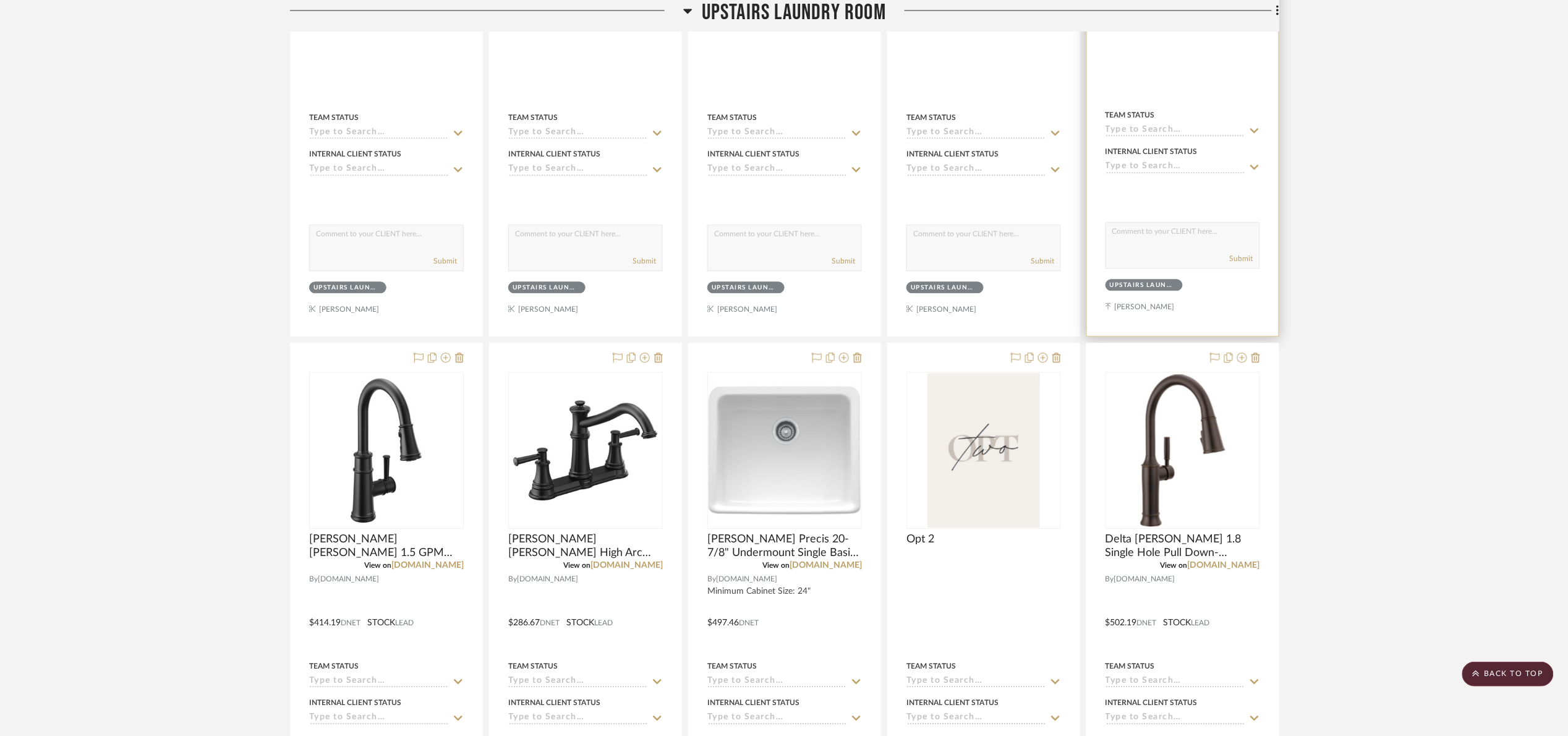
scroll to position [1670, 0]
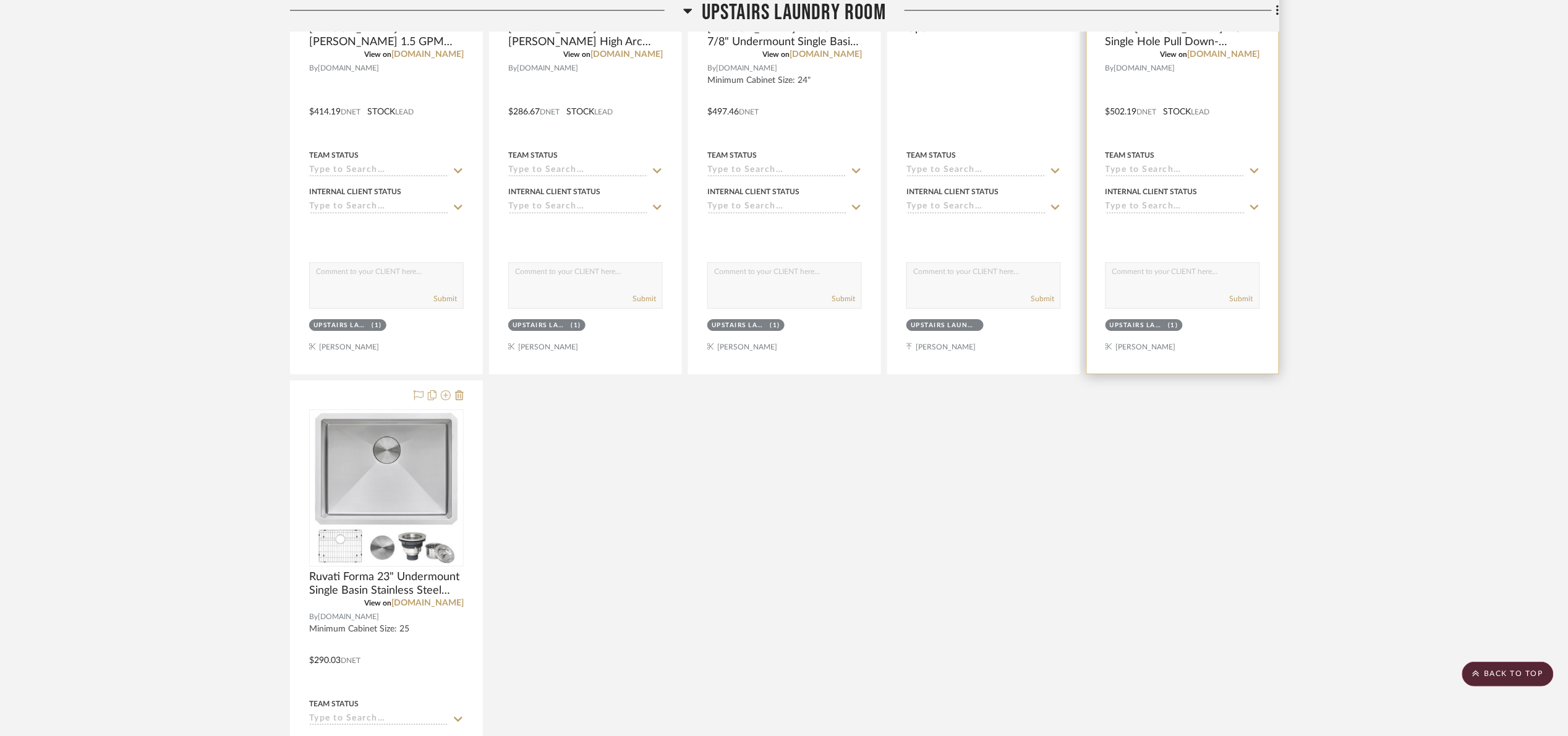
drag, startPoint x: 1285, startPoint y: 336, endPoint x: 1278, endPoint y: 307, distance: 29.8
